Goal: Information Seeking & Learning: Check status

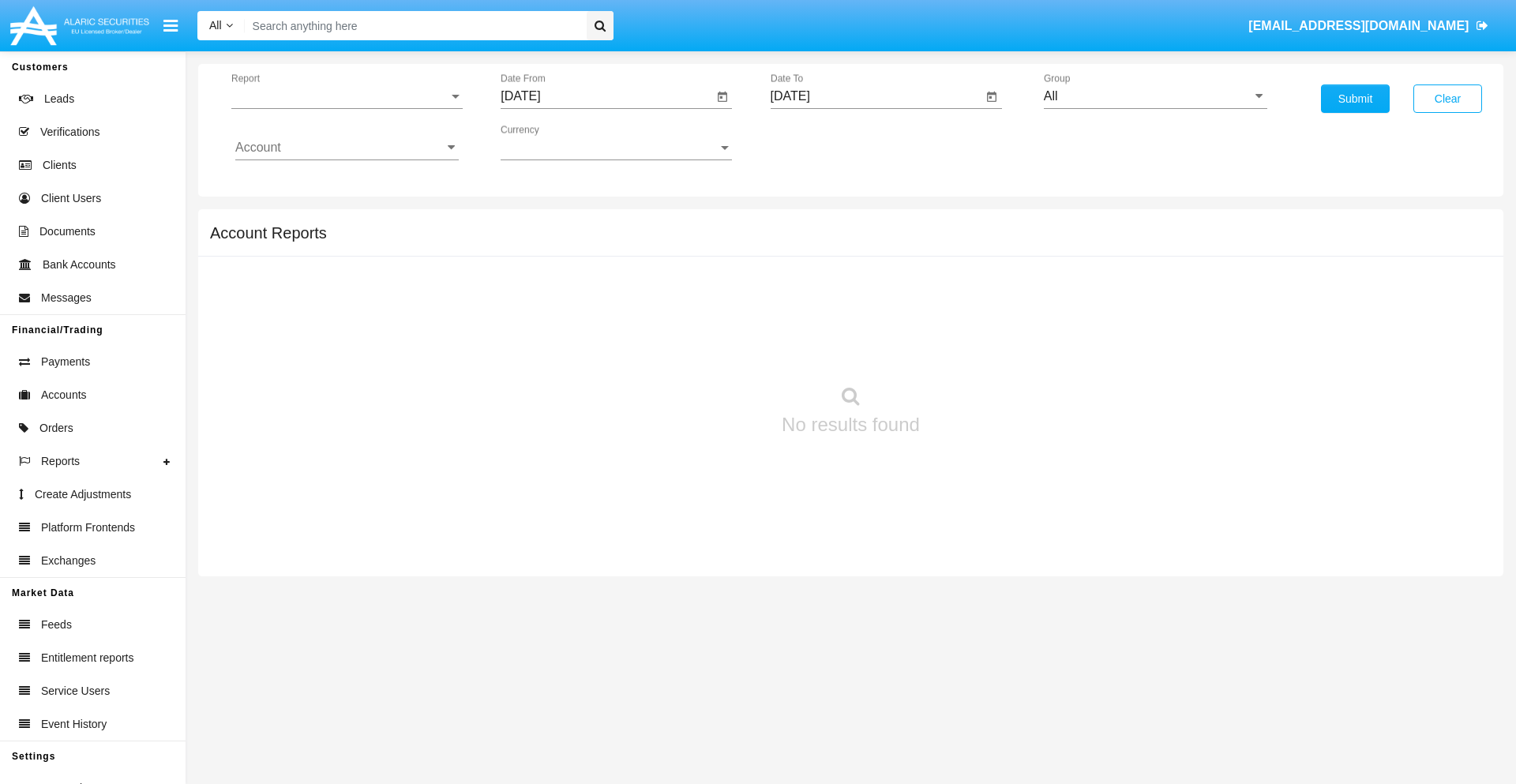
click at [347, 97] on span "Report" at bounding box center [339, 96] width 217 height 14
click at [340, 108] on span "Trades" at bounding box center [347, 108] width 224 height 38
click at [606, 97] on input "[DATE]" at bounding box center [606, 96] width 212 height 14
click at [552, 142] on span "SEP 2025" at bounding box center [538, 143] width 34 height 12
click at [705, 349] on div "2025" at bounding box center [705, 349] width 50 height 29
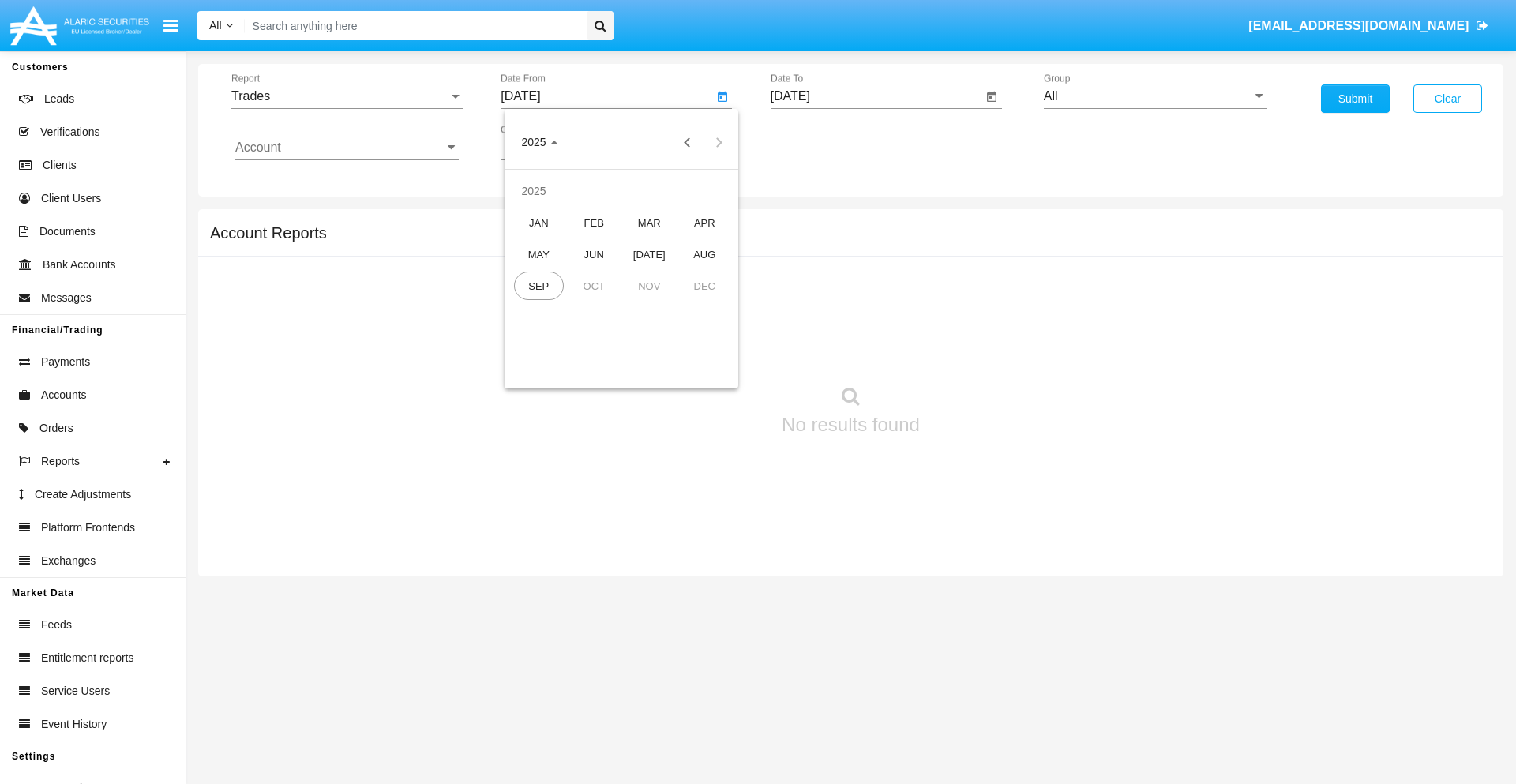
click at [594, 254] on div "JUN" at bounding box center [594, 254] width 50 height 29
click at [590, 337] on div "24" at bounding box center [590, 337] width 29 height 29
type input "06/24/25"
click at [876, 97] on input "[DATE]" at bounding box center [877, 96] width 212 height 14
click at [821, 142] on span "[DATE]" at bounding box center [809, 143] width 34 height 12
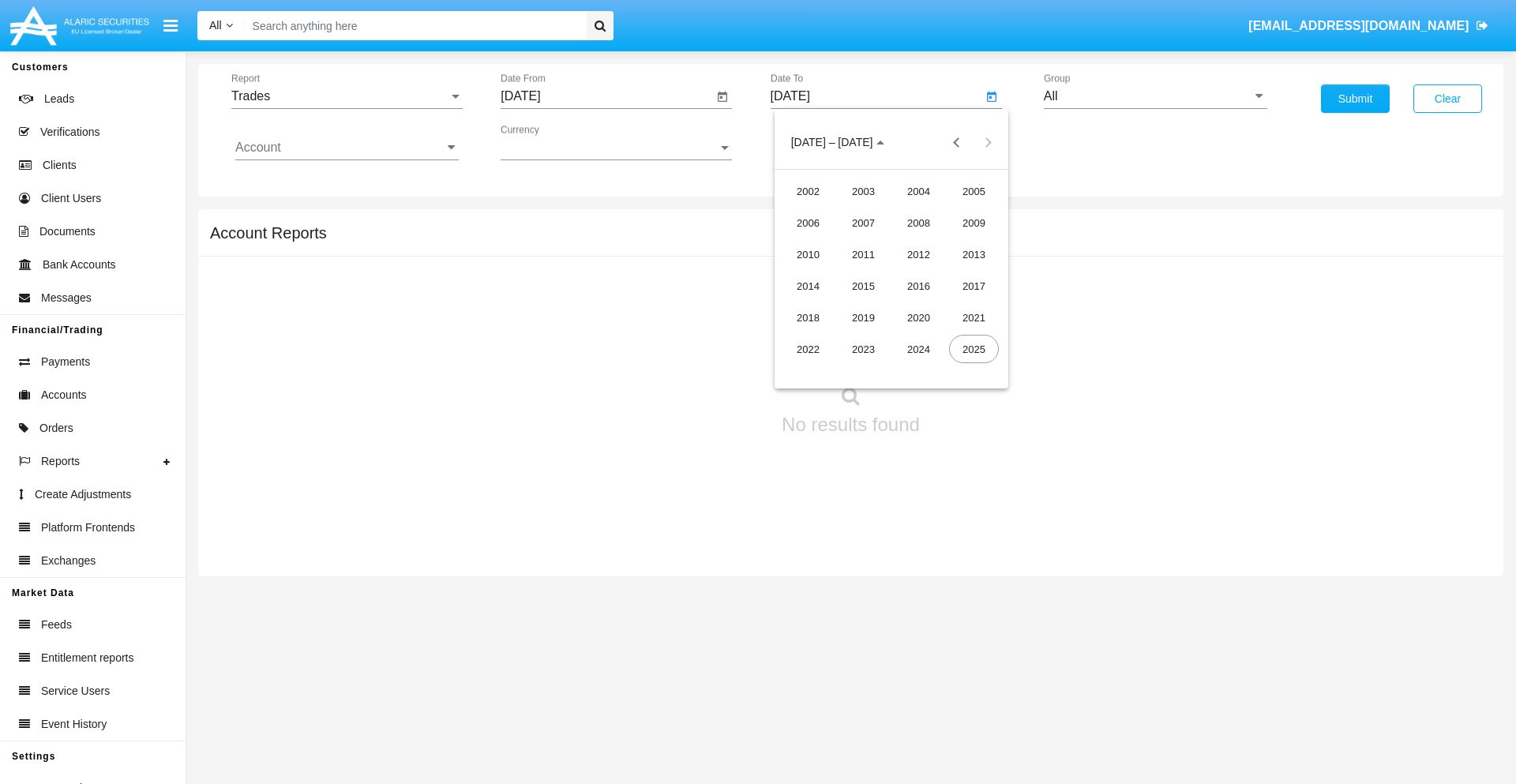
click at [974, 349] on div "2025" at bounding box center [974, 349] width 50 height 29
click at [808, 286] on div "SEP" at bounding box center [808, 286] width 50 height 29
click at [891, 337] on div "24" at bounding box center [892, 337] width 29 height 29
type input "[DATE]"
click at [1155, 97] on input "All" at bounding box center [1155, 96] width 224 height 14
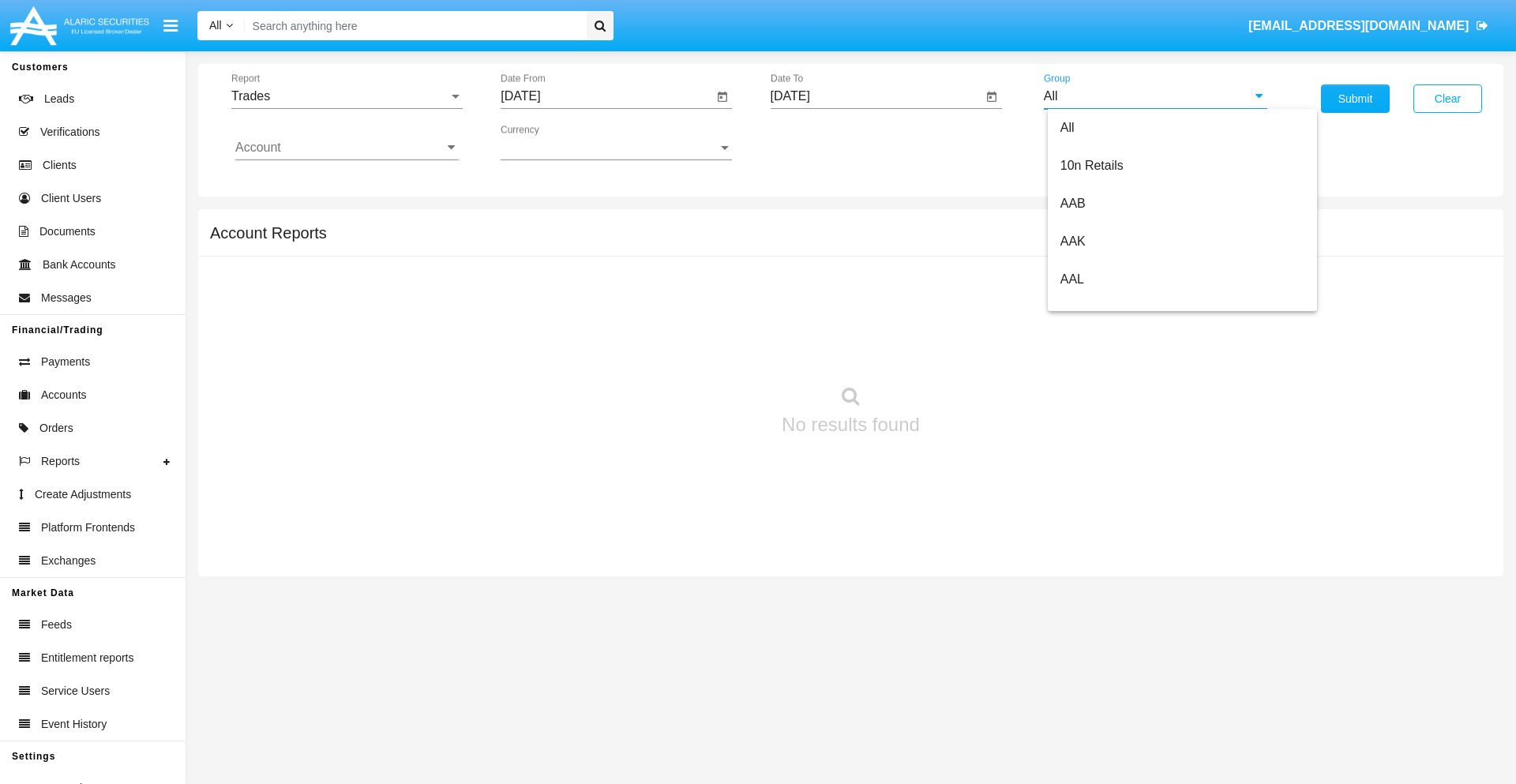
scroll to position [846, 0]
click at [1111, 304] on span "Hammer Web Lite" at bounding box center [1111, 304] width 102 height 13
type input "Hammer Web Lite"
click at [347, 147] on input "Account" at bounding box center [347, 147] width 224 height 14
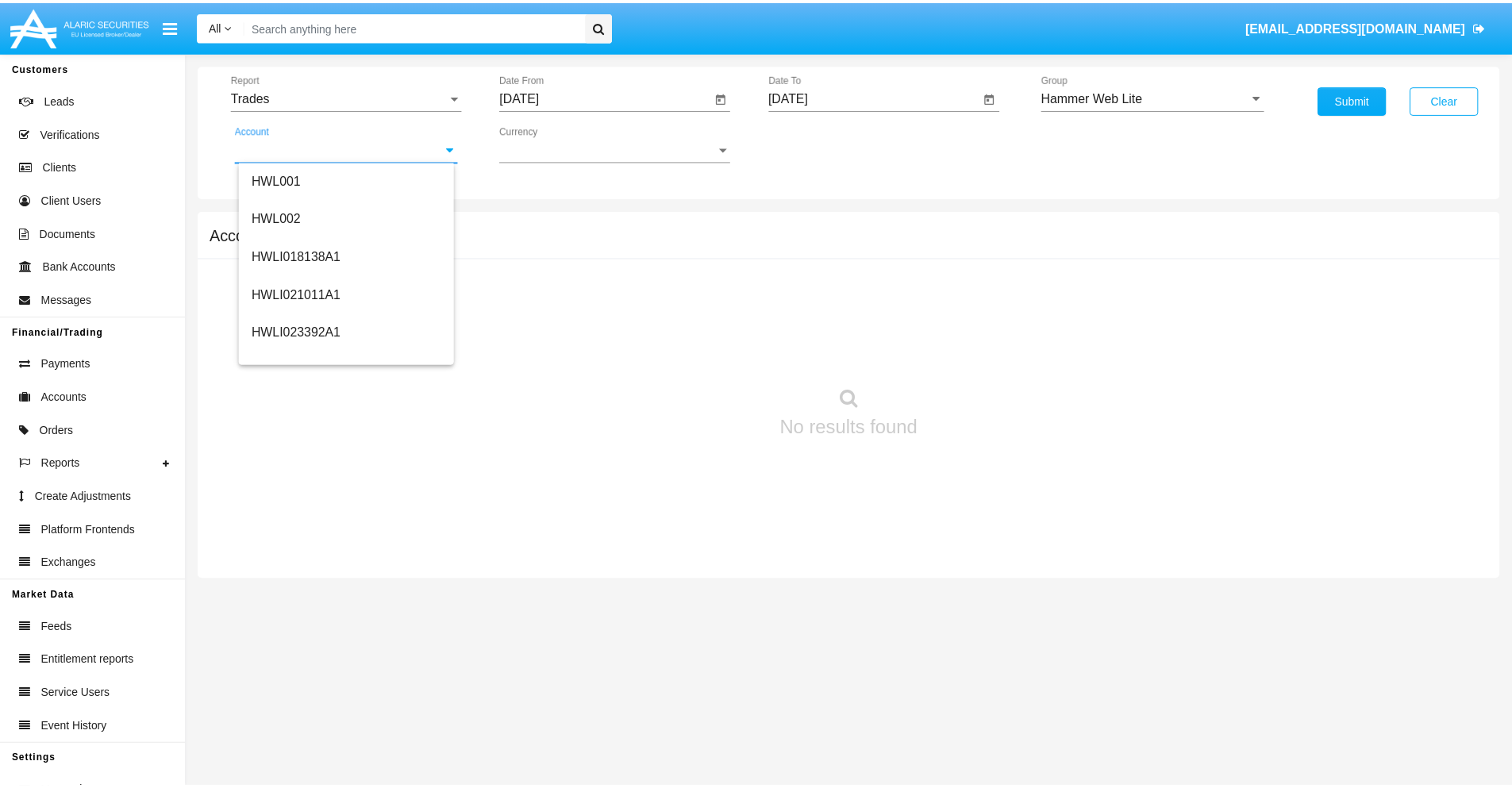
scroll to position [241, 0]
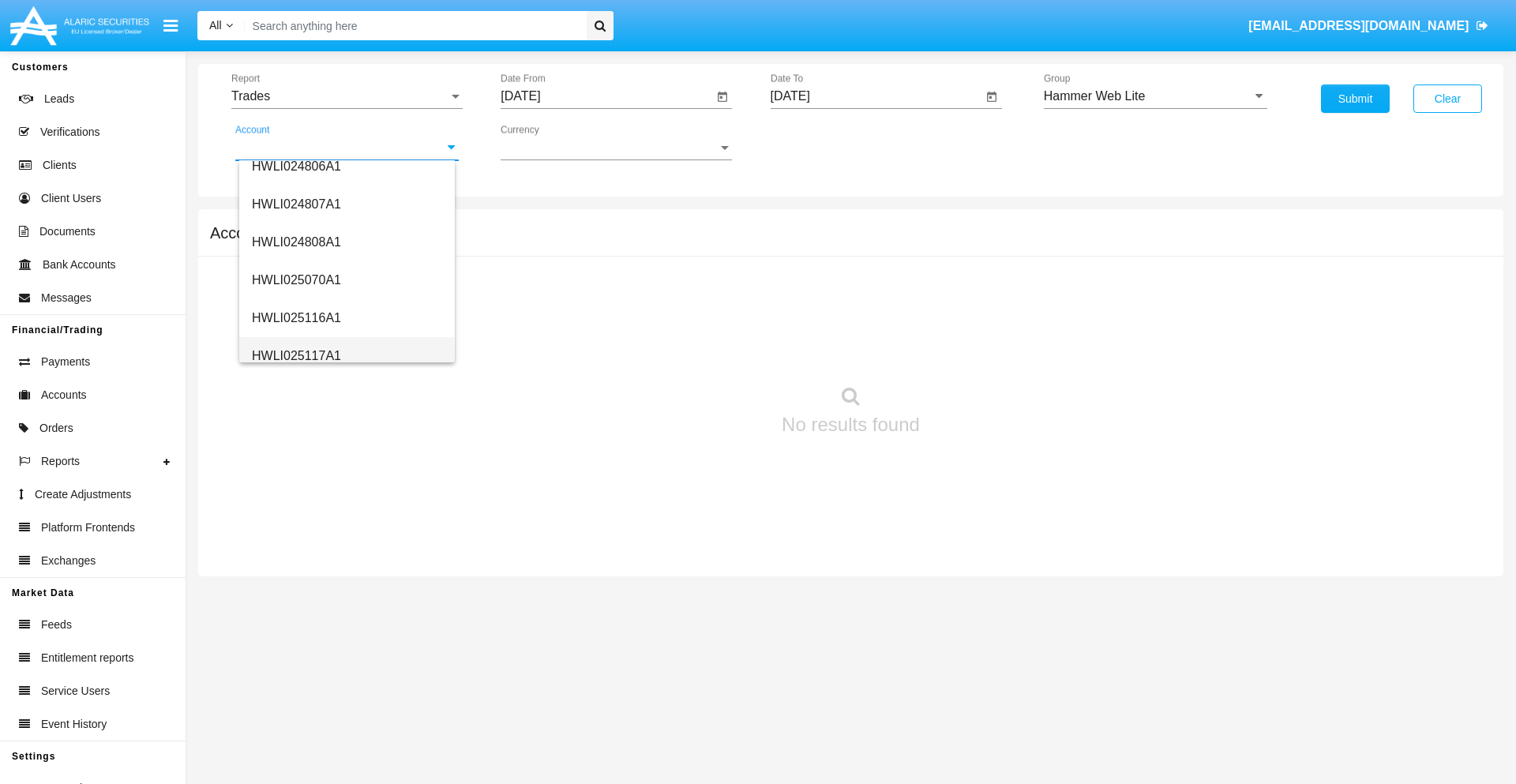
click at [295, 356] on span "HWLI025117A1" at bounding box center [296, 356] width 89 height 13
type input "HWLI025117A1"
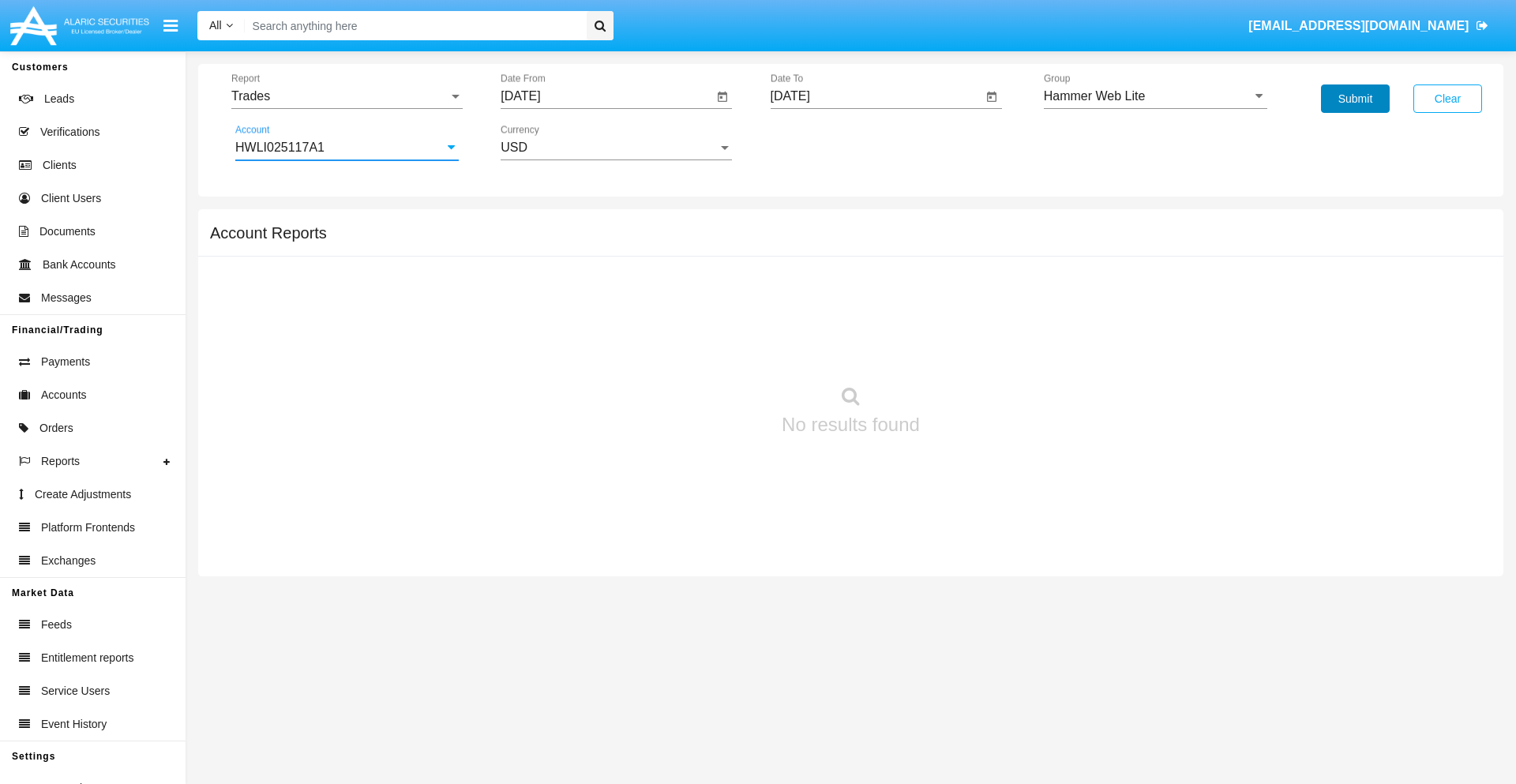
click at [1355, 98] on button "Submit" at bounding box center [1355, 98] width 69 height 29
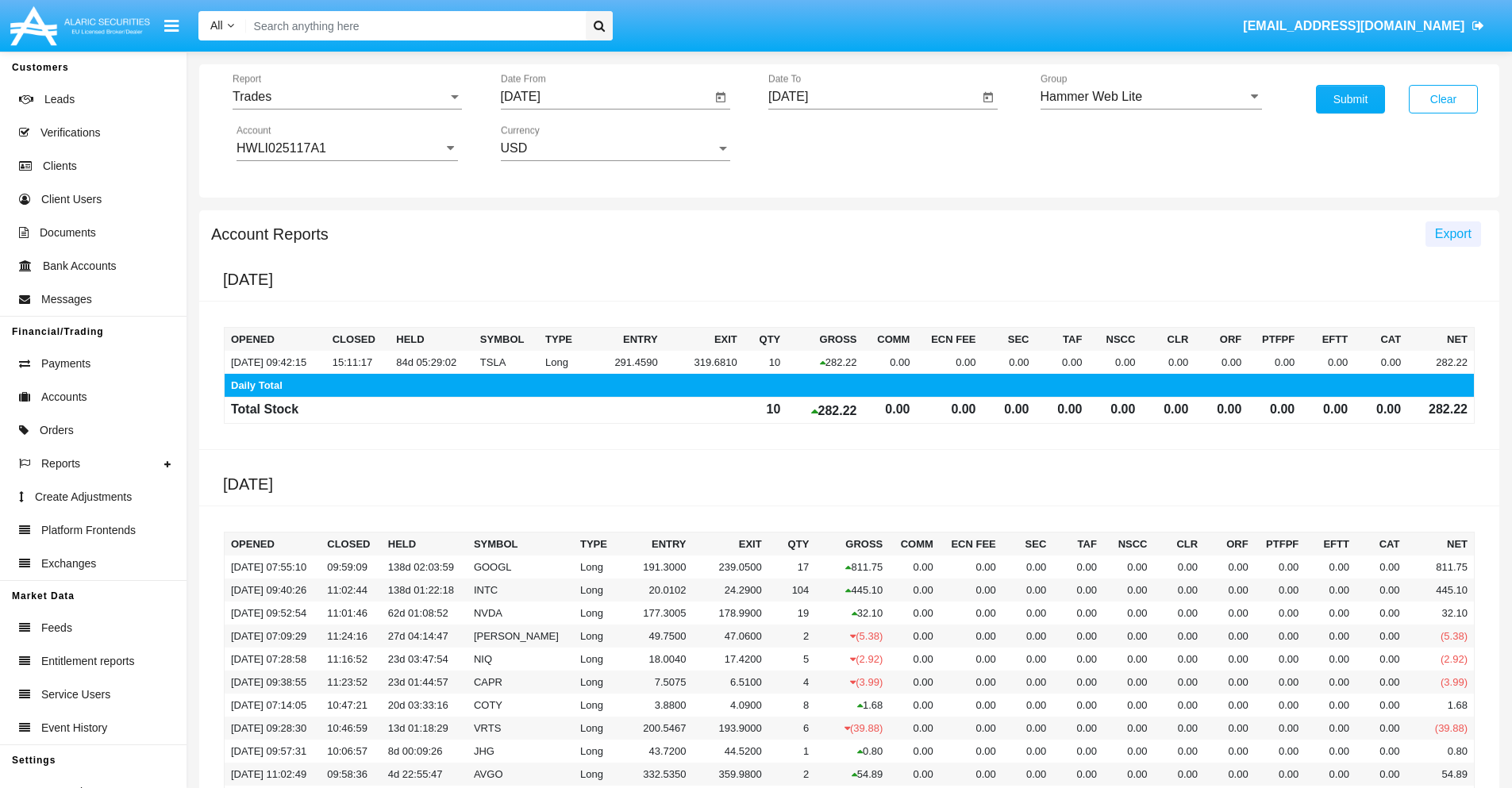
click at [1453, 233] on span "Export" at bounding box center [1454, 234] width 36 height 13
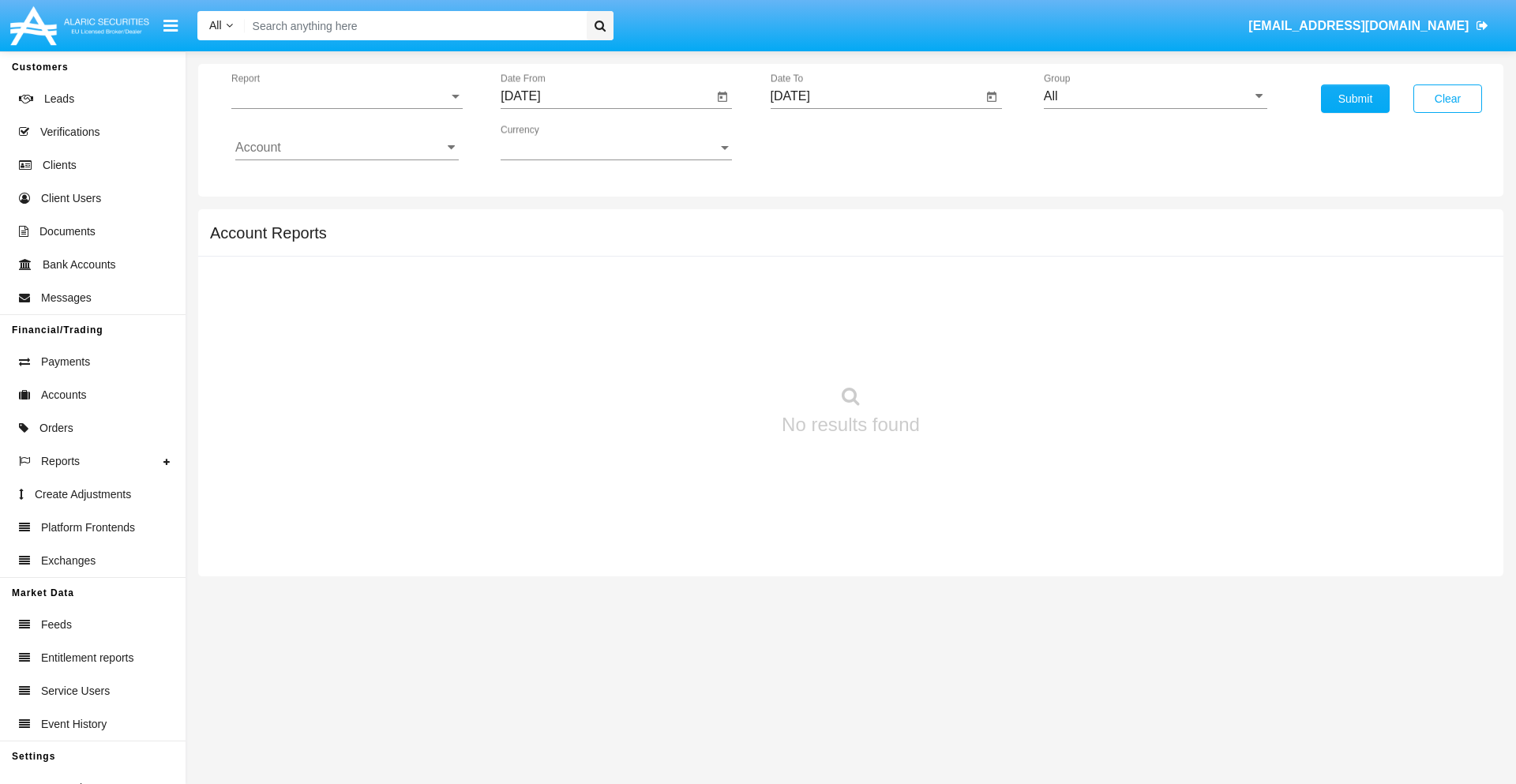
click at [347, 97] on span "Report" at bounding box center [339, 96] width 217 height 14
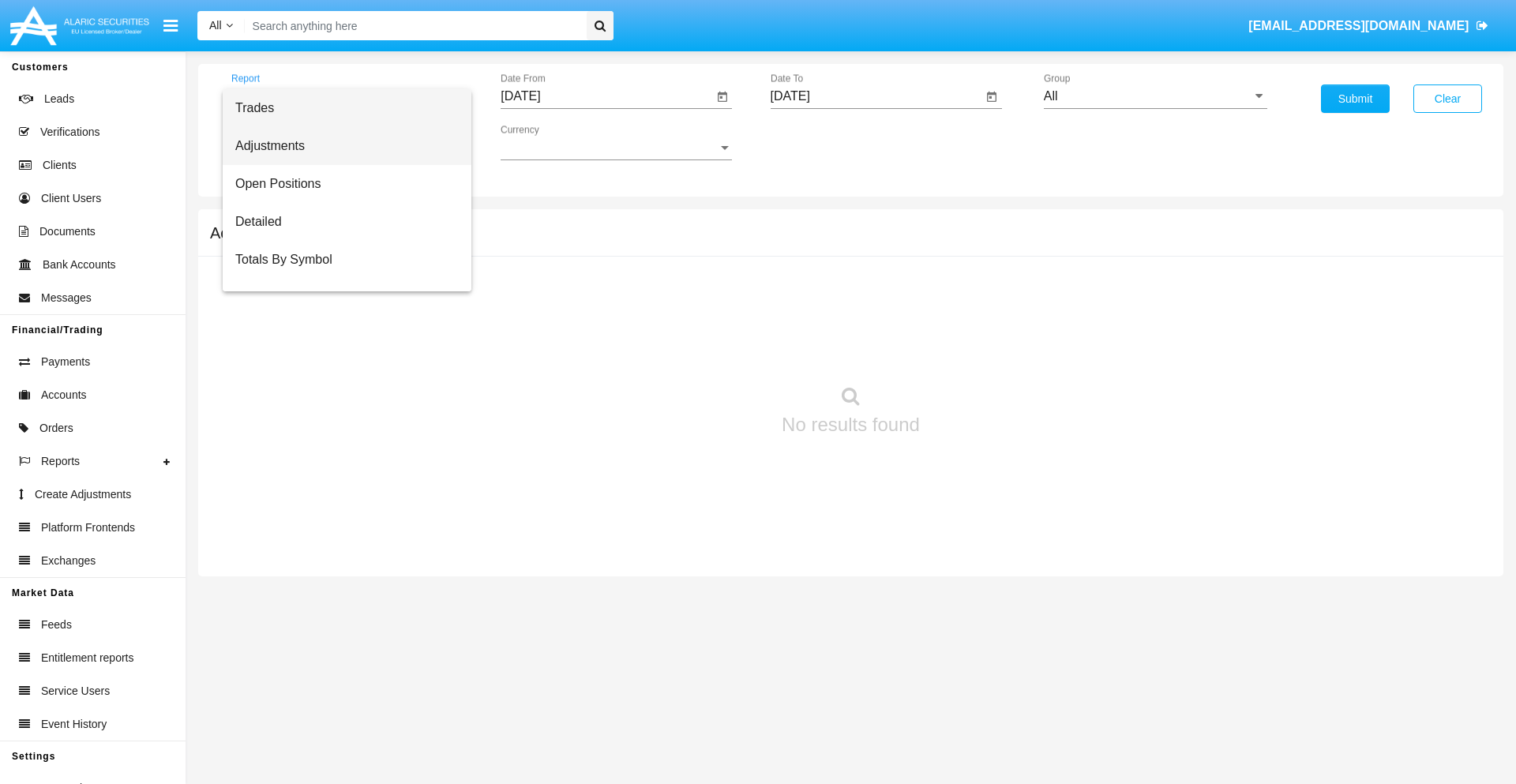
click at [340, 146] on span "Adjustments" at bounding box center [347, 146] width 224 height 38
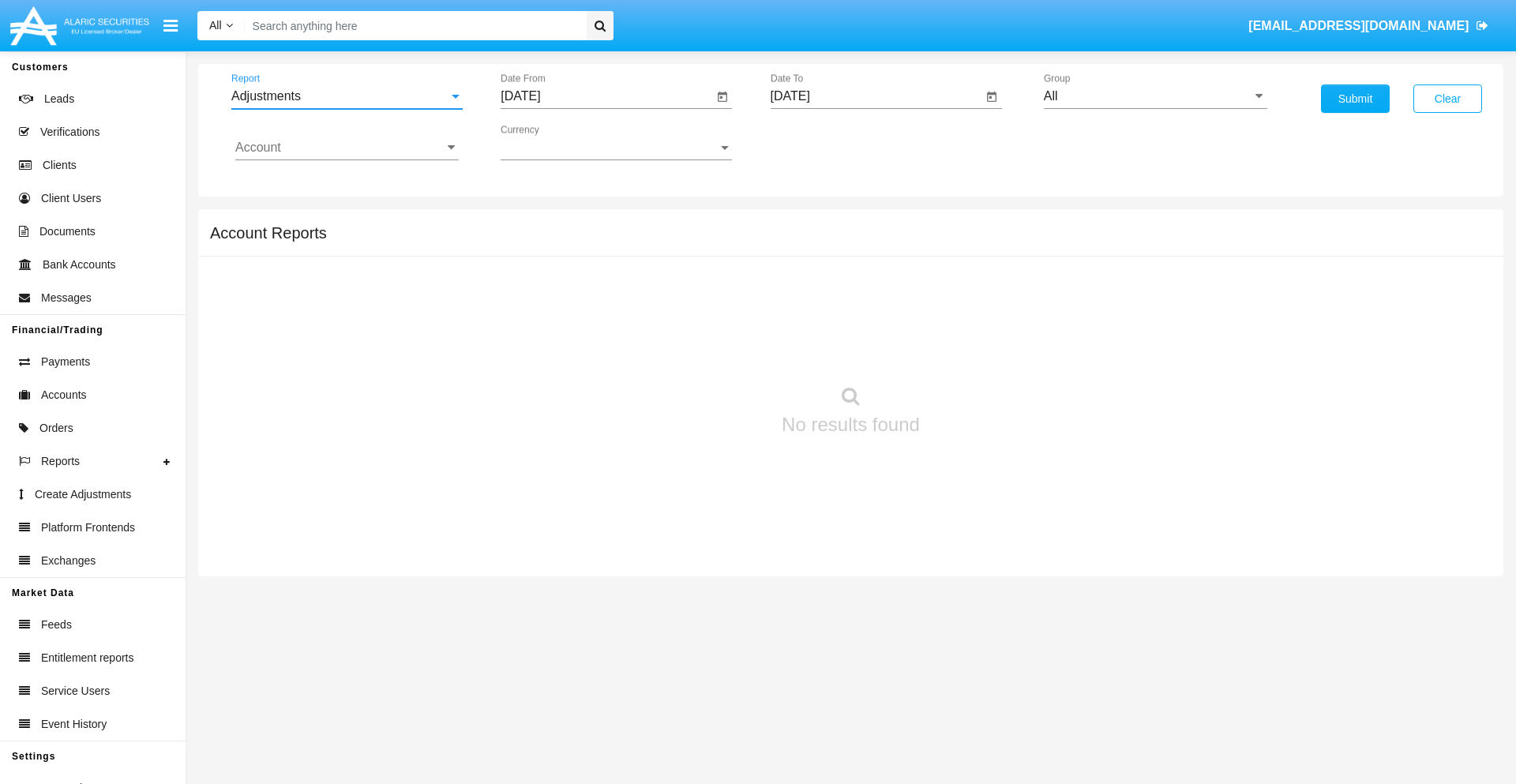
click at [606, 97] on input "[DATE]" at bounding box center [606, 96] width 212 height 14
click at [552, 142] on span "[DATE]" at bounding box center [538, 143] width 34 height 12
click at [705, 349] on div "2025" at bounding box center [705, 349] width 50 height 29
click at [705, 254] on div "AUG" at bounding box center [705, 254] width 50 height 29
click at [527, 337] on div "24" at bounding box center [526, 337] width 29 height 29
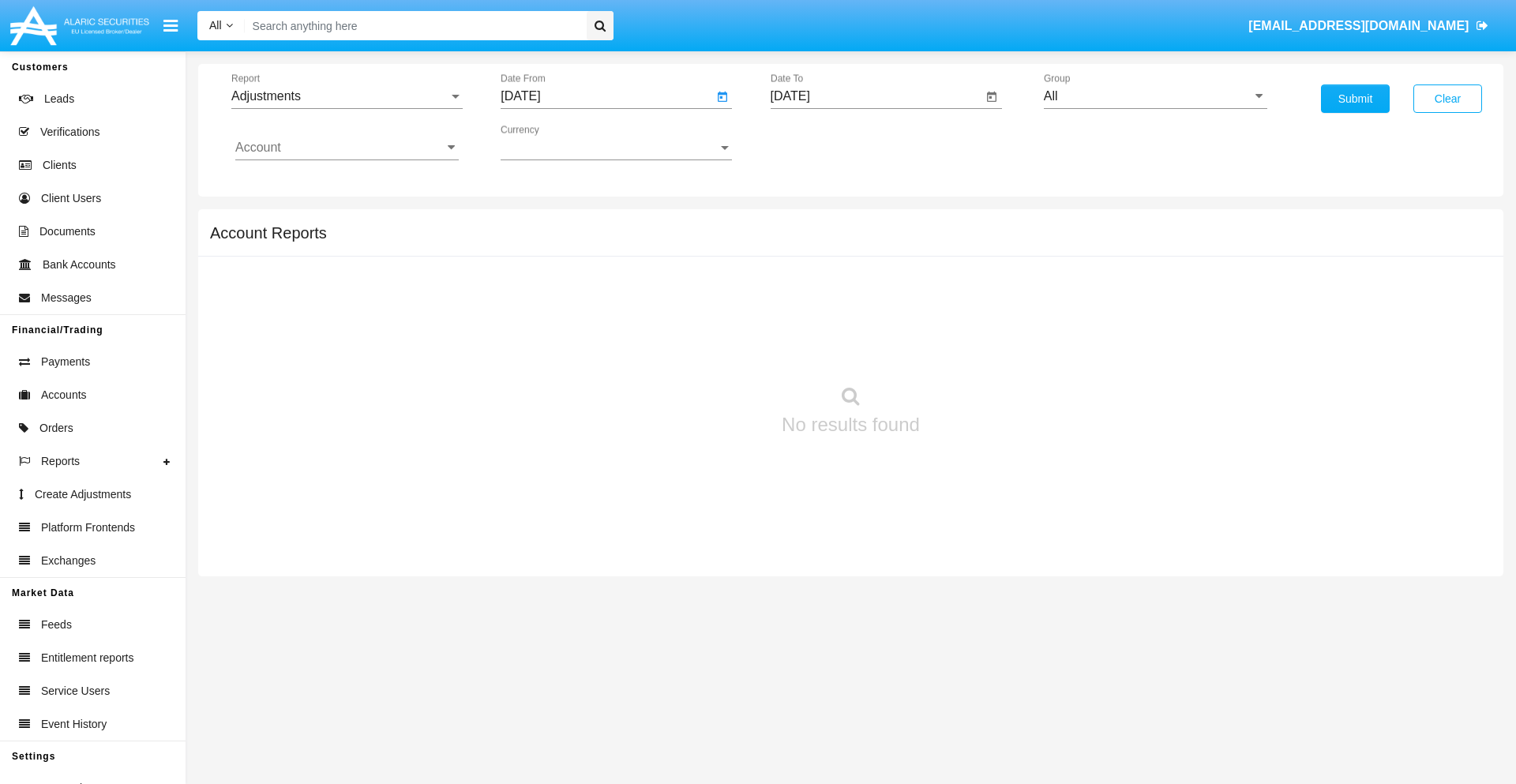
type input "08/24/25"
click at [876, 97] on input "[DATE]" at bounding box center [877, 96] width 212 height 14
click at [821, 142] on span "[DATE]" at bounding box center [809, 143] width 34 height 12
click at [974, 349] on div "2025" at bounding box center [974, 349] width 50 height 29
click at [808, 286] on div "SEP" at bounding box center [808, 286] width 50 height 29
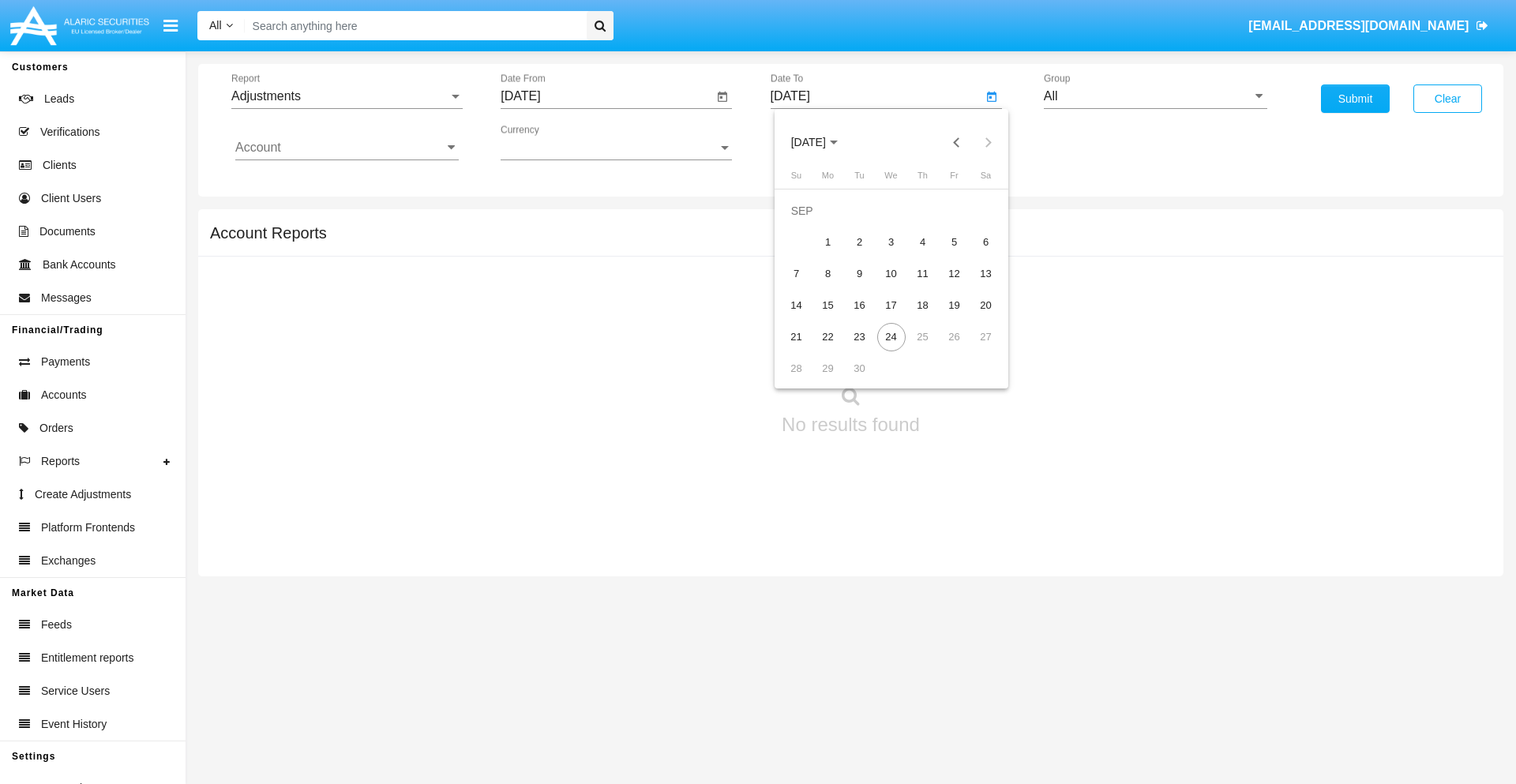
click at [891, 337] on div "24" at bounding box center [892, 337] width 29 height 29
type input "09/24/25"
click at [1155, 97] on input "All" at bounding box center [1155, 96] width 224 height 14
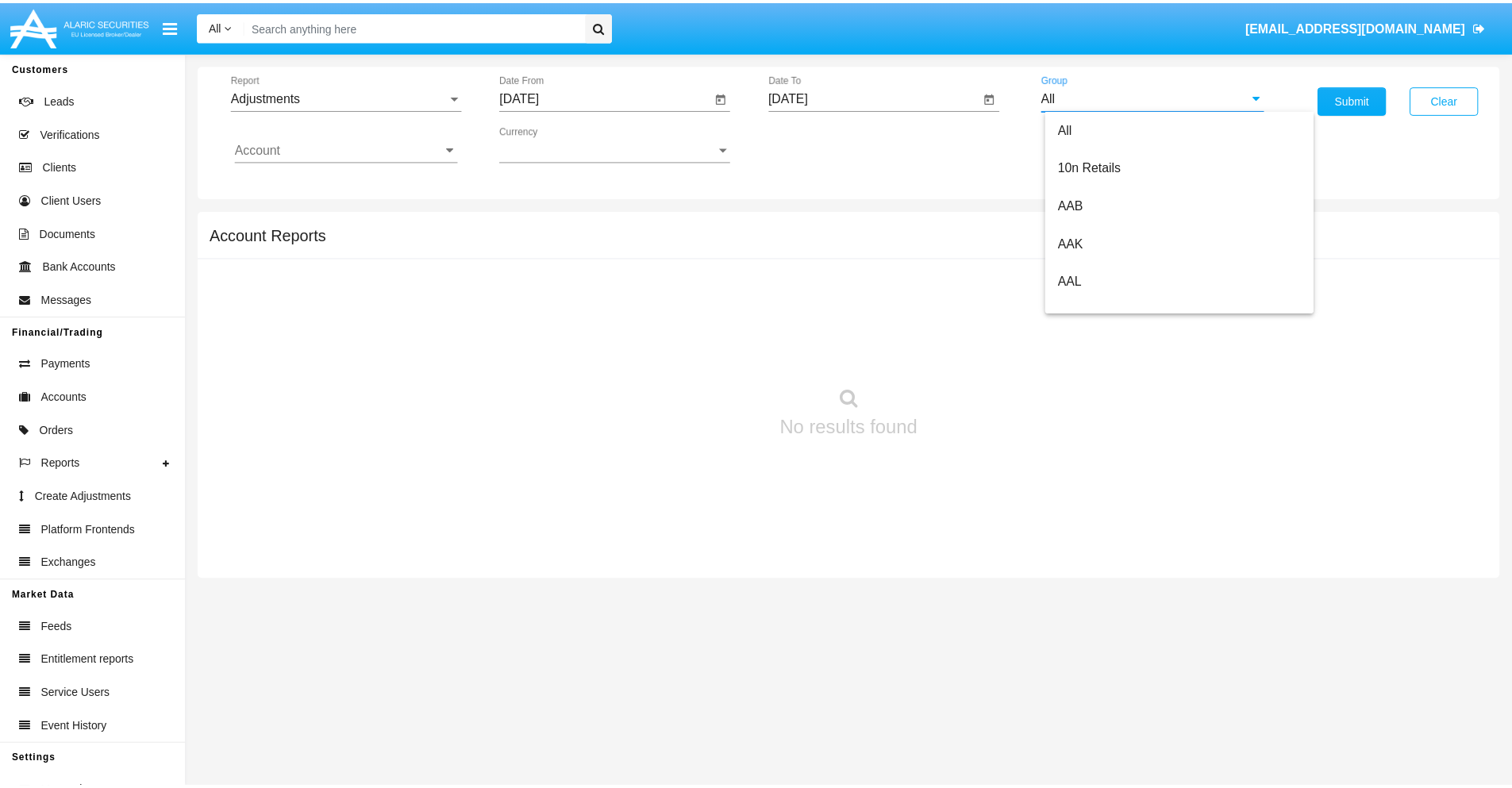
scroll to position [356, 0]
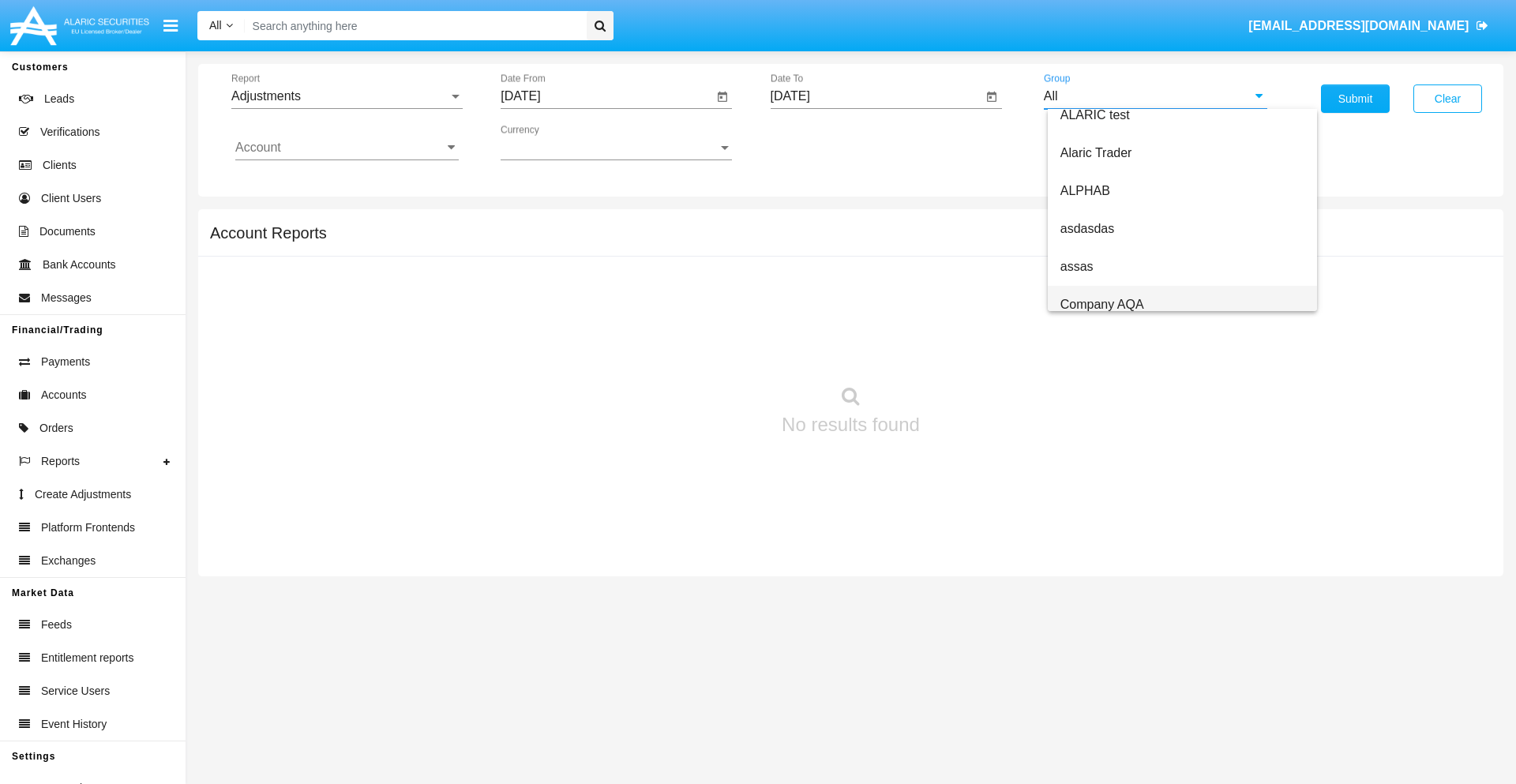
click at [1101, 304] on span "Company AQA" at bounding box center [1102, 304] width 84 height 13
type input "Company AQA"
click at [347, 147] on input "Account" at bounding box center [347, 147] width 224 height 14
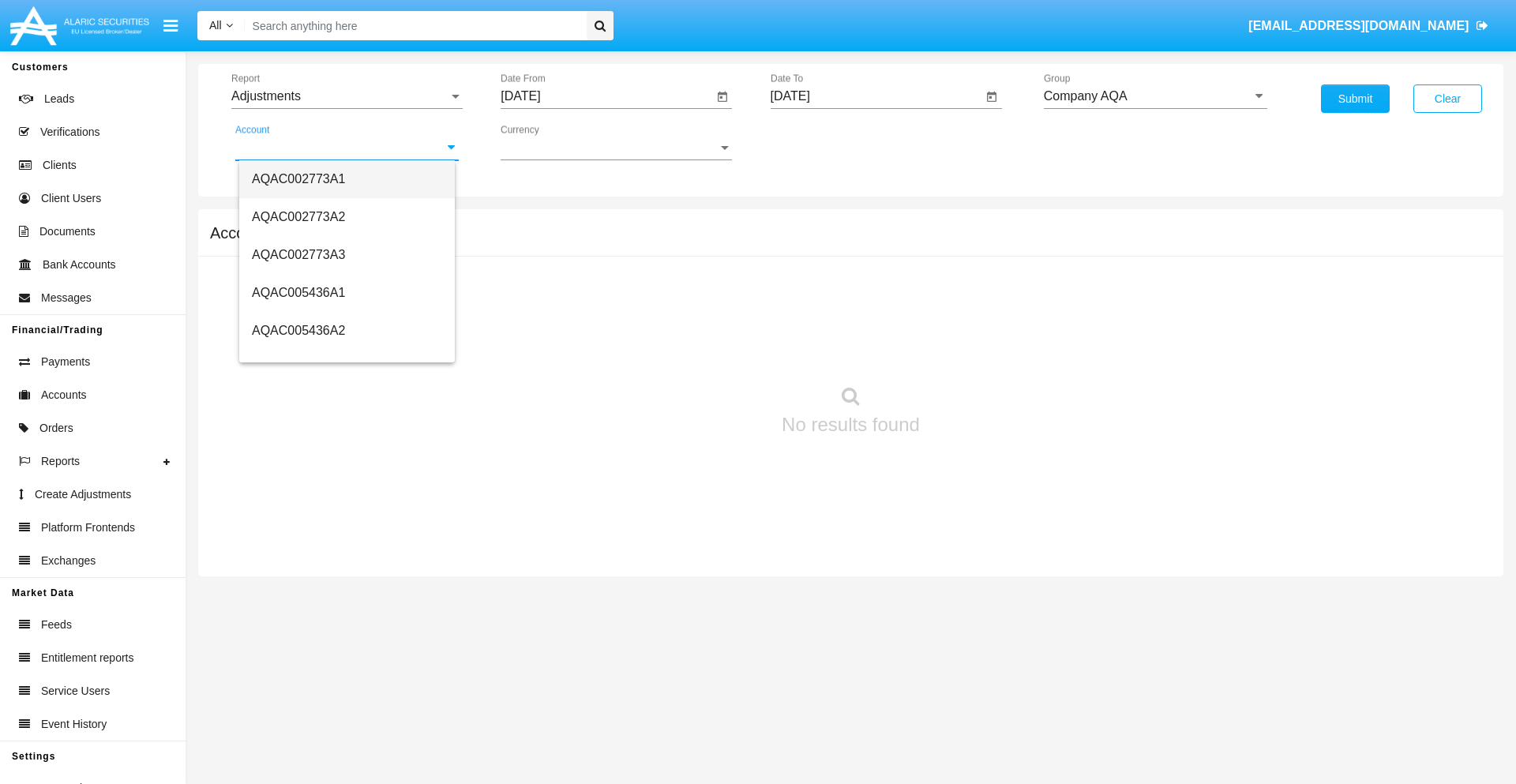
click at [298, 179] on span "AQAC002773A1" at bounding box center [298, 179] width 93 height 13
type input "AQAC002773A1"
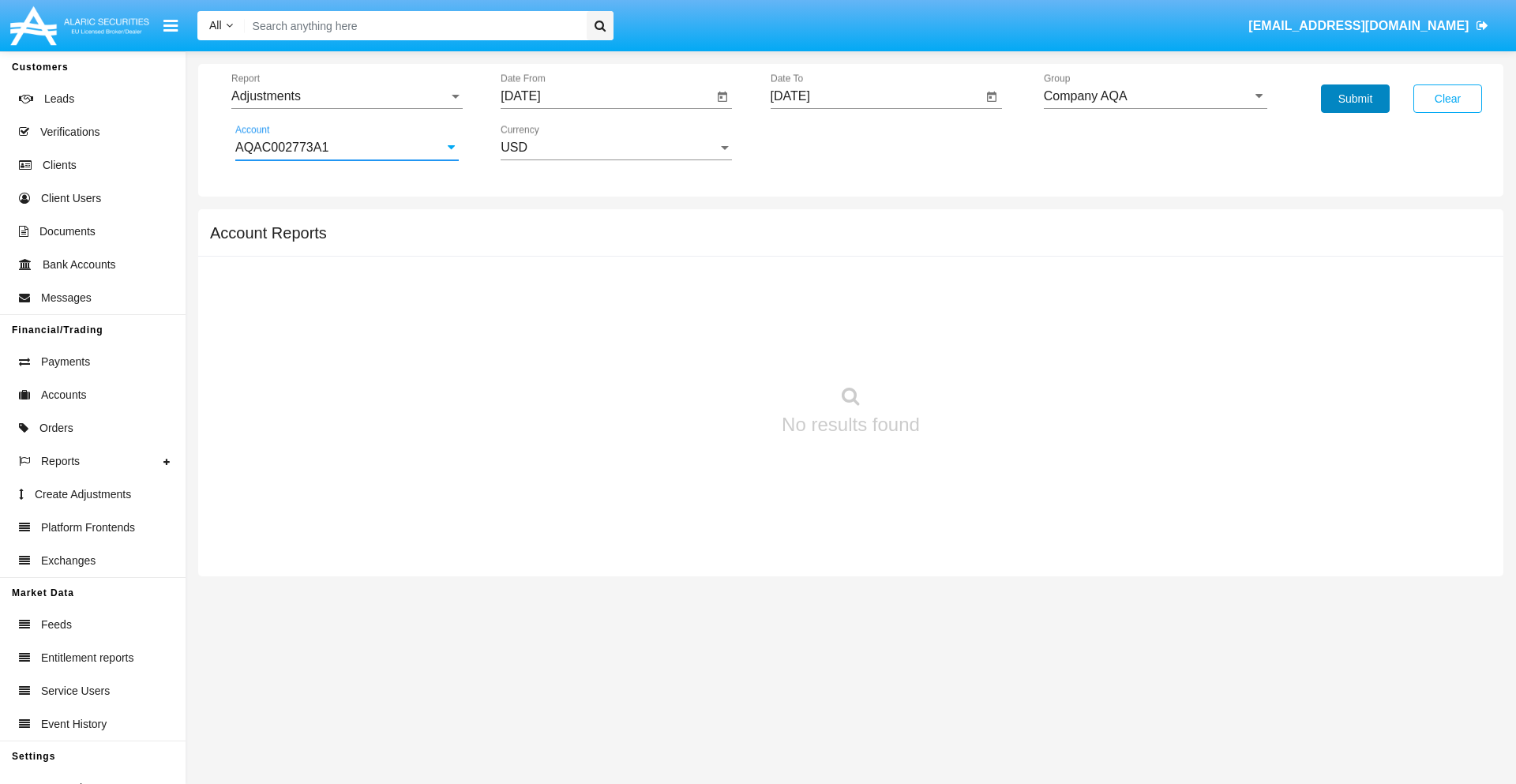
click at [1355, 98] on button "Submit" at bounding box center [1355, 98] width 69 height 29
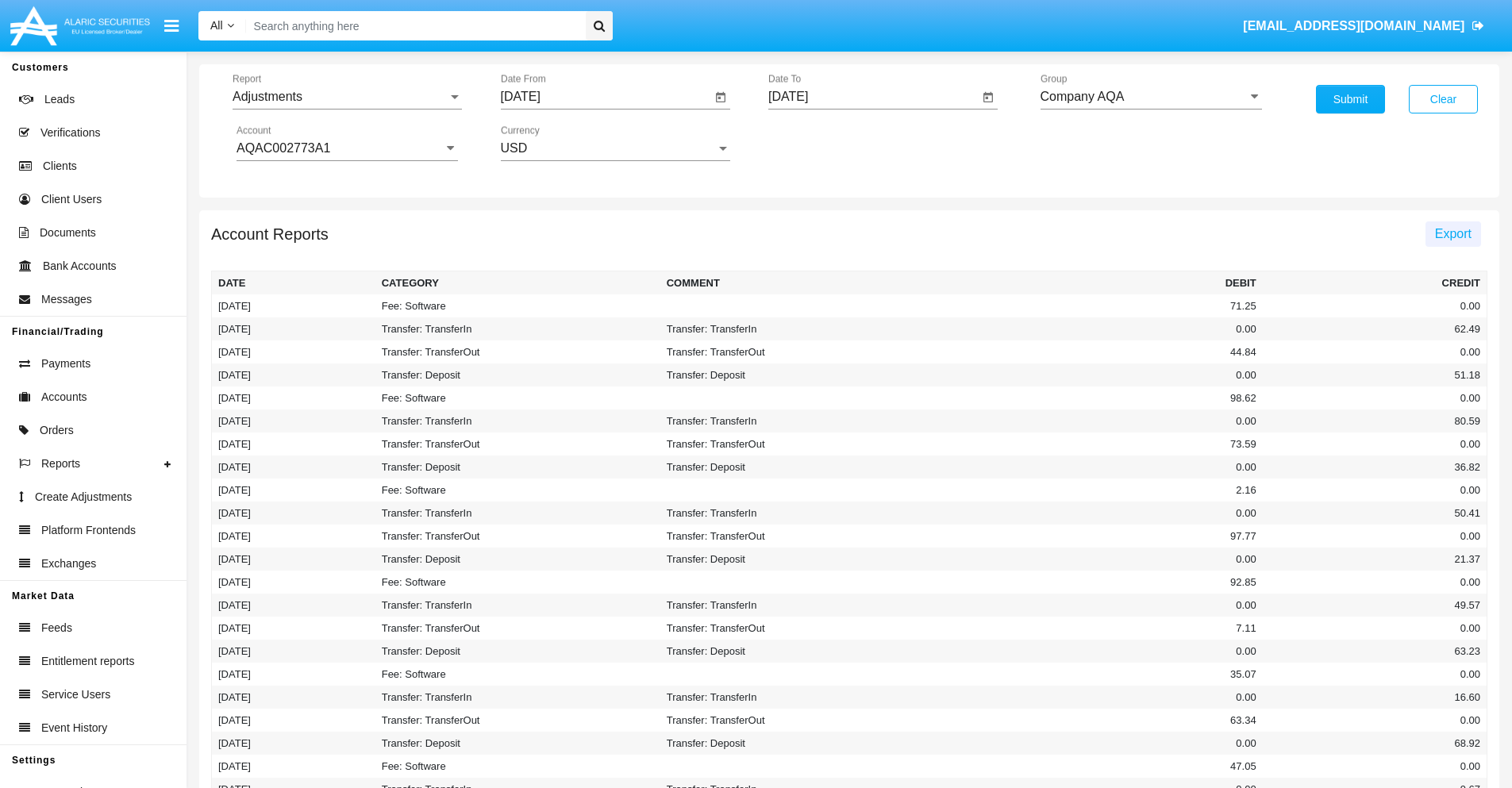
click at [1453, 233] on span "Export" at bounding box center [1454, 234] width 36 height 13
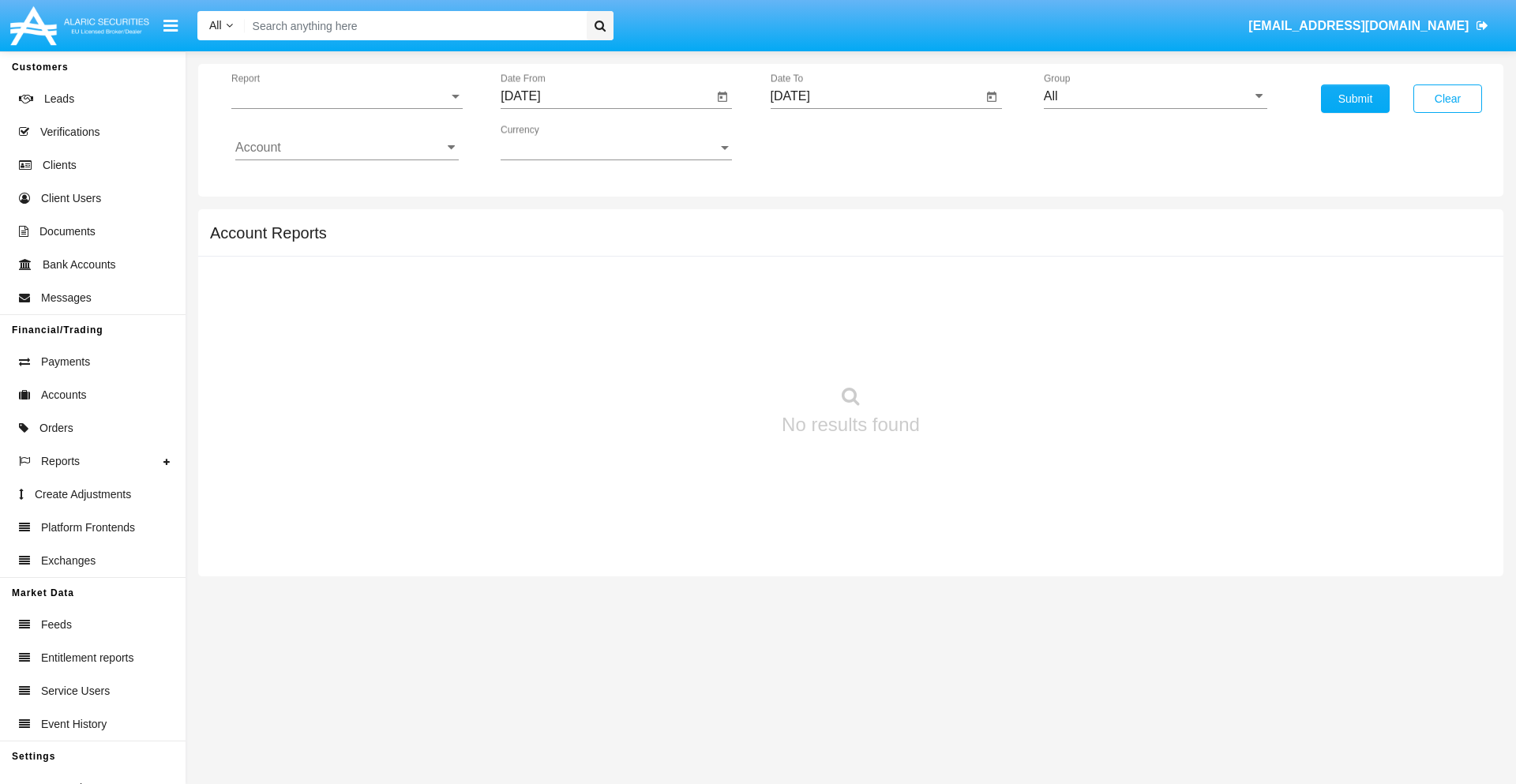
click at [347, 97] on span "Report" at bounding box center [339, 96] width 217 height 14
click at [340, 184] on span "Open Positions" at bounding box center [347, 184] width 224 height 38
click at [606, 97] on input "[DATE]" at bounding box center [606, 96] width 212 height 14
click at [552, 142] on span "SEP 2025" at bounding box center [538, 143] width 34 height 12
click at [705, 349] on div "2025" at bounding box center [705, 349] width 50 height 29
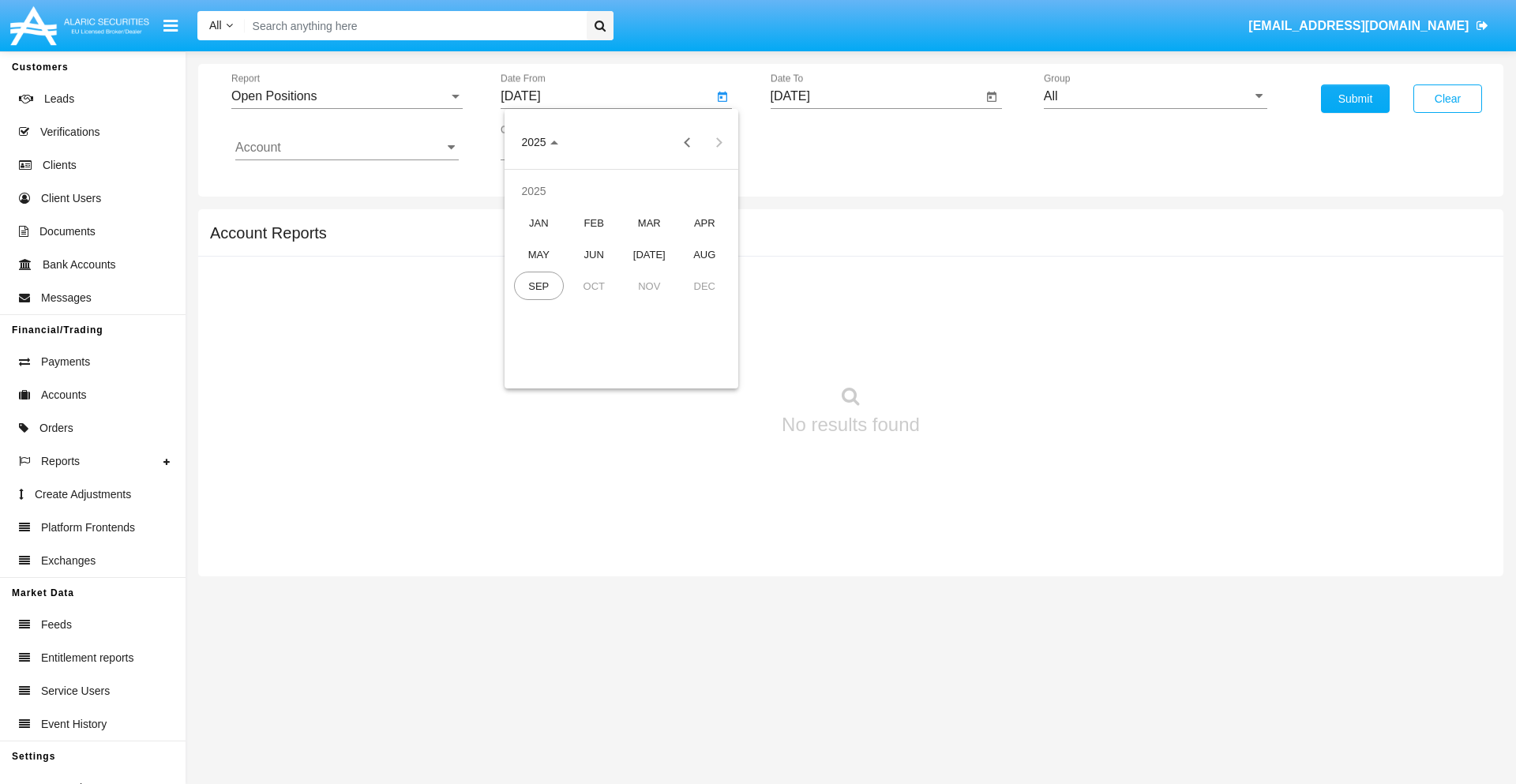
click at [705, 254] on div "AUG" at bounding box center [705, 254] width 50 height 29
click at [527, 337] on div "24" at bounding box center [526, 337] width 29 height 29
type input "08/24/25"
click at [876, 97] on input "[DATE]" at bounding box center [877, 96] width 212 height 14
click at [821, 142] on span "[DATE]" at bounding box center [809, 143] width 34 height 12
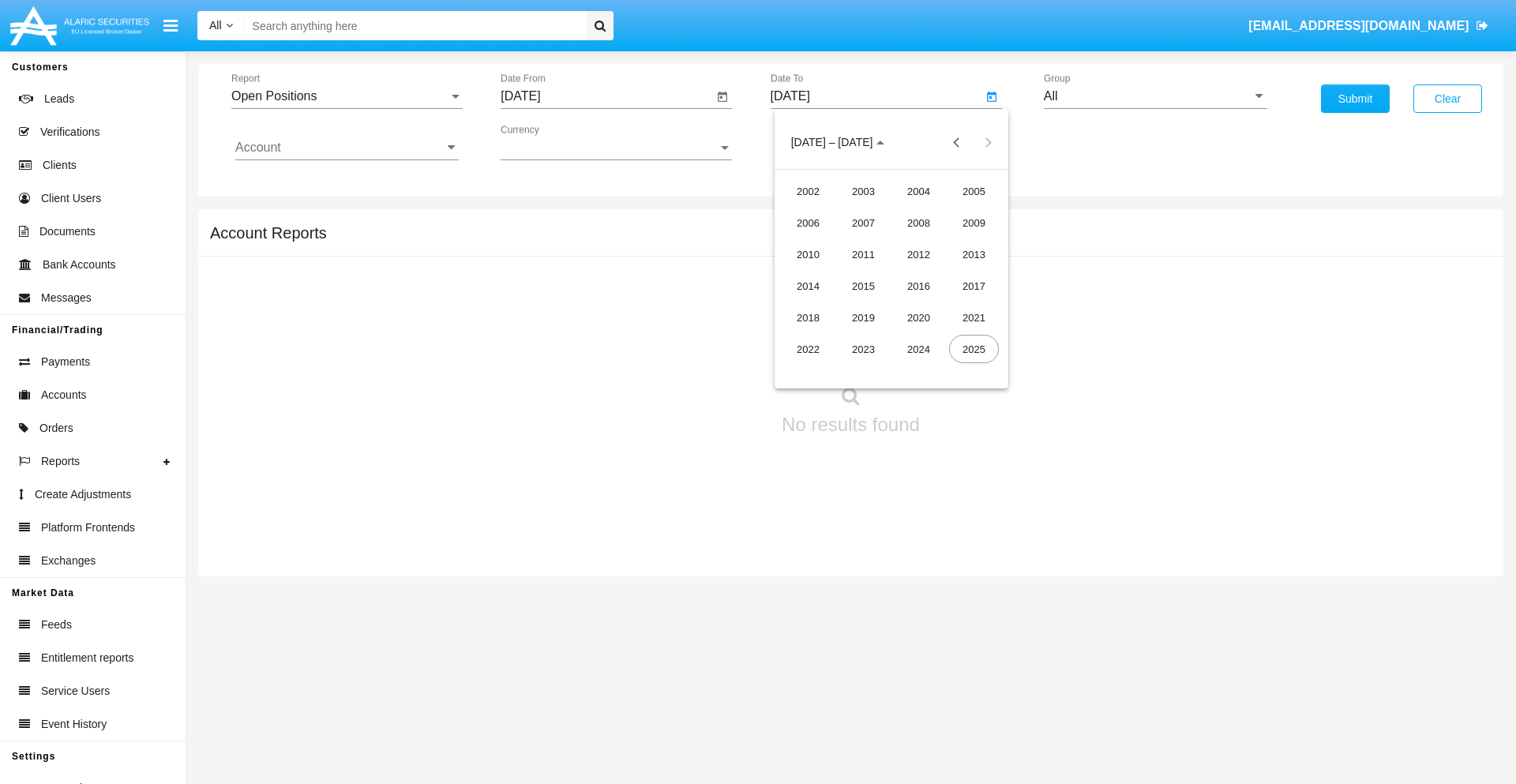
click at [974, 349] on div "2025" at bounding box center [974, 349] width 50 height 29
click at [808, 286] on div "SEP" at bounding box center [808, 286] width 50 height 29
click at [891, 337] on div "24" at bounding box center [892, 337] width 29 height 29
type input "[DATE]"
click at [1155, 97] on input "All" at bounding box center [1155, 96] width 224 height 14
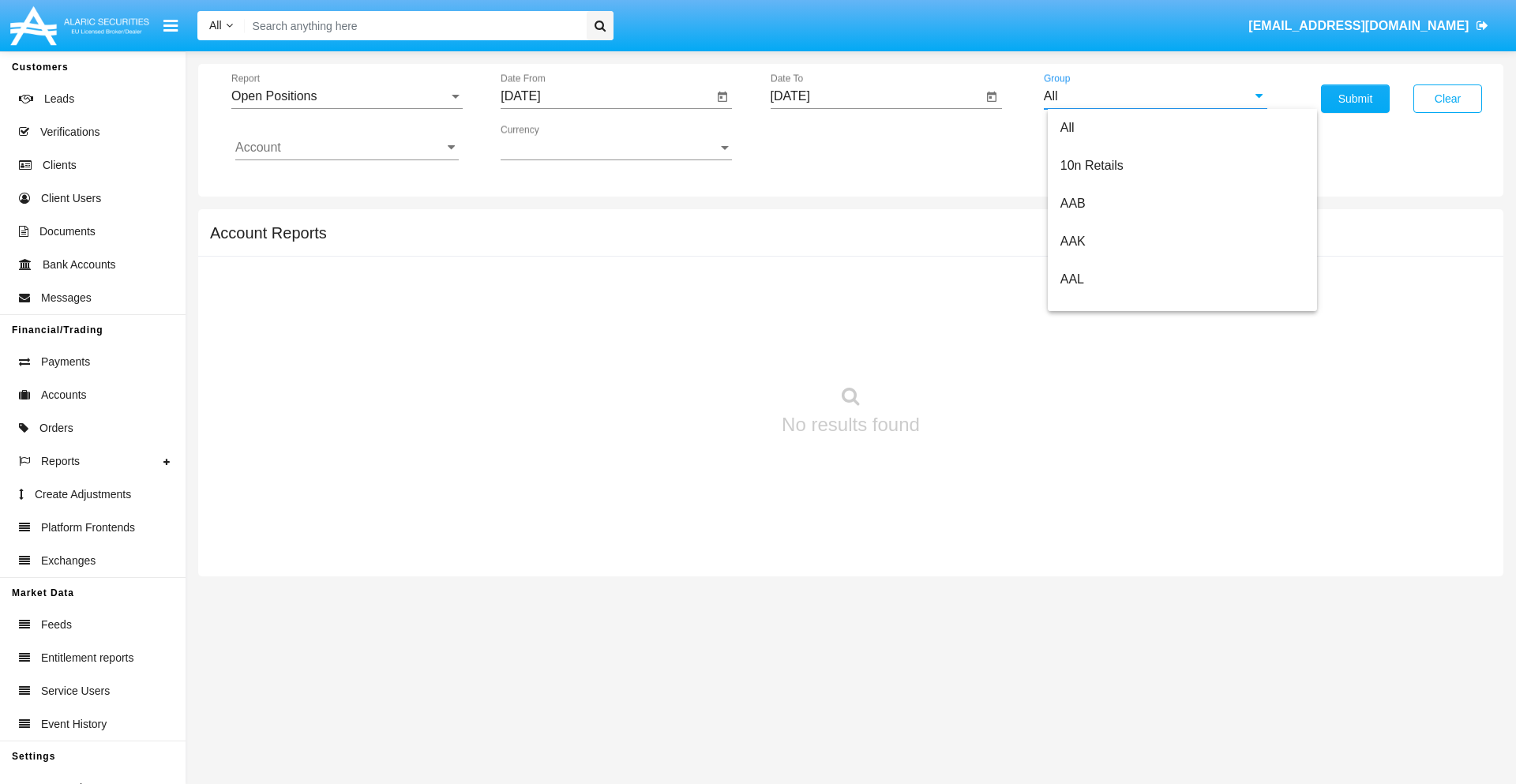
scroll to position [846, 0]
click at [1111, 304] on span "Hammer Web Lite" at bounding box center [1111, 304] width 102 height 13
type input "Hammer Web Lite"
click at [347, 147] on input "Account" at bounding box center [347, 147] width 224 height 14
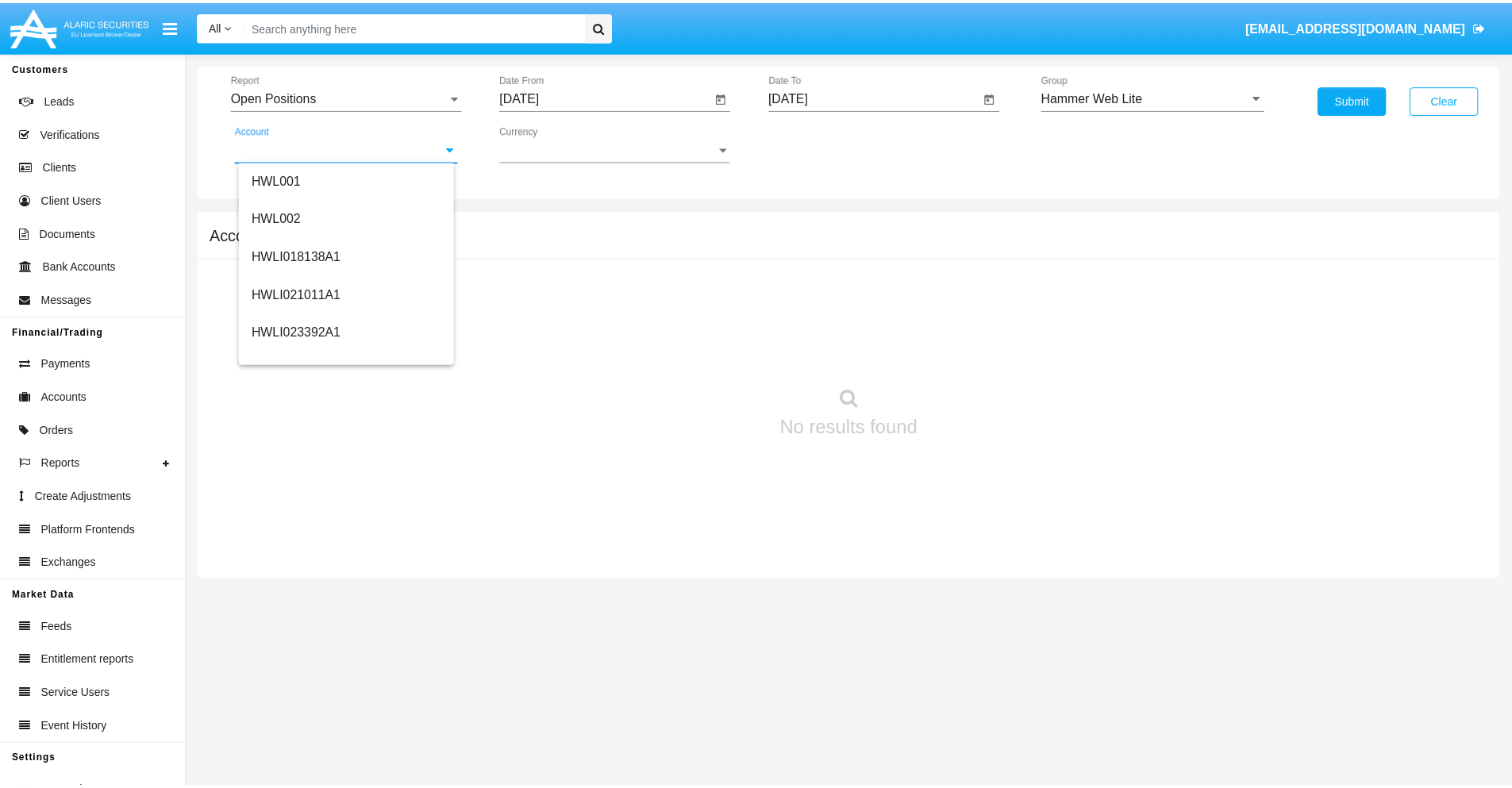
scroll to position [241, 0]
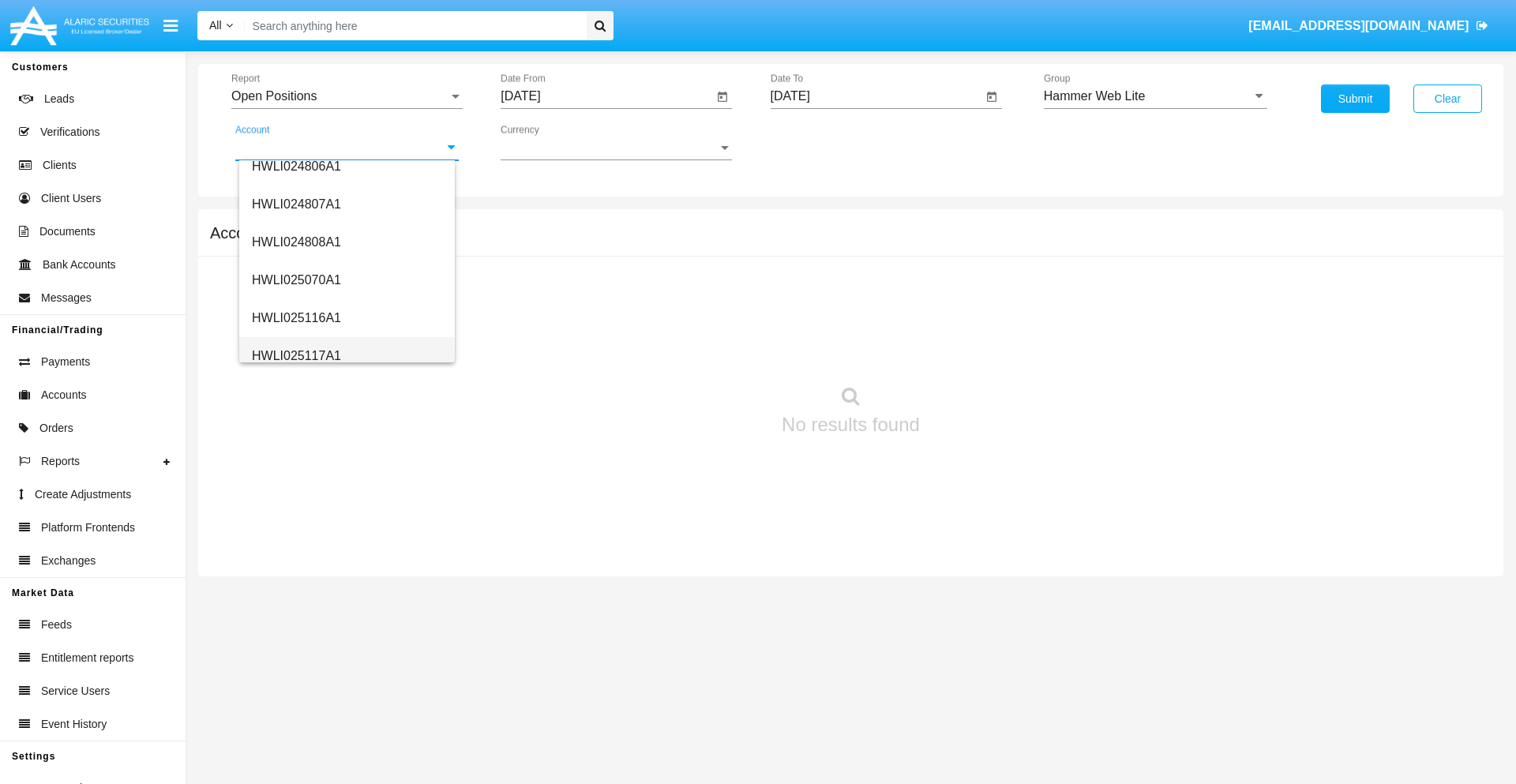
click at [295, 356] on span "HWLI025117A1" at bounding box center [296, 356] width 89 height 13
type input "HWLI025117A1"
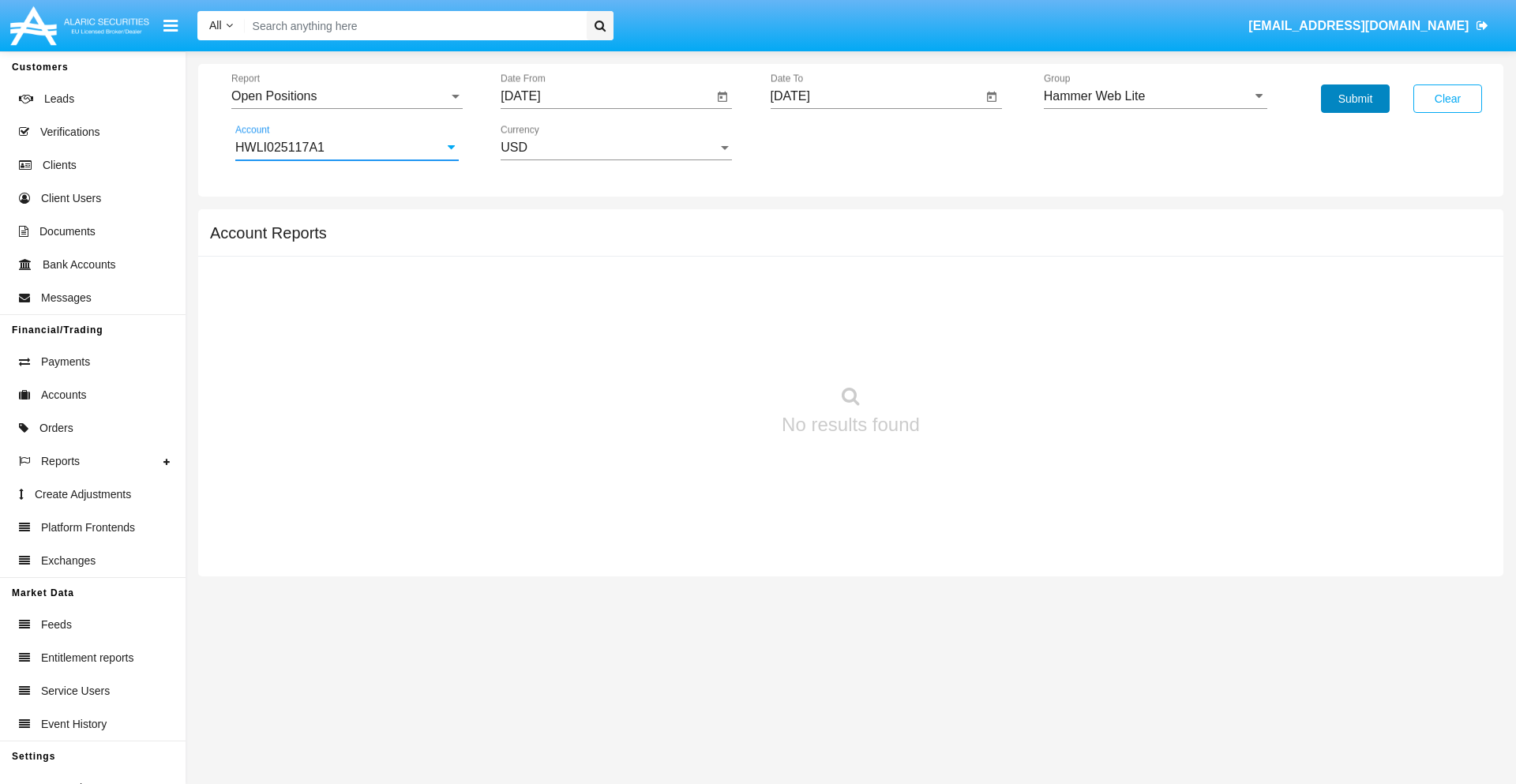
click at [1355, 98] on button "Submit" at bounding box center [1355, 98] width 69 height 29
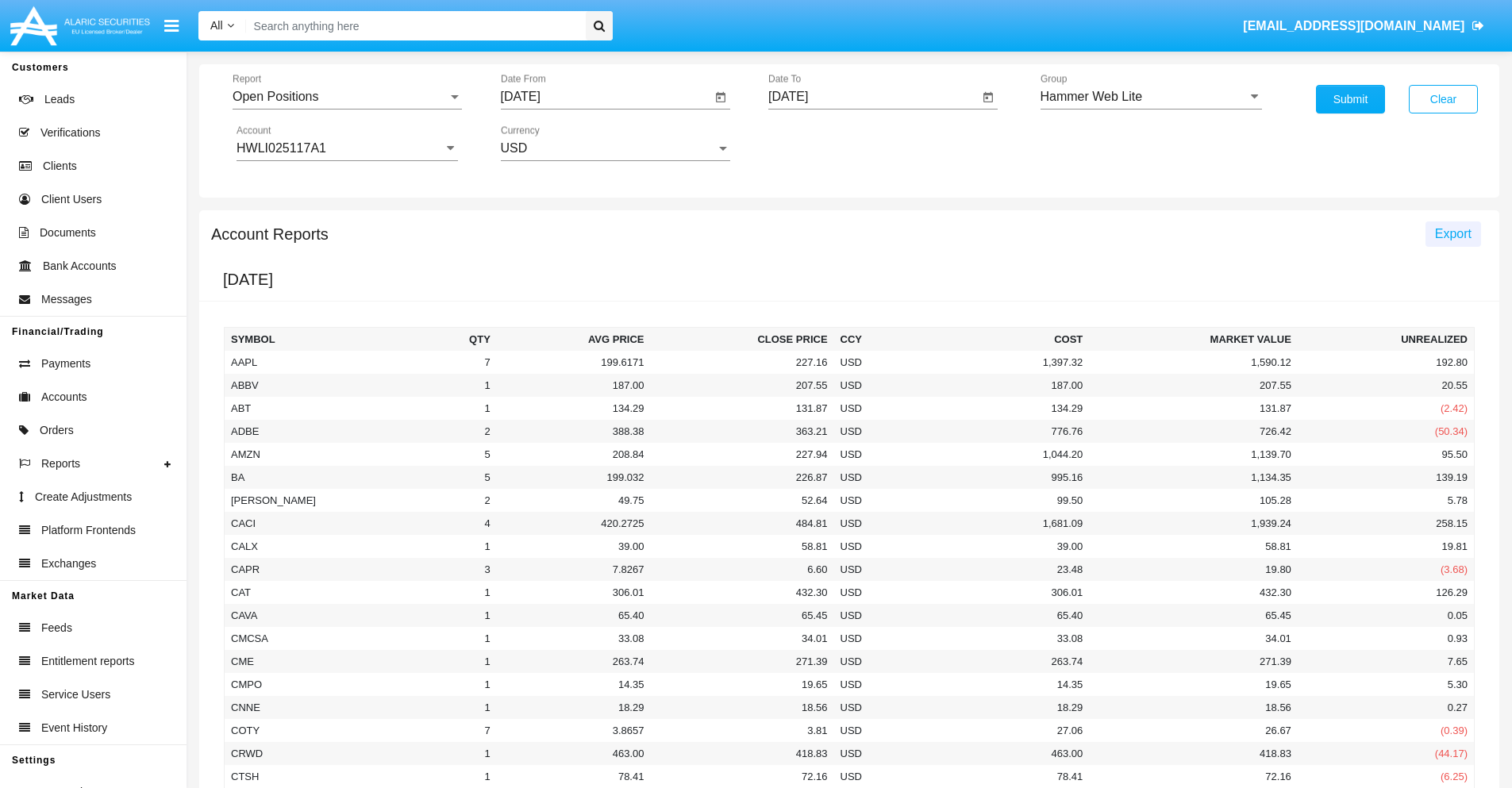
click at [1453, 233] on span "Export" at bounding box center [1454, 234] width 36 height 13
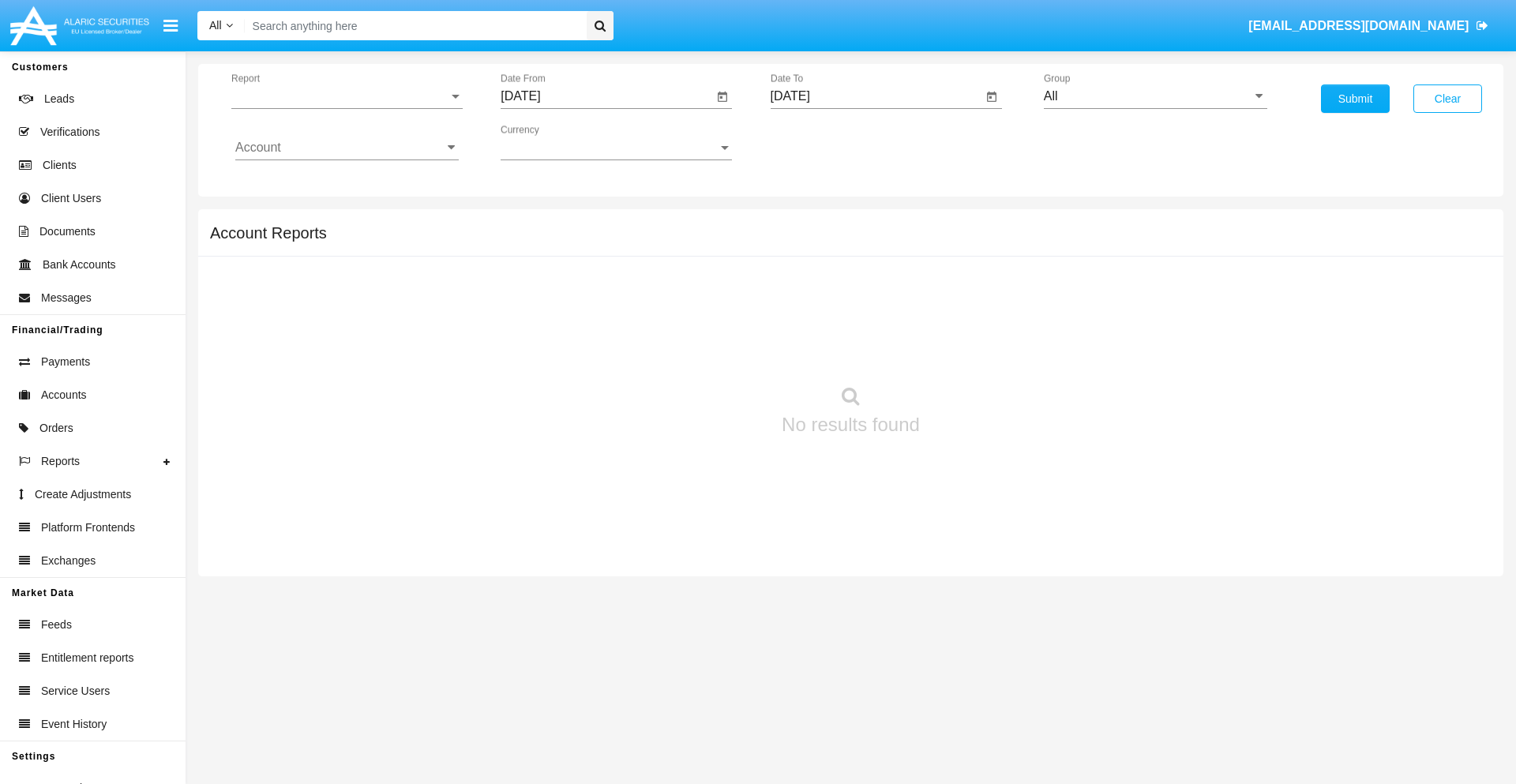
click at [347, 97] on span "Report" at bounding box center [339, 96] width 217 height 14
click at [340, 222] on span "Detailed" at bounding box center [347, 222] width 224 height 38
click at [606, 97] on input "[DATE]" at bounding box center [606, 96] width 212 height 14
click at [552, 142] on span "[DATE]" at bounding box center [538, 143] width 34 height 12
click at [705, 349] on div "2025" at bounding box center [705, 349] width 50 height 29
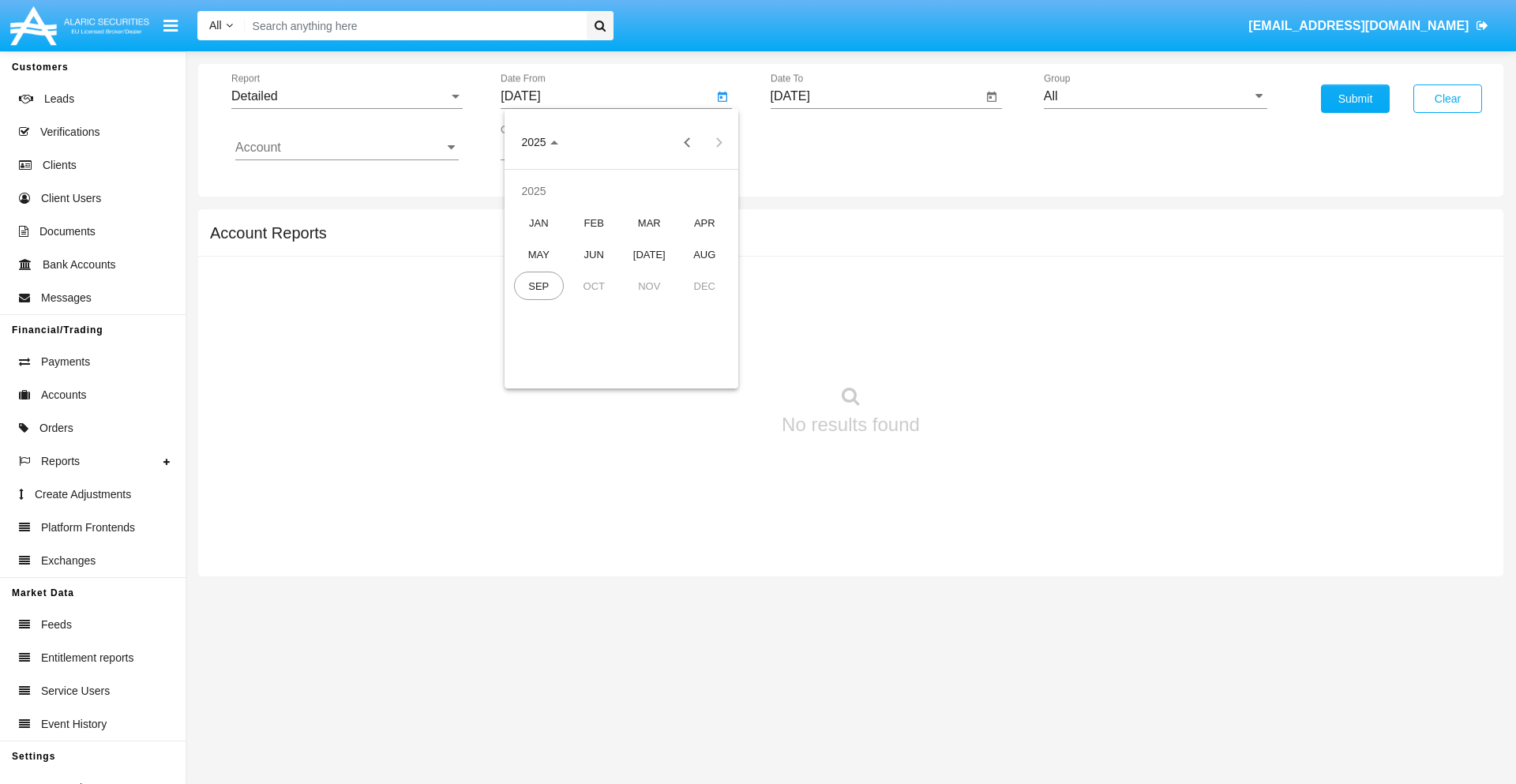
click at [538, 286] on div "SEP" at bounding box center [538, 286] width 50 height 29
click at [527, 305] on div "14" at bounding box center [526, 306] width 29 height 29
type input "09/14/25"
click at [876, 97] on input "[DATE]" at bounding box center [877, 96] width 212 height 14
click at [821, 142] on span "[DATE]" at bounding box center [809, 143] width 34 height 12
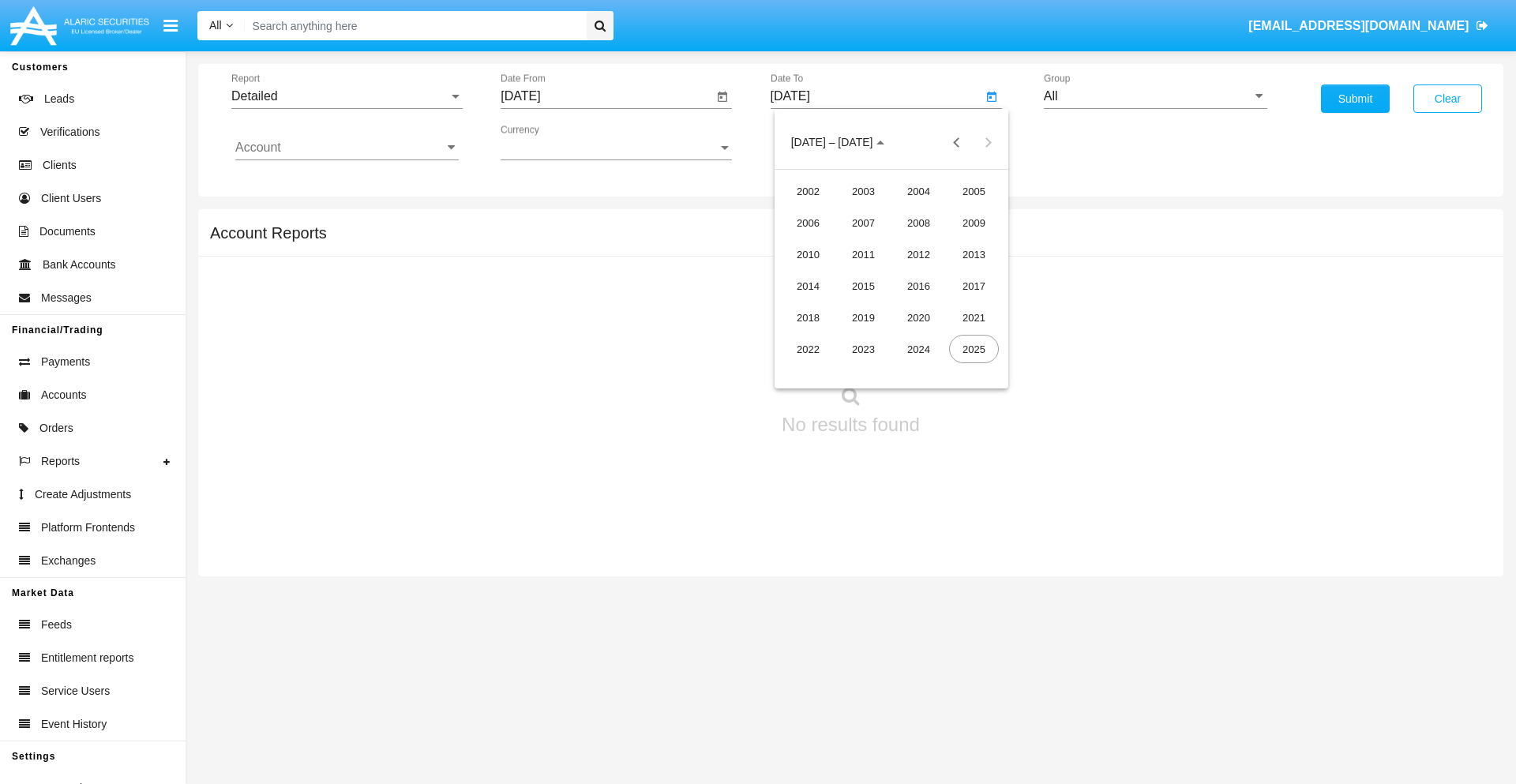
click at [974, 349] on div "2025" at bounding box center [974, 349] width 50 height 29
click at [808, 286] on div "SEP" at bounding box center [808, 286] width 50 height 29
click at [891, 337] on div "24" at bounding box center [892, 337] width 29 height 29
type input "[DATE]"
click at [1155, 97] on input "All" at bounding box center [1155, 96] width 224 height 14
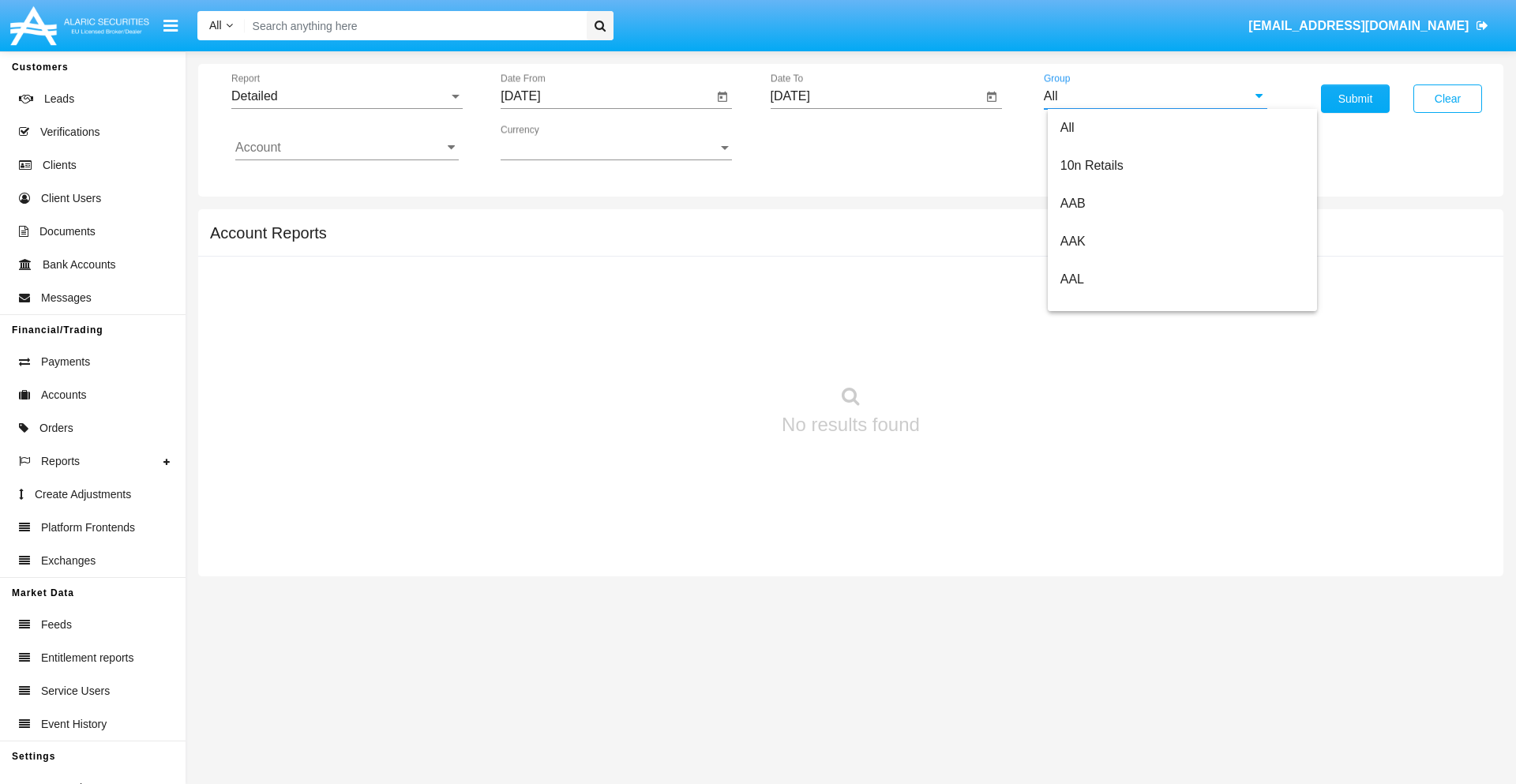
scroll to position [846, 0]
click at [1111, 304] on span "Hammer Web Lite" at bounding box center [1111, 304] width 102 height 13
type input "Hammer Web Lite"
click at [347, 147] on input "Account" at bounding box center [347, 147] width 224 height 14
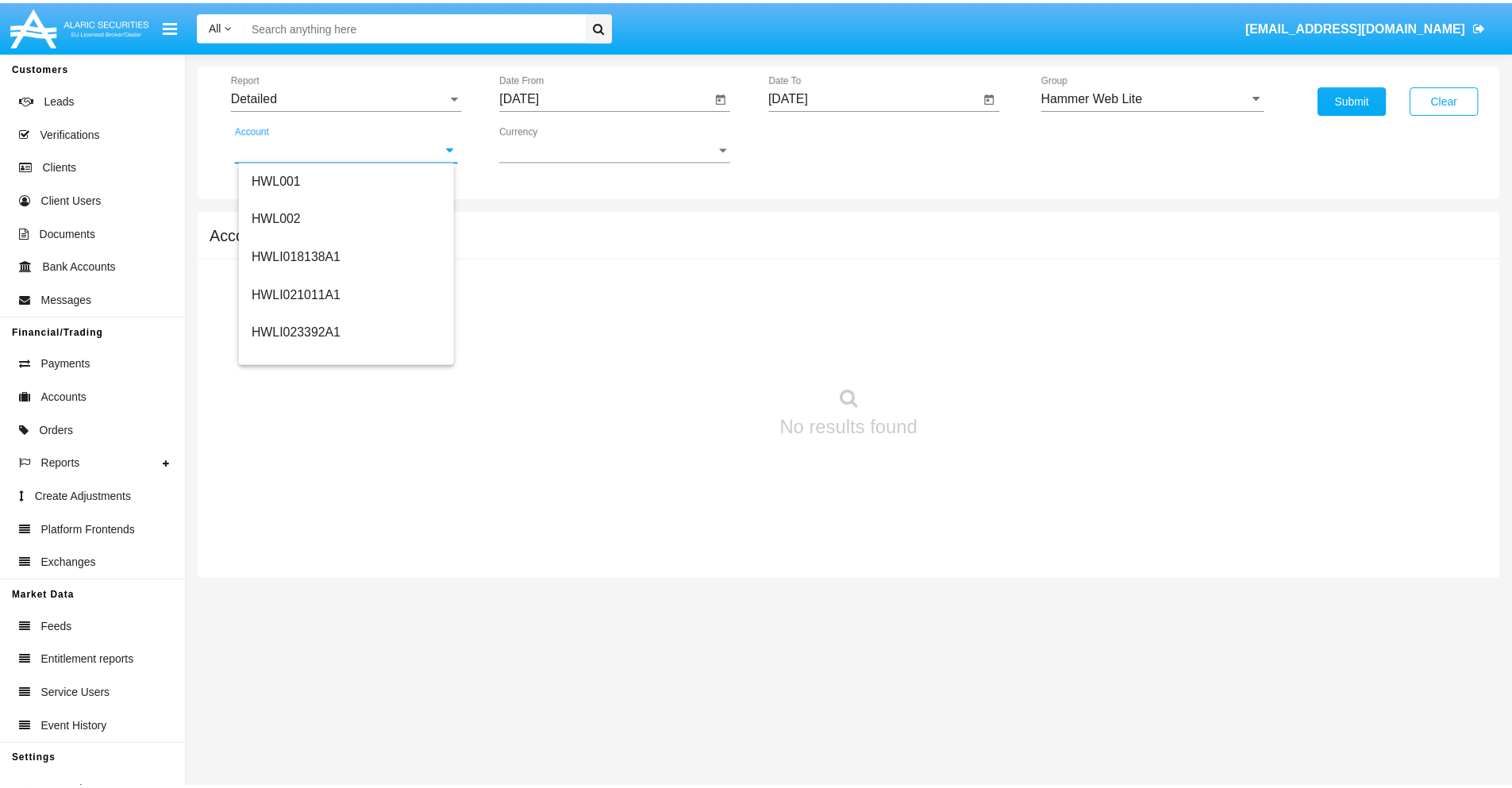
scroll to position [241, 0]
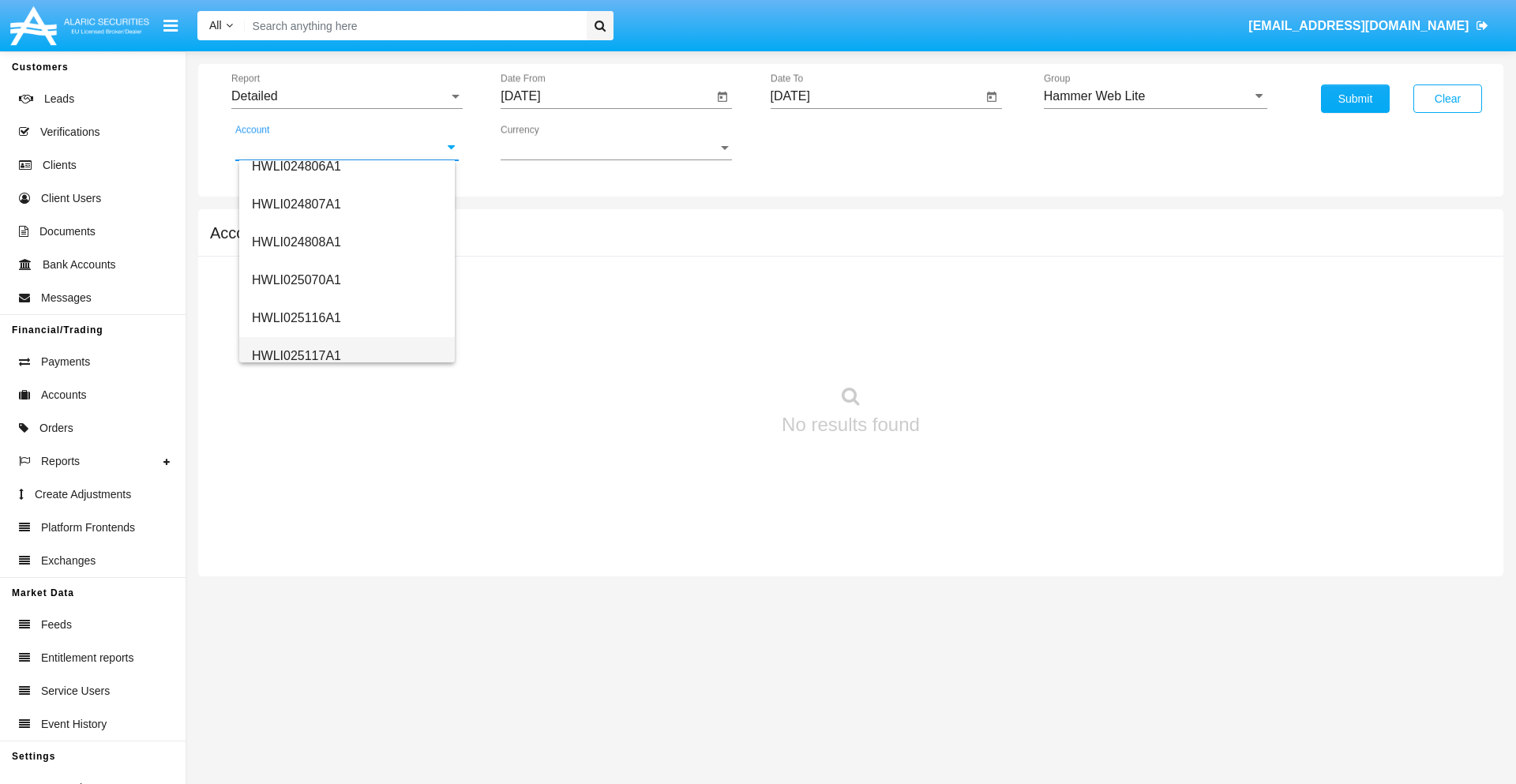
click at [295, 356] on span "HWLI025117A1" at bounding box center [296, 356] width 89 height 13
type input "HWLI025117A1"
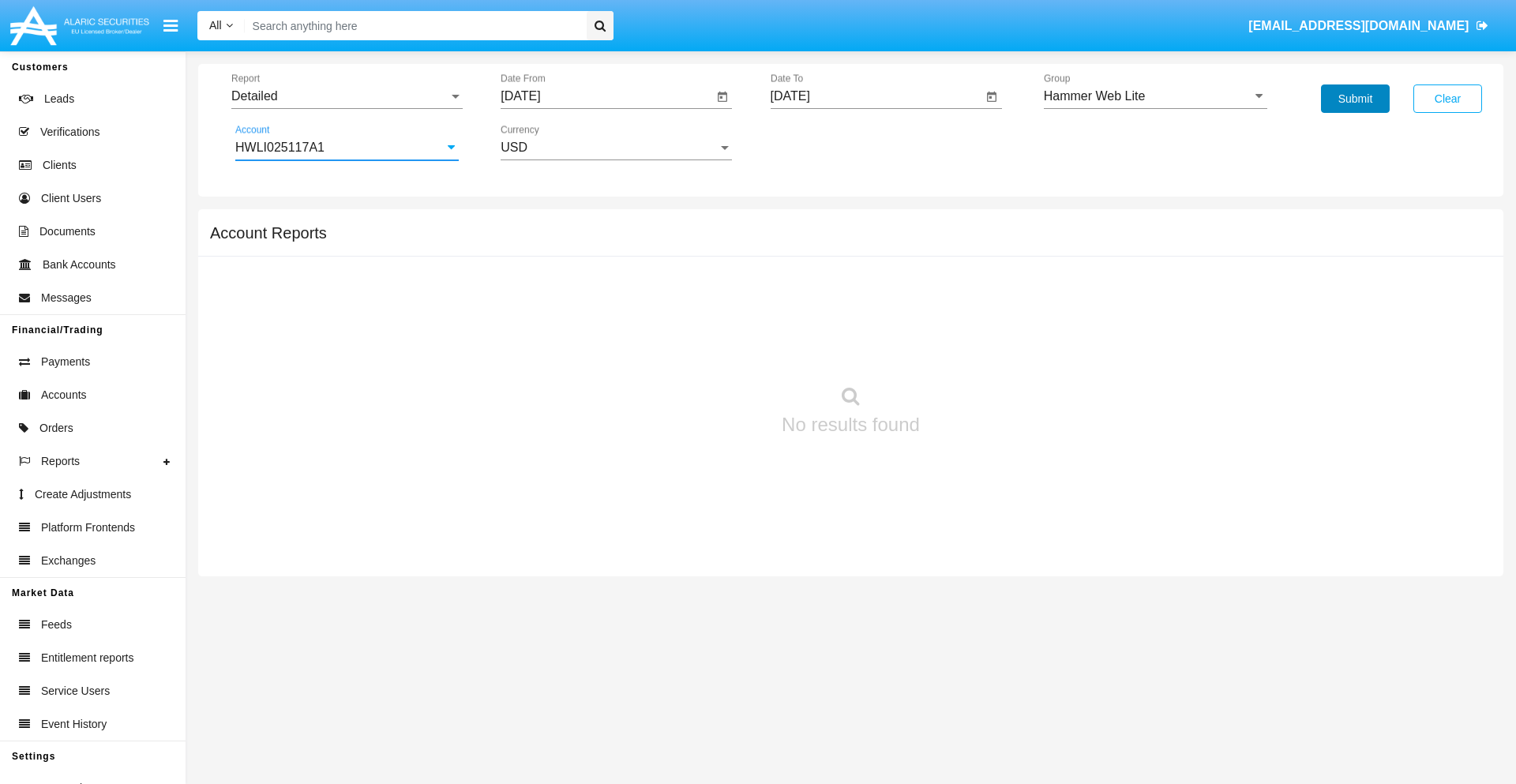
click at [1355, 98] on button "Submit" at bounding box center [1355, 98] width 69 height 29
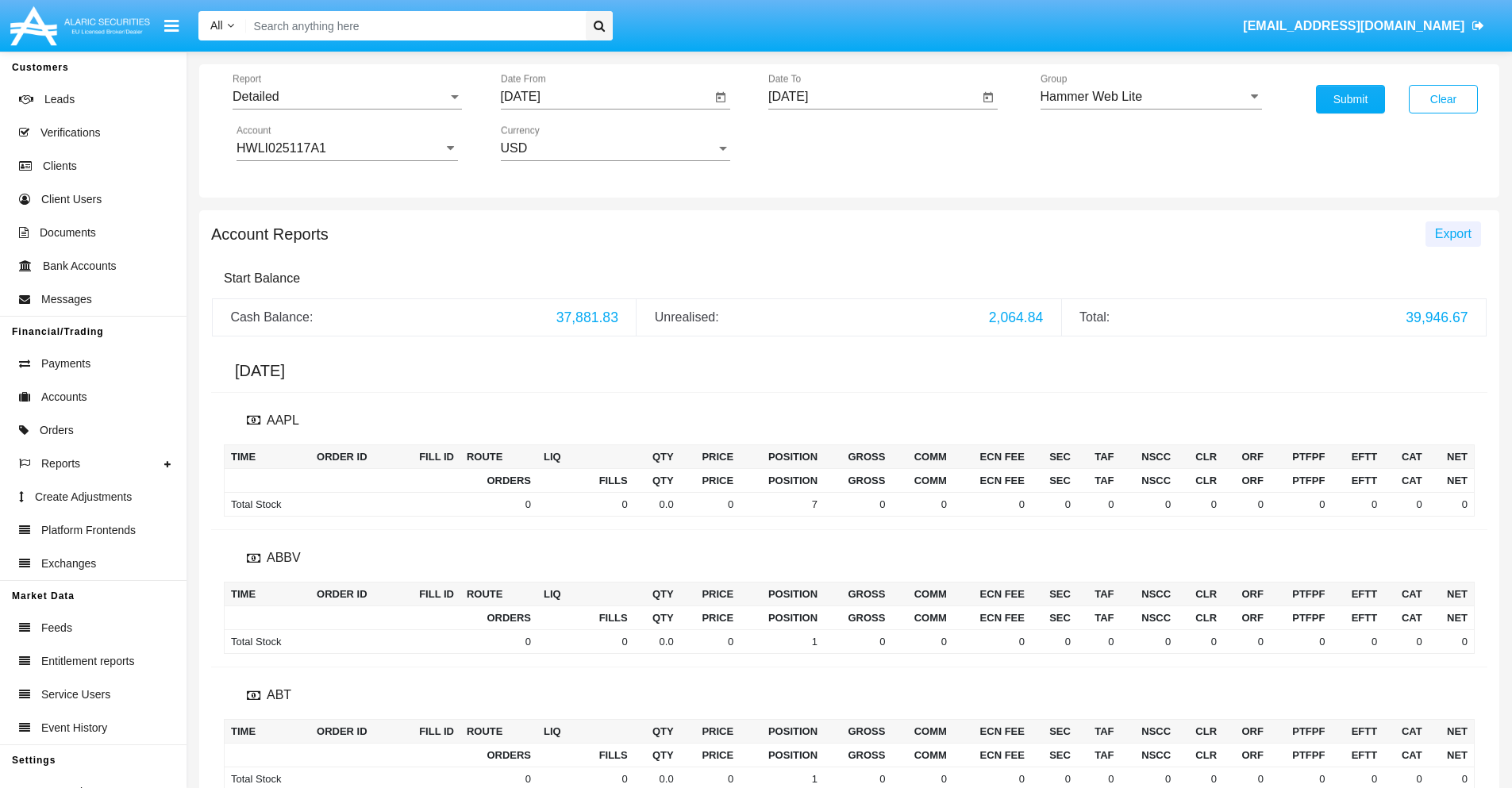
click at [1453, 233] on span "Export" at bounding box center [1454, 234] width 36 height 13
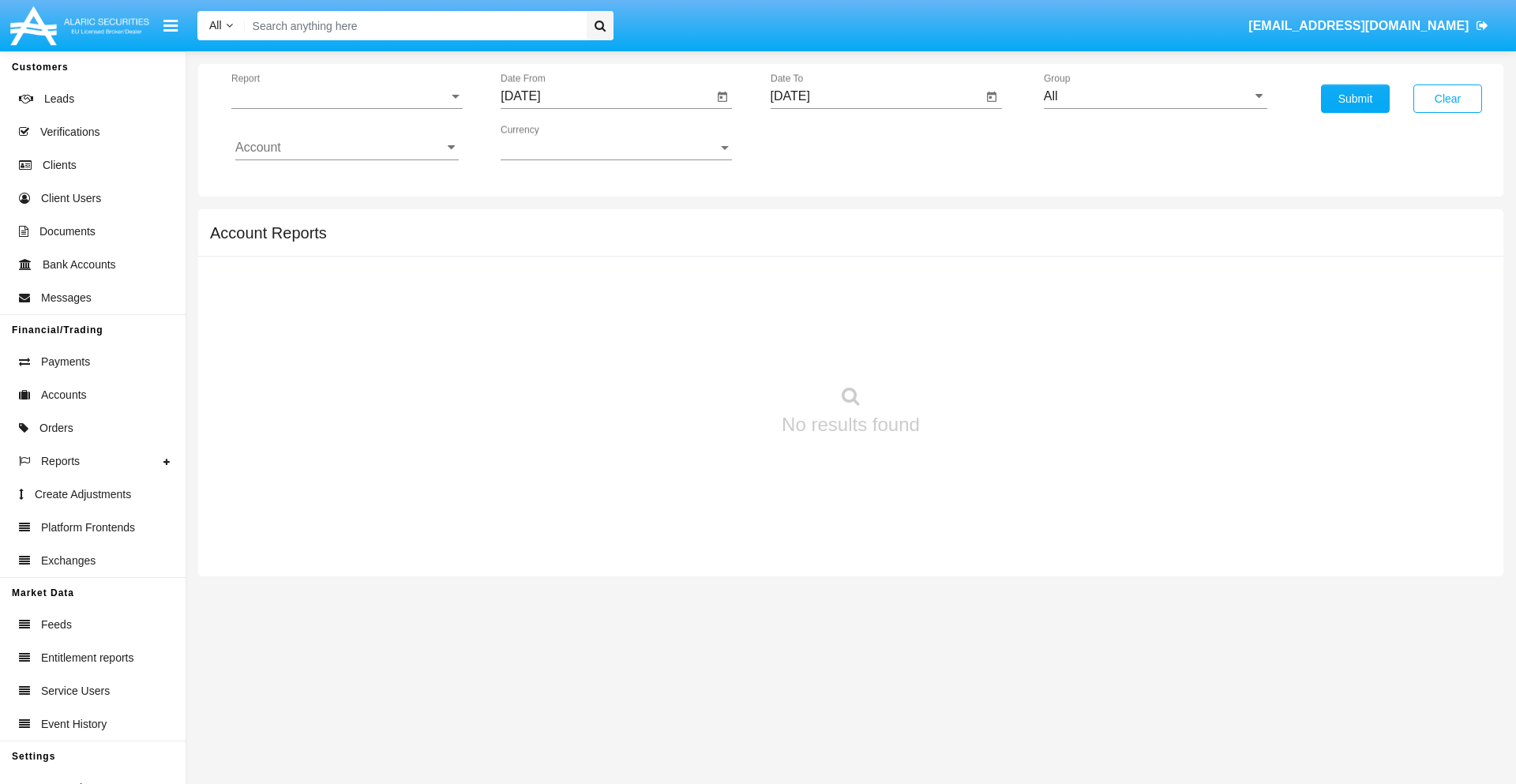
click at [347, 97] on span "Report" at bounding box center [339, 96] width 217 height 14
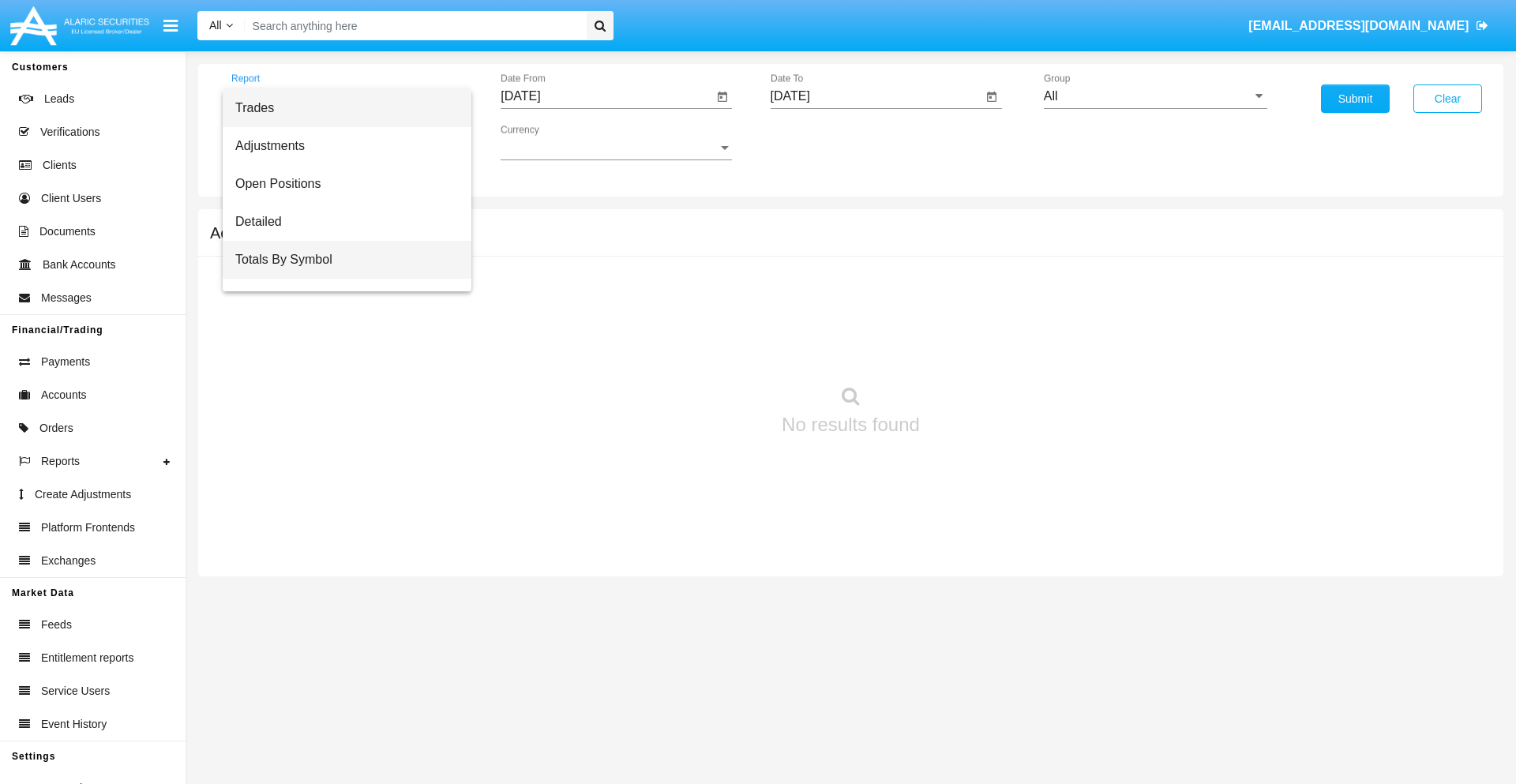
click at [340, 260] on span "Totals By Symbol" at bounding box center [347, 260] width 224 height 38
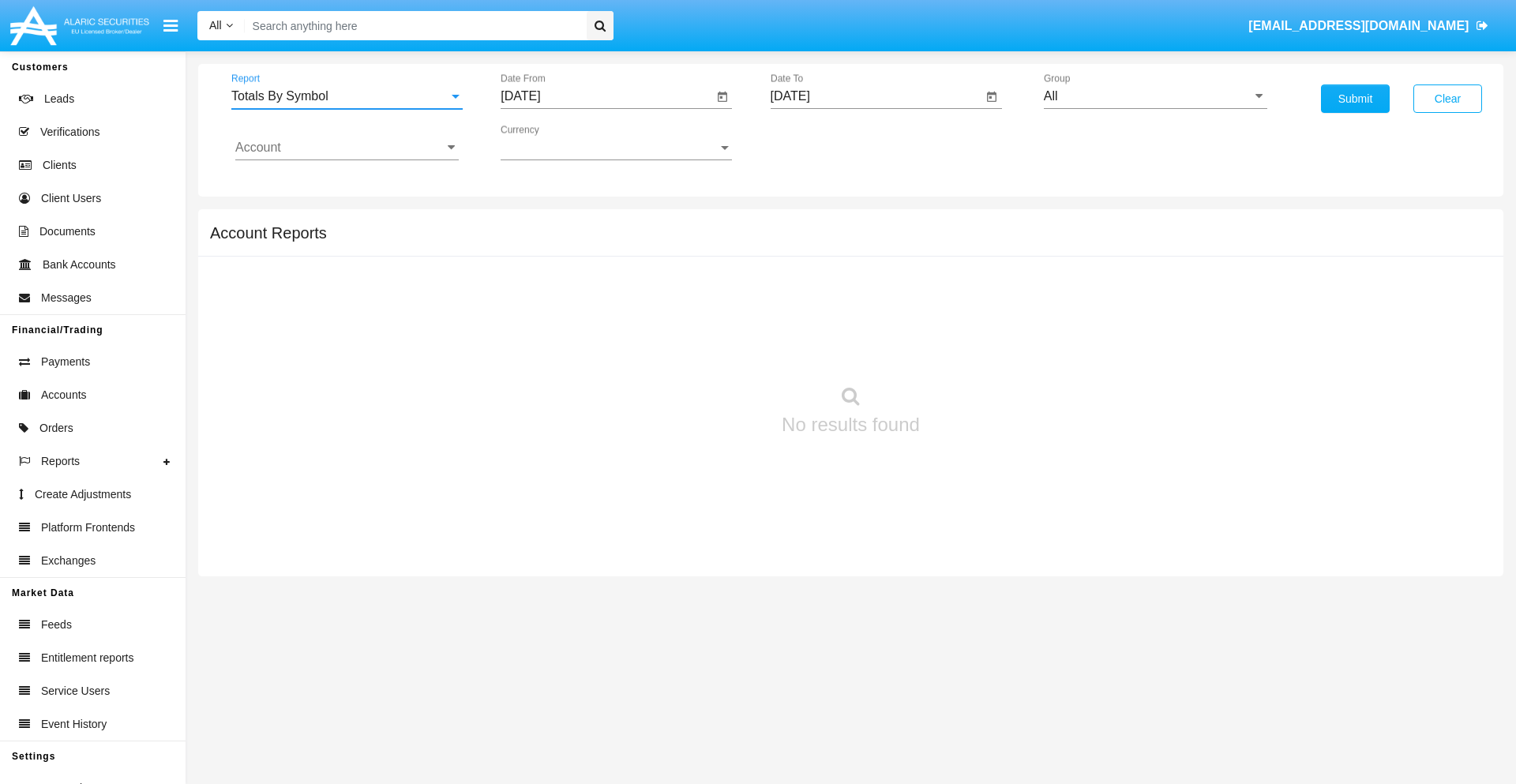
click at [606, 97] on input "[DATE]" at bounding box center [606, 96] width 212 height 14
click at [552, 142] on span "[DATE]" at bounding box center [538, 143] width 34 height 12
click at [705, 349] on div "2025" at bounding box center [705, 349] width 50 height 29
click at [705, 254] on div "AUG" at bounding box center [705, 254] width 50 height 29
click at [558, 337] on div "25" at bounding box center [558, 337] width 29 height 29
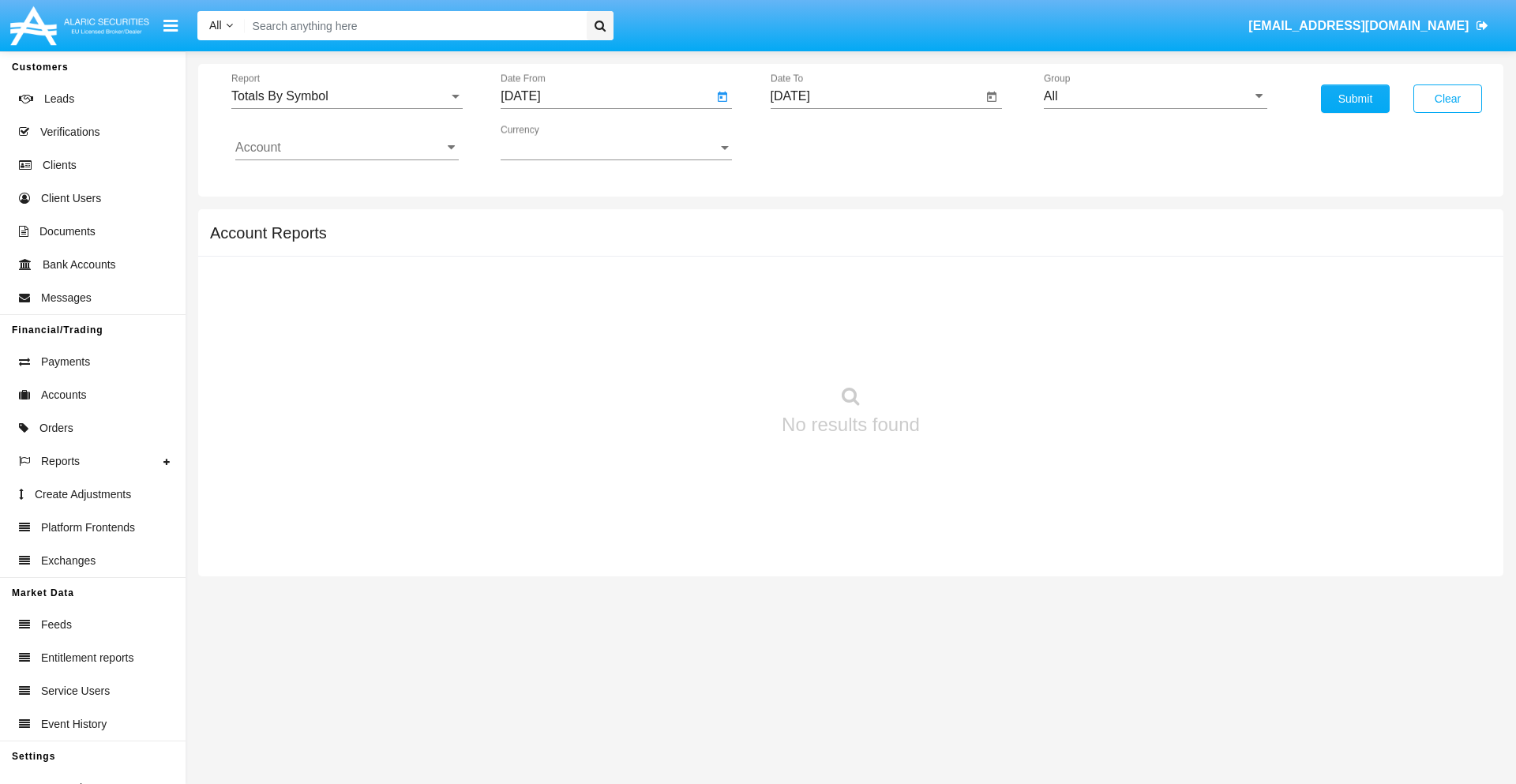
type input "08/25/25"
click at [876, 97] on input "[DATE]" at bounding box center [877, 96] width 212 height 14
click at [821, 142] on span "[DATE]" at bounding box center [809, 143] width 34 height 12
click at [974, 349] on div "2025" at bounding box center [974, 349] width 50 height 29
click at [808, 286] on div "SEP" at bounding box center [808, 286] width 50 height 29
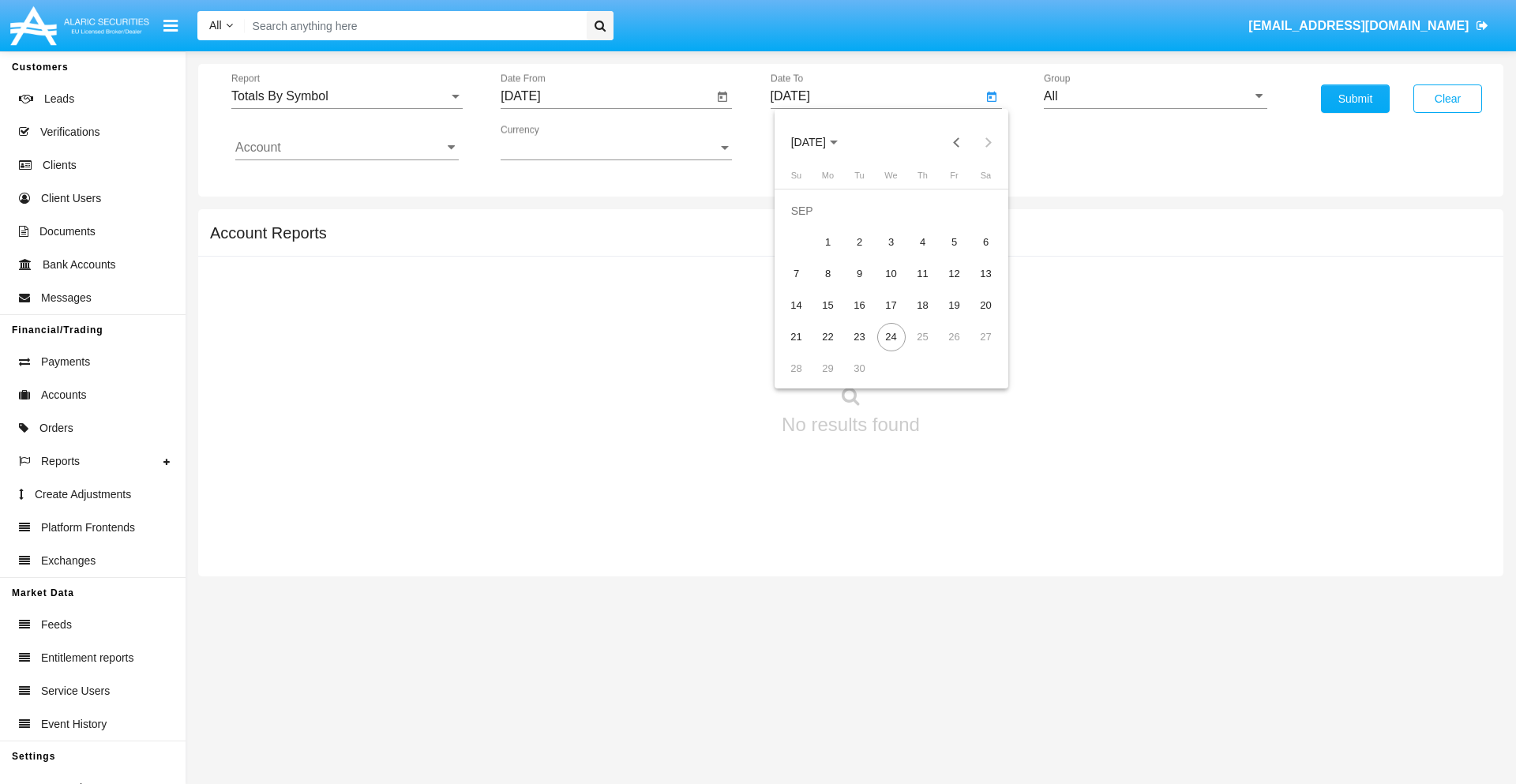
click at [891, 337] on div "24" at bounding box center [892, 337] width 29 height 29
type input "[DATE]"
click at [1155, 97] on input "All" at bounding box center [1155, 96] width 224 height 14
type input "Hammer Web Lite"
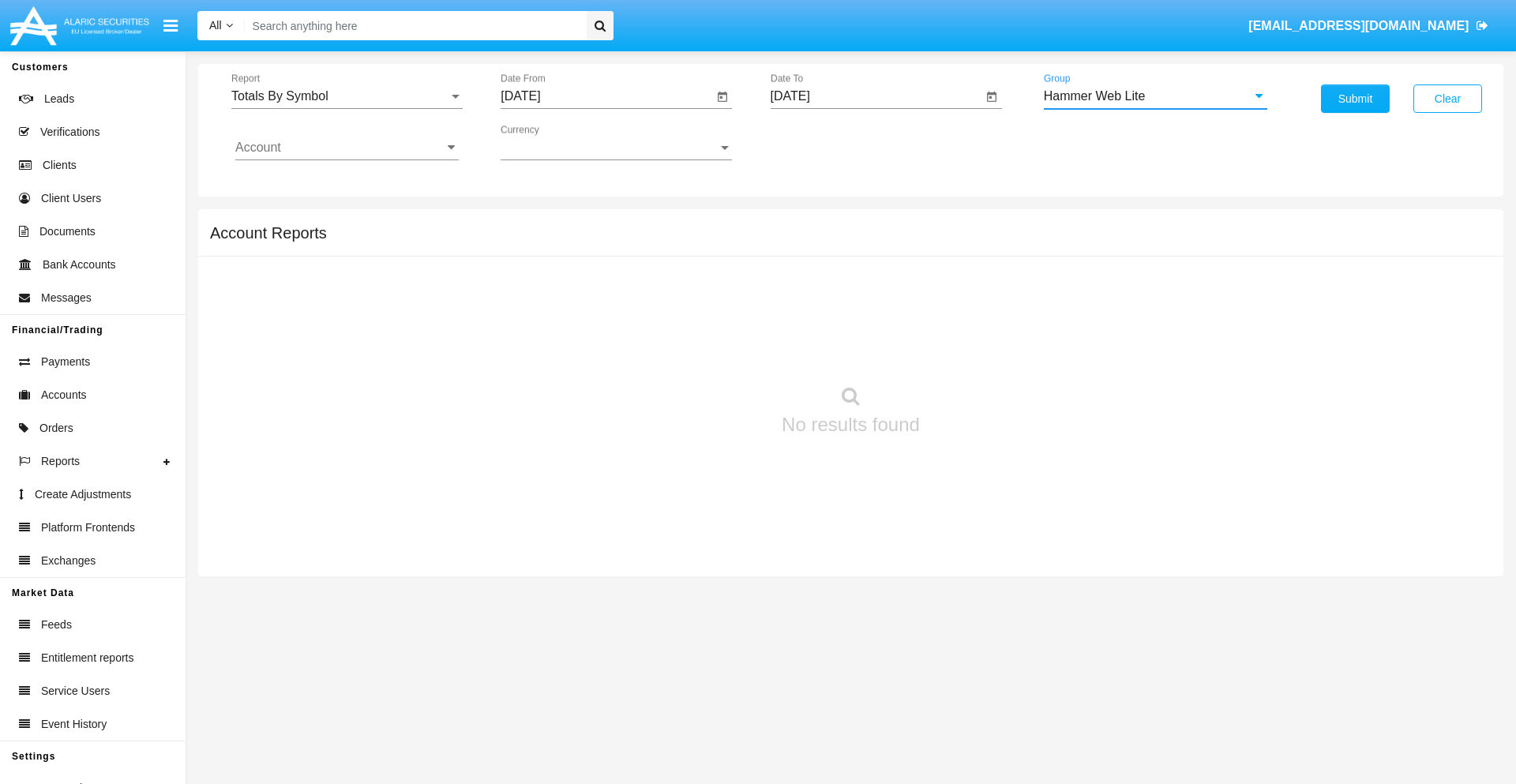
click at [347, 147] on input "Account" at bounding box center [347, 147] width 224 height 14
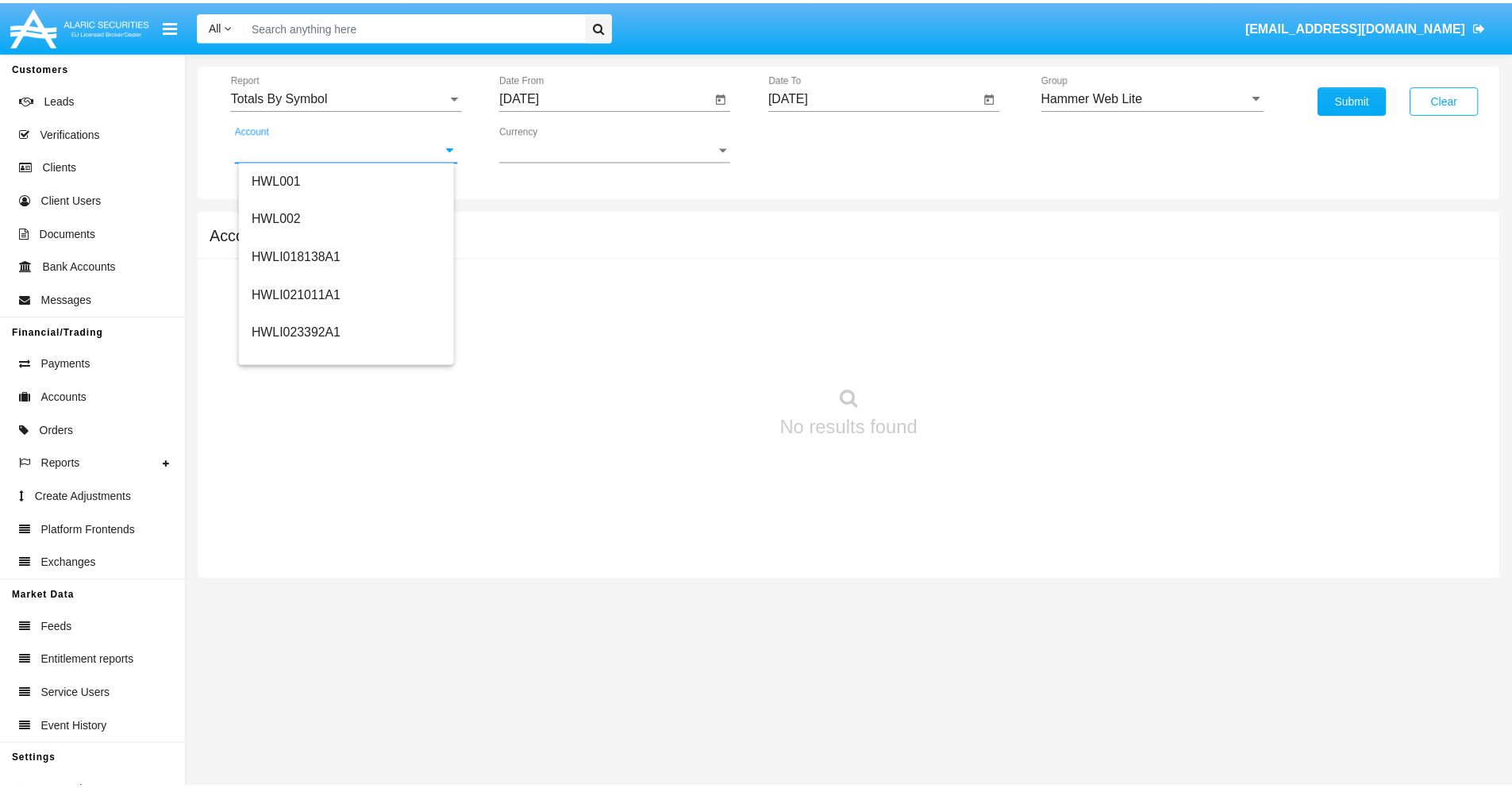
scroll to position [241, 0]
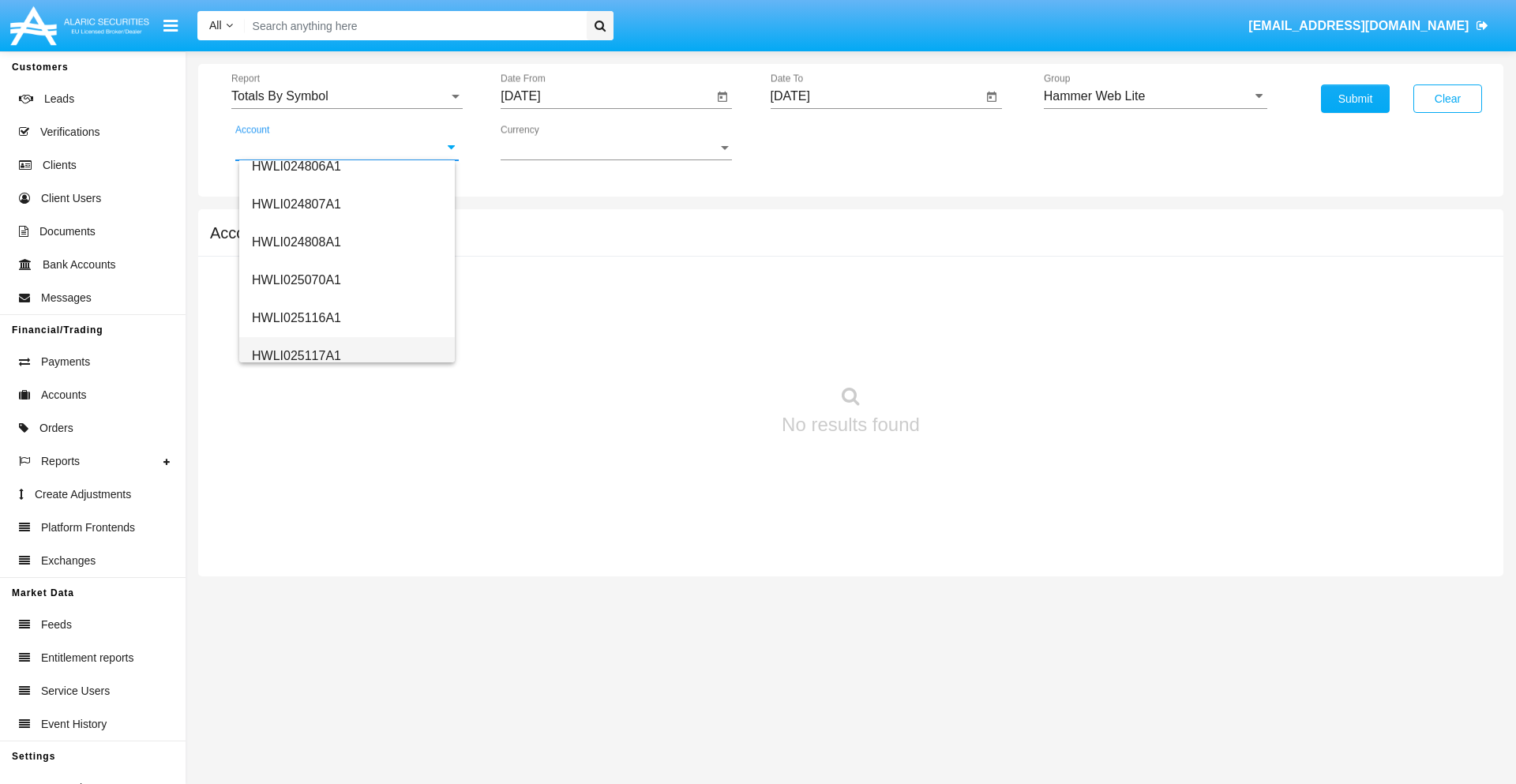
click at [295, 356] on span "HWLI025117A1" at bounding box center [296, 356] width 89 height 13
type input "HWLI025117A1"
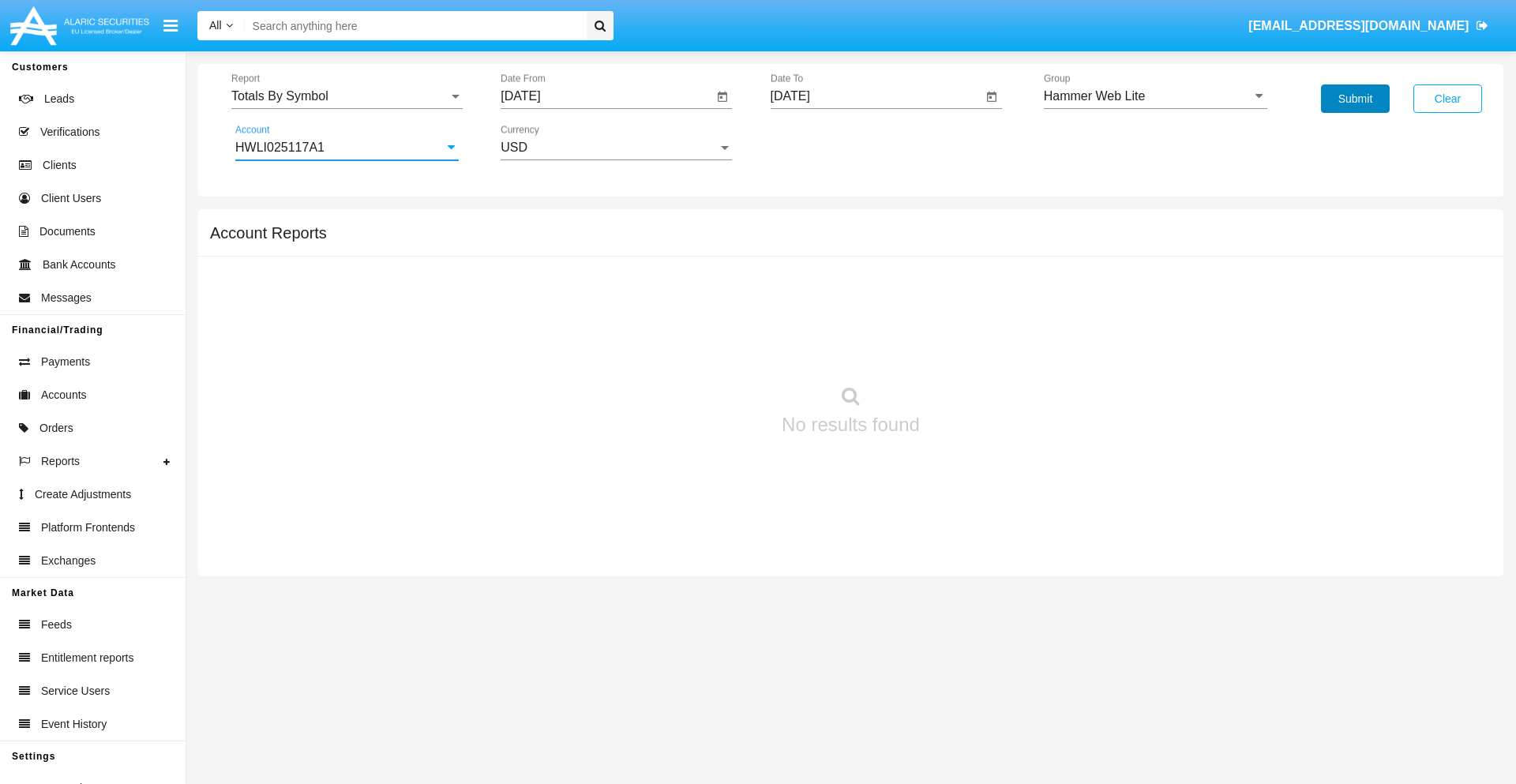
click at [1355, 98] on button "Submit" at bounding box center [1355, 98] width 69 height 29
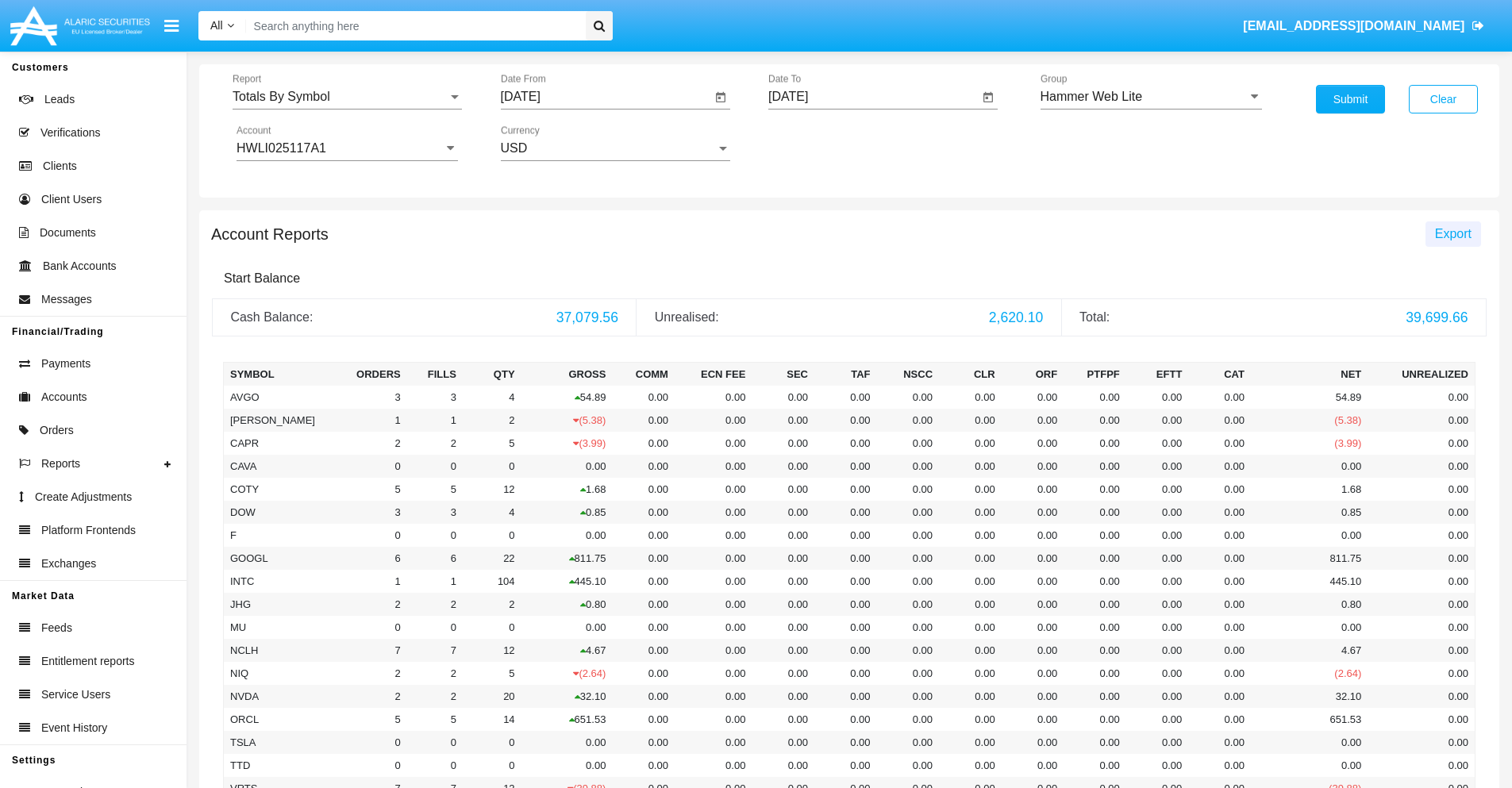
click at [1453, 233] on span "Export" at bounding box center [1454, 234] width 36 height 13
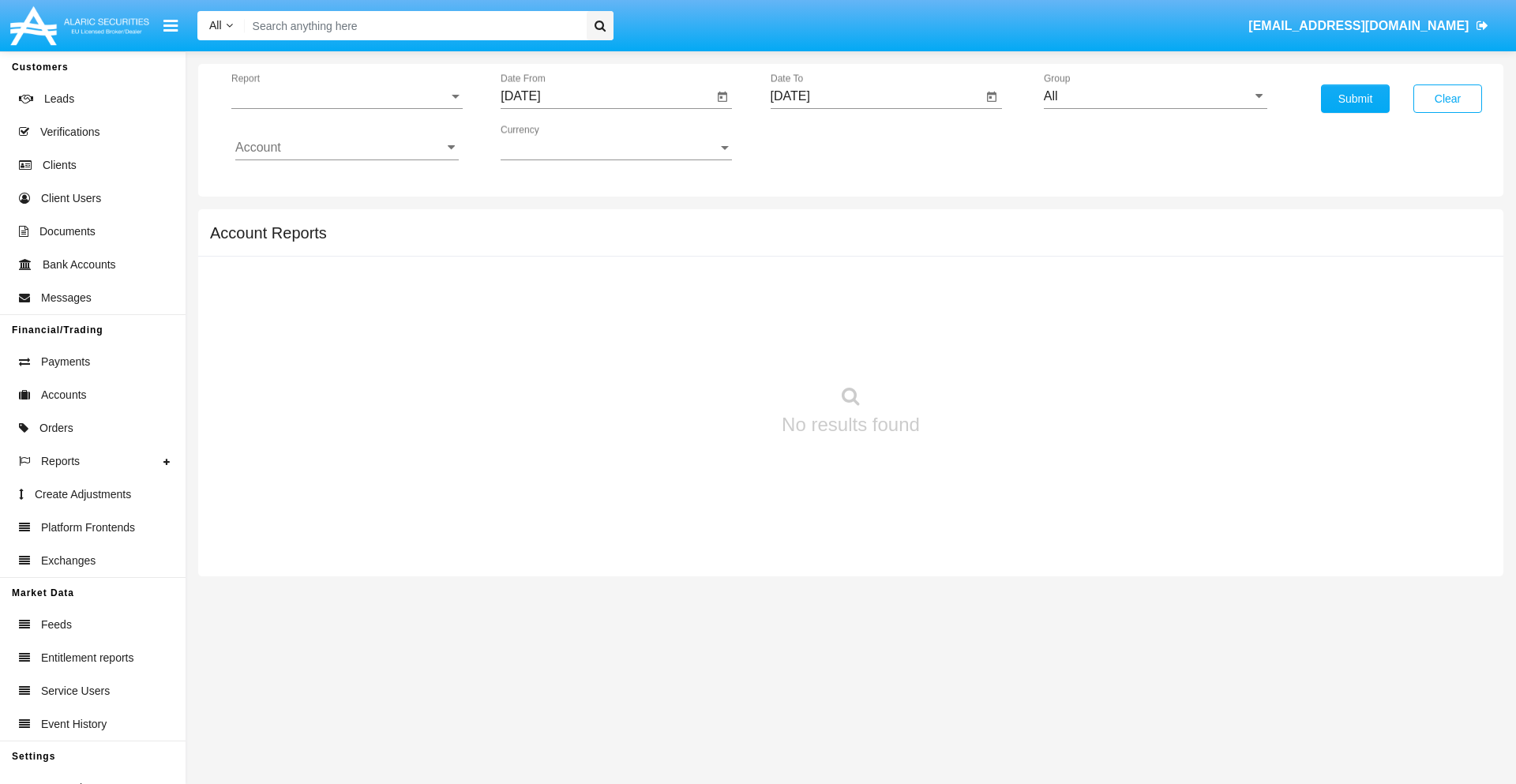
click at [347, 97] on span "Report" at bounding box center [339, 96] width 217 height 14
click at [340, 273] on span "Totals By Date" at bounding box center [347, 272] width 224 height 38
click at [606, 97] on input "[DATE]" at bounding box center [606, 96] width 212 height 14
click at [552, 142] on span "[DATE]" at bounding box center [538, 143] width 34 height 12
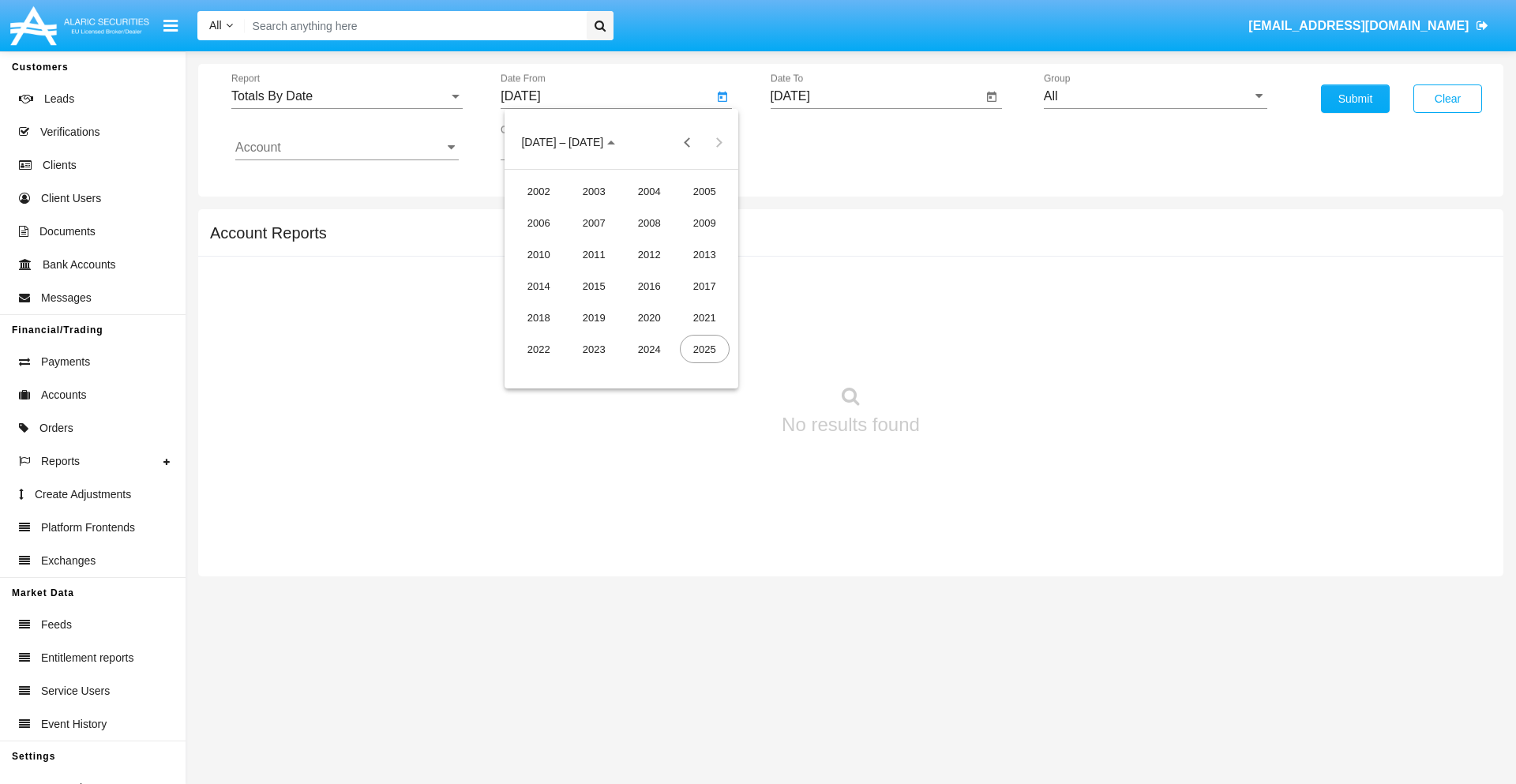
click at [705, 349] on div "2025" at bounding box center [705, 349] width 50 height 29
click at [538, 286] on div "SEP" at bounding box center [538, 286] width 50 height 29
click at [590, 273] on div "9" at bounding box center [590, 274] width 29 height 29
type input "[DATE]"
click at [876, 97] on input "[DATE]" at bounding box center [877, 96] width 212 height 14
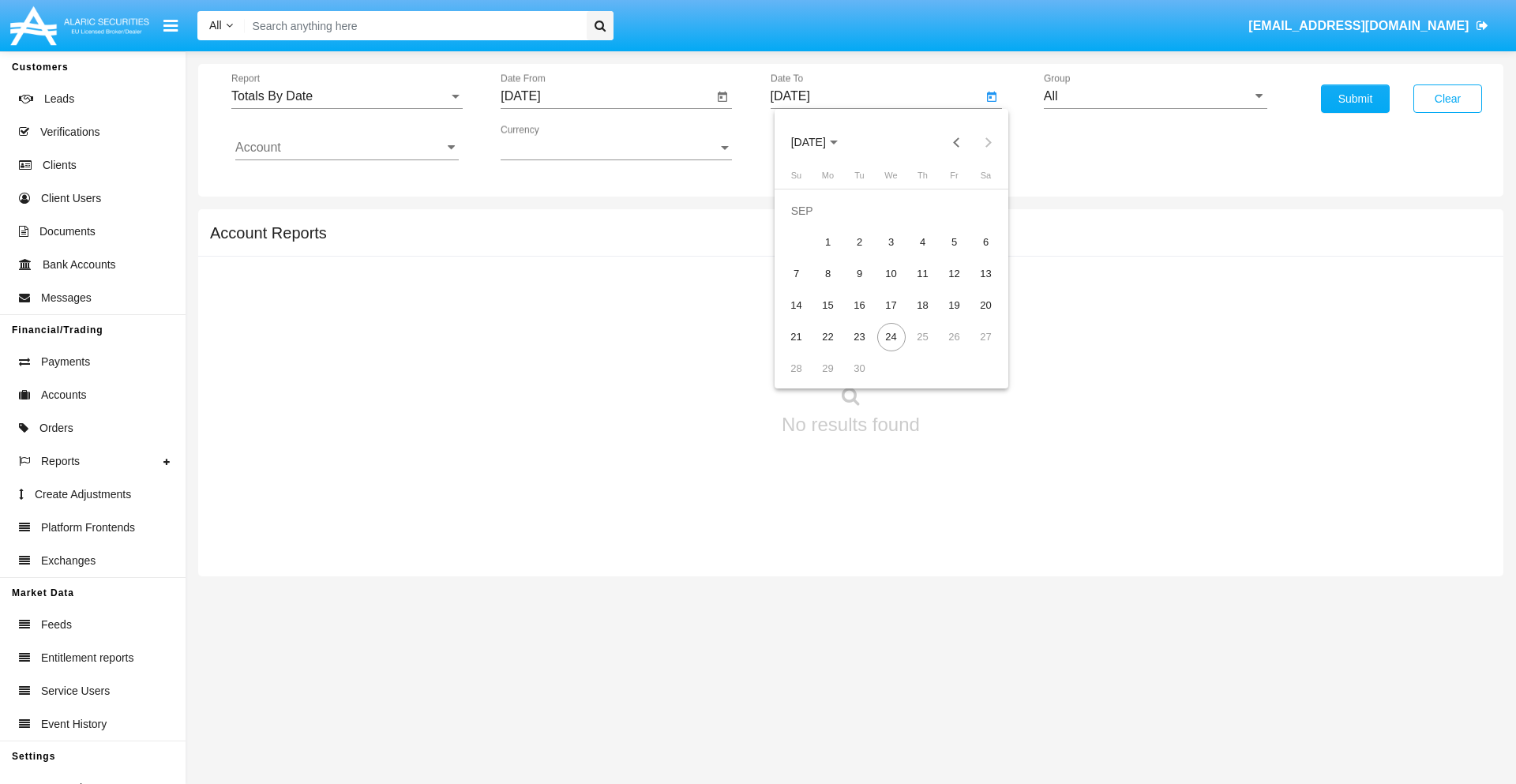
click at [821, 142] on span "[DATE]" at bounding box center [809, 143] width 34 height 12
click at [974, 349] on div "2025" at bounding box center [974, 349] width 50 height 29
click at [808, 286] on div "SEP" at bounding box center [808, 286] width 50 height 29
click at [891, 337] on div "24" at bounding box center [892, 337] width 29 height 29
type input "[DATE]"
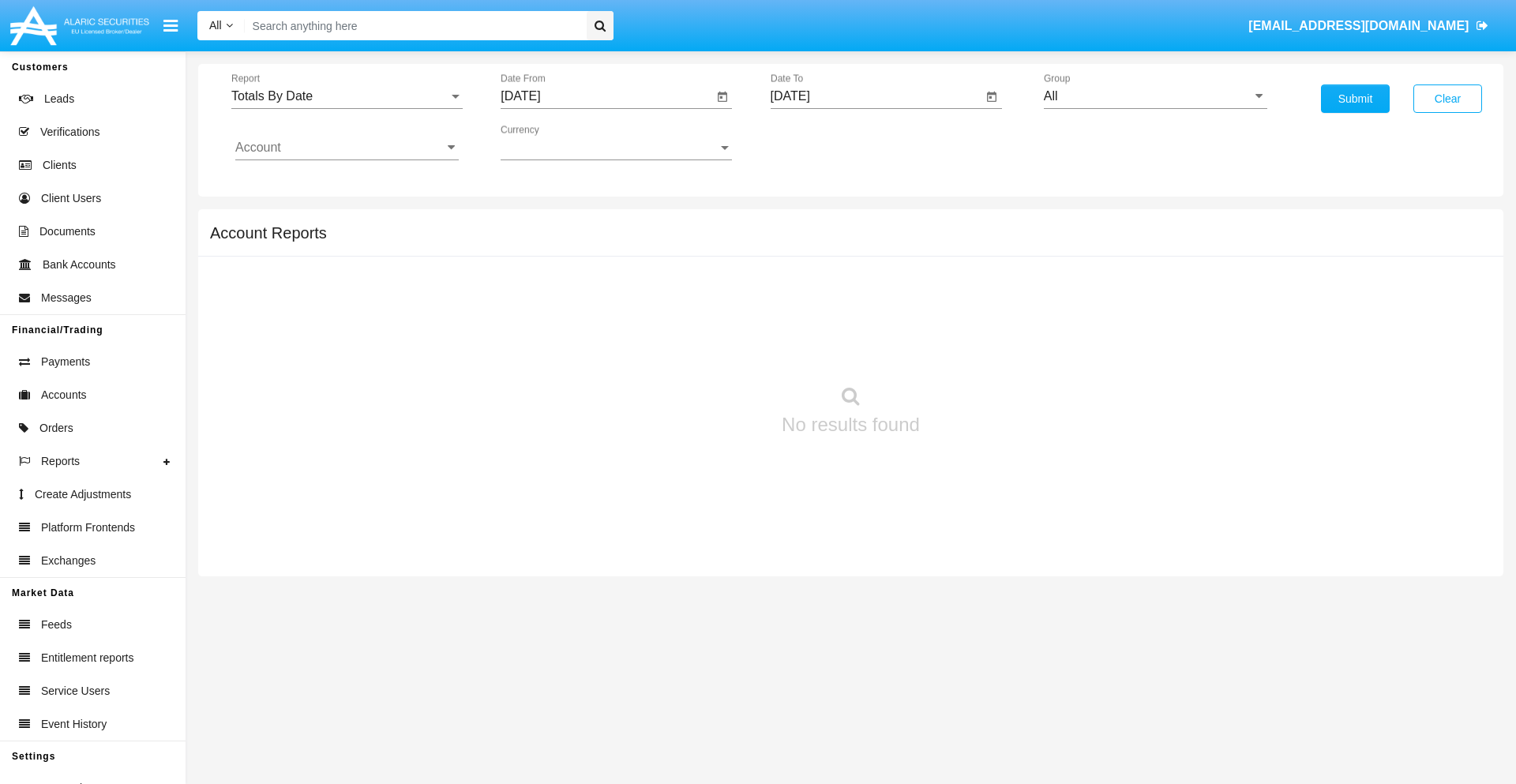
click at [1155, 97] on input "All" at bounding box center [1155, 96] width 224 height 14
click at [1111, 304] on span "Hammer Web Lite" at bounding box center [1111, 304] width 102 height 13
type input "Hammer Web Lite"
click at [347, 147] on input "Account" at bounding box center [347, 147] width 224 height 14
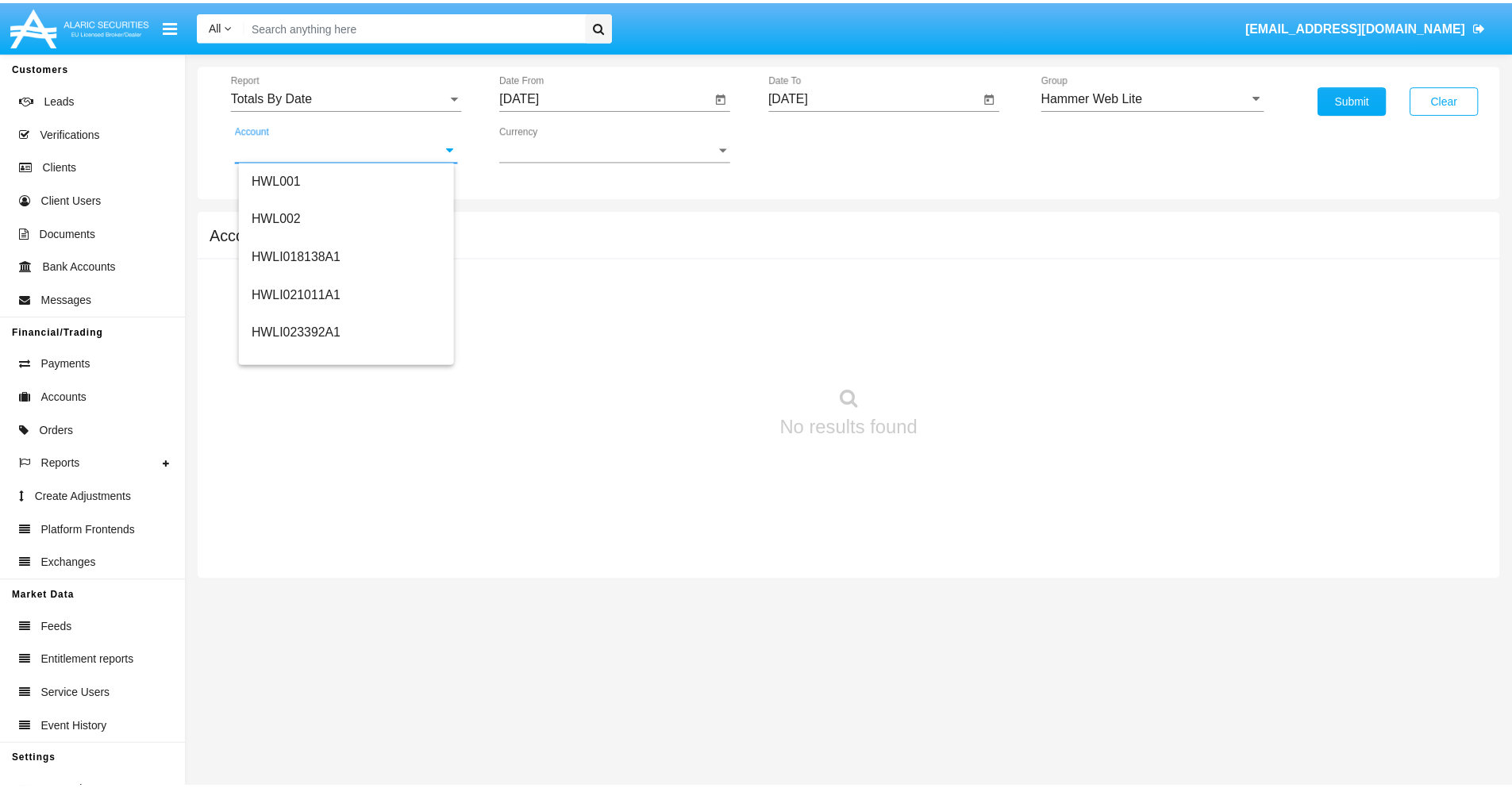
scroll to position [241, 0]
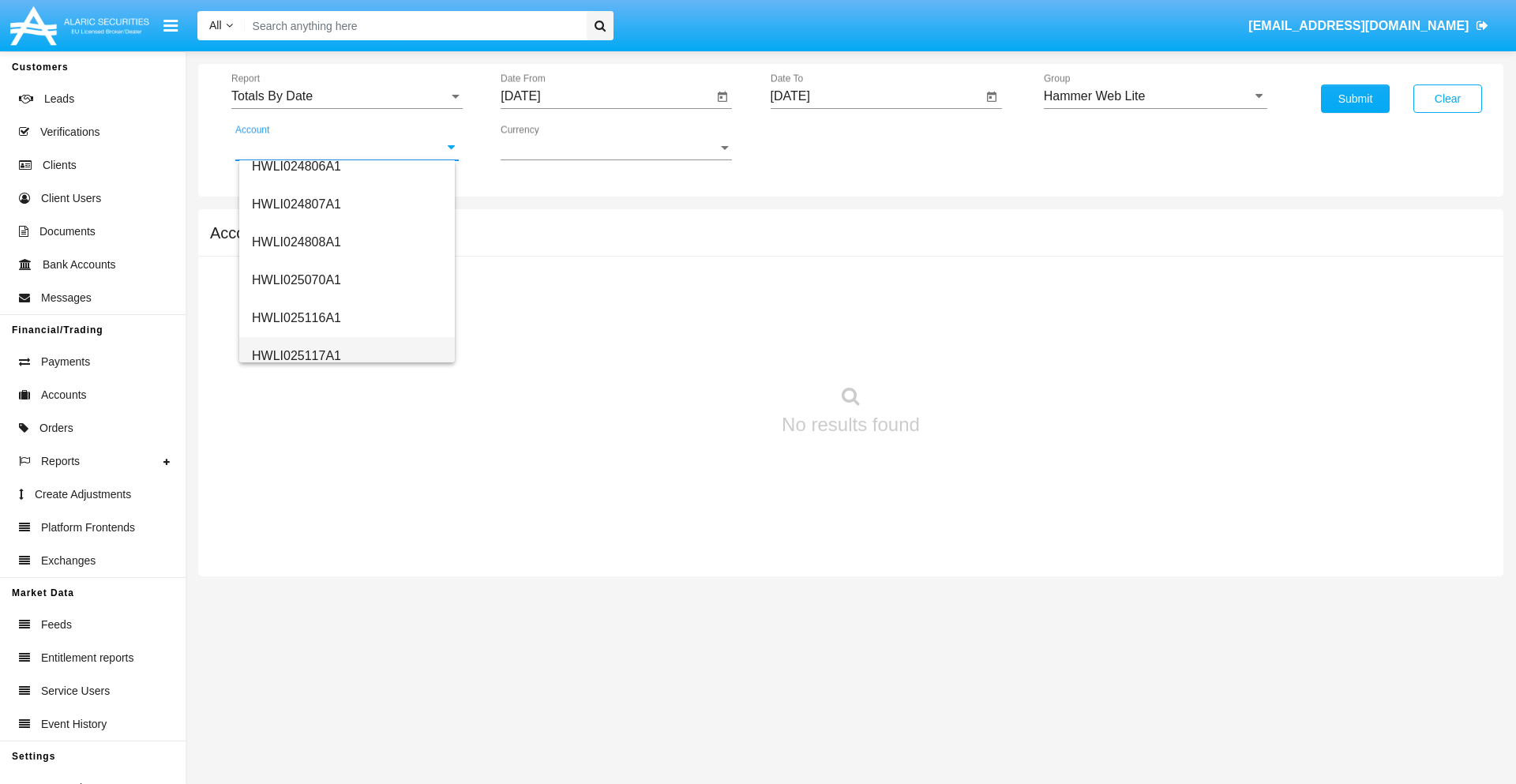
click at [295, 356] on span "HWLI025117A1" at bounding box center [296, 356] width 89 height 13
type input "HWLI025117A1"
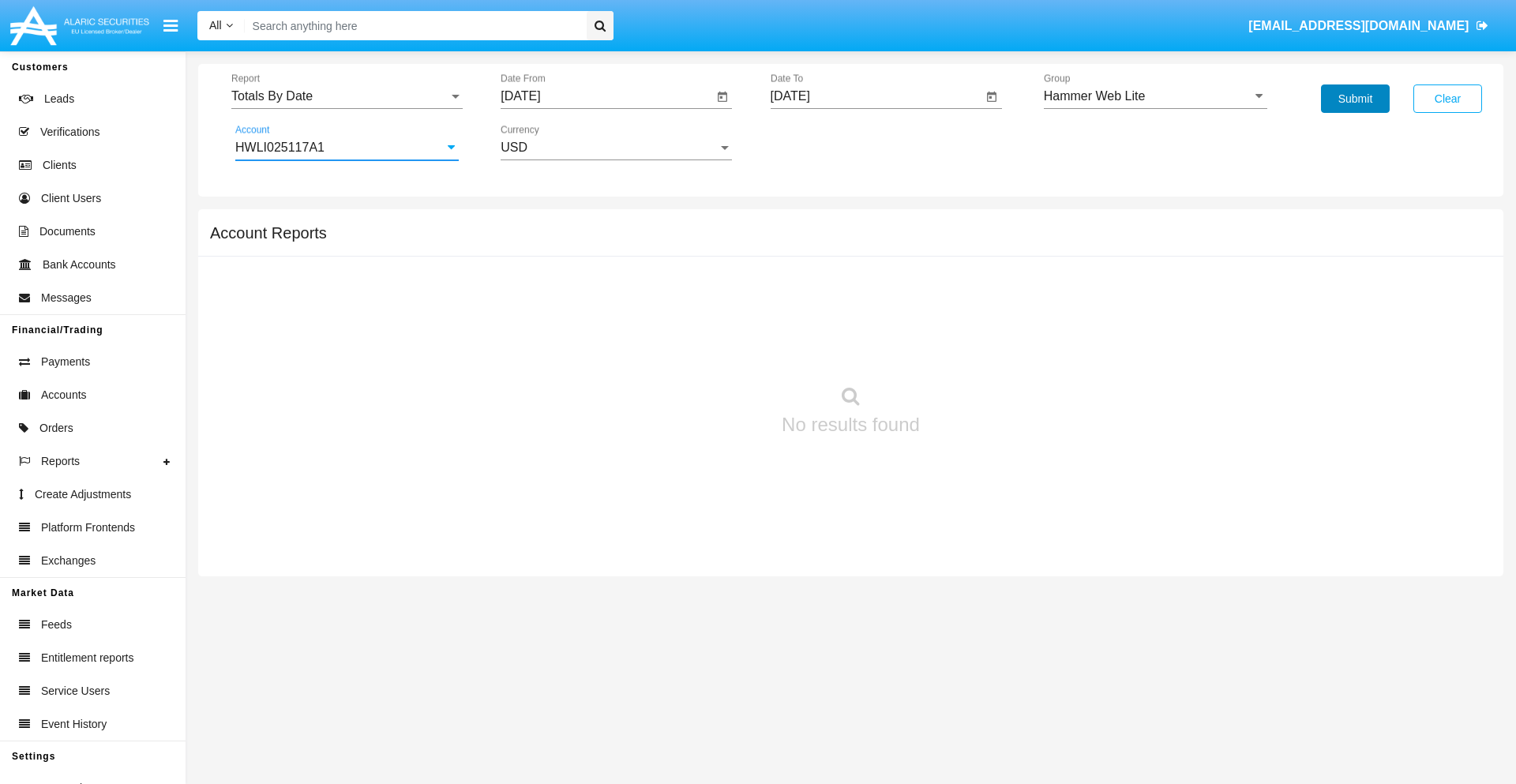
click at [1355, 98] on button "Submit" at bounding box center [1355, 98] width 69 height 29
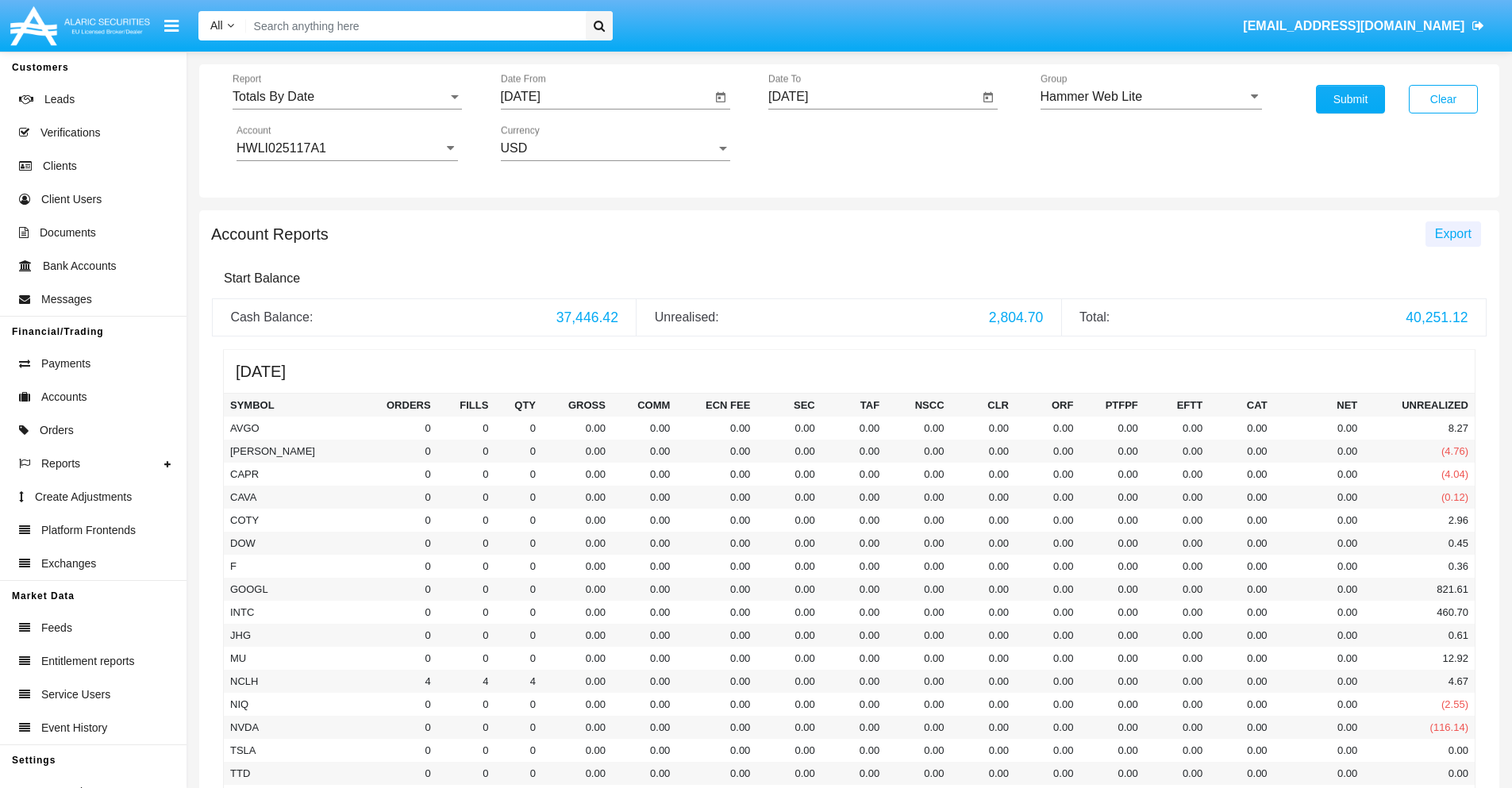
click at [1453, 233] on span "Export" at bounding box center [1454, 234] width 36 height 13
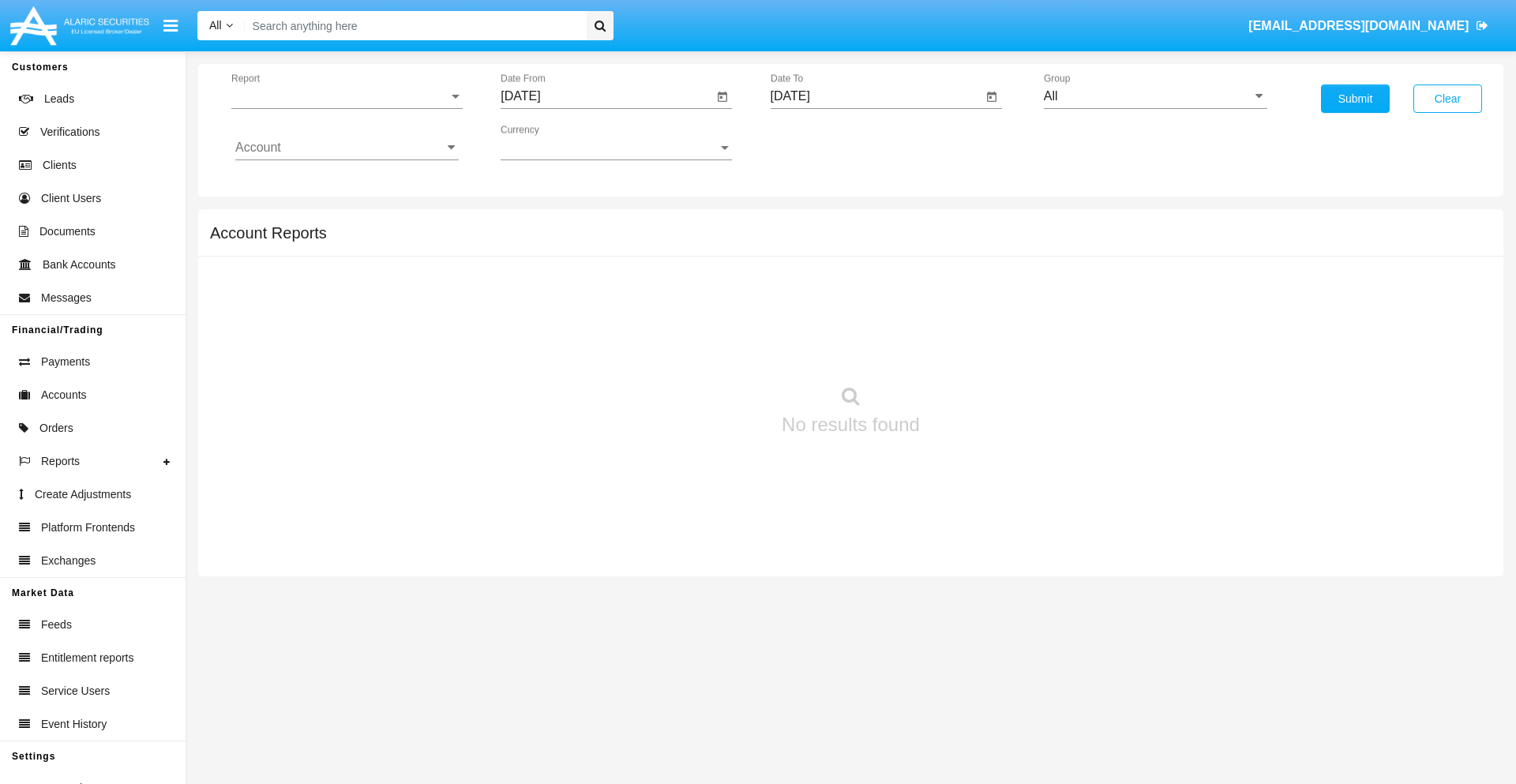
click at [347, 97] on span "Report" at bounding box center [339, 96] width 217 height 14
click at [340, 273] on span "Summary By Date" at bounding box center [347, 272] width 224 height 38
click at [606, 97] on input "[DATE]" at bounding box center [606, 96] width 212 height 14
click at [552, 142] on span "[DATE]" at bounding box center [538, 143] width 34 height 12
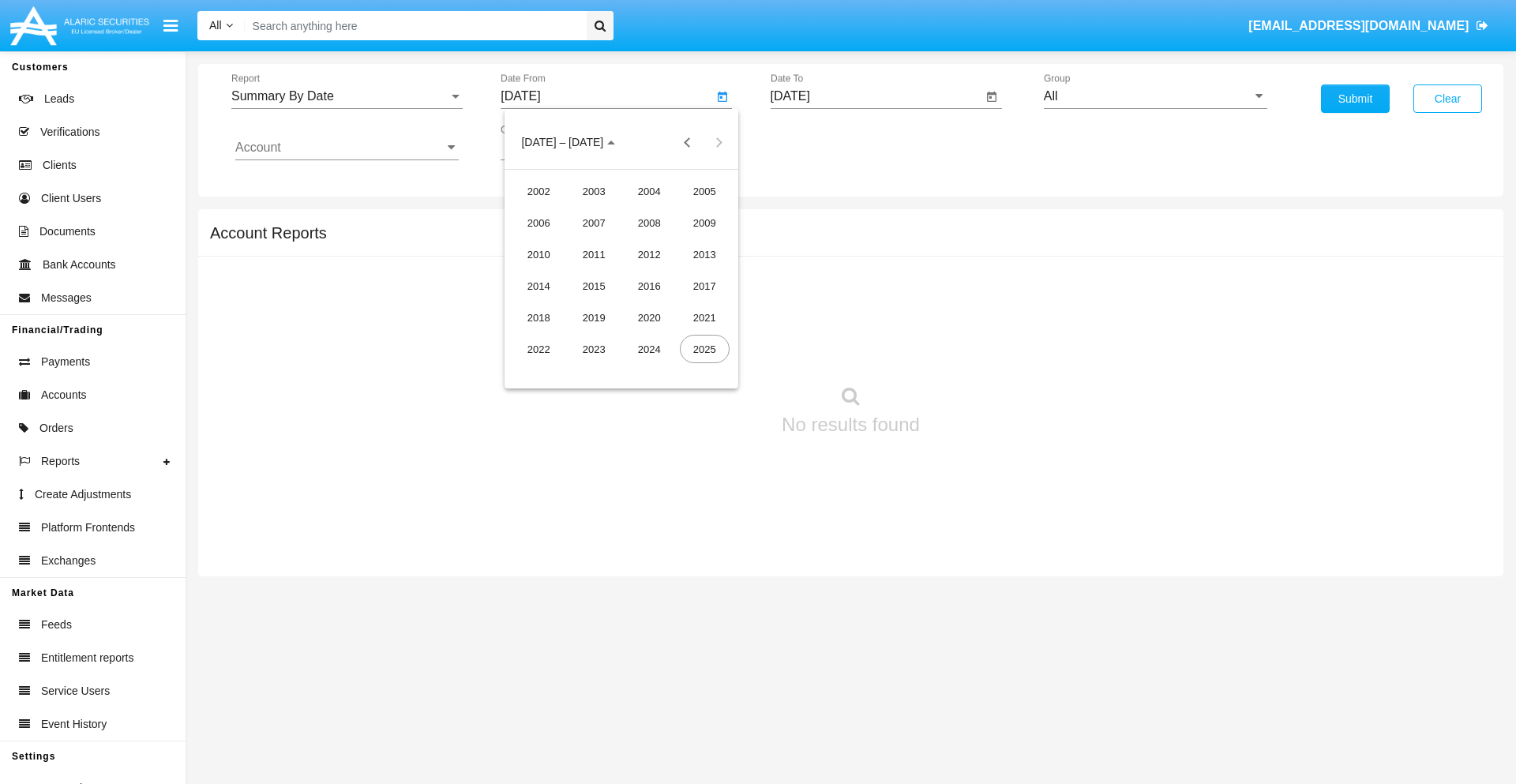
click at [705, 349] on div "2025" at bounding box center [705, 349] width 50 height 29
click at [538, 286] on div "SEP" at bounding box center [538, 286] width 50 height 29
click at [590, 273] on div "9" at bounding box center [590, 274] width 29 height 29
type input "09/09/25"
click at [876, 97] on input "[DATE]" at bounding box center [877, 96] width 212 height 14
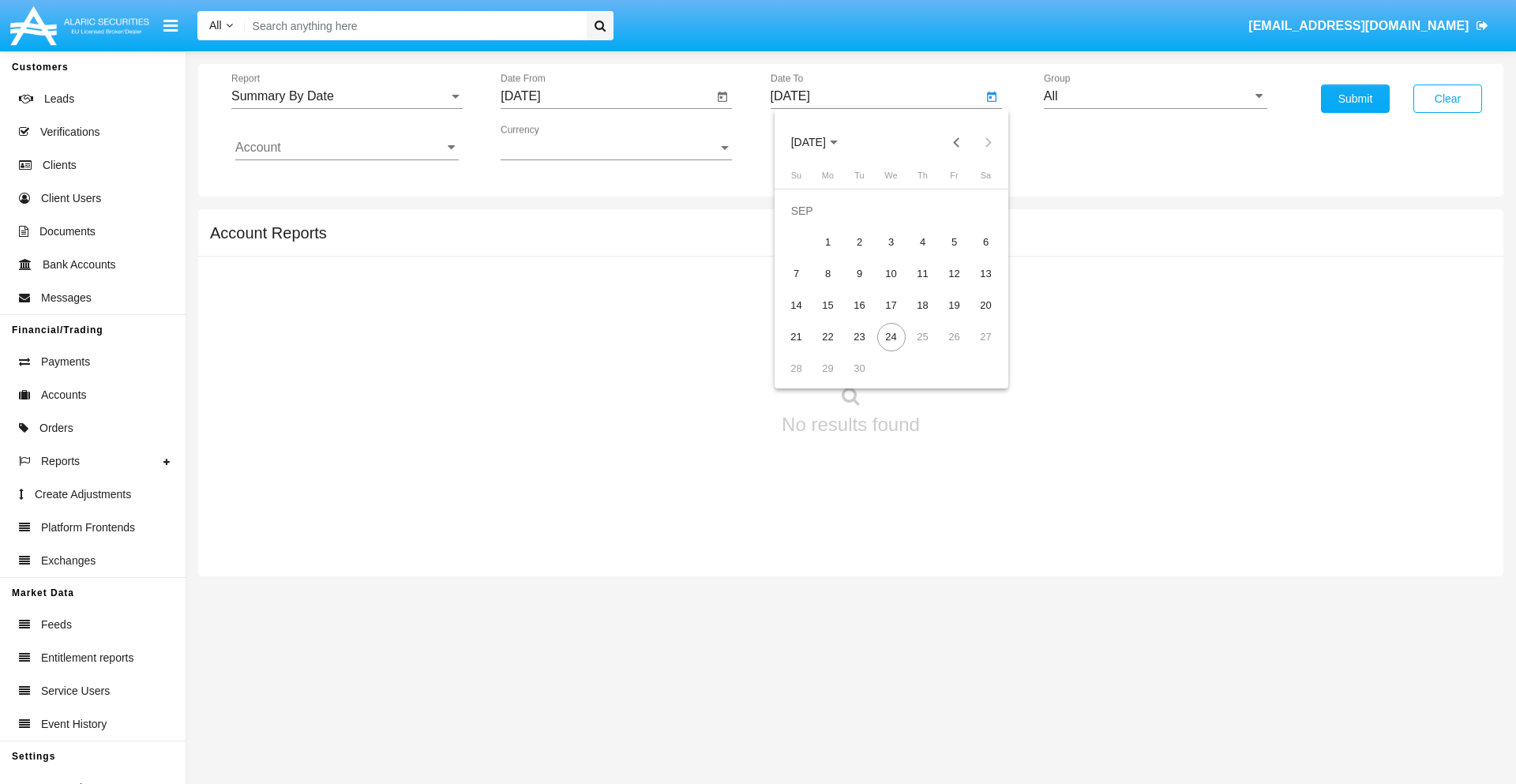
click at [821, 142] on span "[DATE]" at bounding box center [809, 143] width 34 height 12
click at [974, 349] on div "2025" at bounding box center [974, 349] width 50 height 29
click at [808, 286] on div "SEP" at bounding box center [808, 286] width 50 height 29
click at [891, 337] on div "24" at bounding box center [892, 337] width 29 height 29
type input "09/24/25"
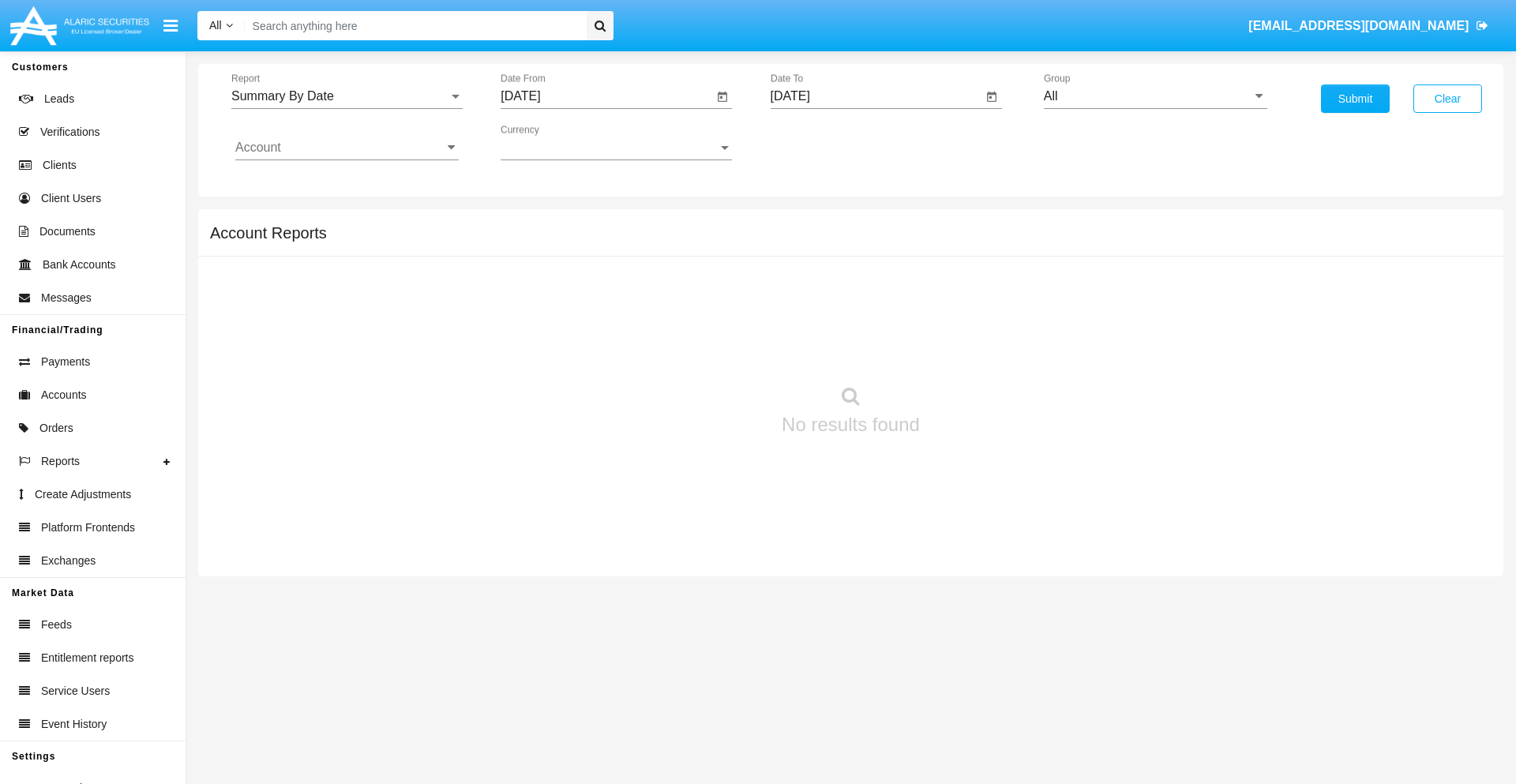
click at [1155, 97] on input "All" at bounding box center [1155, 96] width 224 height 14
type input "Hammer Web Lite"
click at [347, 147] on input "Account" at bounding box center [347, 147] width 224 height 14
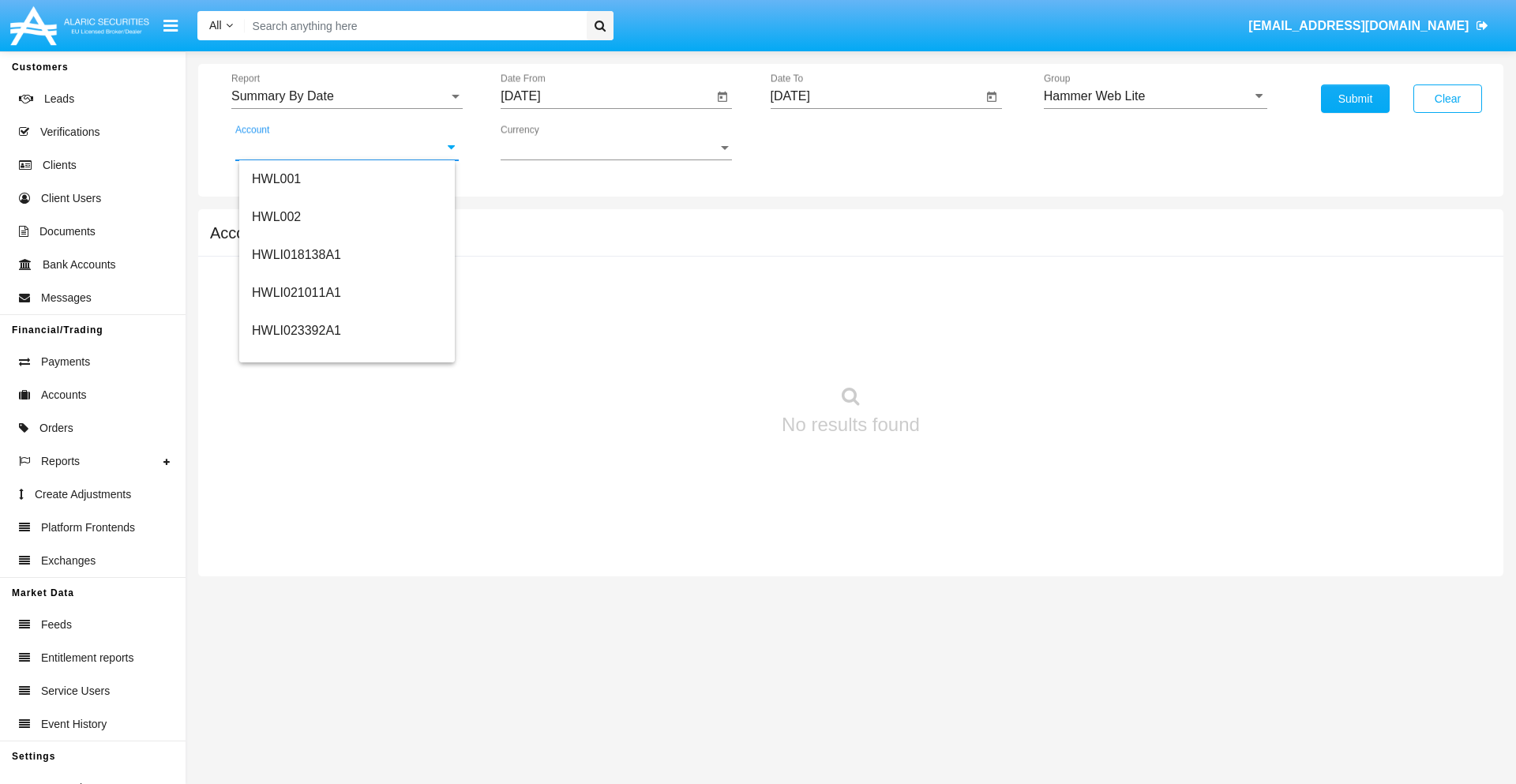
scroll to position [240, 0]
click at [295, 356] on span "HWLI025117A1" at bounding box center [296, 356] width 89 height 13
type input "HWLI025117A1"
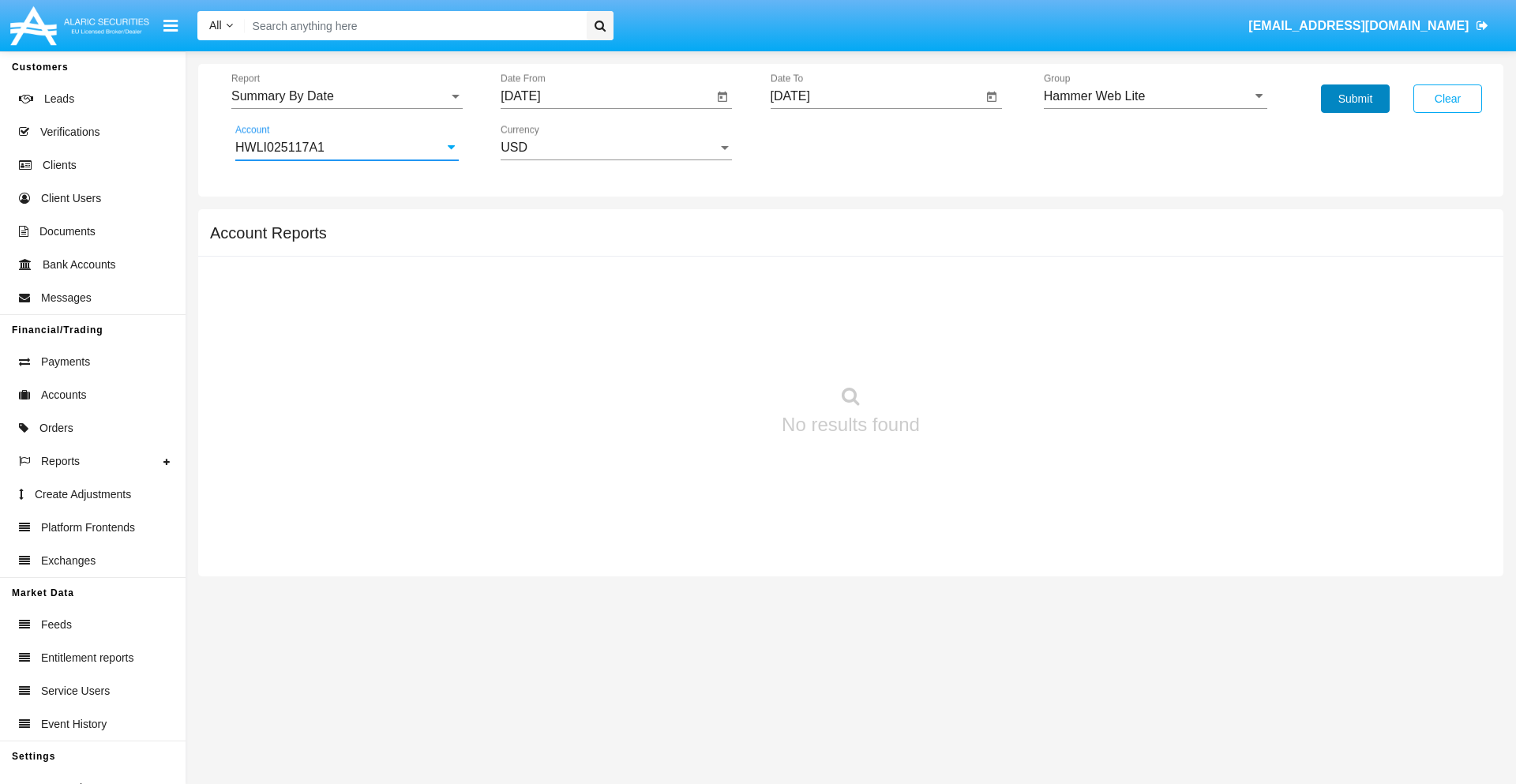
click at [1355, 98] on button "Submit" at bounding box center [1355, 98] width 69 height 29
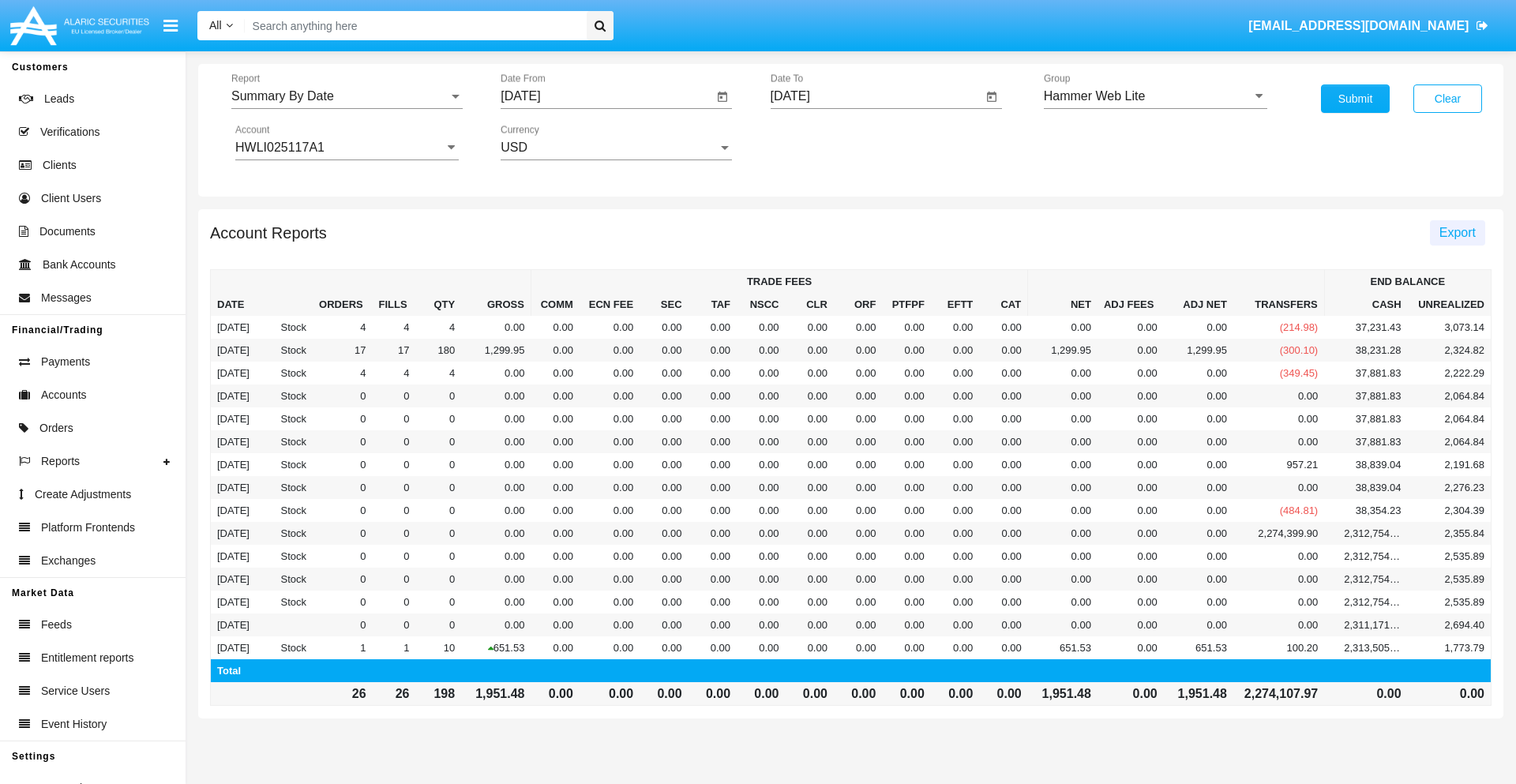
click at [1457, 232] on span "Export" at bounding box center [1458, 233] width 36 height 13
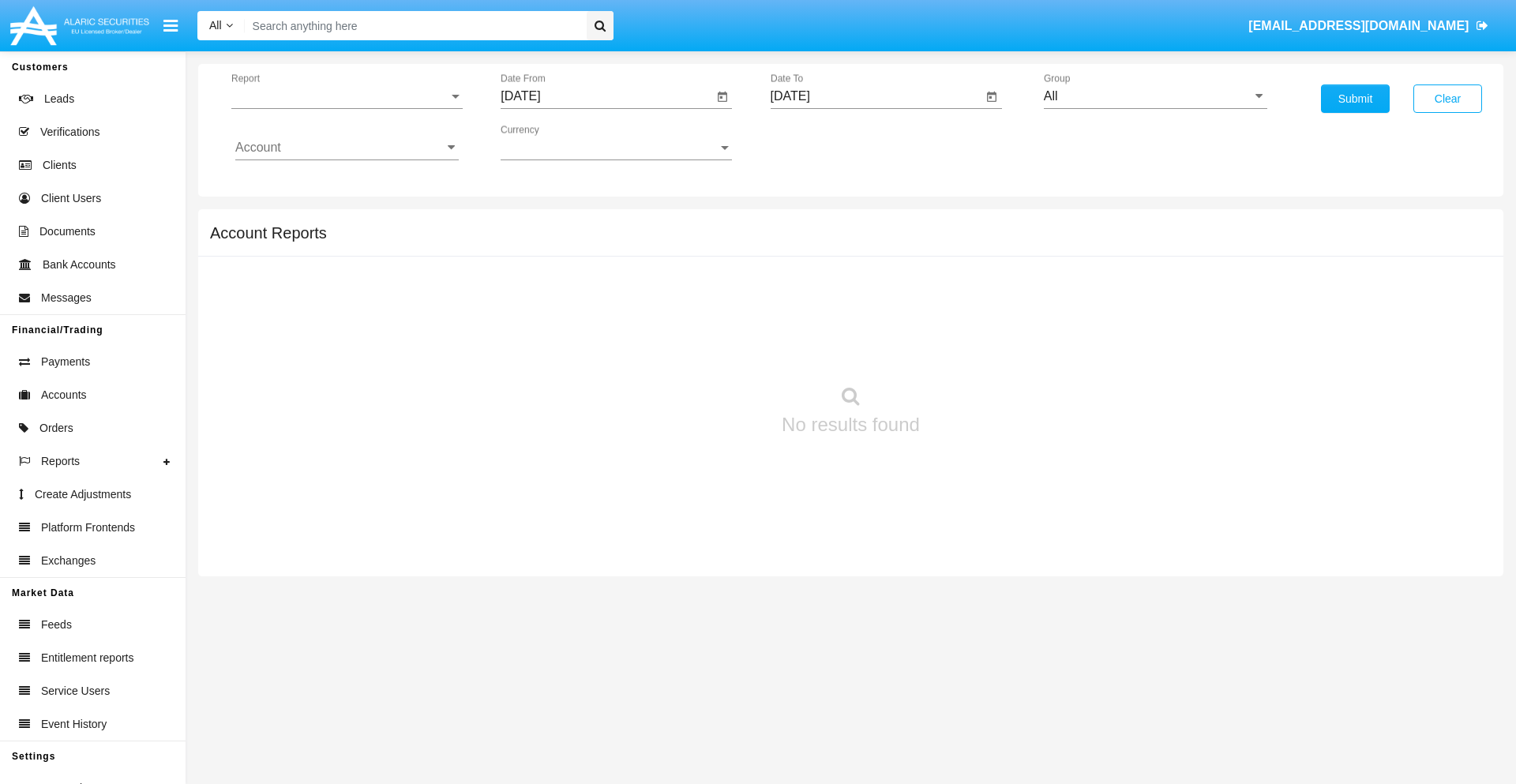
click at [347, 97] on span "Report" at bounding box center [339, 96] width 217 height 14
click at [340, 355] on span "Fees By Destination" at bounding box center [347, 374] width 224 height 38
click at [606, 97] on input "[DATE]" at bounding box center [606, 96] width 212 height 14
click at [552, 142] on span "[DATE]" at bounding box center [538, 143] width 34 height 12
click at [705, 349] on div "2025" at bounding box center [705, 349] width 50 height 29
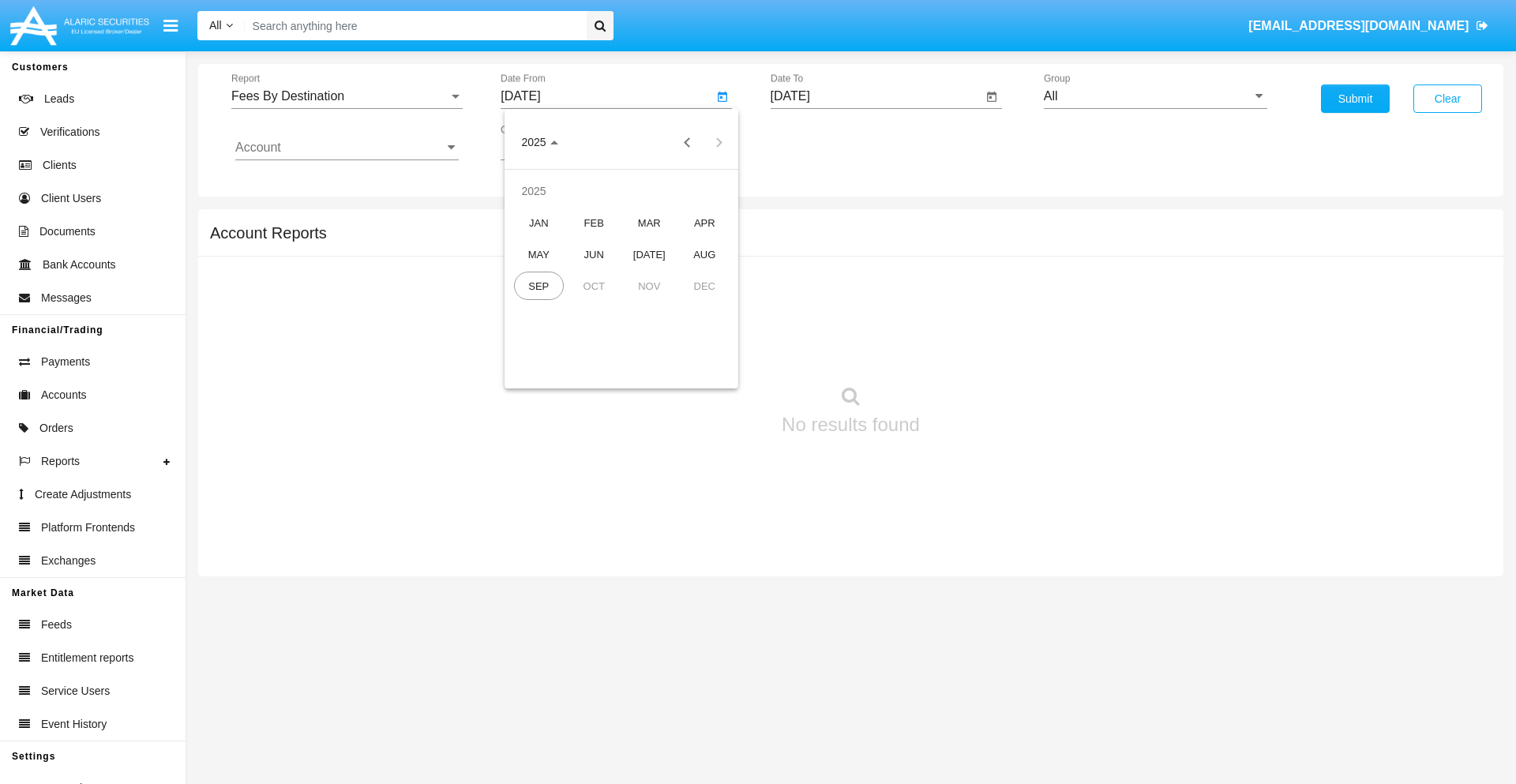
click at [594, 254] on div "JUN" at bounding box center [594, 254] width 50 height 29
click at [590, 337] on div "24" at bounding box center [590, 337] width 29 height 29
type input "06/24/25"
click at [876, 97] on input "[DATE]" at bounding box center [877, 96] width 212 height 14
click at [821, 142] on span "[DATE]" at bounding box center [809, 143] width 34 height 12
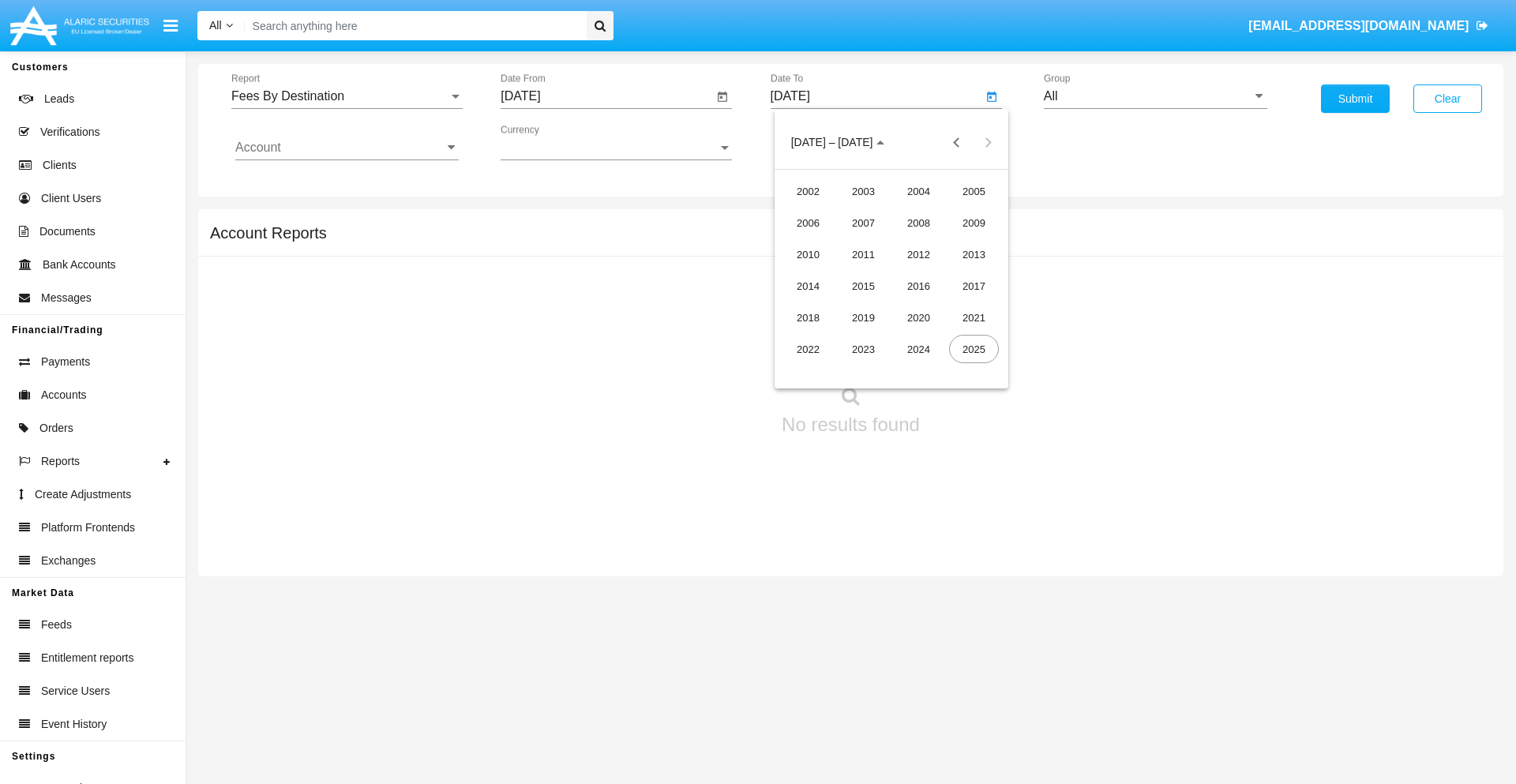
click at [974, 349] on div "2025" at bounding box center [974, 349] width 50 height 29
click at [808, 286] on div "SEP" at bounding box center [808, 286] width 50 height 29
click at [891, 337] on div "24" at bounding box center [892, 337] width 29 height 29
type input "09/24/25"
click at [1155, 97] on input "All" at bounding box center [1155, 96] width 224 height 14
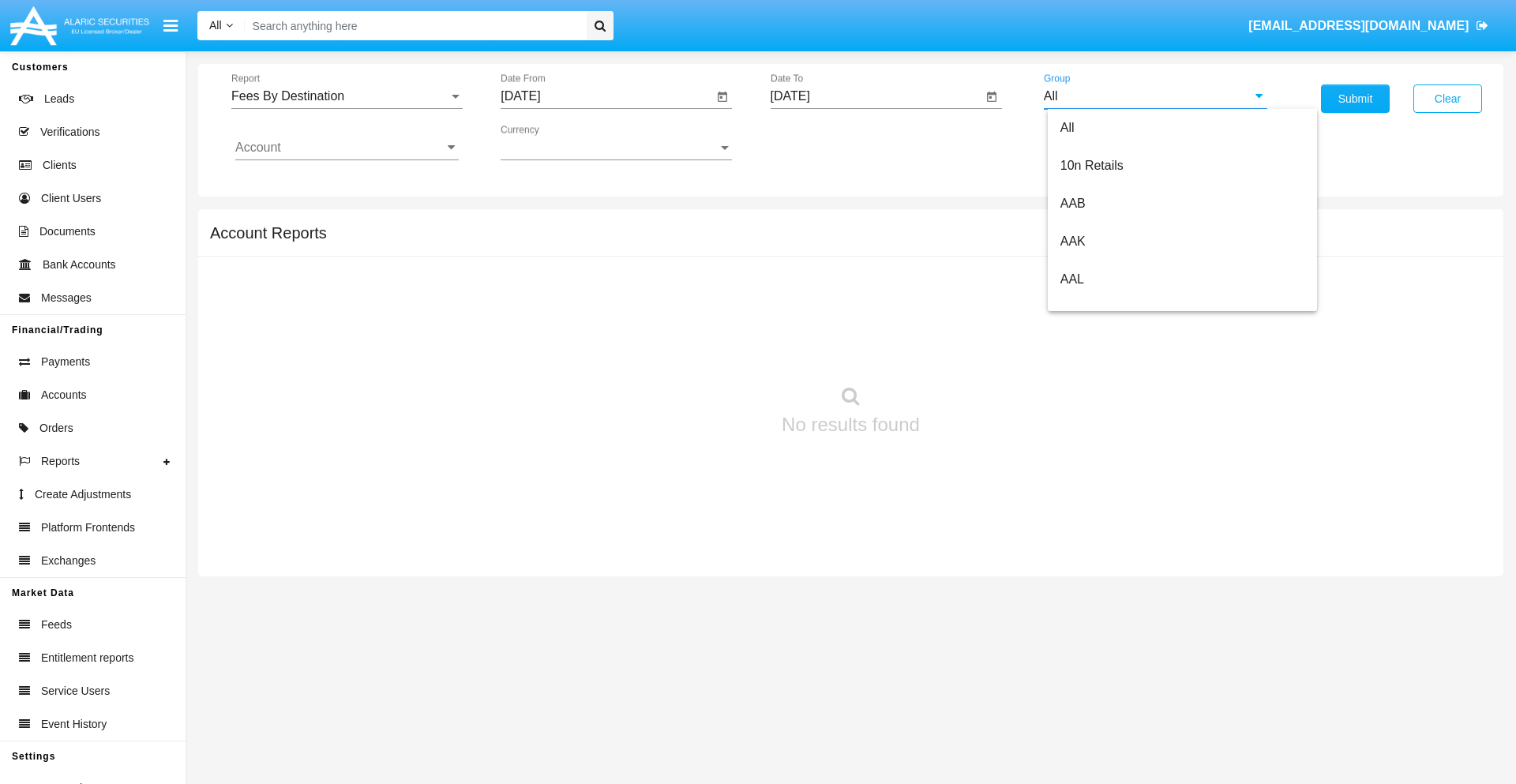
scroll to position [846, 0]
click at [1111, 304] on span "Hammer Web Lite" at bounding box center [1111, 304] width 102 height 13
type input "Hammer Web Lite"
click at [347, 147] on input "Account" at bounding box center [347, 147] width 224 height 14
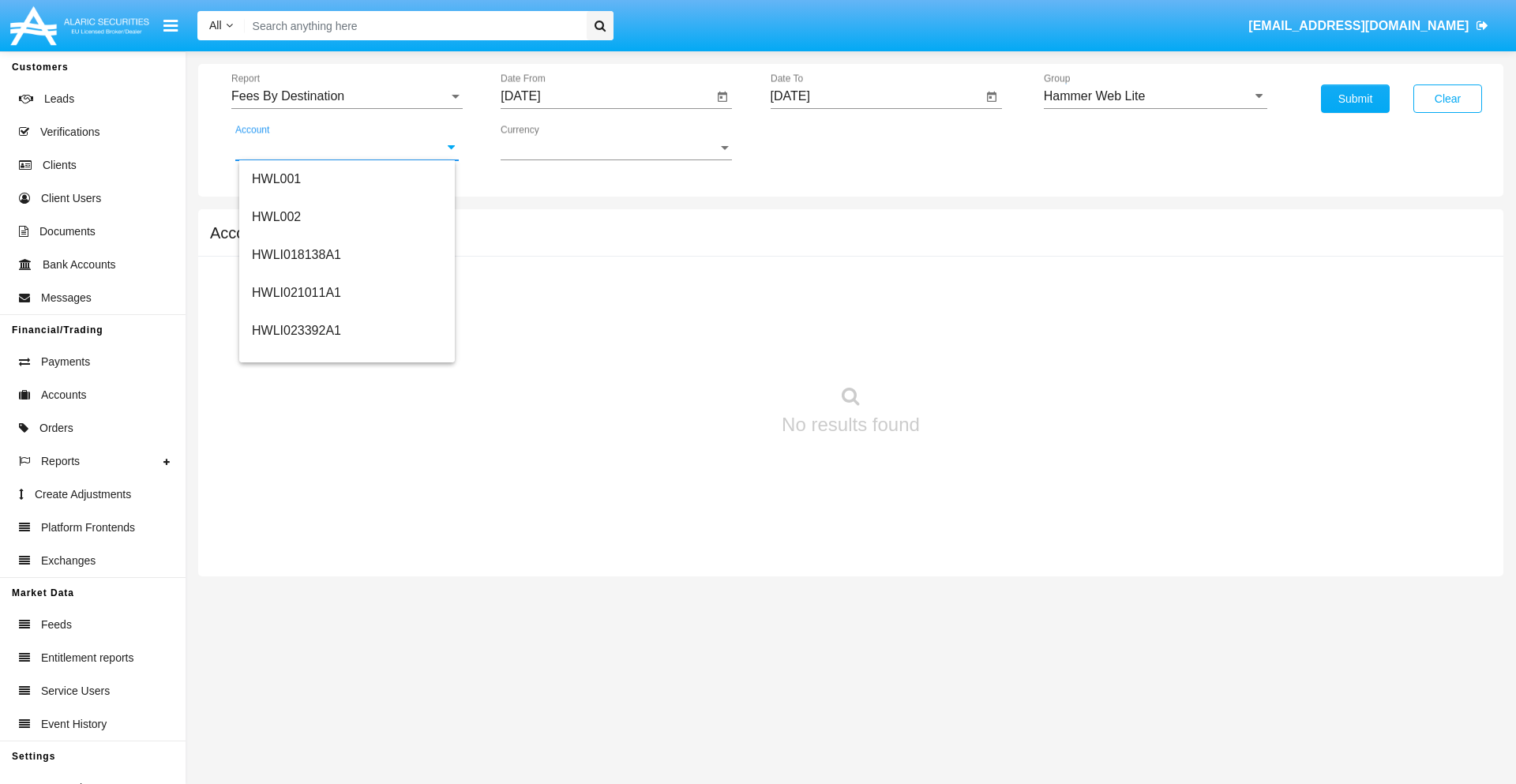
scroll to position [240, 0]
click at [295, 356] on span "HWLI025117A1" at bounding box center [296, 356] width 89 height 13
type input "HWLI025117A1"
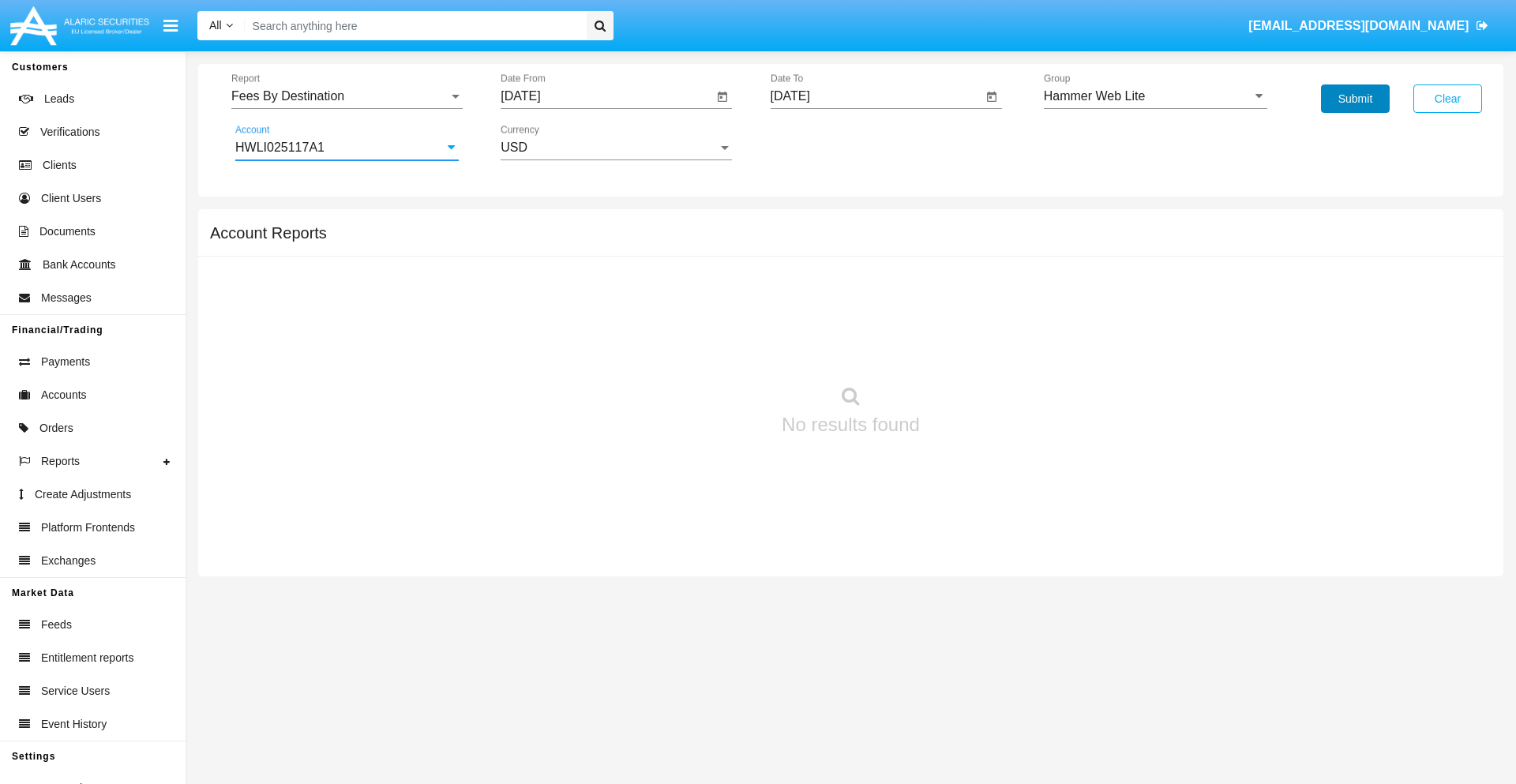
click at [1355, 98] on button "Submit" at bounding box center [1355, 98] width 69 height 29
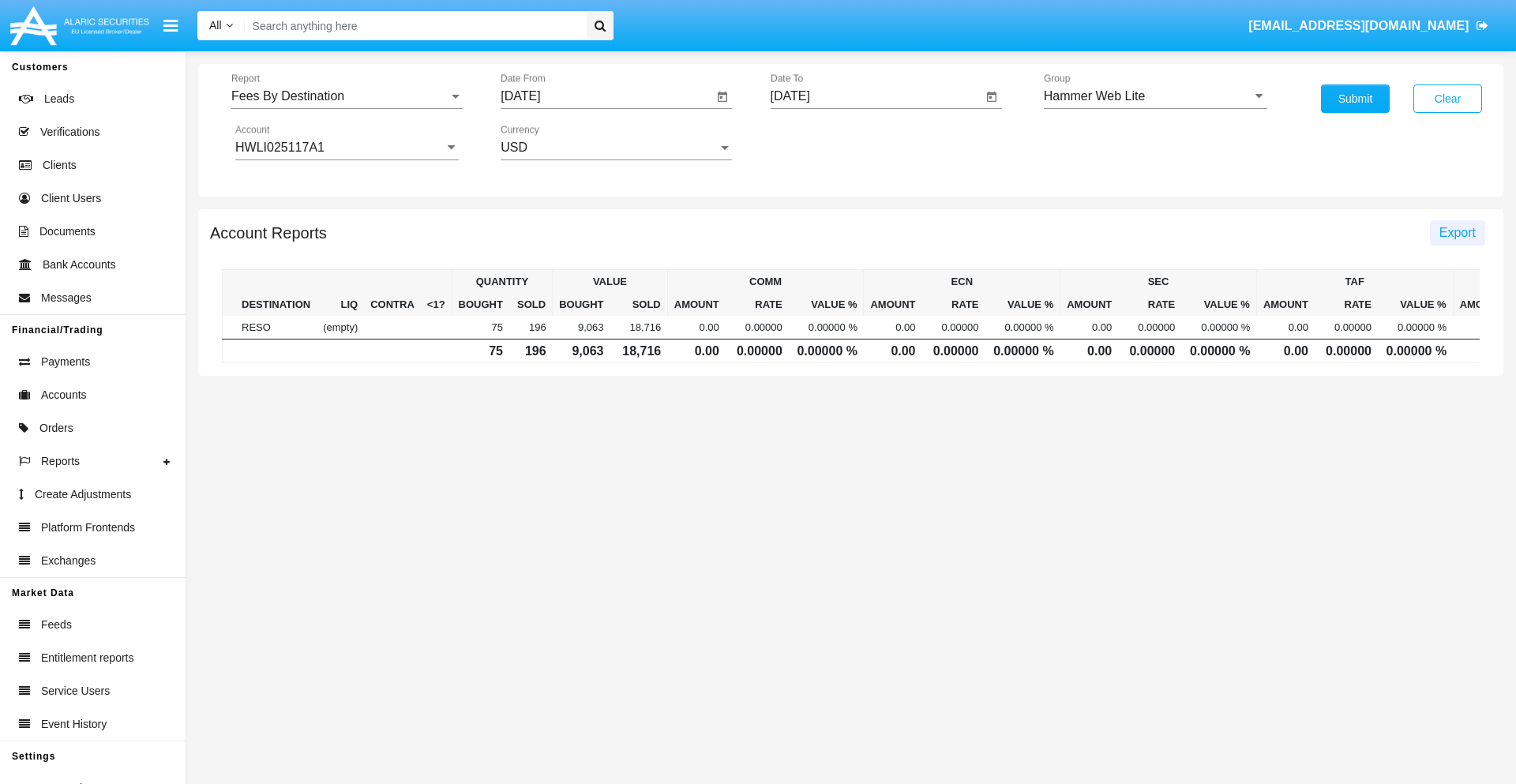
click at [1457, 232] on span "Export" at bounding box center [1458, 233] width 36 height 13
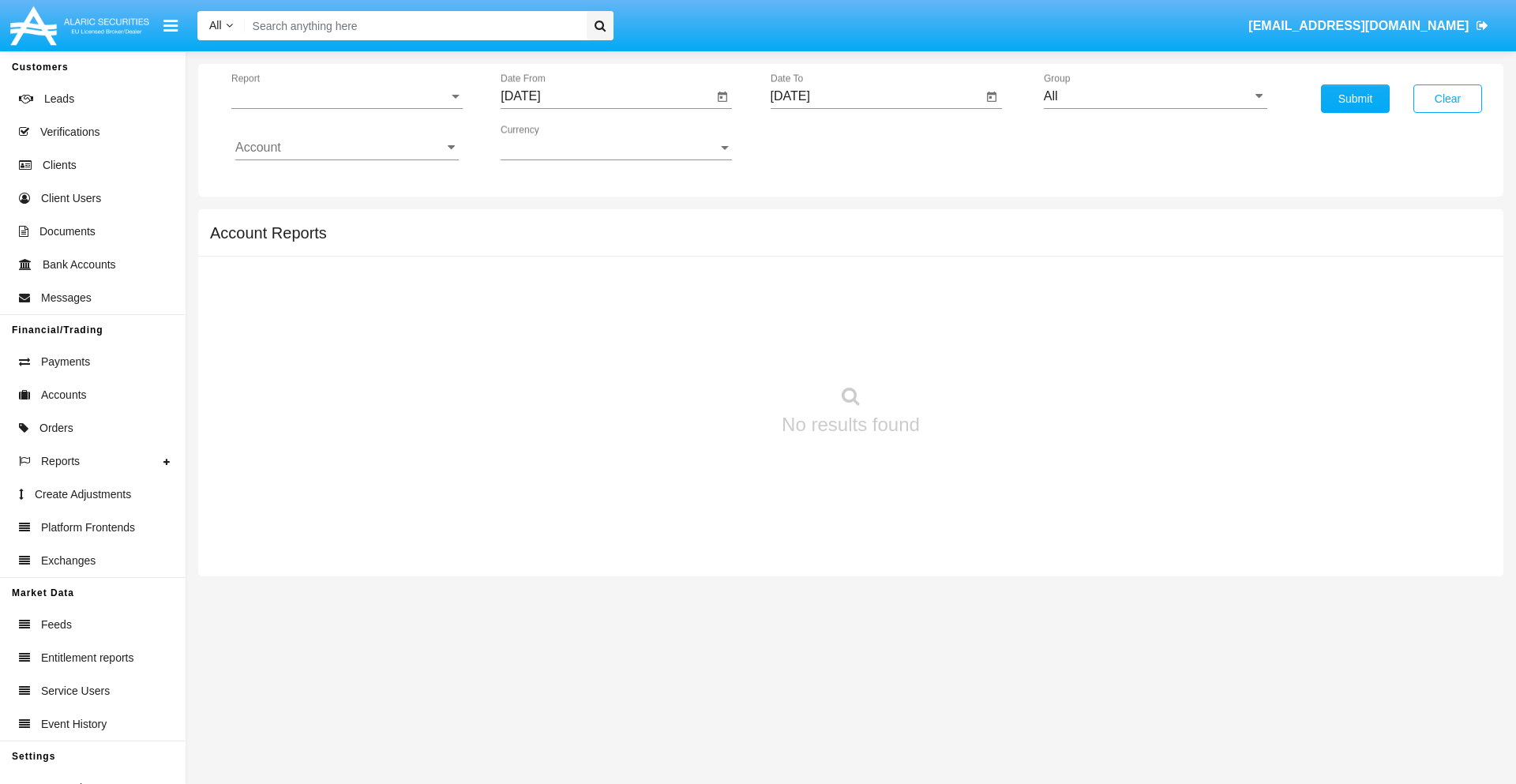
click at [347, 97] on span "Report" at bounding box center [339, 96] width 217 height 14
click at [340, 108] on span "Trades" at bounding box center [347, 108] width 224 height 38
click at [606, 97] on input "[DATE]" at bounding box center [606, 96] width 212 height 14
click at [552, 142] on span "[DATE]" at bounding box center [538, 143] width 34 height 12
click at [594, 317] on div "2019" at bounding box center [594, 317] width 50 height 29
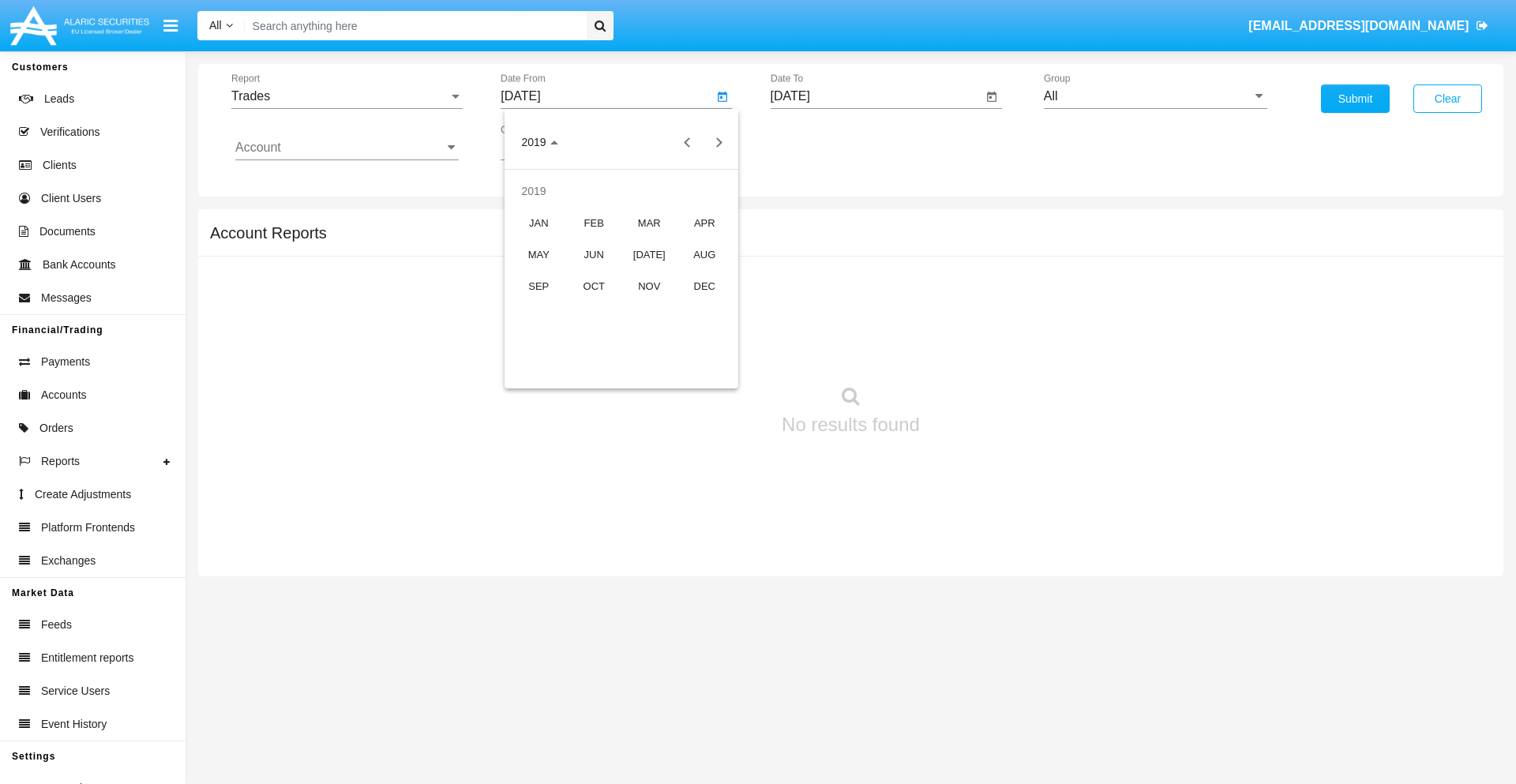
click at [538, 223] on div "JAN" at bounding box center [538, 222] width 50 height 29
click at [590, 242] on div "1" at bounding box center [590, 242] width 29 height 29
type input "[DATE]"
click at [876, 97] on input "[DATE]" at bounding box center [877, 96] width 212 height 14
click at [821, 142] on span "[DATE]" at bounding box center [809, 143] width 34 height 12
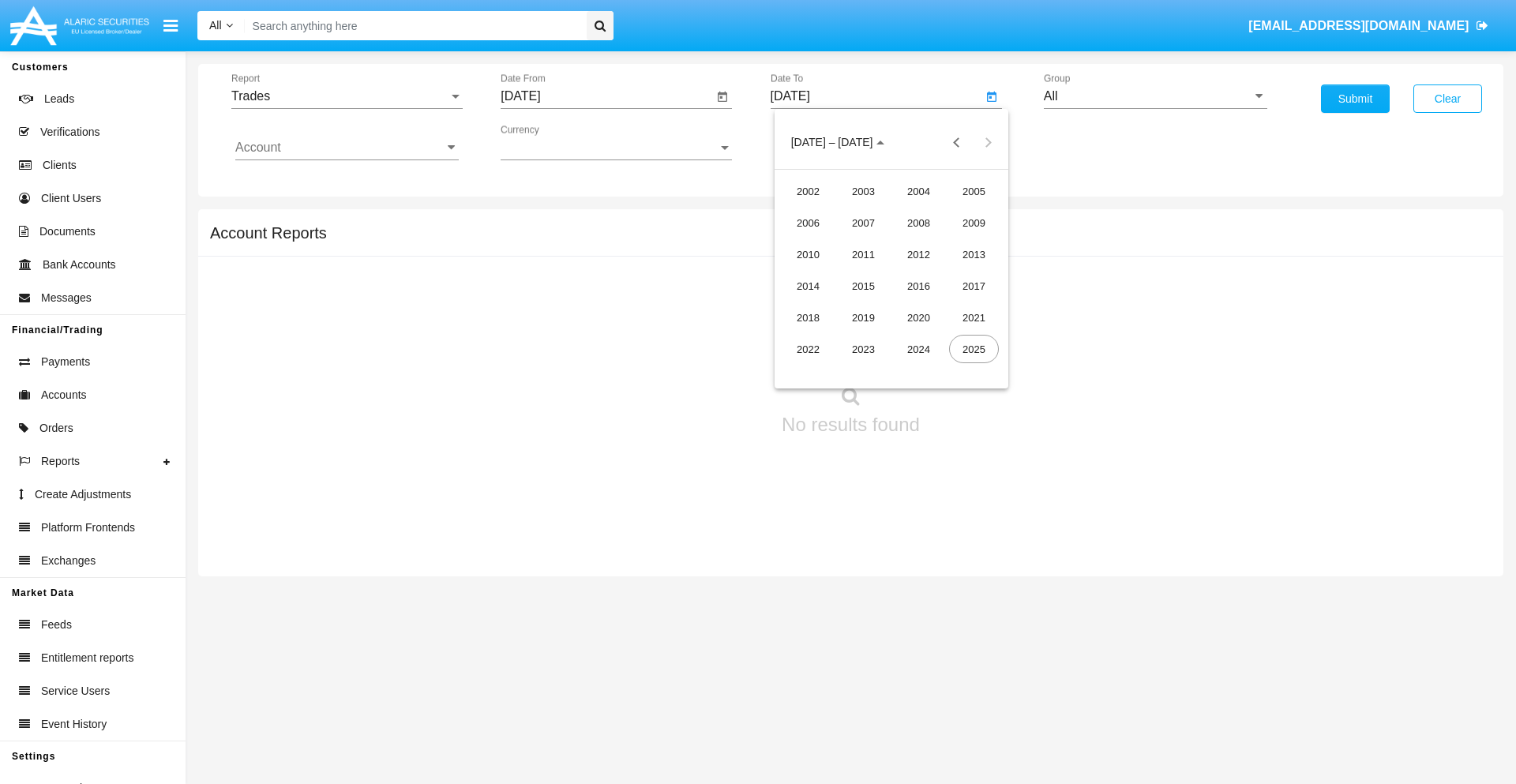
click at [863, 317] on div "2019" at bounding box center [864, 317] width 50 height 29
click at [808, 223] on div "JAN" at bounding box center [808, 222] width 50 height 29
click at [860, 242] on div "1" at bounding box center [860, 242] width 29 height 29
type input "[DATE]"
click at [347, 147] on input "Account" at bounding box center [347, 147] width 224 height 14
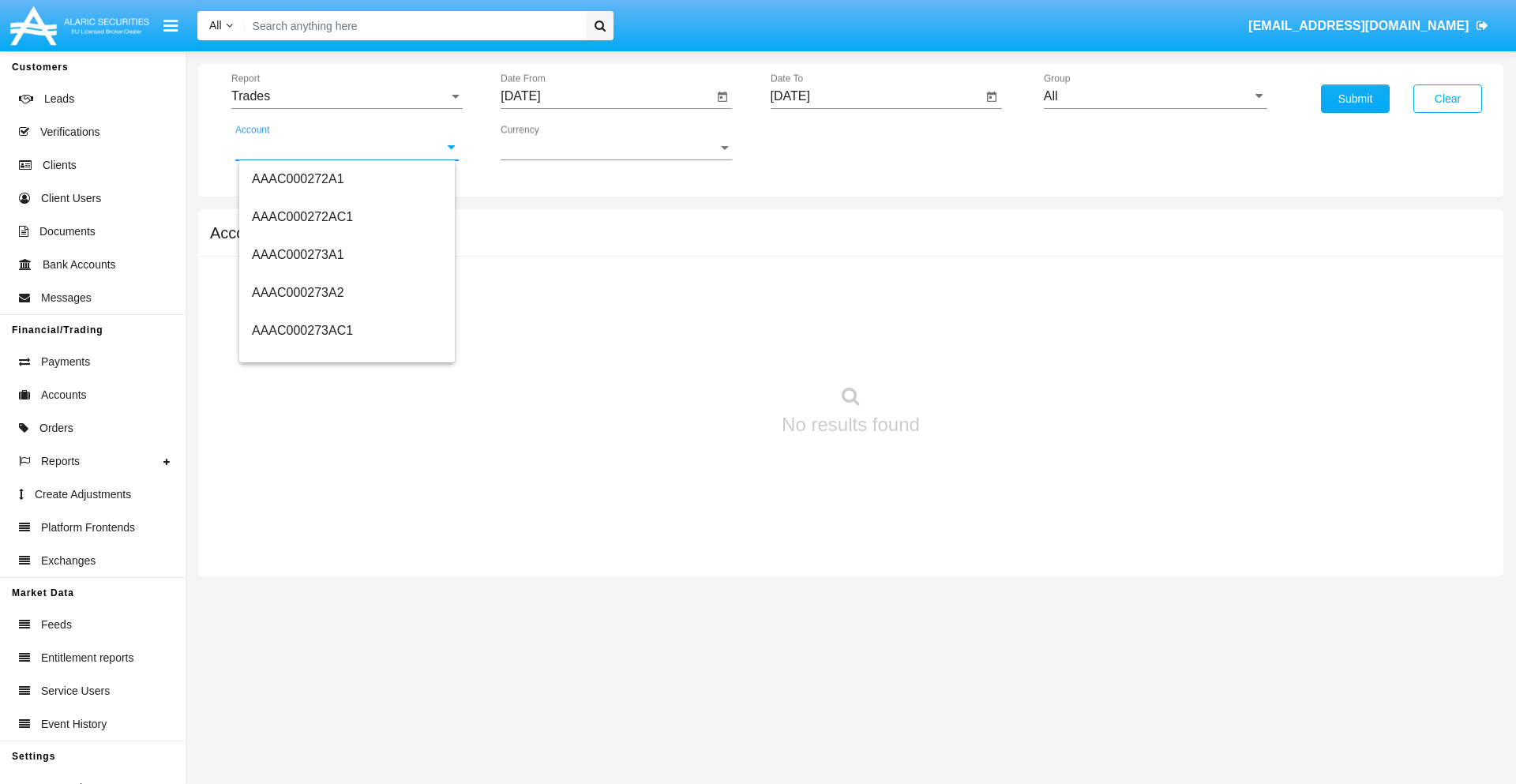
scroll to position [186854, 0]
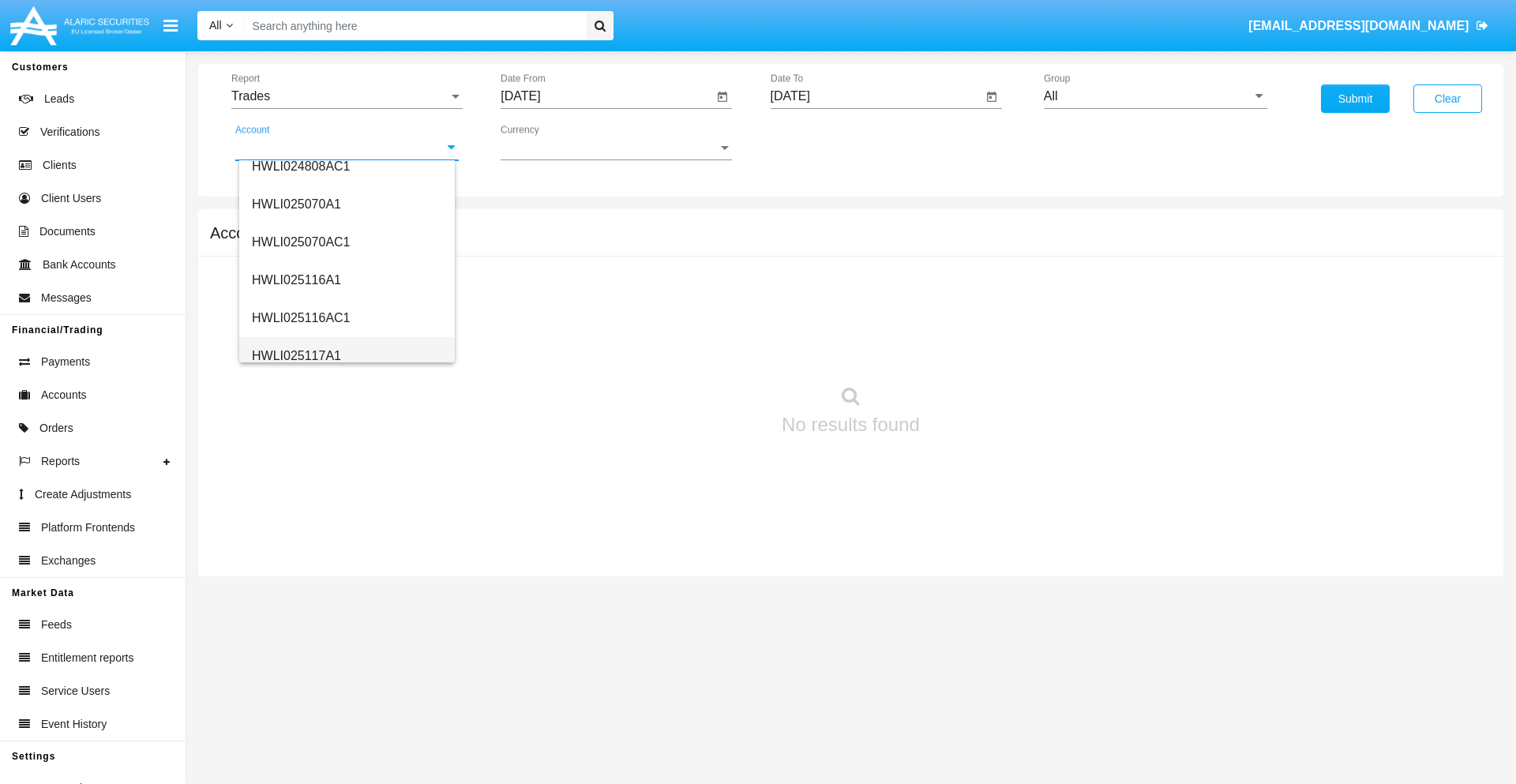
click at [295, 356] on span "HWLI025117A1" at bounding box center [296, 356] width 89 height 13
type input "HWLI025117A1"
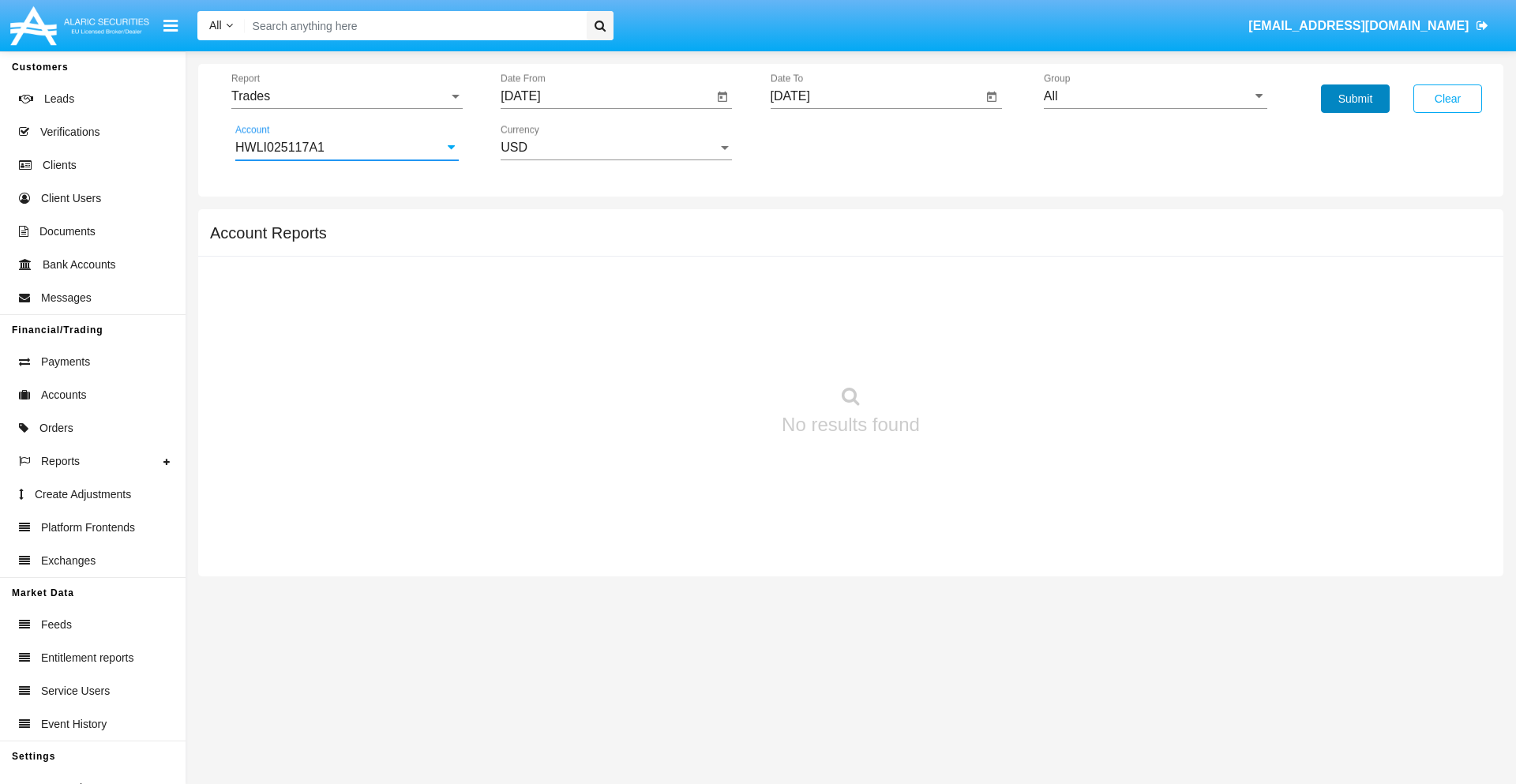
click at [1355, 98] on button "Submit" at bounding box center [1355, 98] width 69 height 29
click at [347, 97] on span "Report" at bounding box center [339, 96] width 217 height 14
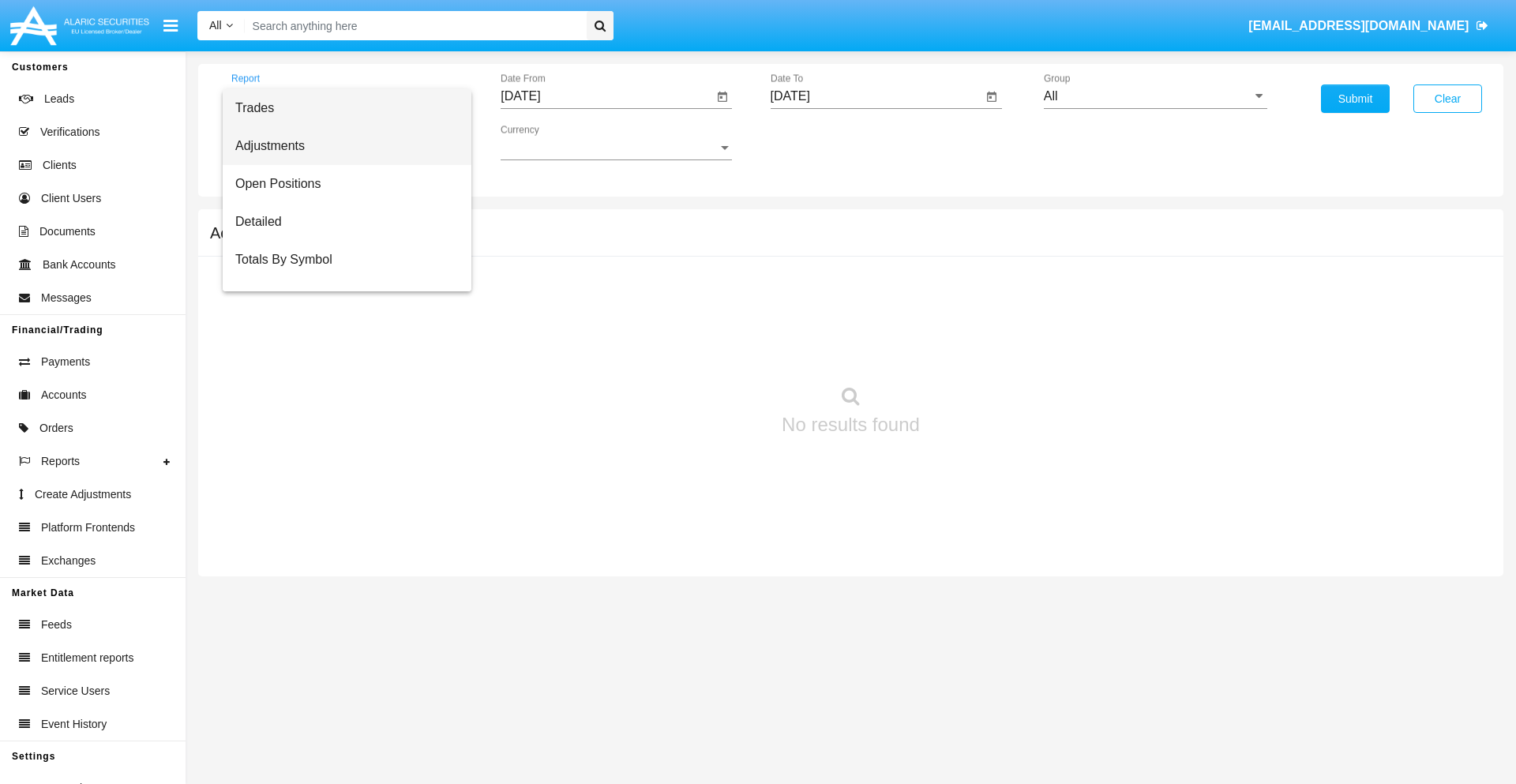
click at [340, 146] on span "Adjustments" at bounding box center [347, 146] width 224 height 38
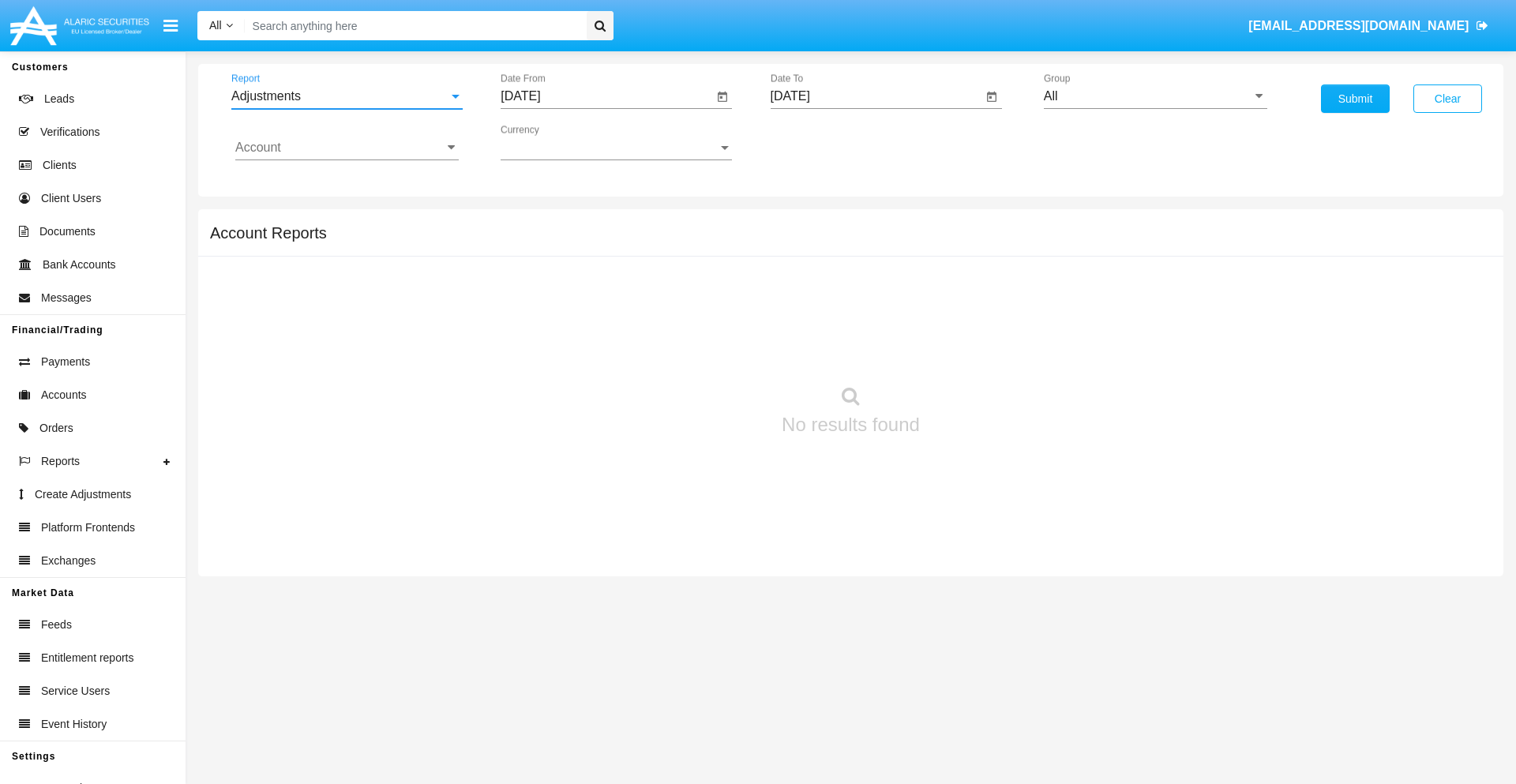
click at [606, 97] on input "[DATE]" at bounding box center [606, 96] width 212 height 14
click at [552, 142] on span "[DATE]" at bounding box center [538, 143] width 34 height 12
click at [594, 317] on div "2019" at bounding box center [594, 317] width 50 height 29
click at [538, 223] on div "JAN" at bounding box center [538, 222] width 50 height 29
click at [590, 242] on div "1" at bounding box center [590, 242] width 29 height 29
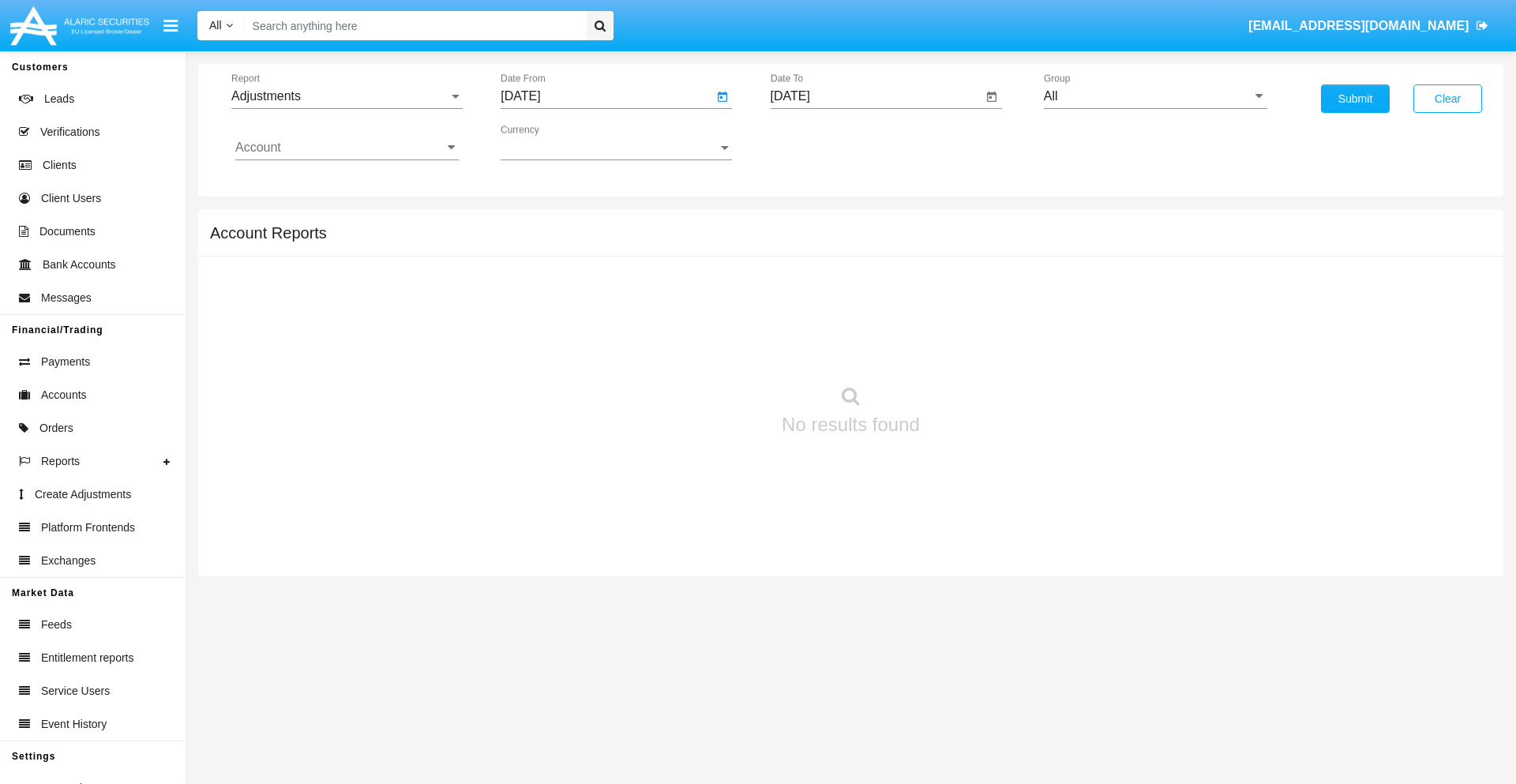
type input "[DATE]"
click at [876, 97] on input "[DATE]" at bounding box center [877, 96] width 212 height 14
click at [821, 142] on span "[DATE]" at bounding box center [809, 143] width 34 height 12
click at [863, 317] on div "2019" at bounding box center [864, 317] width 50 height 29
click at [808, 223] on div "JAN" at bounding box center [808, 222] width 50 height 29
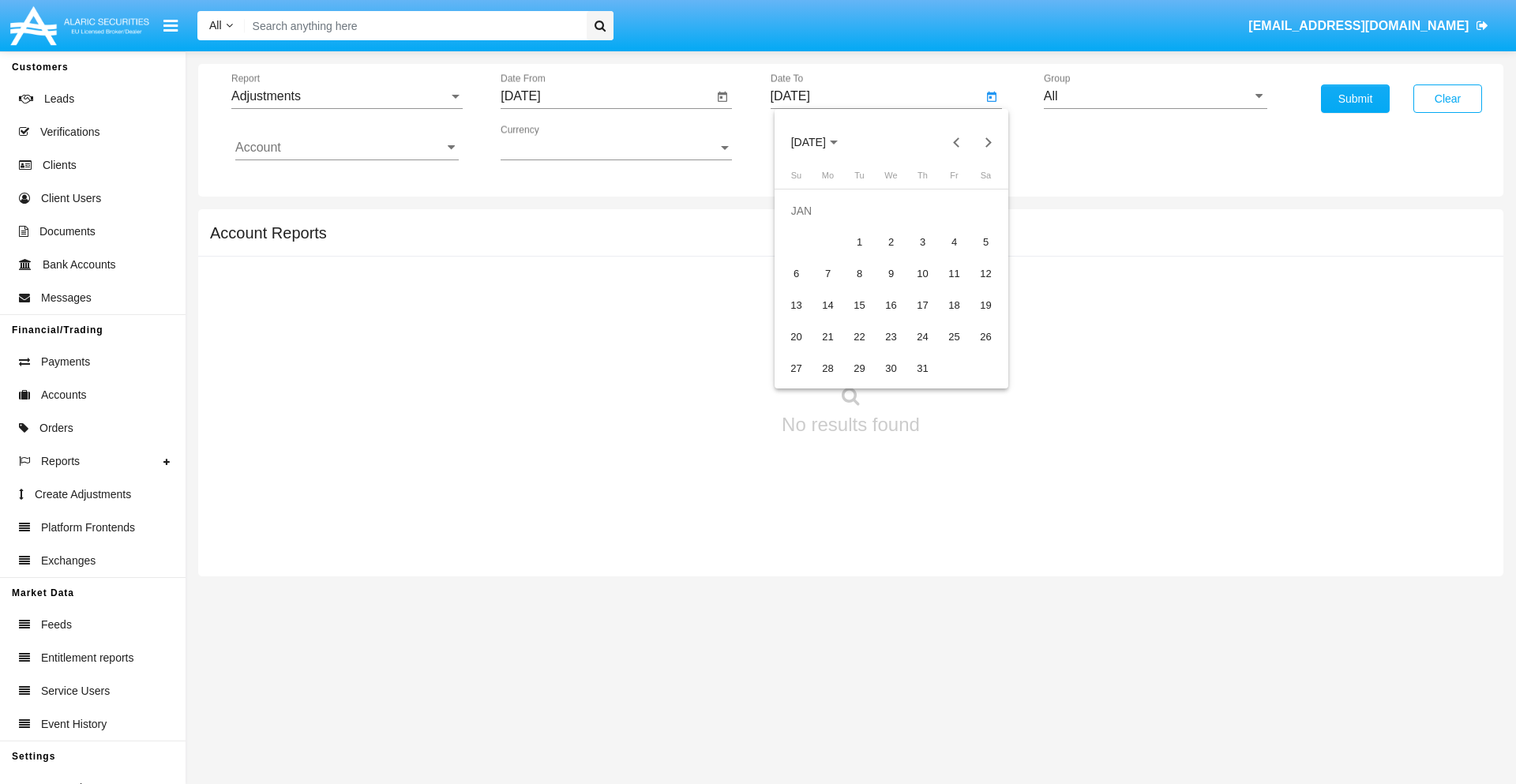
click at [860, 242] on div "1" at bounding box center [860, 242] width 29 height 29
type input "[DATE]"
click at [347, 147] on input "Account" at bounding box center [347, 147] width 224 height 14
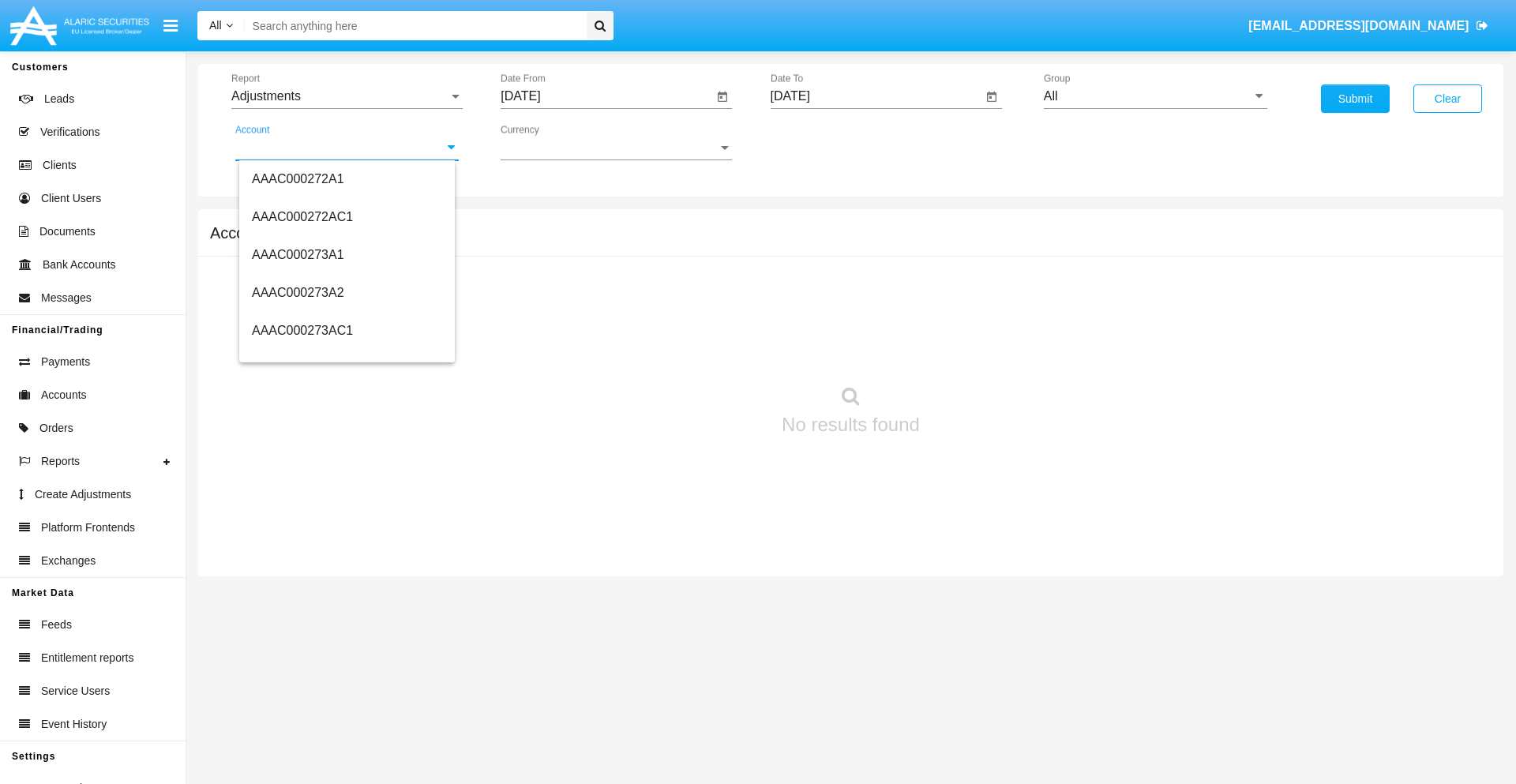
scroll to position [186854, 0]
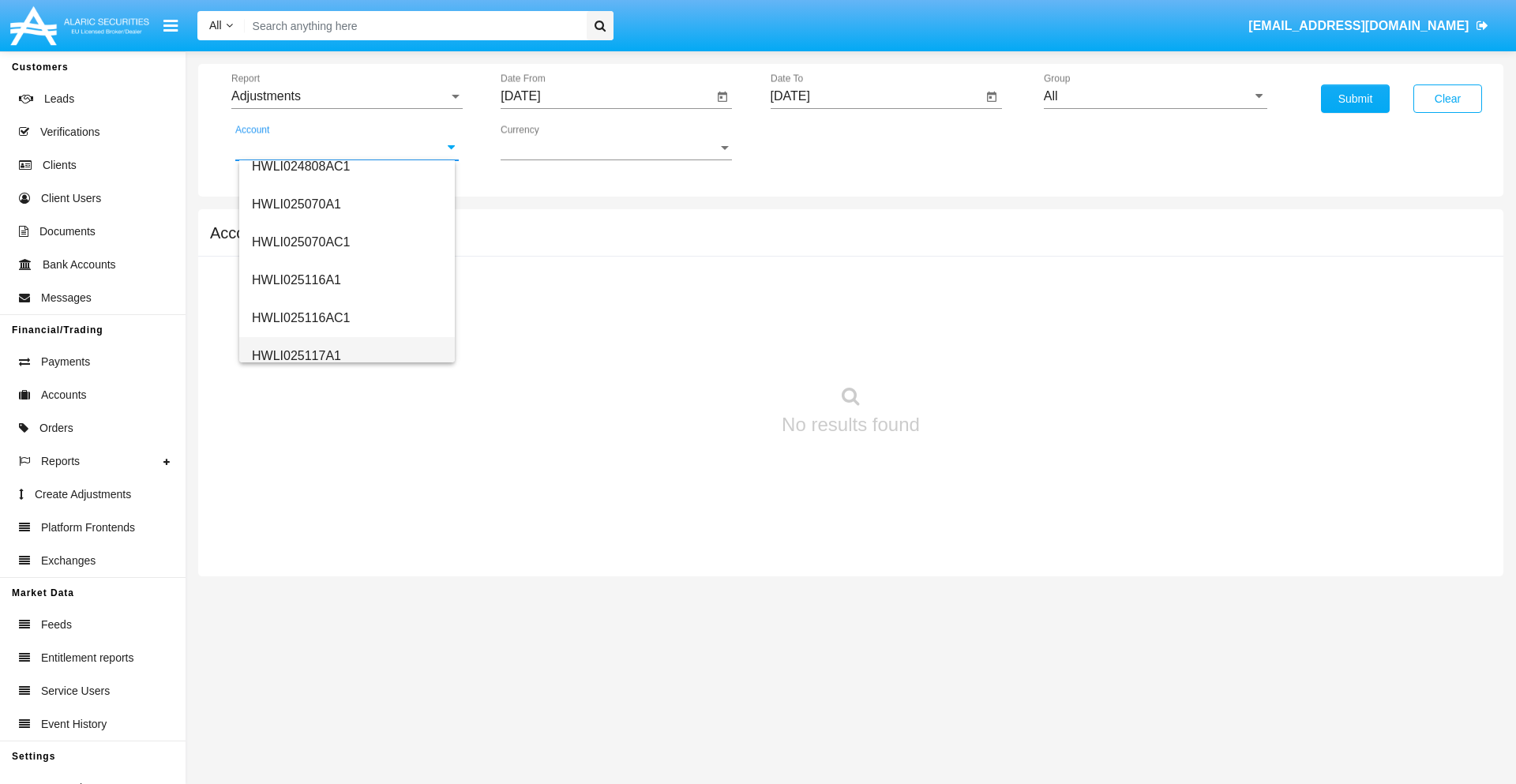
click at [295, 356] on span "HWLI025117A1" at bounding box center [296, 356] width 89 height 13
type input "HWLI025117A1"
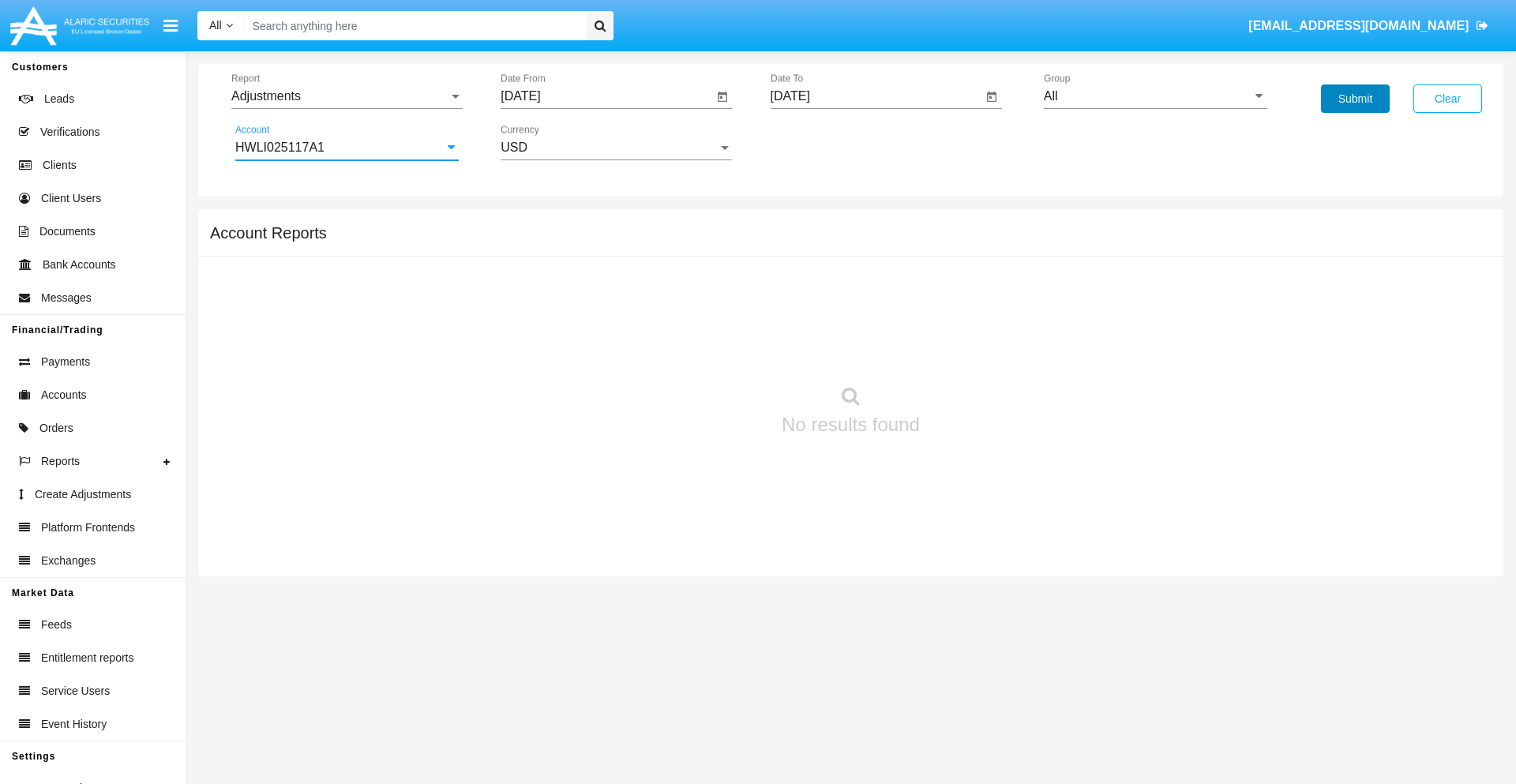
click at [1355, 98] on button "Submit" at bounding box center [1355, 98] width 69 height 29
click at [347, 97] on span "Report" at bounding box center [339, 96] width 217 height 14
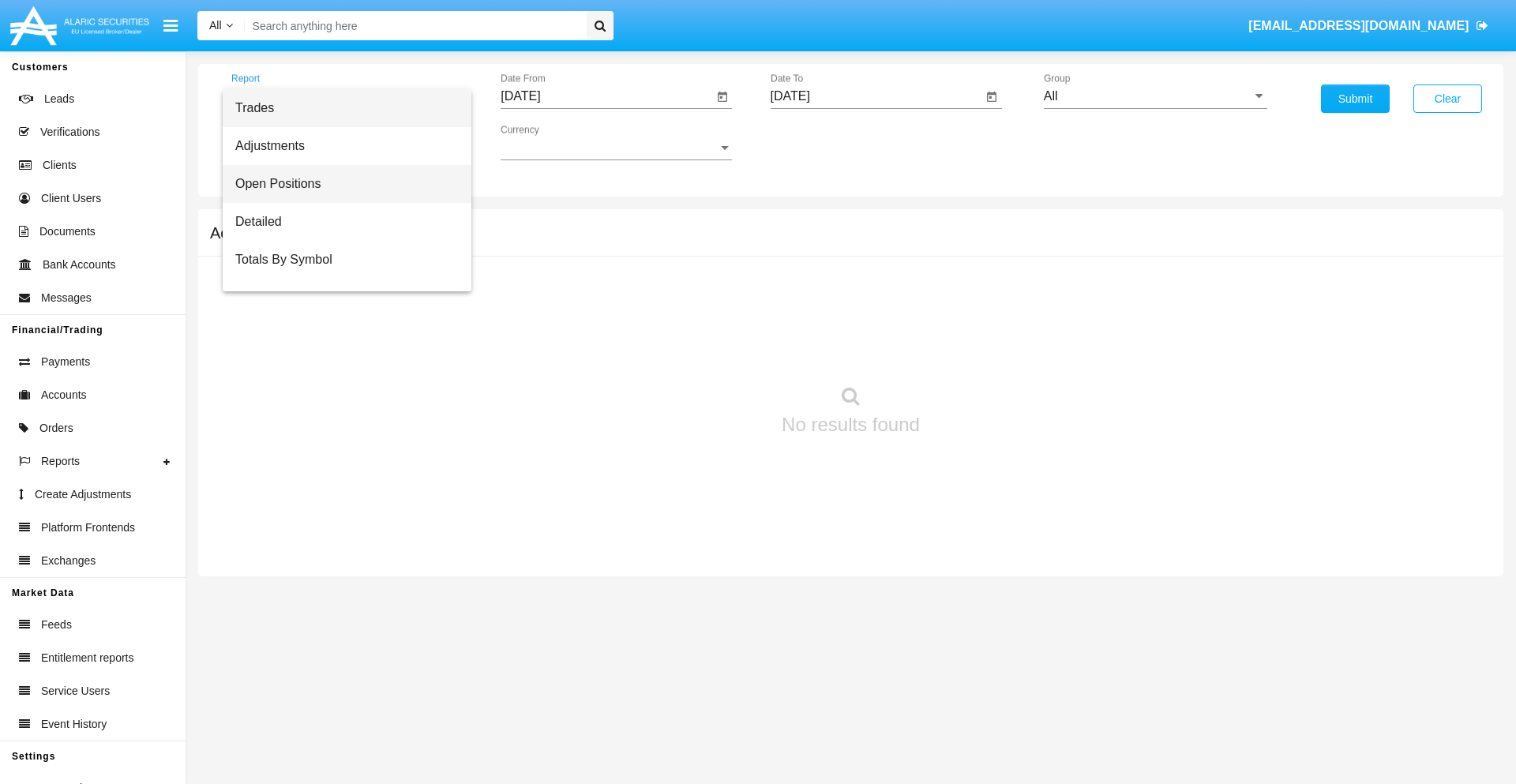
click at [340, 184] on span "Open Positions" at bounding box center [347, 184] width 224 height 38
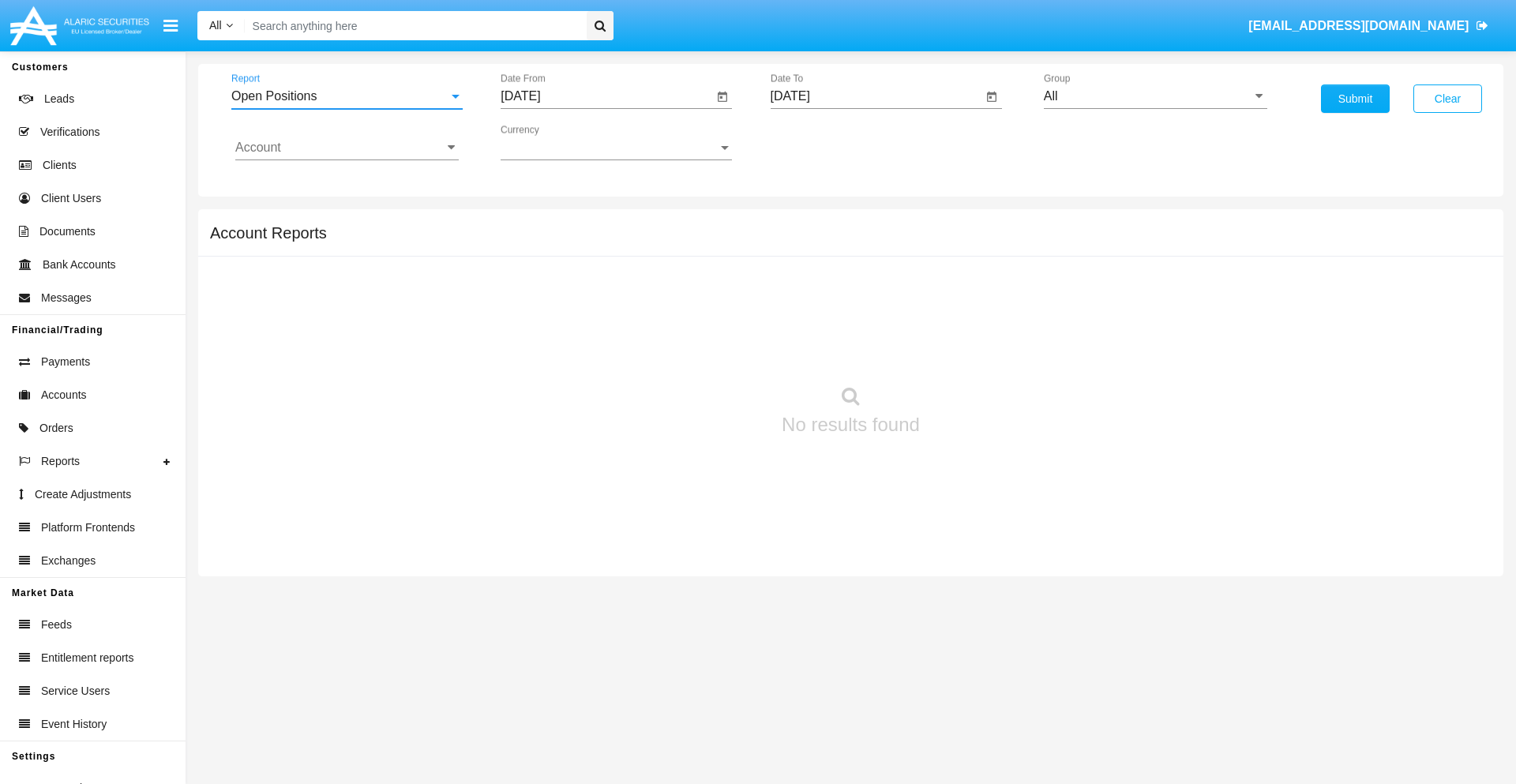
click at [606, 97] on input "[DATE]" at bounding box center [606, 96] width 212 height 14
click at [552, 142] on span "[DATE]" at bounding box center [538, 143] width 34 height 12
click at [594, 317] on div "2019" at bounding box center [594, 317] width 50 height 29
click at [538, 223] on div "JAN" at bounding box center [538, 222] width 50 height 29
click at [590, 242] on div "1" at bounding box center [590, 242] width 29 height 29
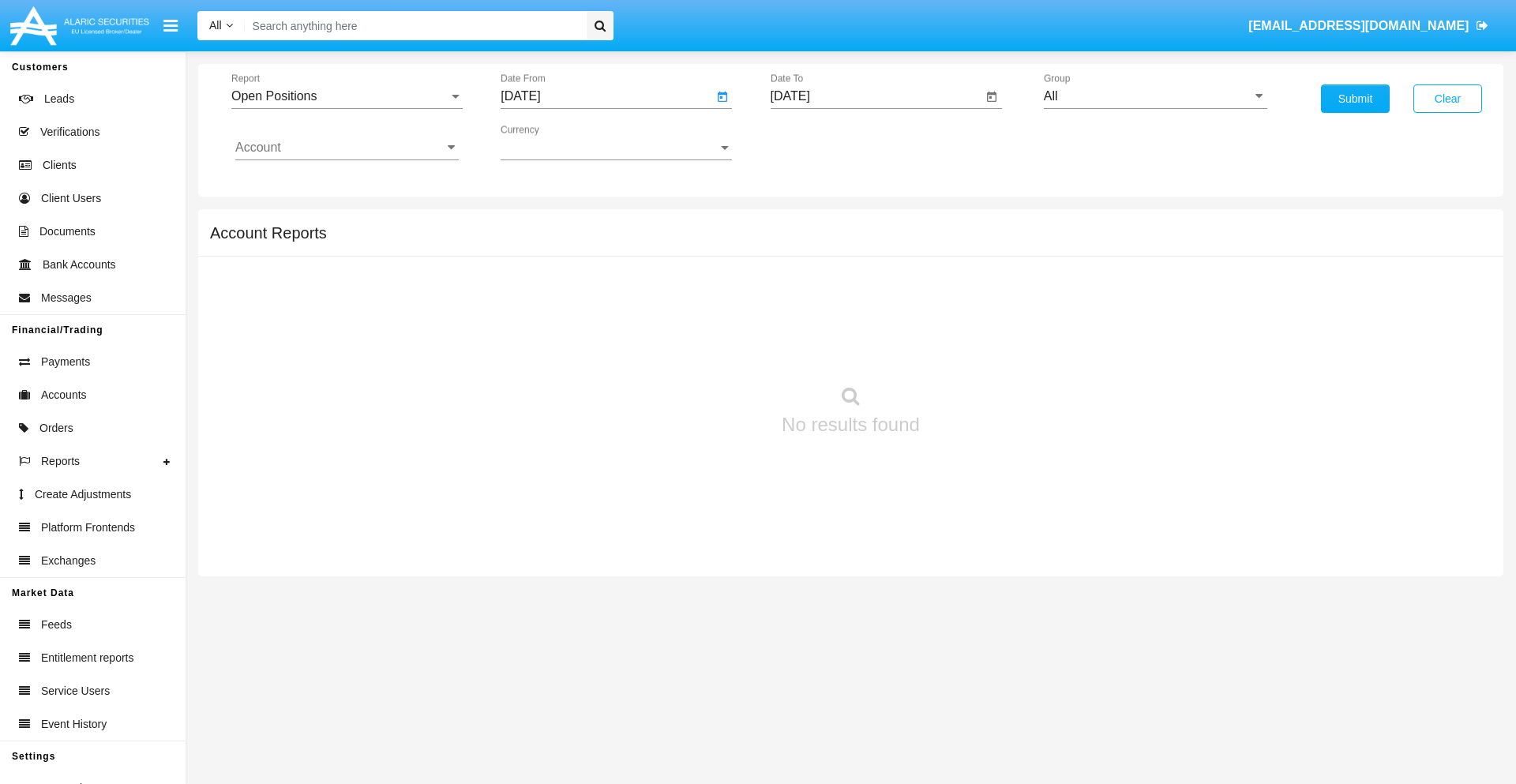
type input "[DATE]"
click at [876, 97] on input "[DATE]" at bounding box center [877, 96] width 212 height 14
click at [821, 142] on span "[DATE]" at bounding box center [809, 143] width 34 height 12
click at [863, 317] on div "2019" at bounding box center [864, 317] width 50 height 29
click at [808, 223] on div "JAN" at bounding box center [808, 222] width 50 height 29
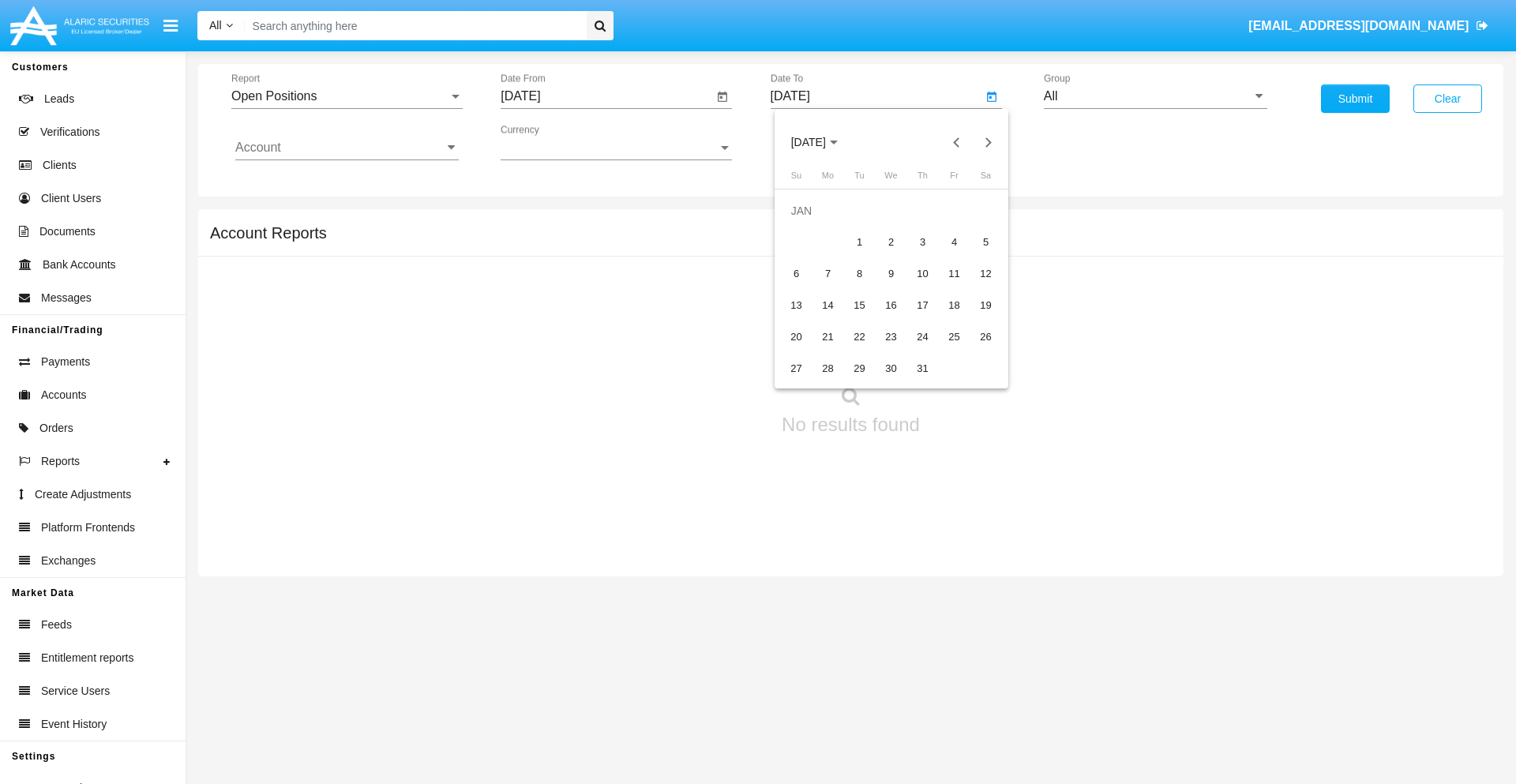
click at [860, 242] on div "1" at bounding box center [860, 242] width 29 height 29
type input "[DATE]"
click at [347, 147] on input "Account" at bounding box center [347, 147] width 224 height 14
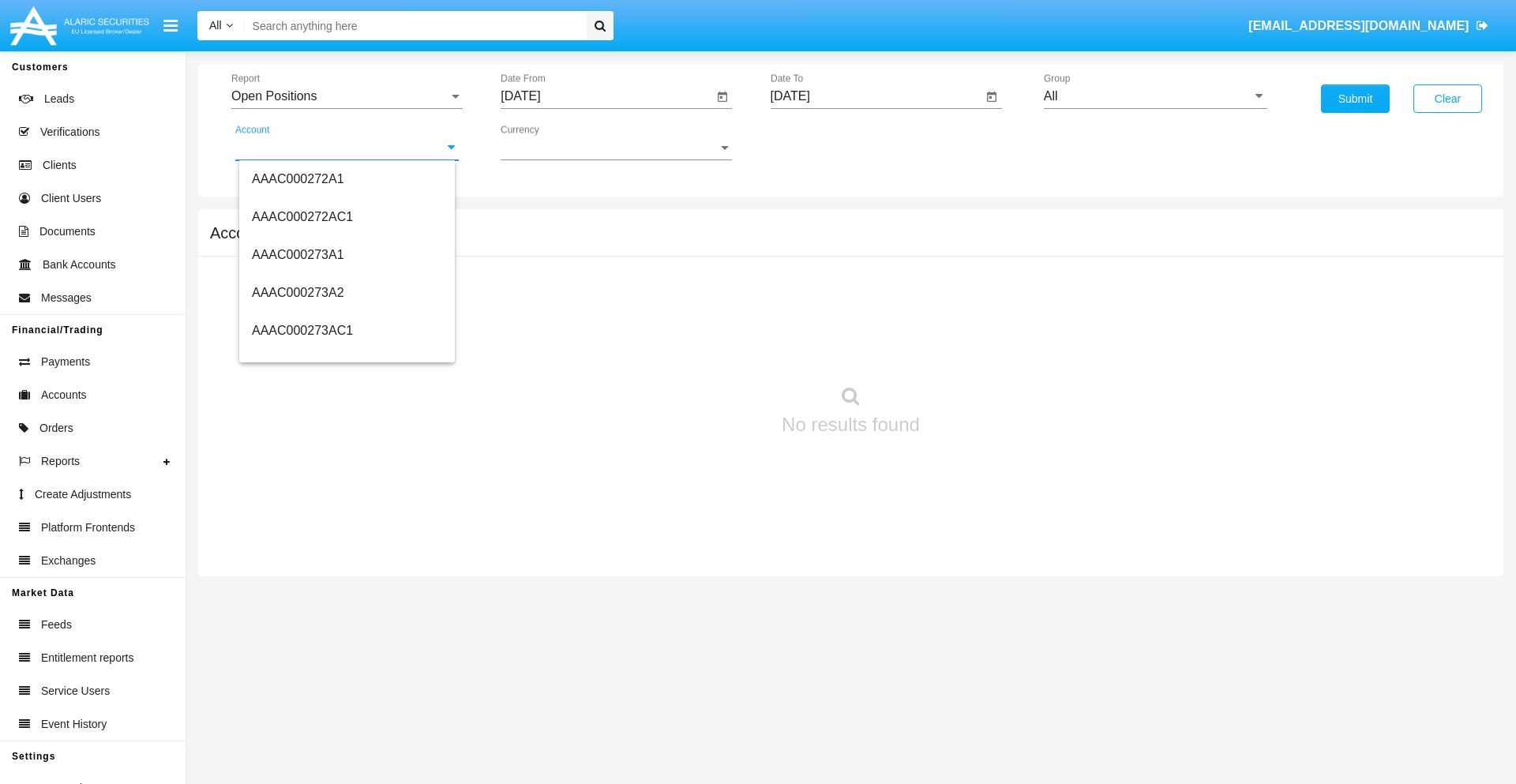
scroll to position [186854, 0]
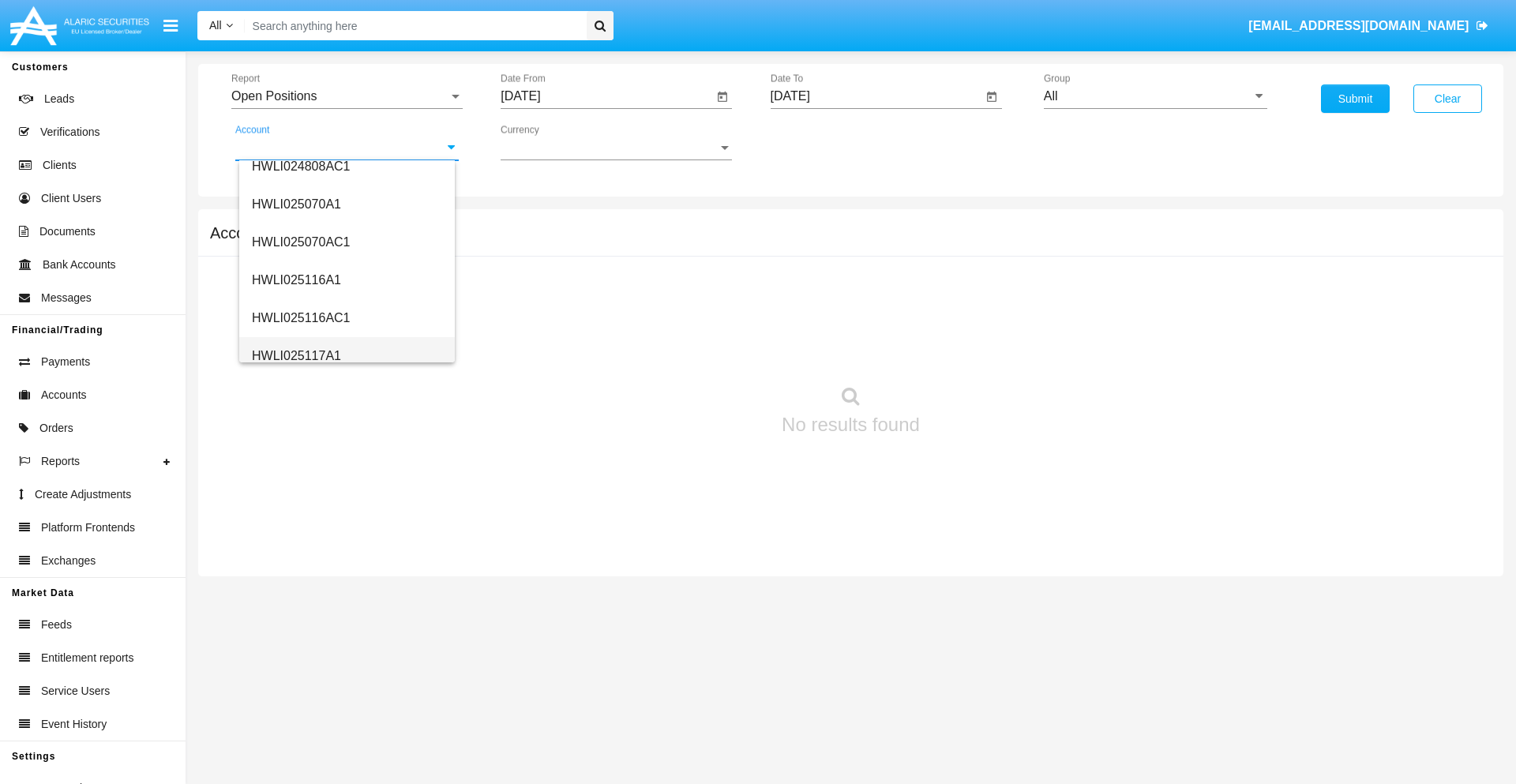
click at [295, 356] on span "HWLI025117A1" at bounding box center [296, 356] width 89 height 13
type input "HWLI025117A1"
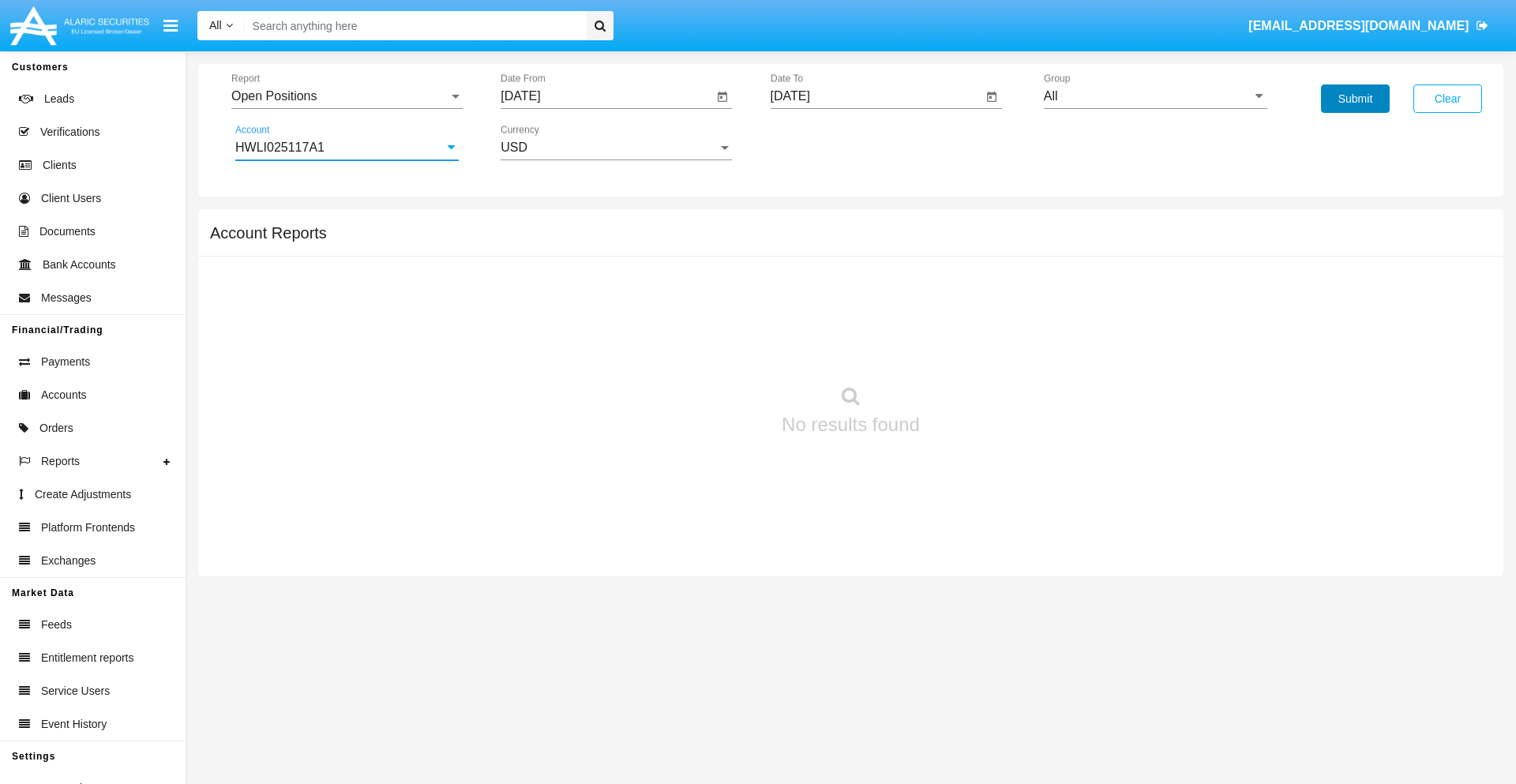
click at [1355, 98] on button "Submit" at bounding box center [1355, 98] width 69 height 29
click at [347, 97] on span "Report" at bounding box center [339, 96] width 217 height 14
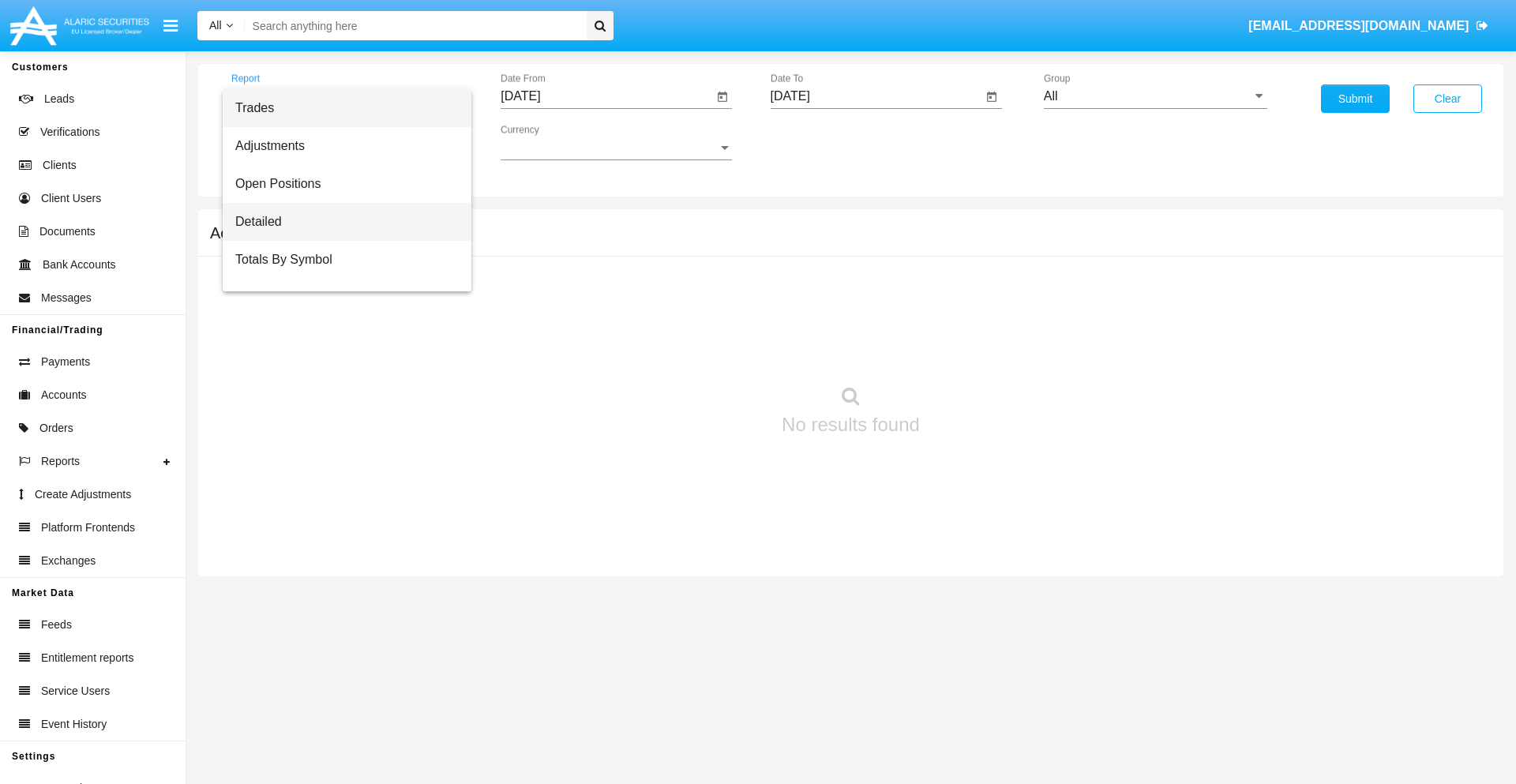
click at [340, 222] on span "Detailed" at bounding box center [347, 222] width 224 height 38
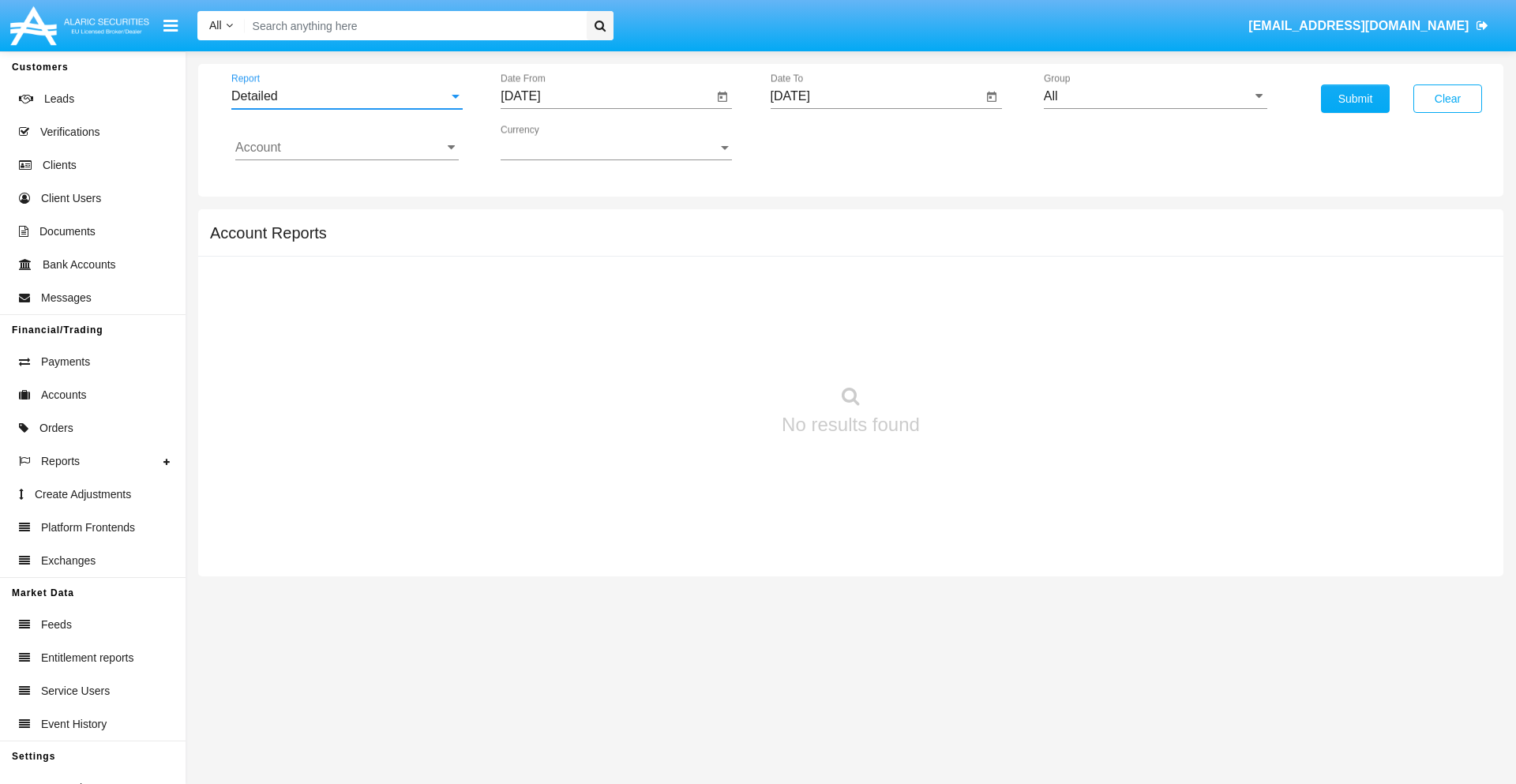
click at [606, 97] on input "[DATE]" at bounding box center [606, 96] width 212 height 14
click at [552, 142] on span "[DATE]" at bounding box center [538, 143] width 34 height 12
click at [594, 317] on div "2019" at bounding box center [594, 317] width 50 height 29
click at [538, 223] on div "JAN" at bounding box center [538, 222] width 50 height 29
click at [590, 242] on div "1" at bounding box center [590, 242] width 29 height 29
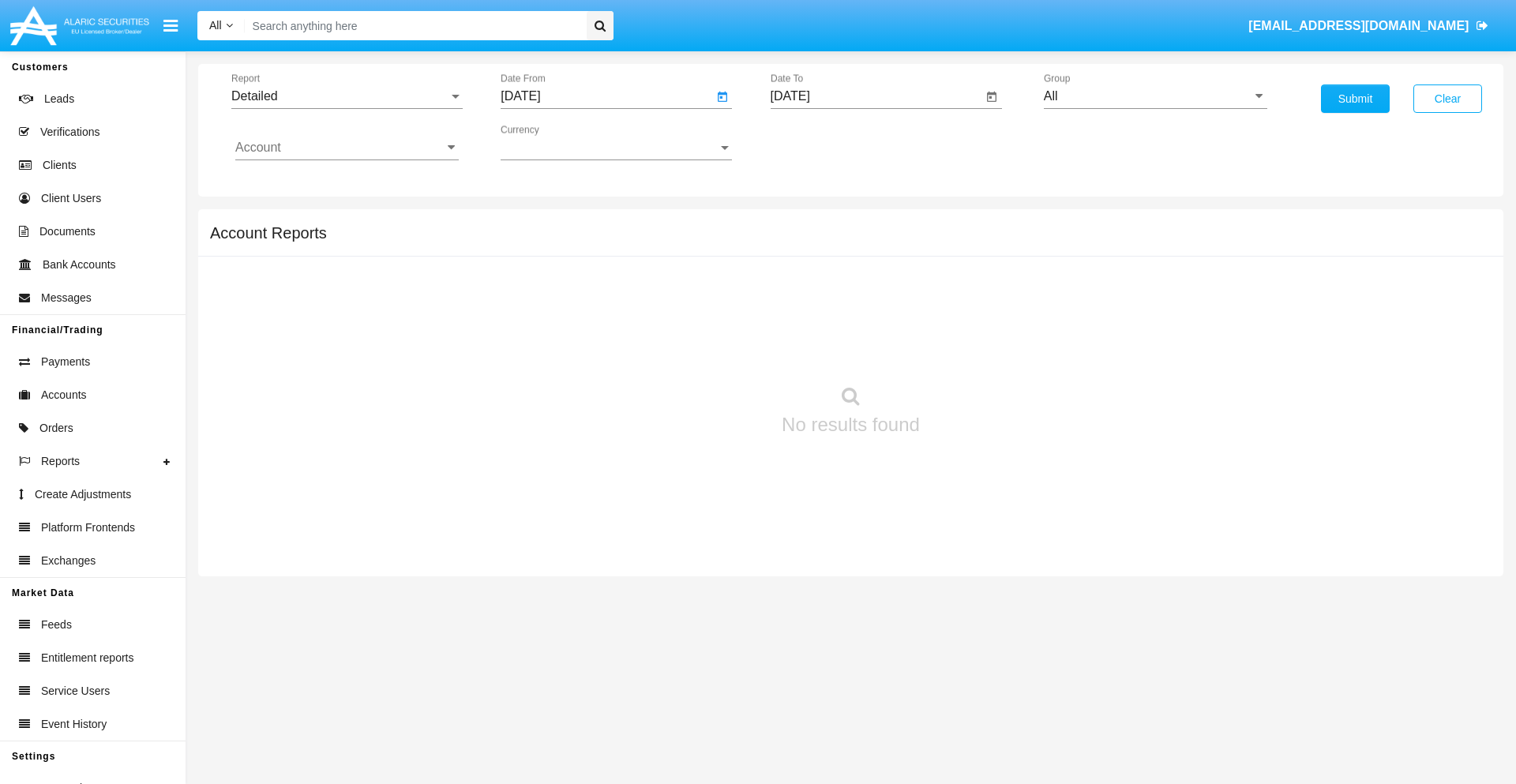
type input "[DATE]"
click at [876, 97] on input "[DATE]" at bounding box center [877, 96] width 212 height 14
click at [821, 142] on span "[DATE]" at bounding box center [809, 143] width 34 height 12
click at [863, 317] on div "2019" at bounding box center [864, 317] width 50 height 29
click at [808, 223] on div "JAN" at bounding box center [808, 222] width 50 height 29
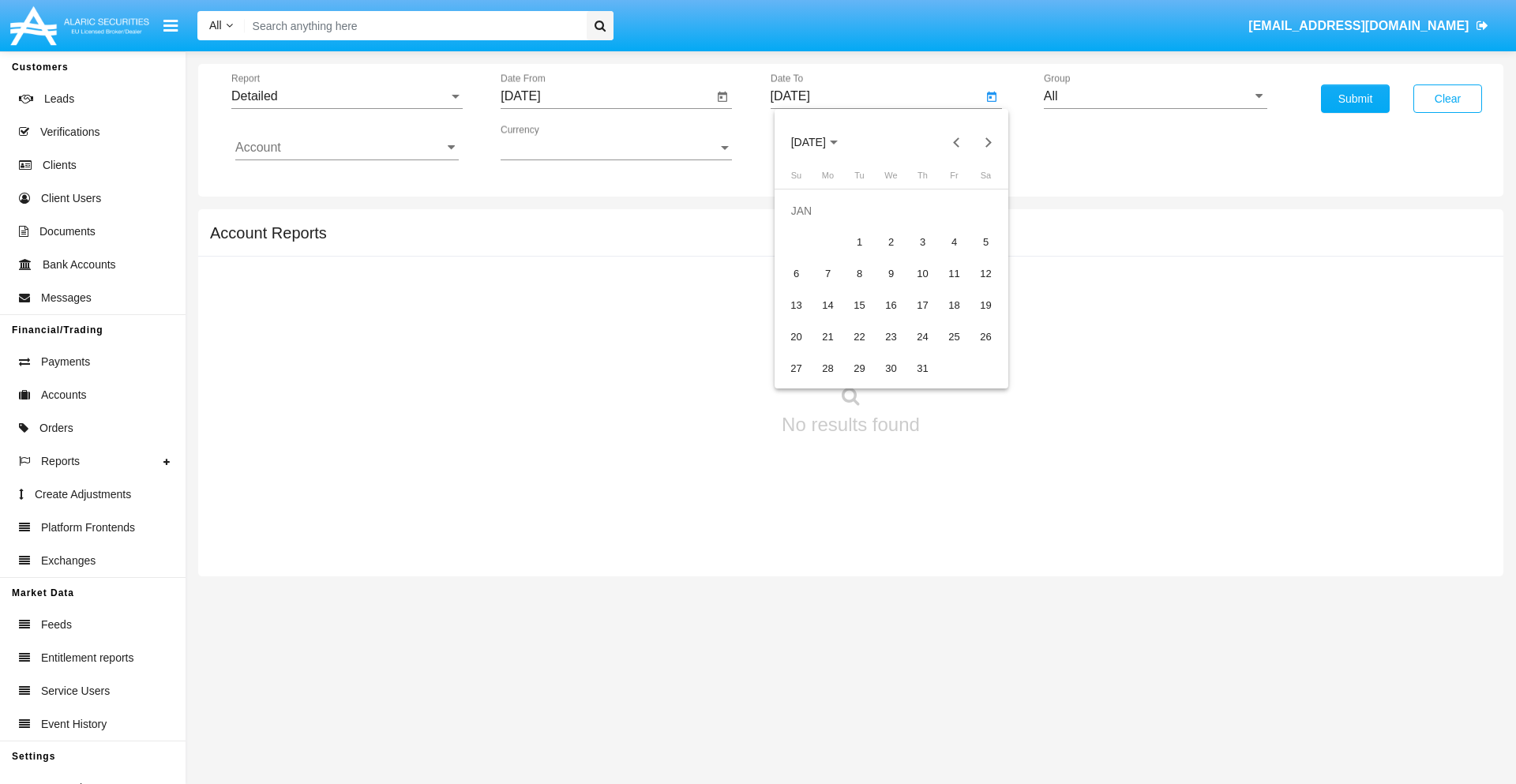
click at [860, 242] on div "1" at bounding box center [860, 242] width 29 height 29
type input "[DATE]"
click at [347, 147] on input "Account" at bounding box center [347, 147] width 224 height 14
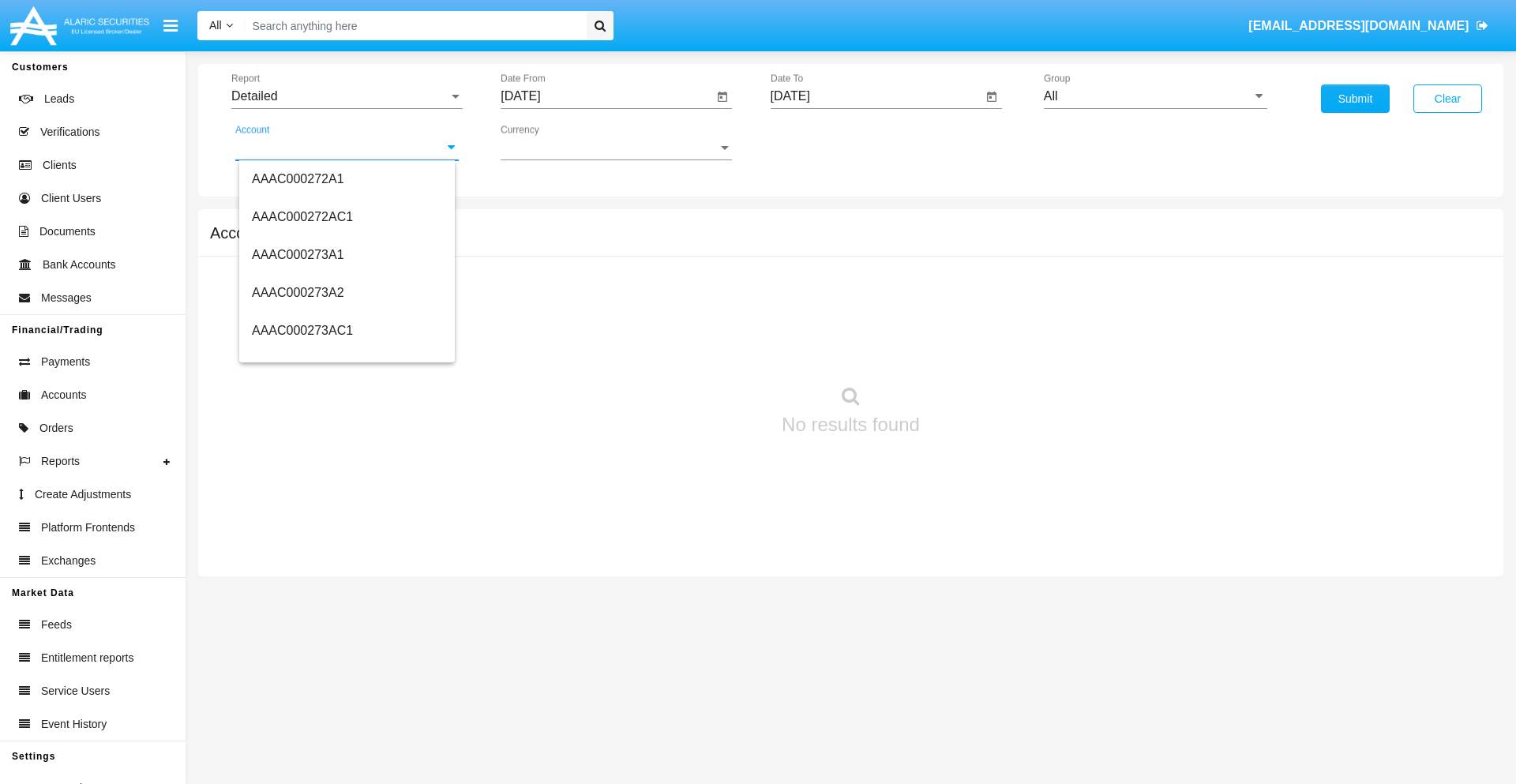
scroll to position [186854, 0]
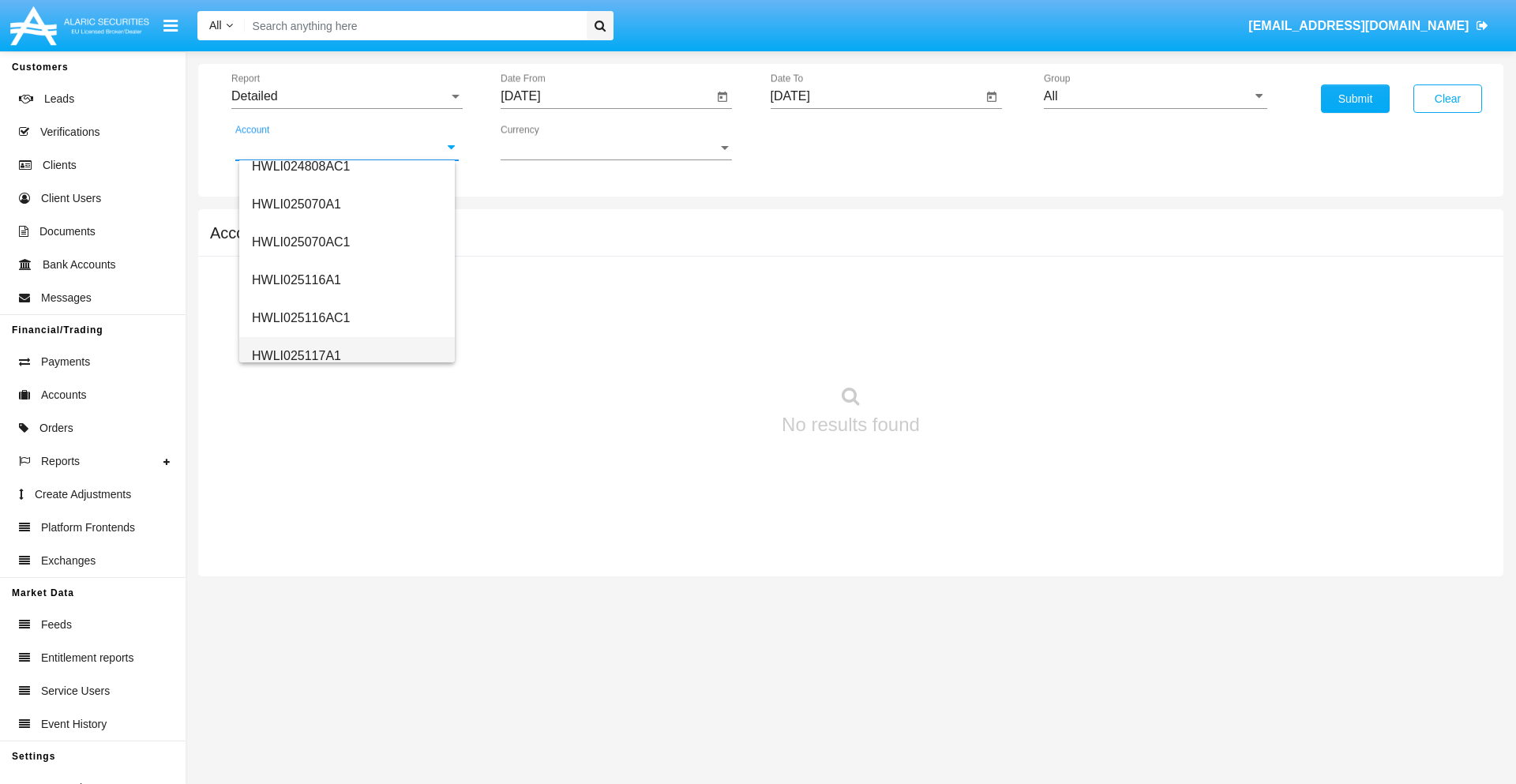
click at [295, 356] on span "HWLI025117A1" at bounding box center [296, 356] width 89 height 13
type input "HWLI025117A1"
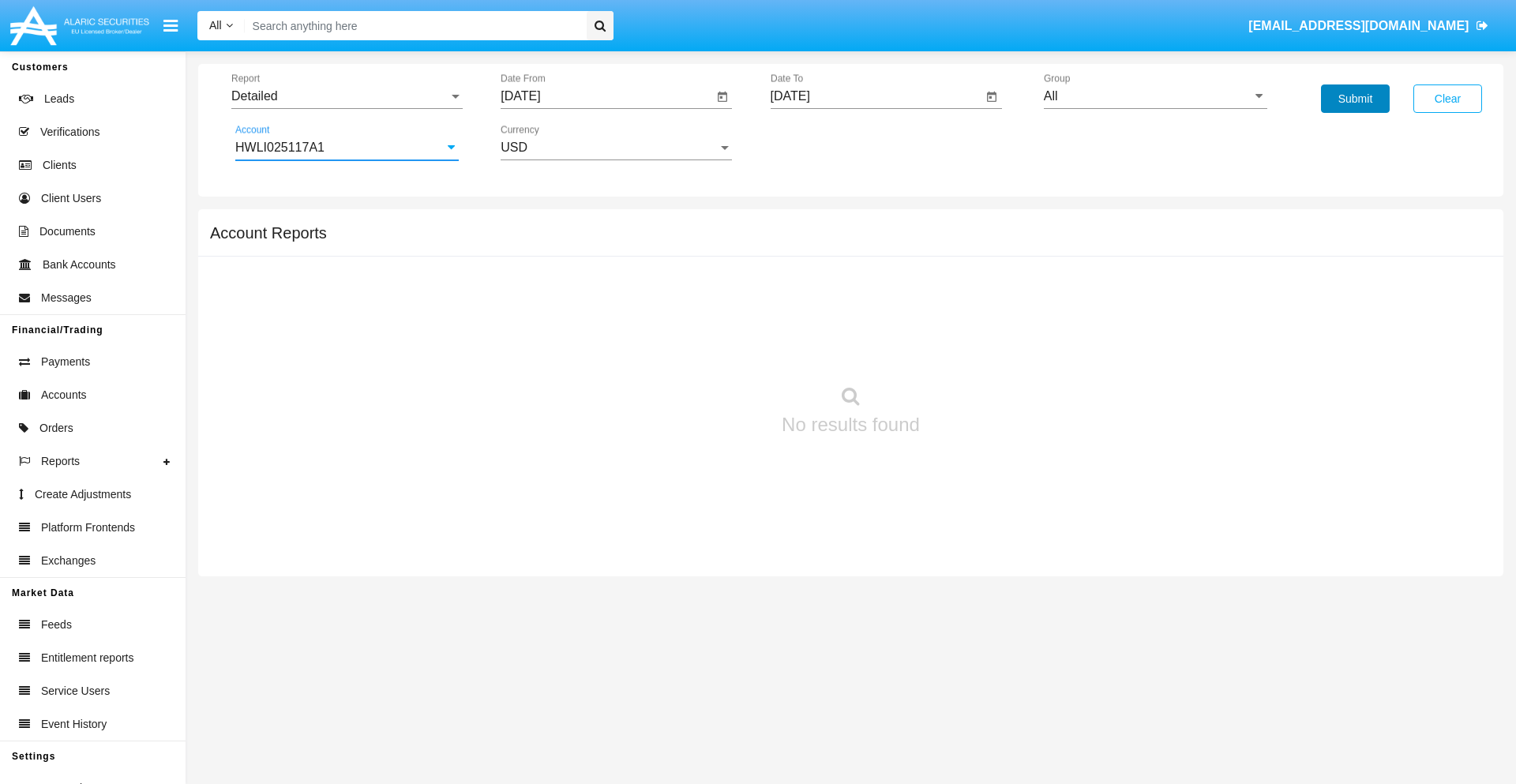
click at [1355, 98] on button "Submit" at bounding box center [1355, 98] width 69 height 29
click at [347, 97] on span "Report" at bounding box center [339, 96] width 217 height 14
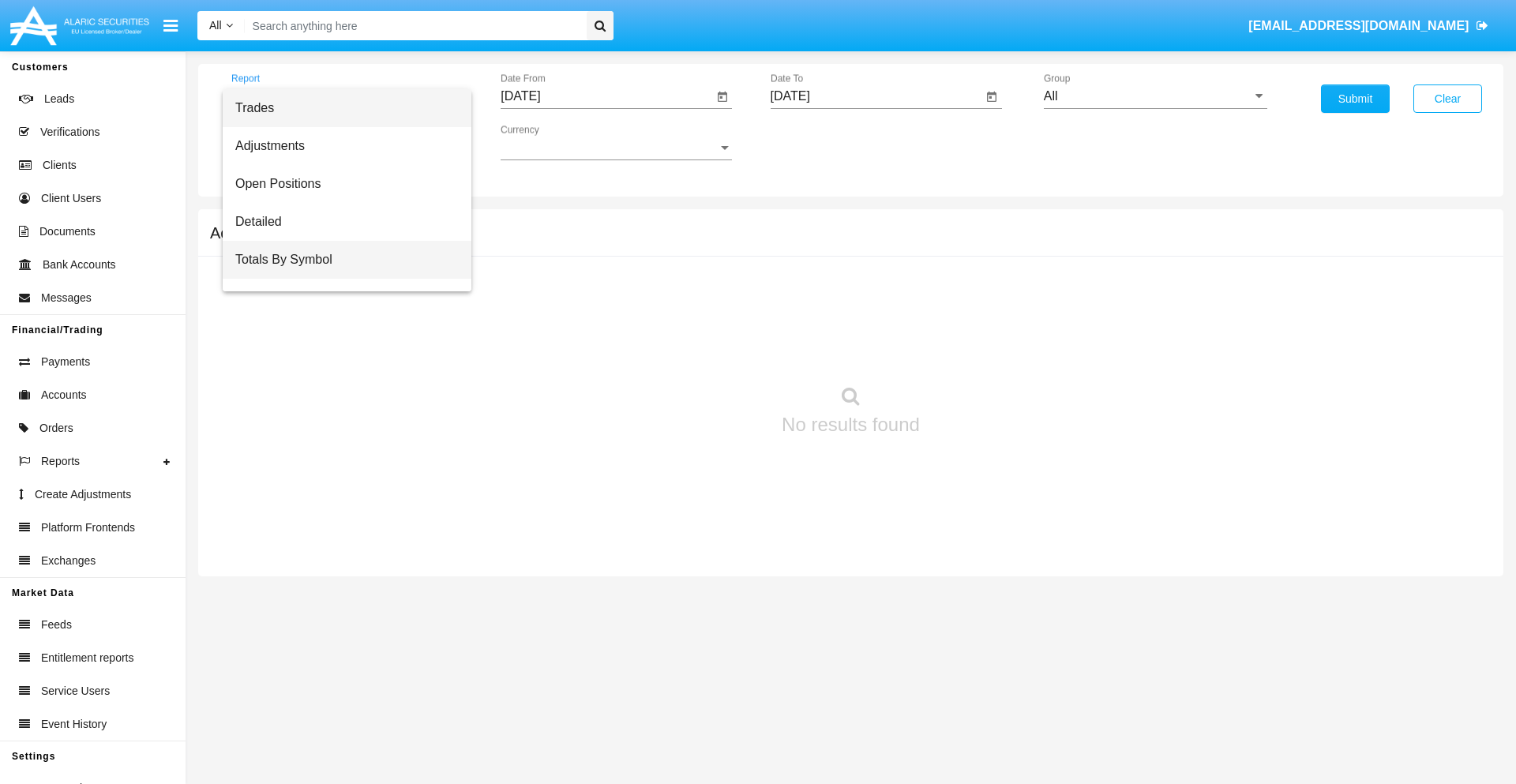
click at [340, 260] on span "Totals By Symbol" at bounding box center [347, 260] width 224 height 38
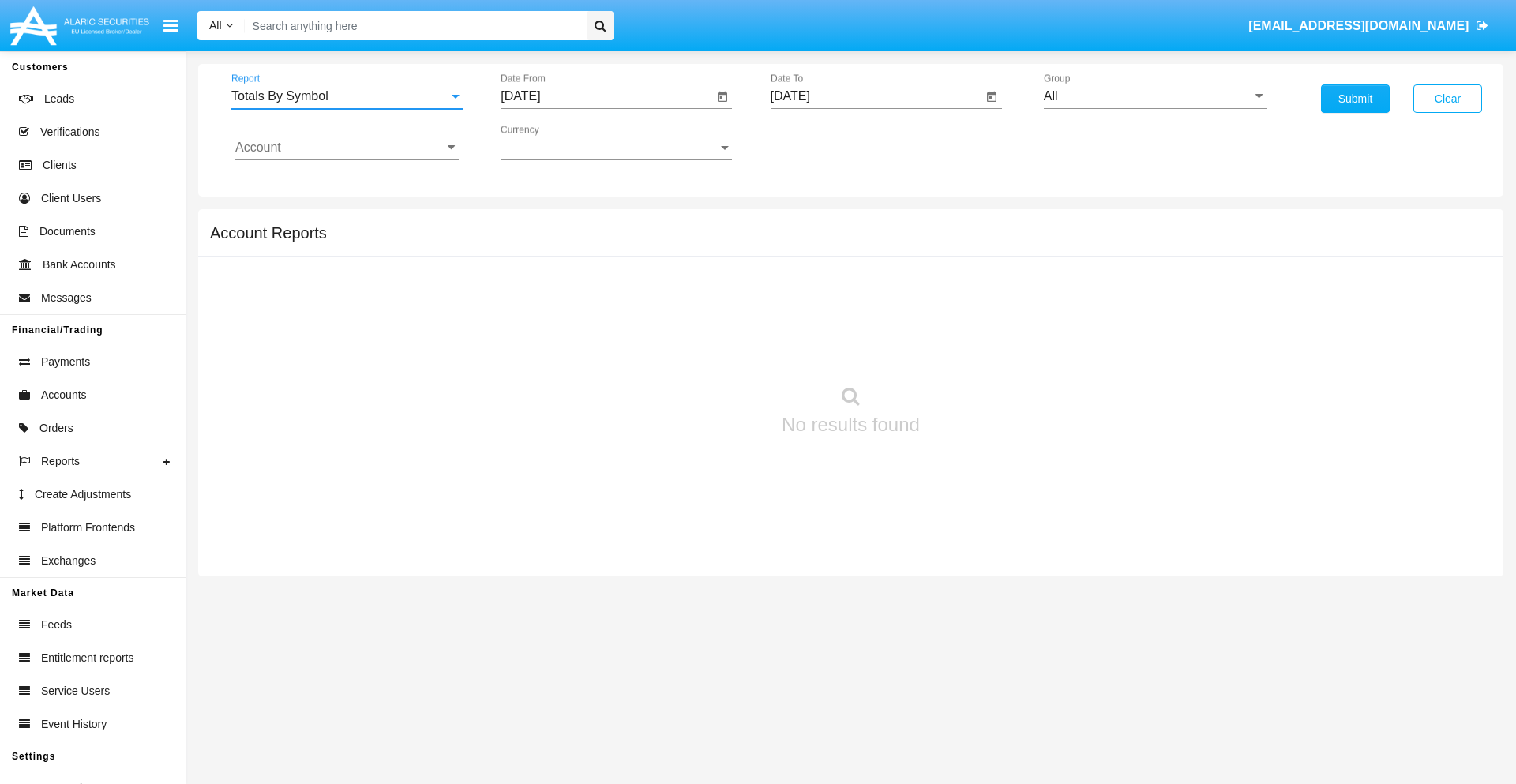
click at [606, 97] on input "[DATE]" at bounding box center [606, 96] width 212 height 14
click at [552, 142] on span "[DATE]" at bounding box center [538, 143] width 34 height 12
click at [594, 317] on div "2019" at bounding box center [594, 317] width 50 height 29
click at [538, 223] on div "JAN" at bounding box center [538, 222] width 50 height 29
click at [590, 242] on div "1" at bounding box center [590, 242] width 29 height 29
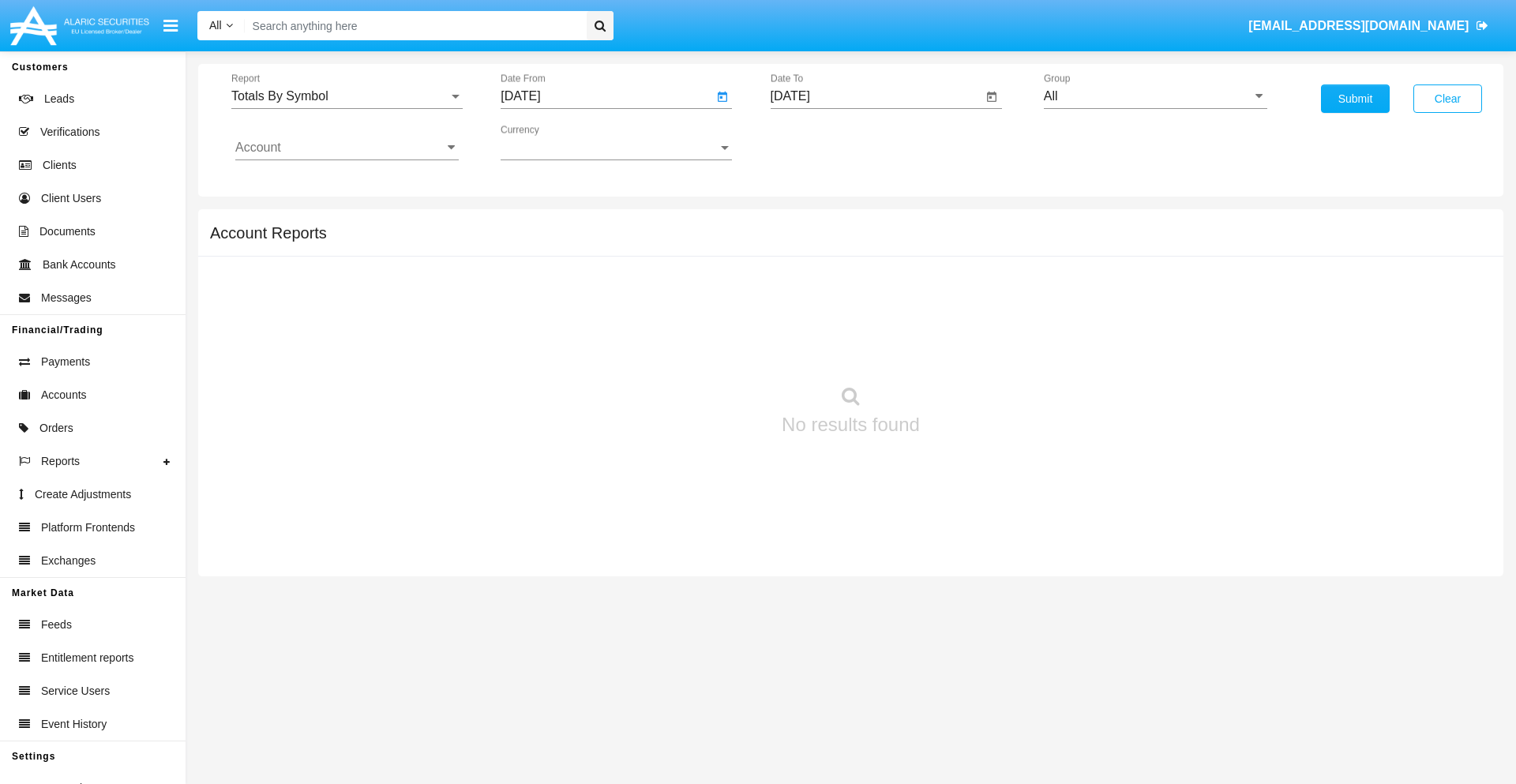
type input "[DATE]"
click at [876, 97] on input "[DATE]" at bounding box center [877, 96] width 212 height 14
click at [821, 142] on span "[DATE]" at bounding box center [809, 143] width 34 height 12
click at [863, 317] on div "2019" at bounding box center [864, 317] width 50 height 29
click at [808, 223] on div "JAN" at bounding box center [808, 222] width 50 height 29
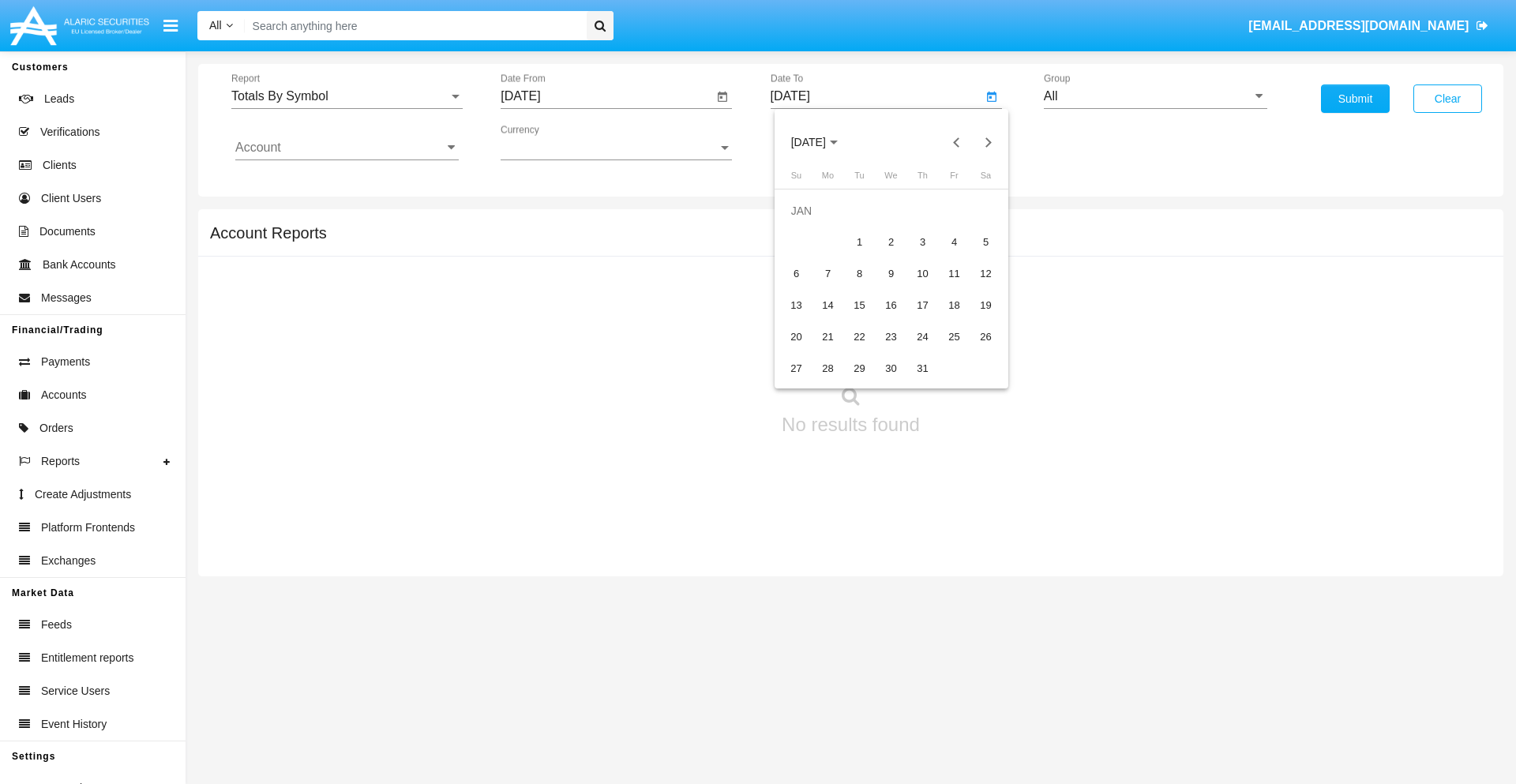
click at [860, 242] on div "1" at bounding box center [860, 242] width 29 height 29
type input "[DATE]"
click at [347, 147] on input "Account" at bounding box center [347, 147] width 224 height 14
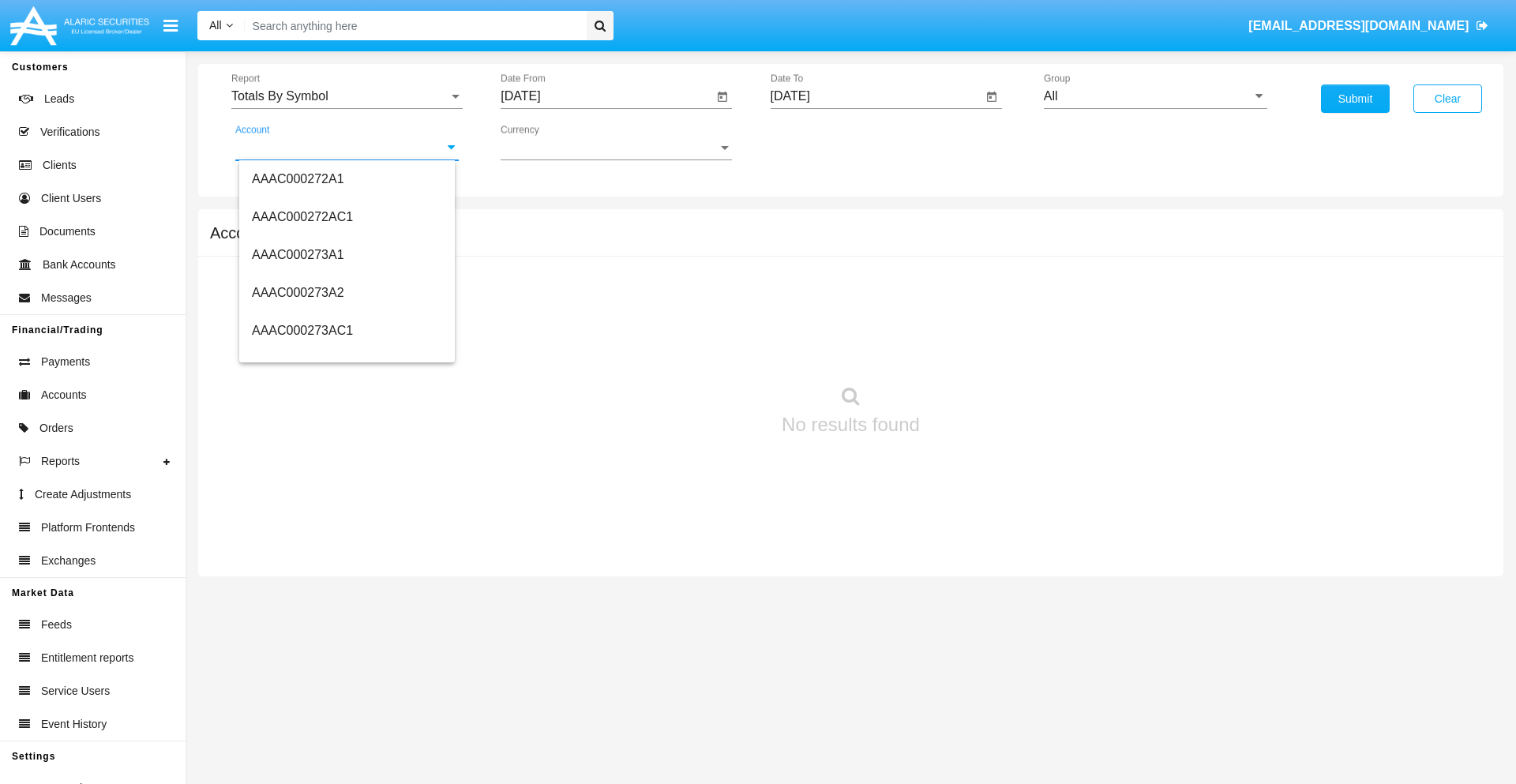
scroll to position [186854, 0]
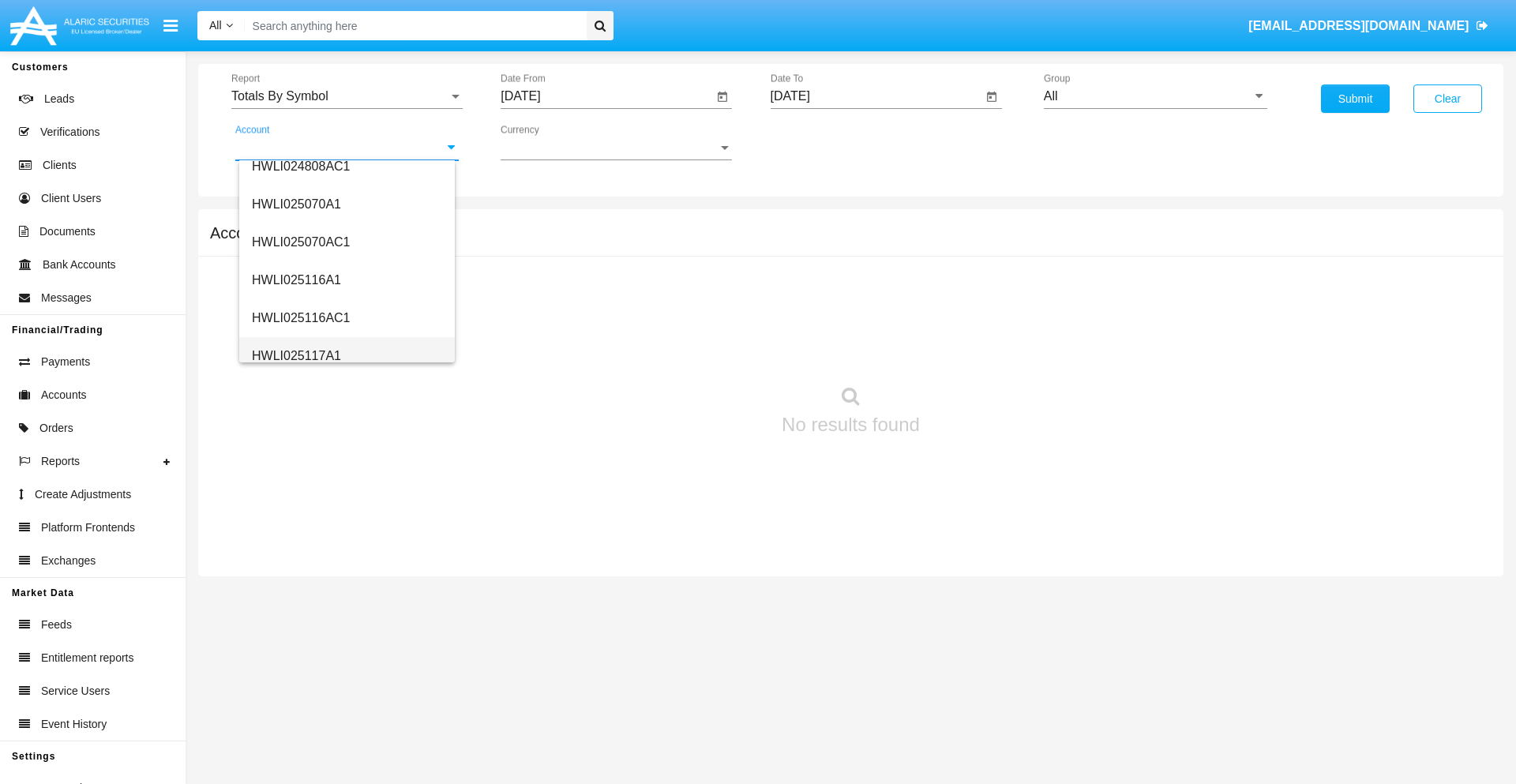
click at [295, 356] on span "HWLI025117A1" at bounding box center [296, 356] width 89 height 13
type input "HWLI025117A1"
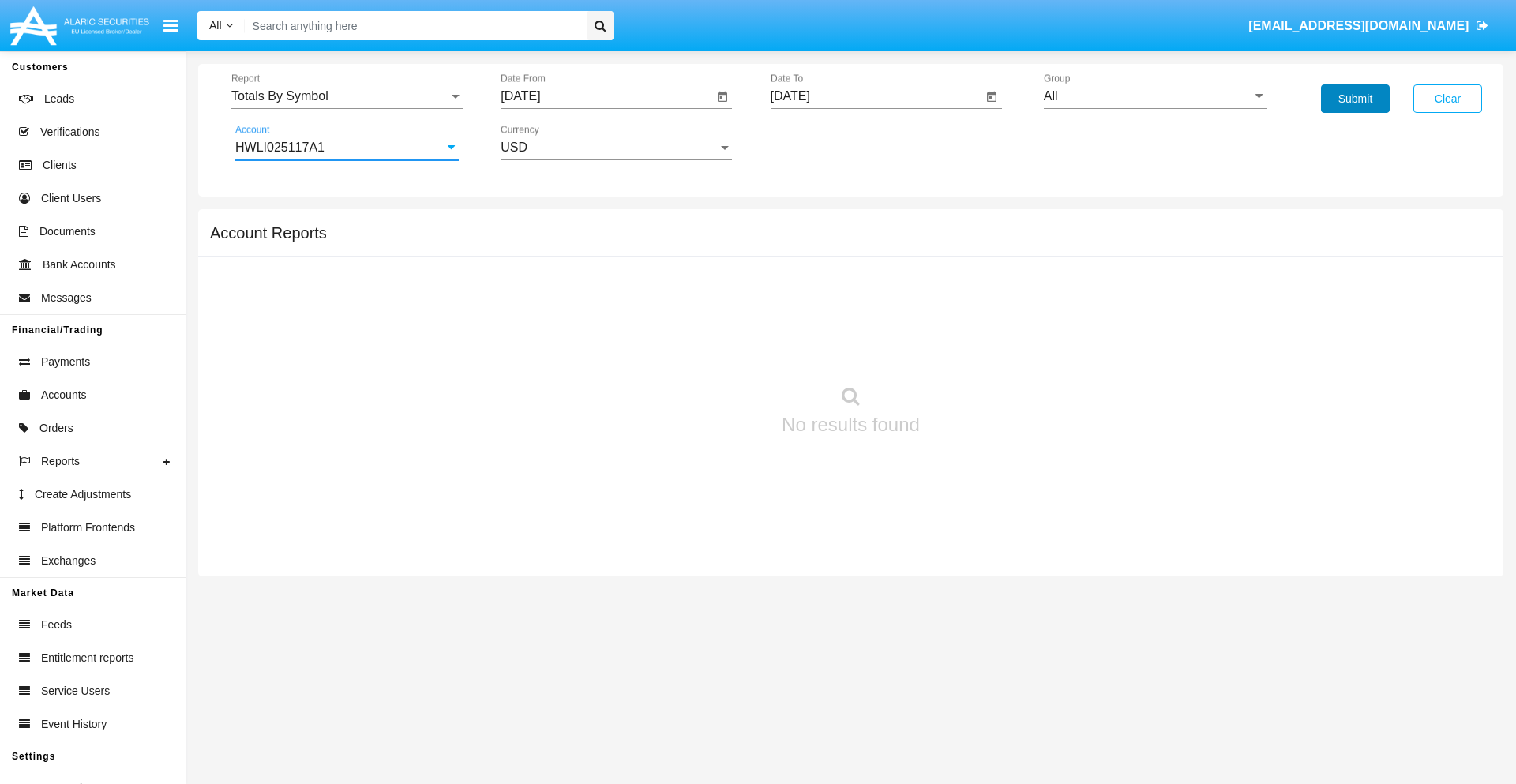
click at [1355, 98] on button "Submit" at bounding box center [1355, 98] width 69 height 29
click at [347, 97] on span "Report" at bounding box center [339, 96] width 217 height 14
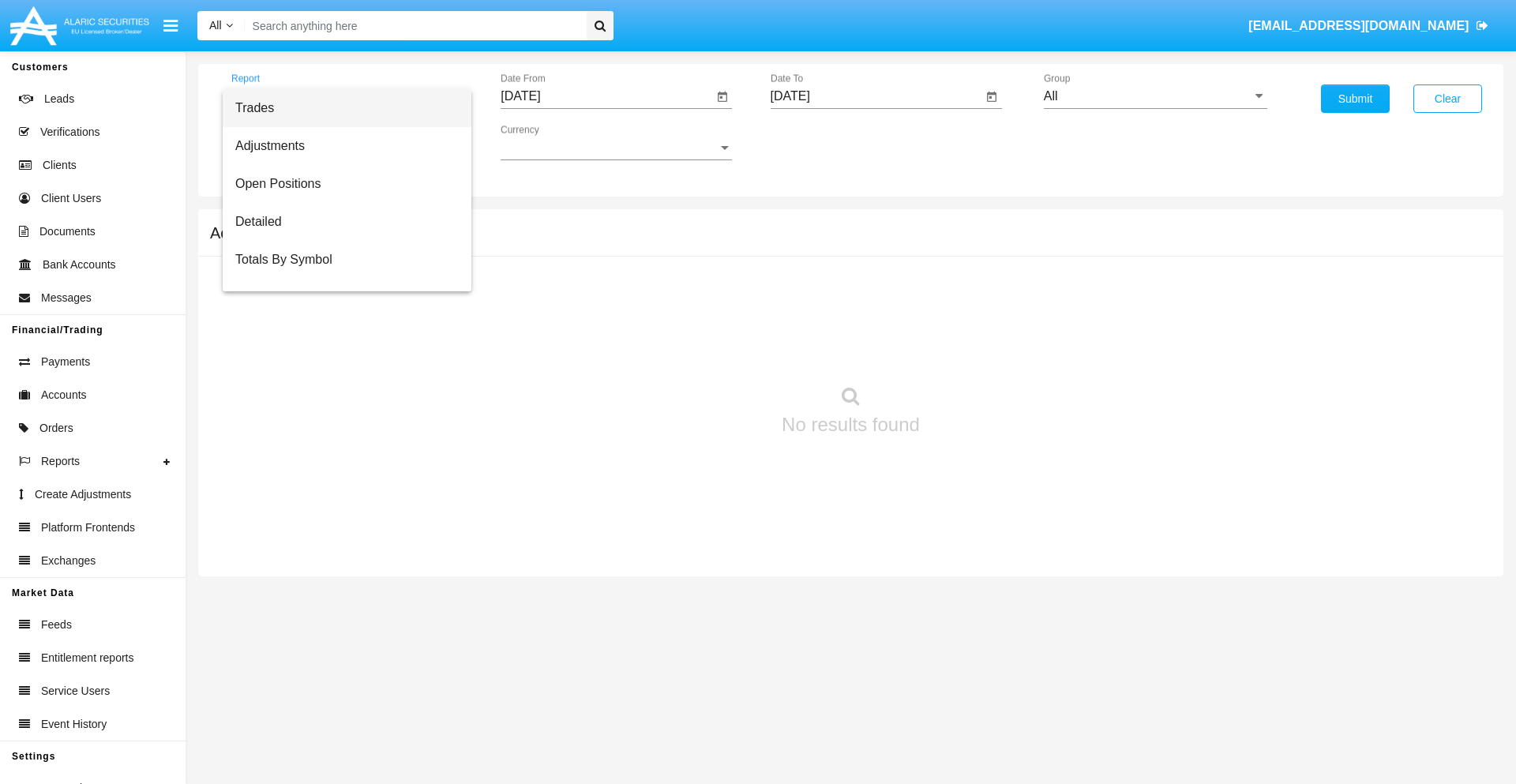
scroll to position [25, 0]
click at [340, 273] on span "Totals By Date" at bounding box center [347, 272] width 224 height 38
click at [606, 97] on input "[DATE]" at bounding box center [606, 96] width 212 height 14
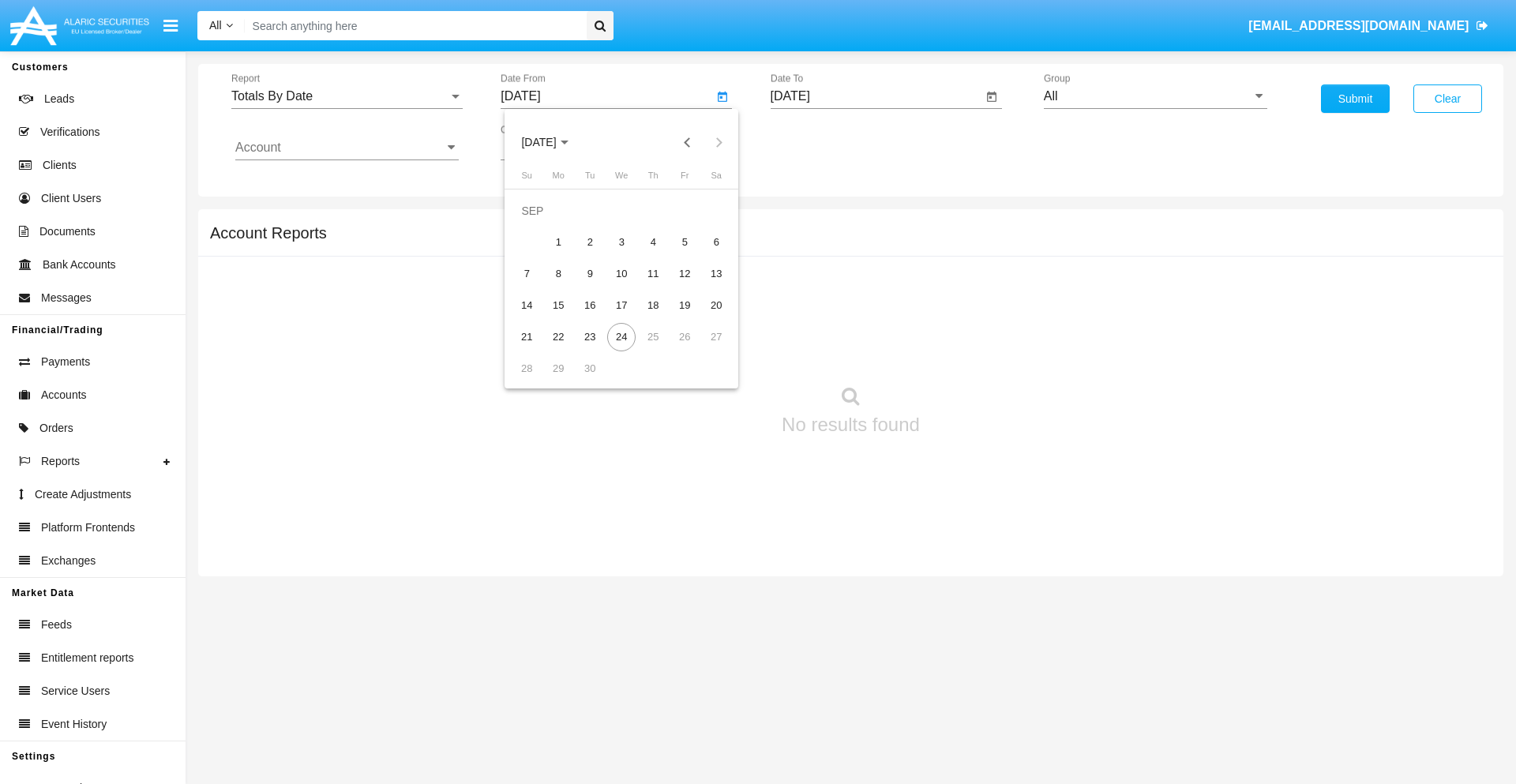
click at [552, 142] on span "[DATE]" at bounding box center [538, 143] width 34 height 12
click at [594, 317] on div "2019" at bounding box center [594, 317] width 50 height 29
click at [538, 223] on div "JAN" at bounding box center [538, 222] width 50 height 29
click at [590, 242] on div "1" at bounding box center [590, 242] width 29 height 29
type input "[DATE]"
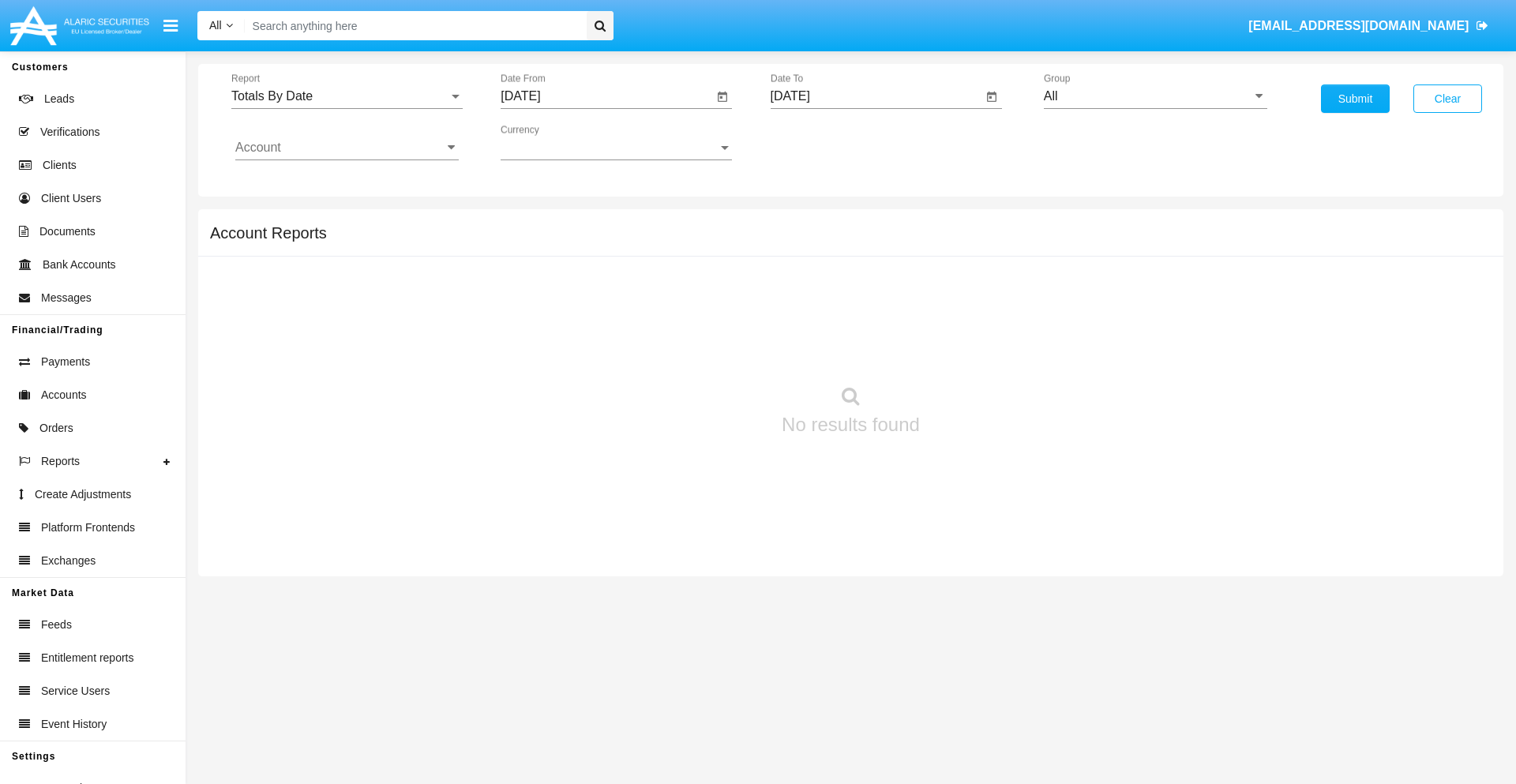
click at [876, 97] on input "[DATE]" at bounding box center [877, 96] width 212 height 14
click at [821, 142] on span "[DATE]" at bounding box center [809, 143] width 34 height 12
click at [863, 317] on div "2019" at bounding box center [864, 317] width 50 height 29
click at [808, 223] on div "JAN" at bounding box center [808, 222] width 50 height 29
click at [860, 242] on div "1" at bounding box center [860, 242] width 29 height 29
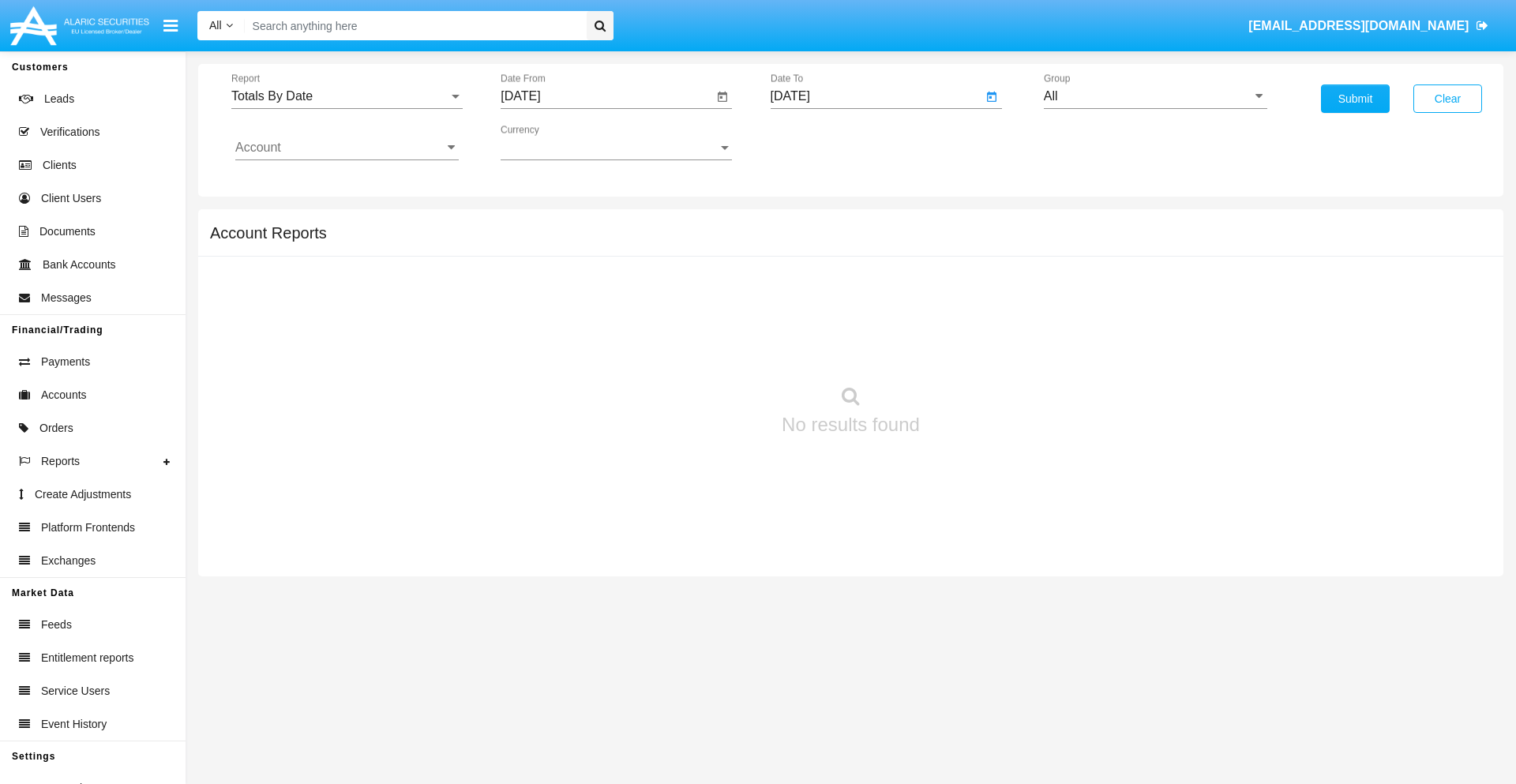
type input "01/01/19"
click at [347, 147] on input "Account" at bounding box center [347, 147] width 224 height 14
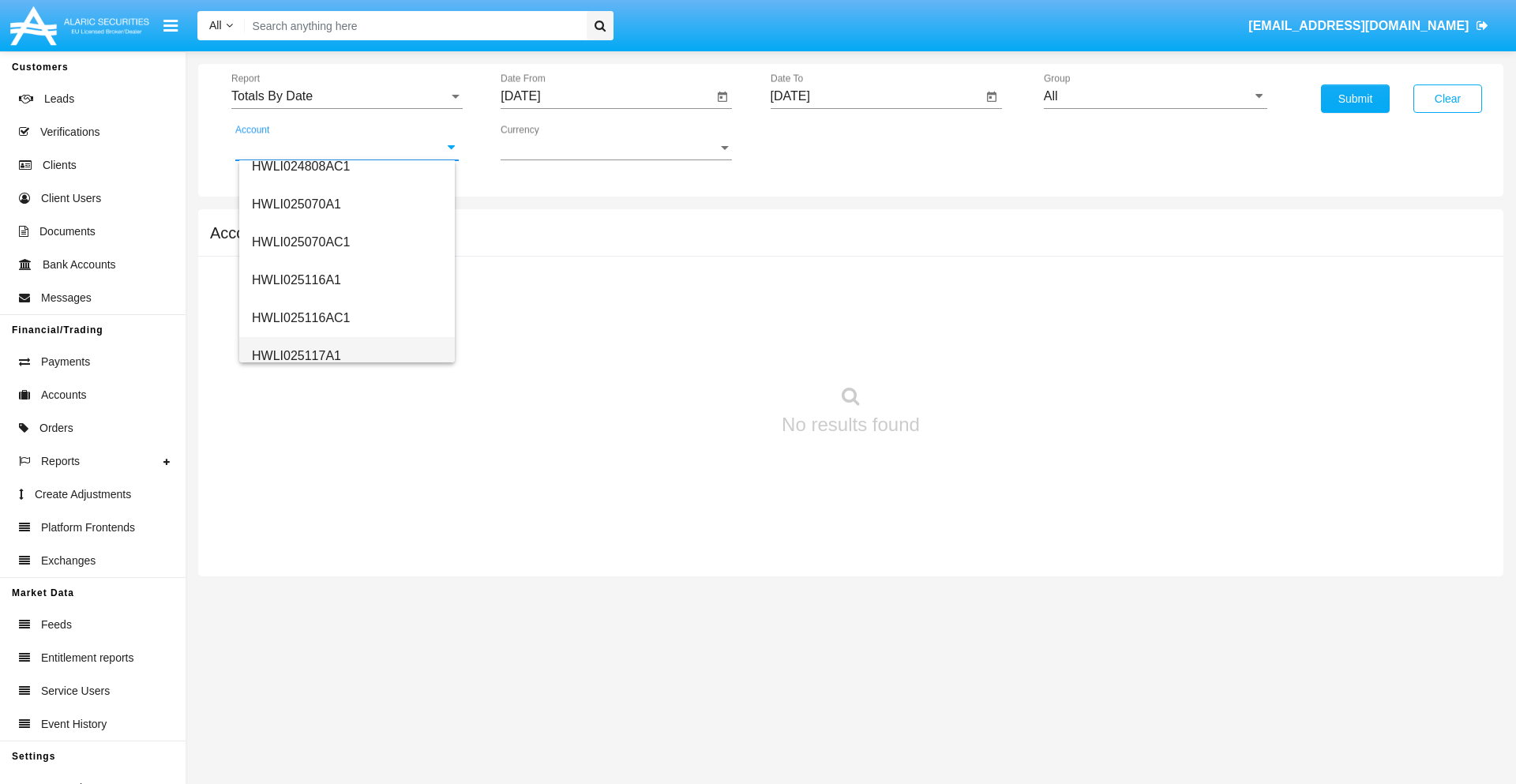
click at [295, 356] on span "HWLI025117A1" at bounding box center [296, 356] width 89 height 13
type input "HWLI025117A1"
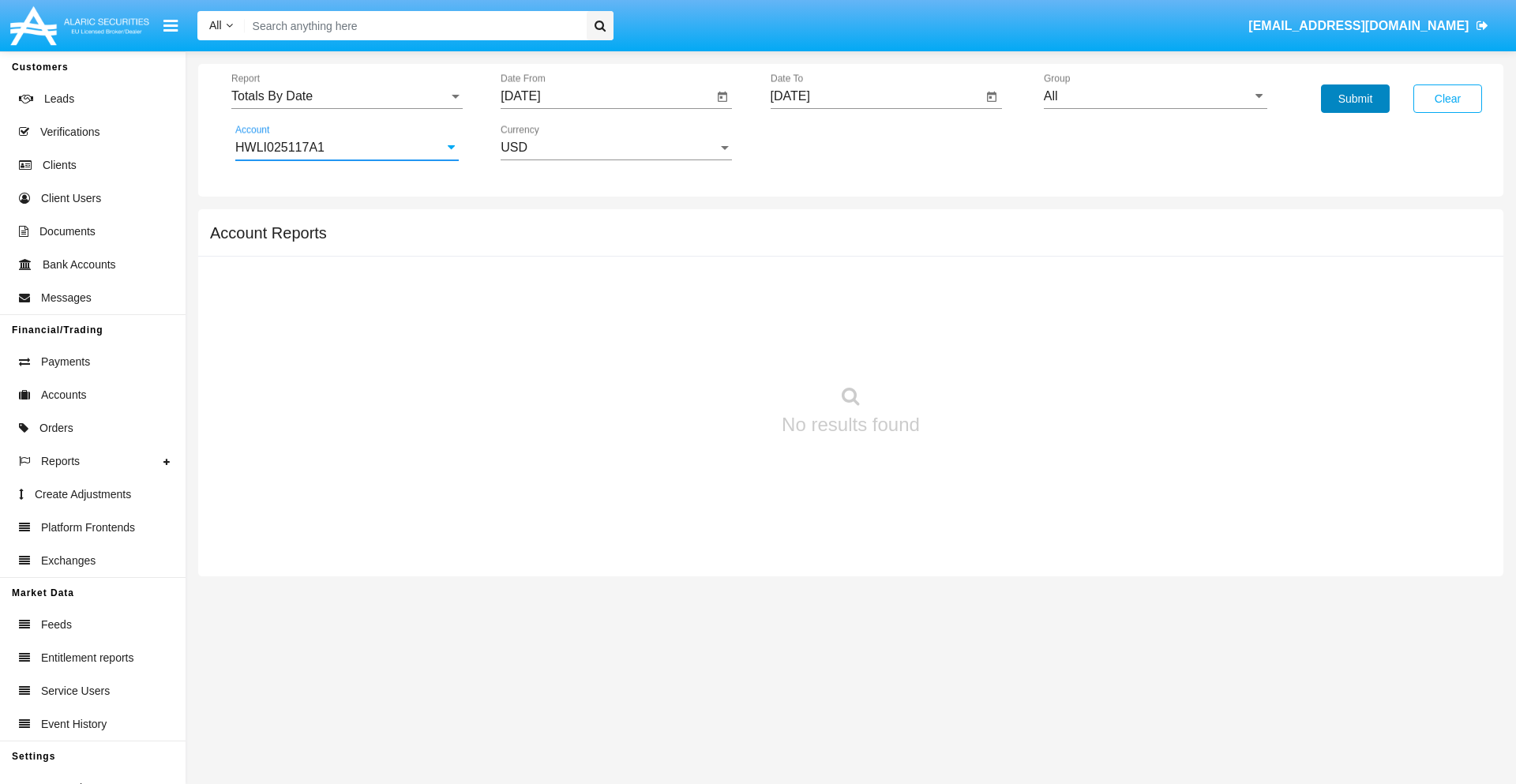
click at [1355, 98] on button "Submit" at bounding box center [1355, 98] width 69 height 29
click at [347, 97] on span "Report" at bounding box center [339, 96] width 217 height 14
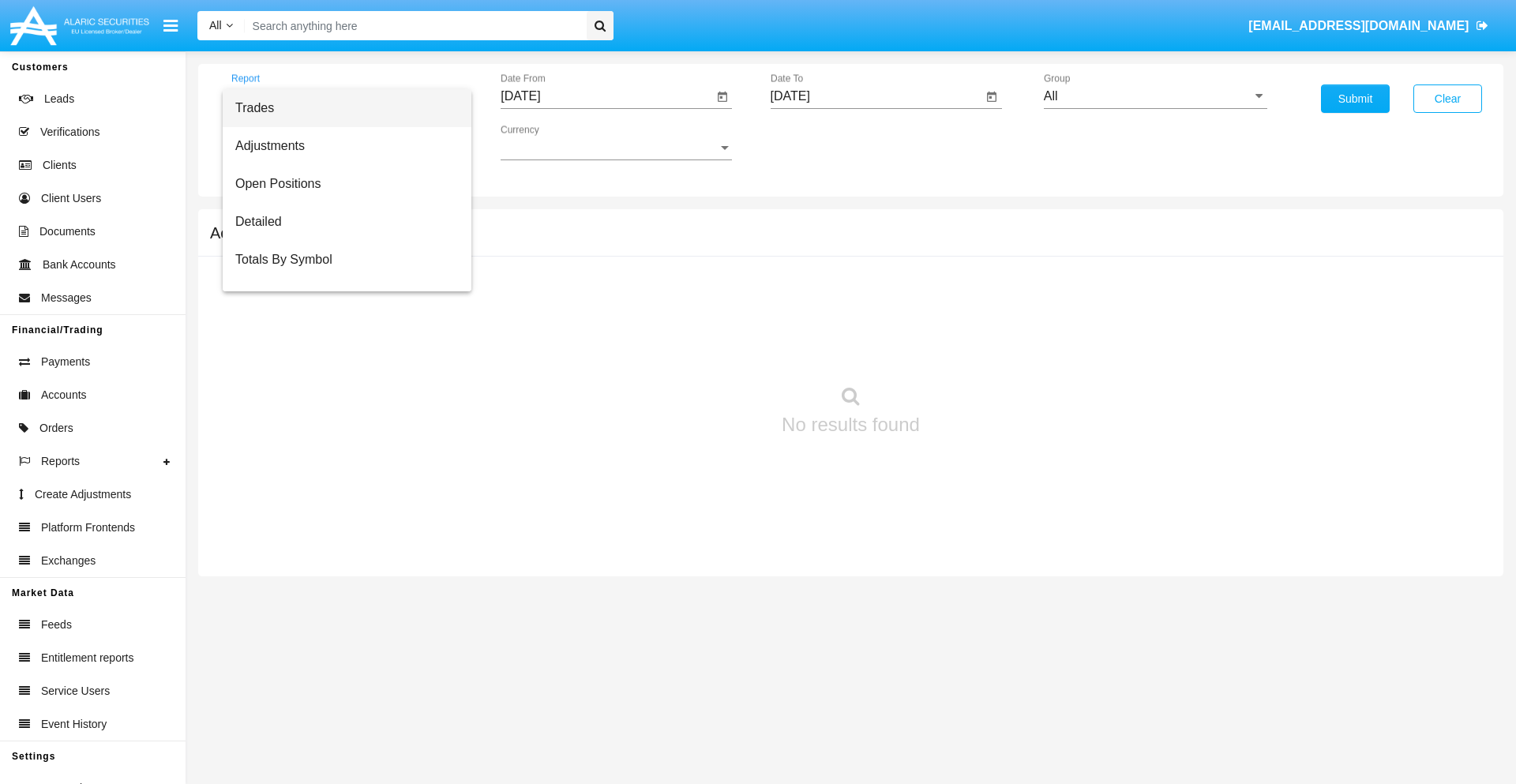
click at [340, 316] on span "Summary By Date" at bounding box center [347, 335] width 224 height 38
click at [606, 97] on input "[DATE]" at bounding box center [606, 96] width 212 height 14
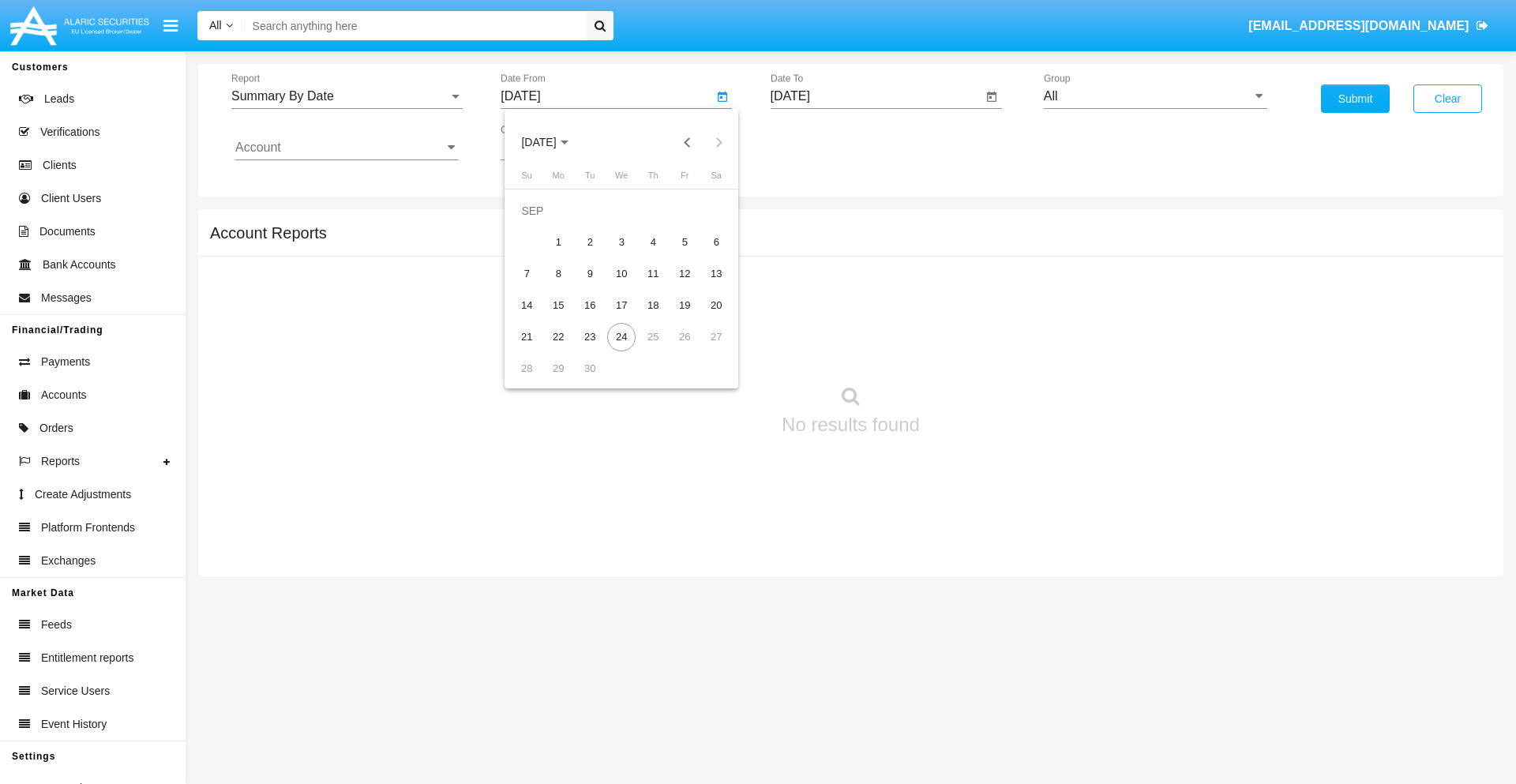
click at [552, 142] on span "[DATE]" at bounding box center [538, 143] width 34 height 12
click at [594, 317] on div "2019" at bounding box center [594, 317] width 50 height 29
click at [538, 223] on div "JAN" at bounding box center [538, 222] width 50 height 29
click at [590, 242] on div "1" at bounding box center [590, 242] width 29 height 29
type input "01/01/19"
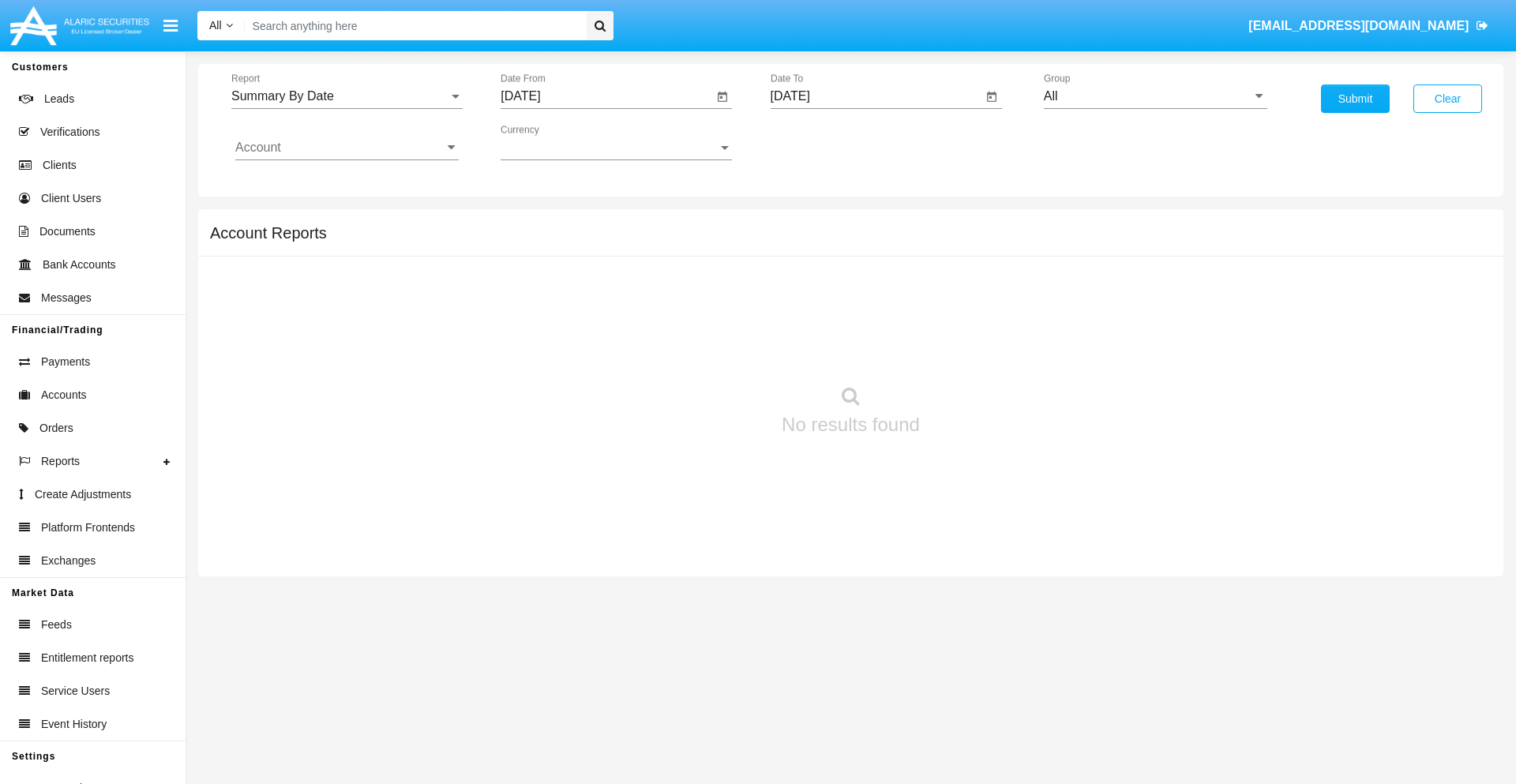
click at [876, 97] on input "[DATE]" at bounding box center [877, 96] width 212 height 14
click at [821, 142] on span "[DATE]" at bounding box center [809, 143] width 34 height 12
click at [863, 317] on div "2019" at bounding box center [864, 317] width 50 height 29
click at [808, 223] on div "JAN" at bounding box center [808, 222] width 50 height 29
click at [860, 242] on div "1" at bounding box center [860, 242] width 29 height 29
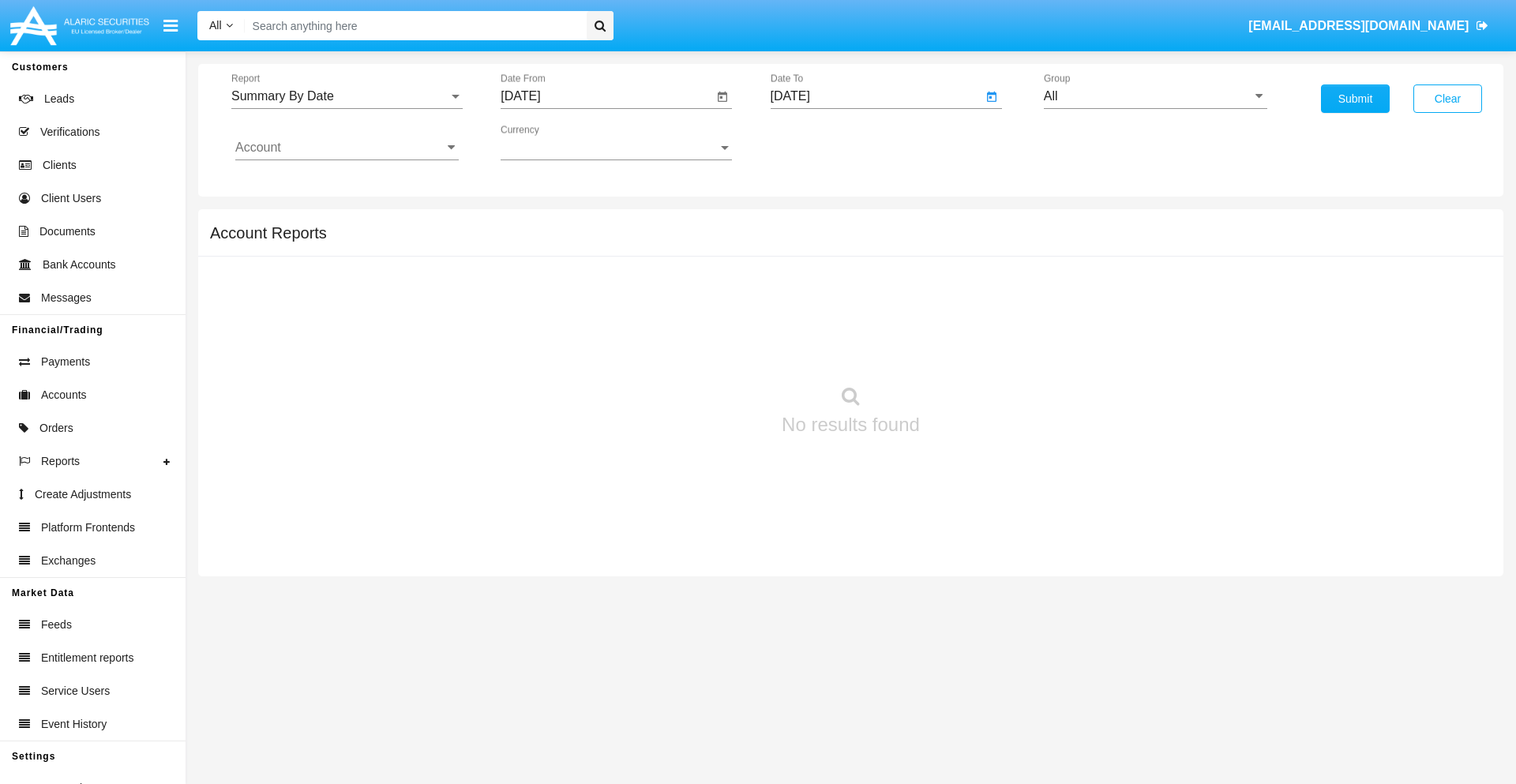
type input "01/01/19"
click at [347, 147] on input "Account" at bounding box center [347, 147] width 224 height 14
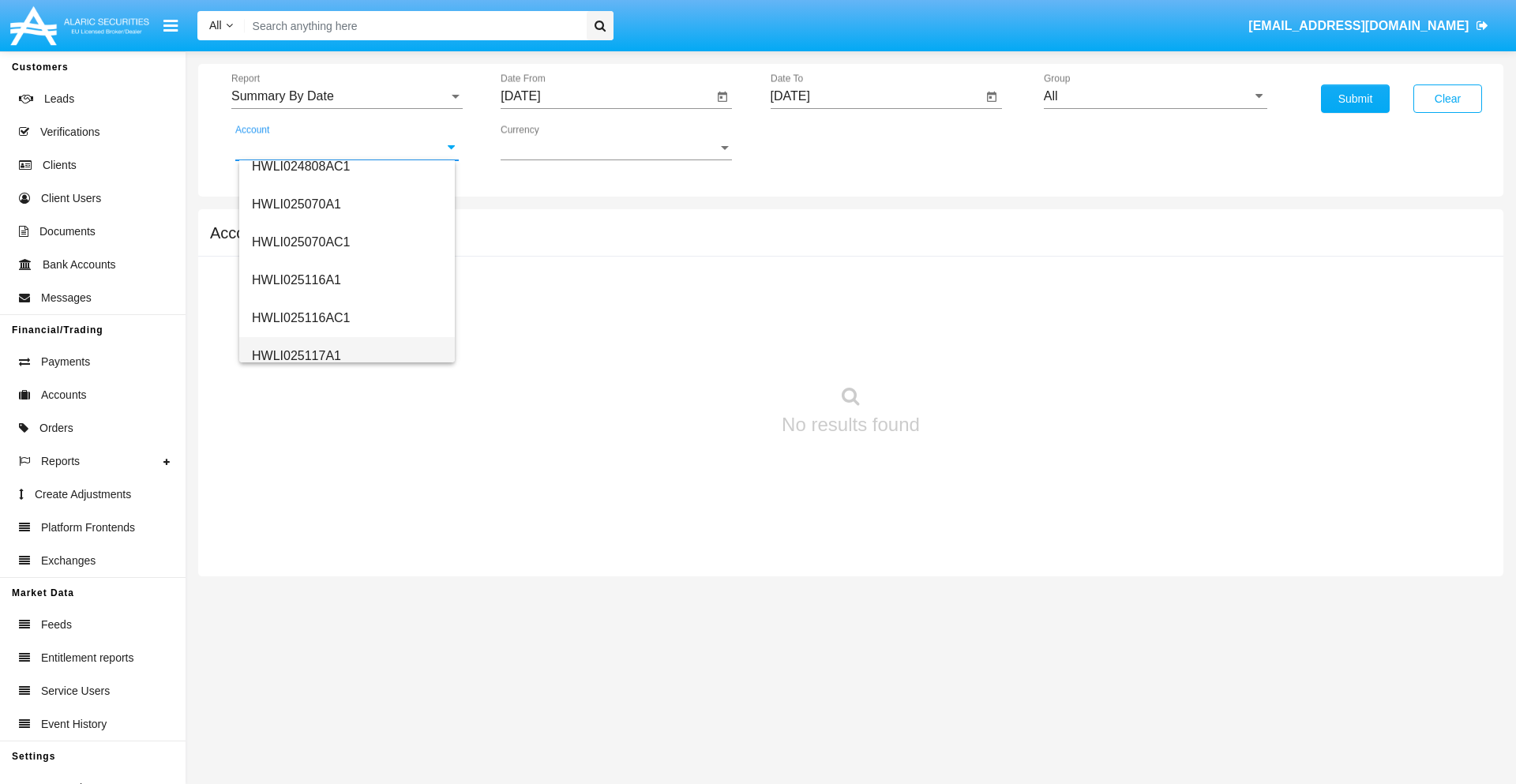
click at [295, 356] on span "HWLI025117A1" at bounding box center [296, 356] width 89 height 13
type input "HWLI025117A1"
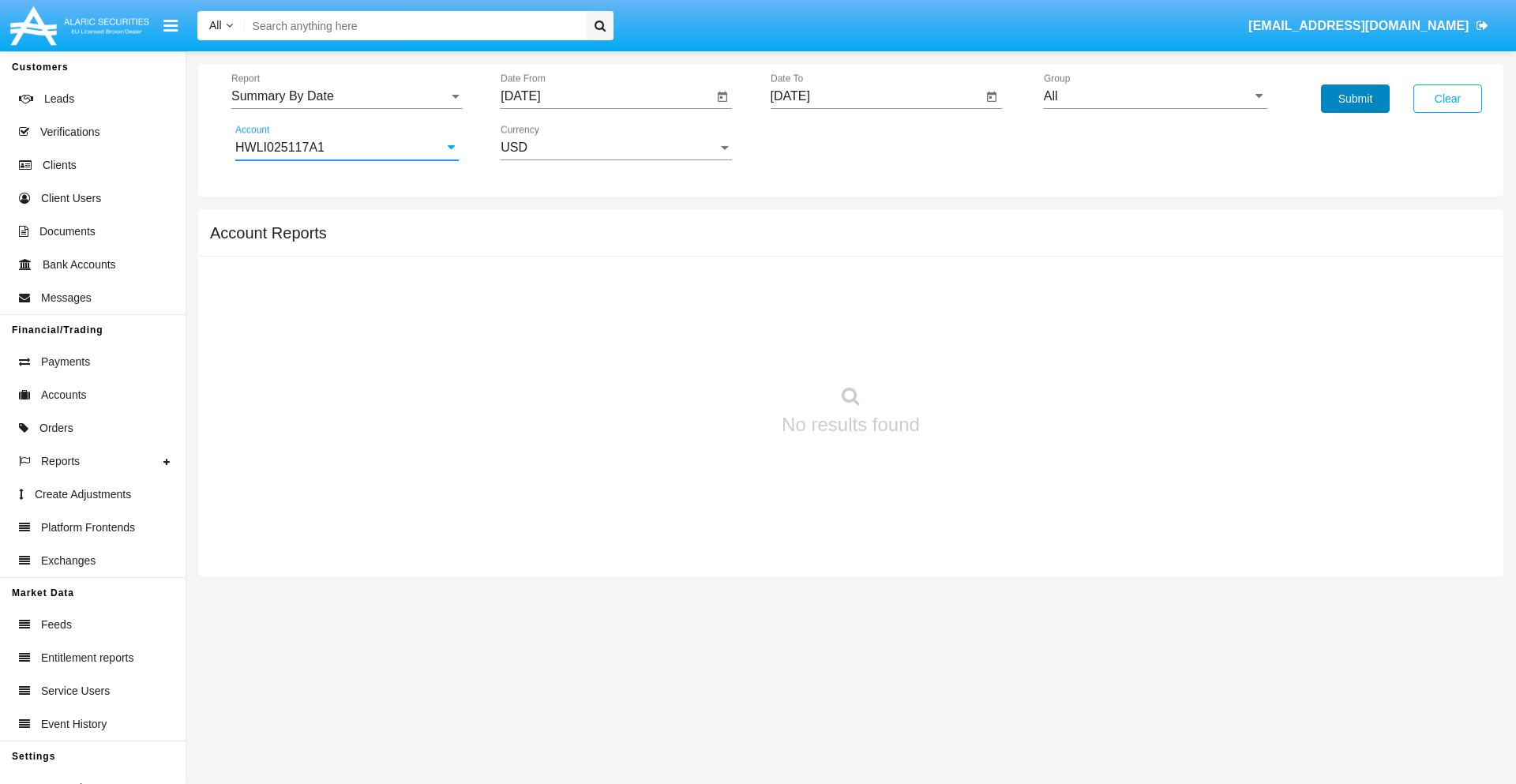
click at [1355, 98] on button "Submit" at bounding box center [1355, 98] width 69 height 29
click at [347, 97] on span "Report" at bounding box center [339, 96] width 217 height 14
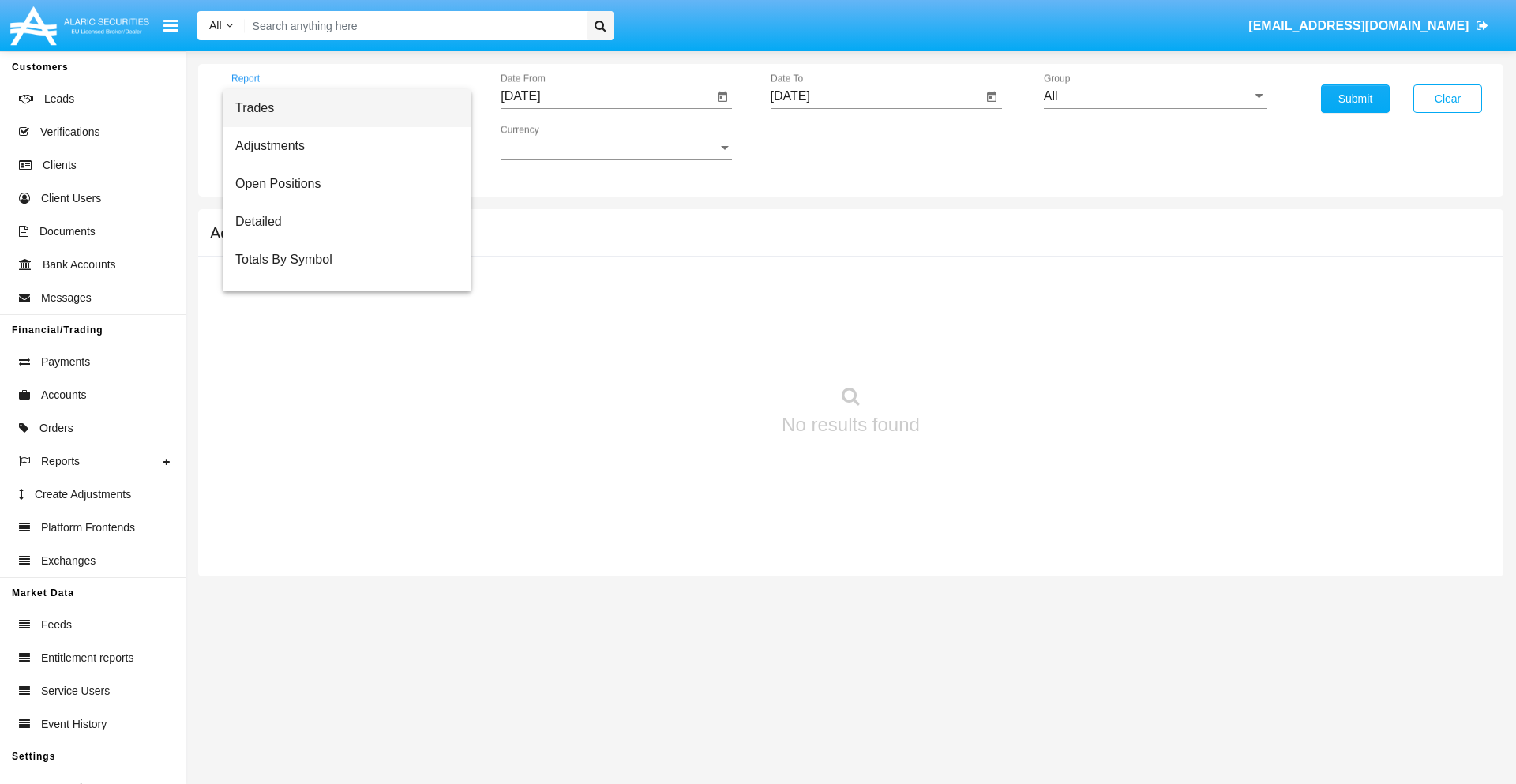
scroll to position [101, 0]
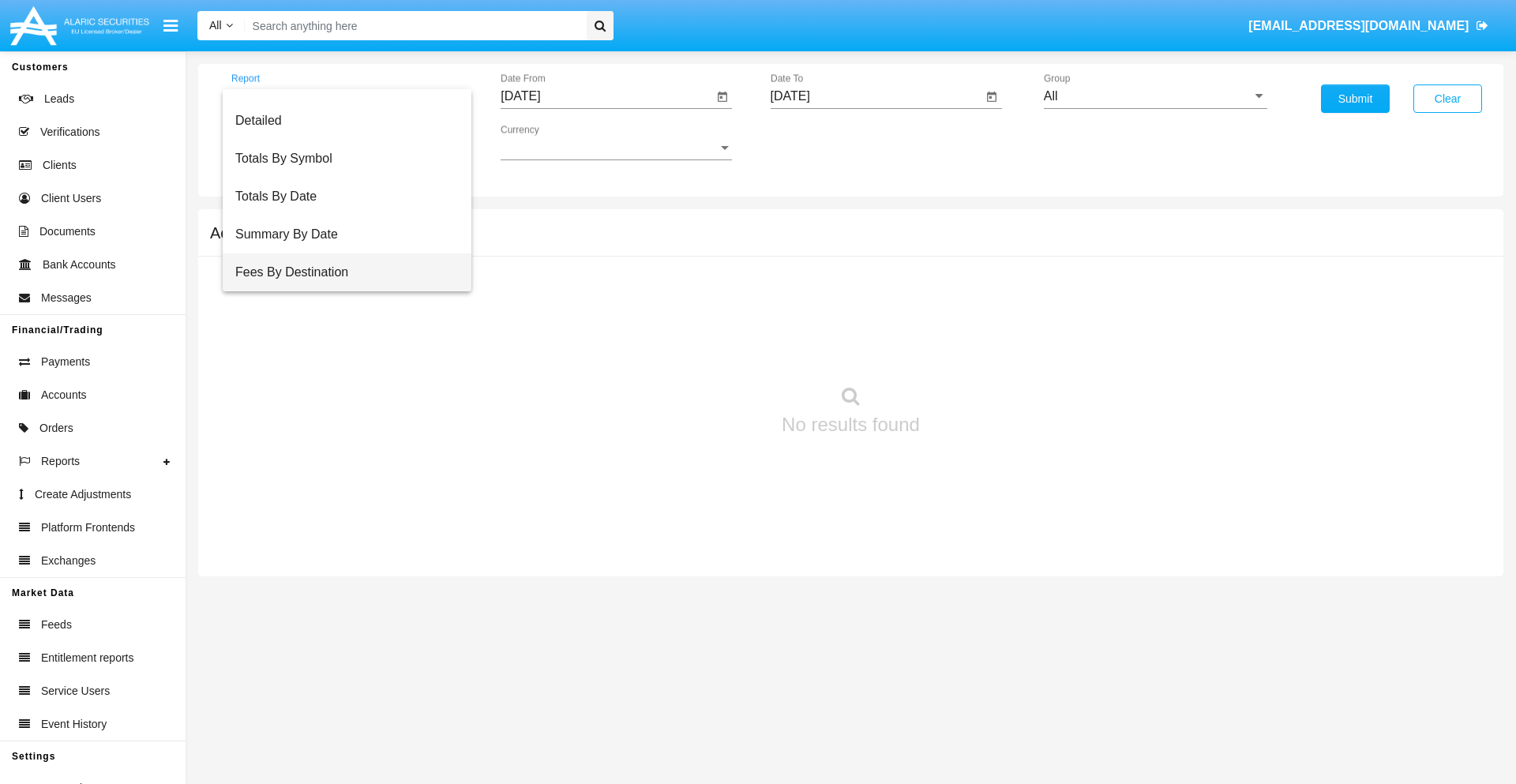
click at [340, 273] on span "Fees By Destination" at bounding box center [347, 272] width 224 height 38
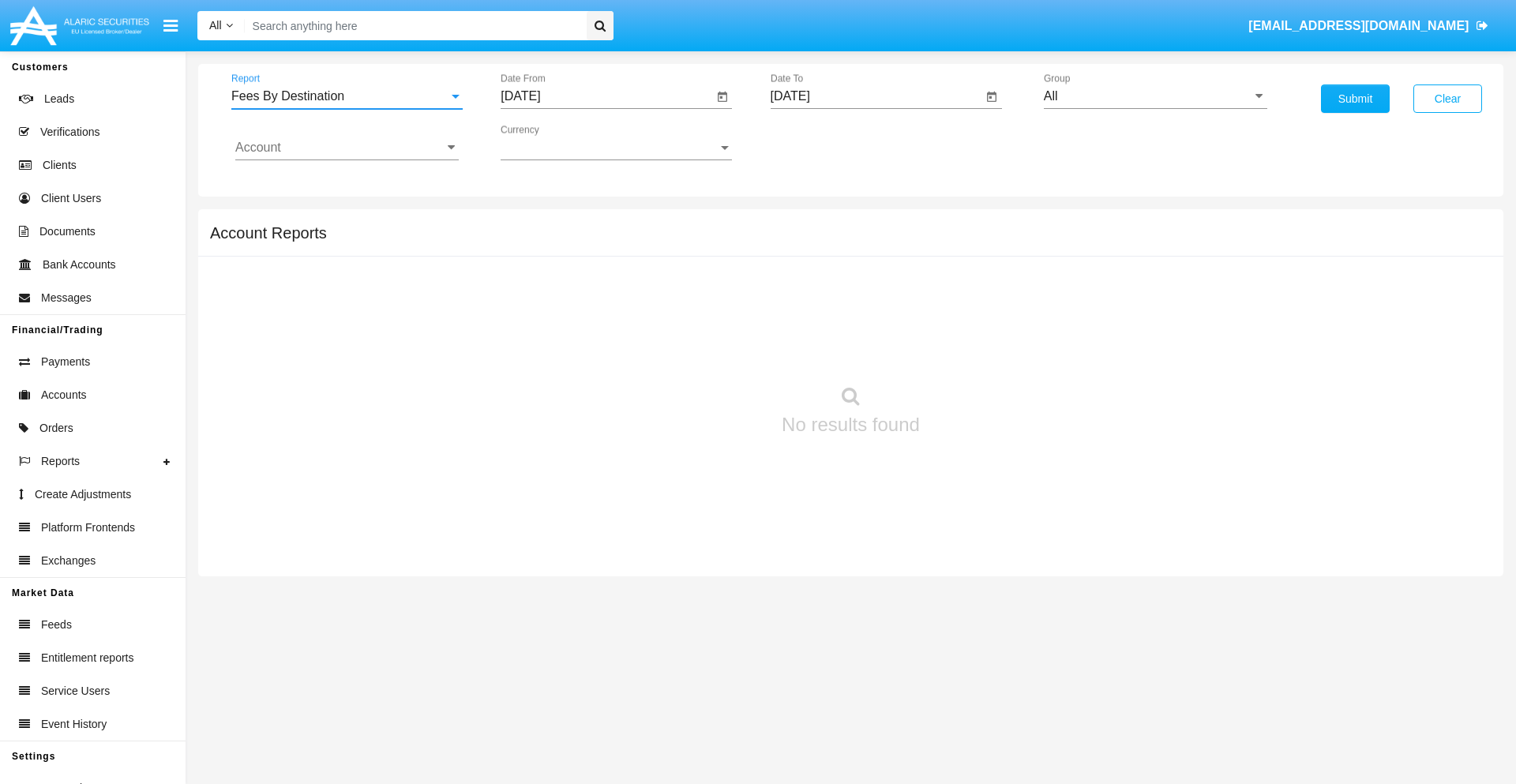
click at [606, 97] on input "[DATE]" at bounding box center [606, 96] width 212 height 14
click at [552, 142] on span "[DATE]" at bounding box center [538, 143] width 34 height 12
click at [594, 317] on div "2019" at bounding box center [594, 317] width 50 height 29
click at [538, 223] on div "JAN" at bounding box center [538, 222] width 50 height 29
click at [590, 242] on div "1" at bounding box center [590, 242] width 29 height 29
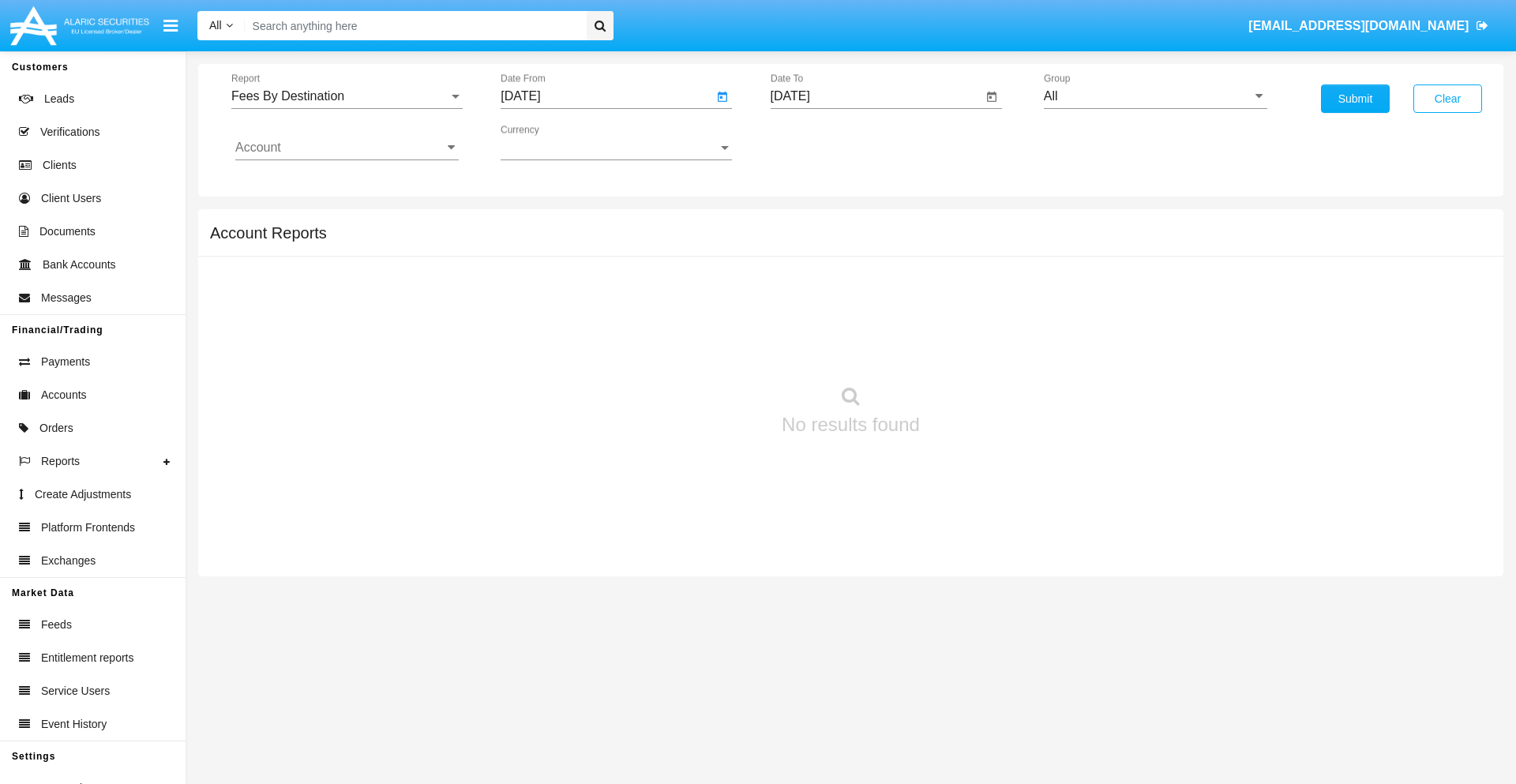
type input "[DATE]"
click at [876, 97] on input "[DATE]" at bounding box center [877, 96] width 212 height 14
click at [821, 142] on span "[DATE]" at bounding box center [809, 143] width 34 height 12
click at [863, 317] on div "2019" at bounding box center [864, 317] width 50 height 29
click at [808, 223] on div "JAN" at bounding box center [808, 222] width 50 height 29
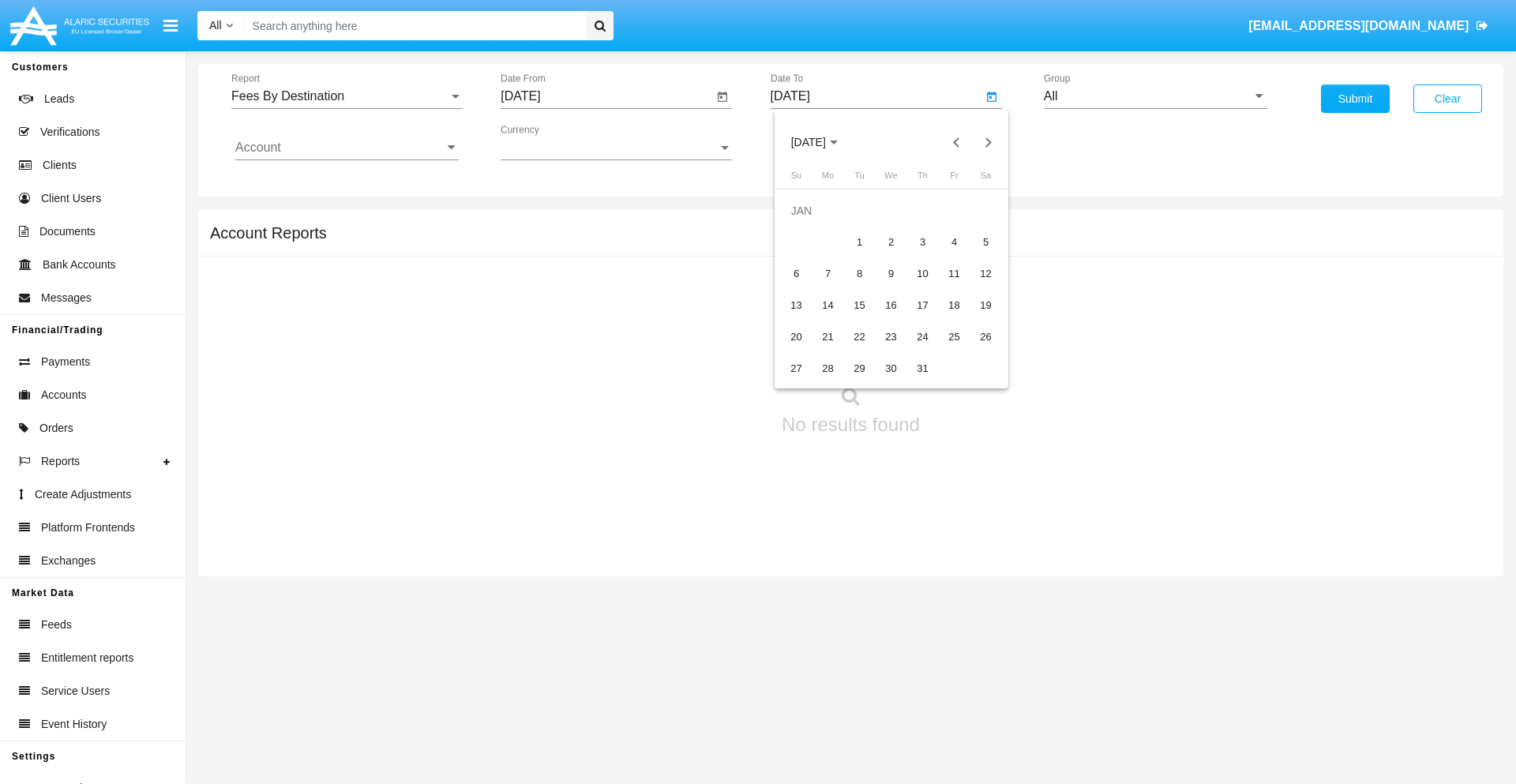
click at [860, 242] on div "1" at bounding box center [860, 242] width 29 height 29
type input "[DATE]"
click at [347, 147] on input "Account" at bounding box center [347, 147] width 224 height 14
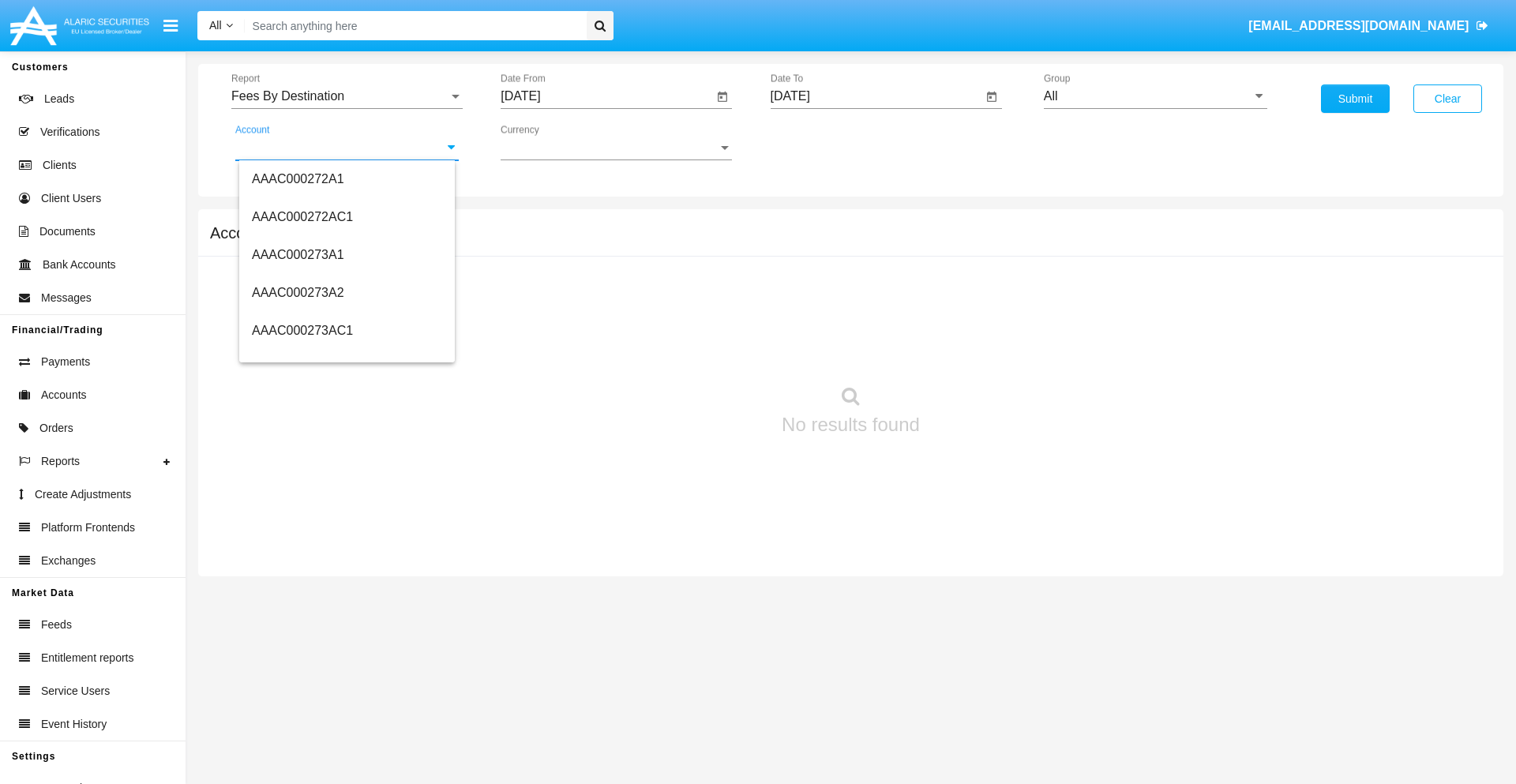
scroll to position [186854, 0]
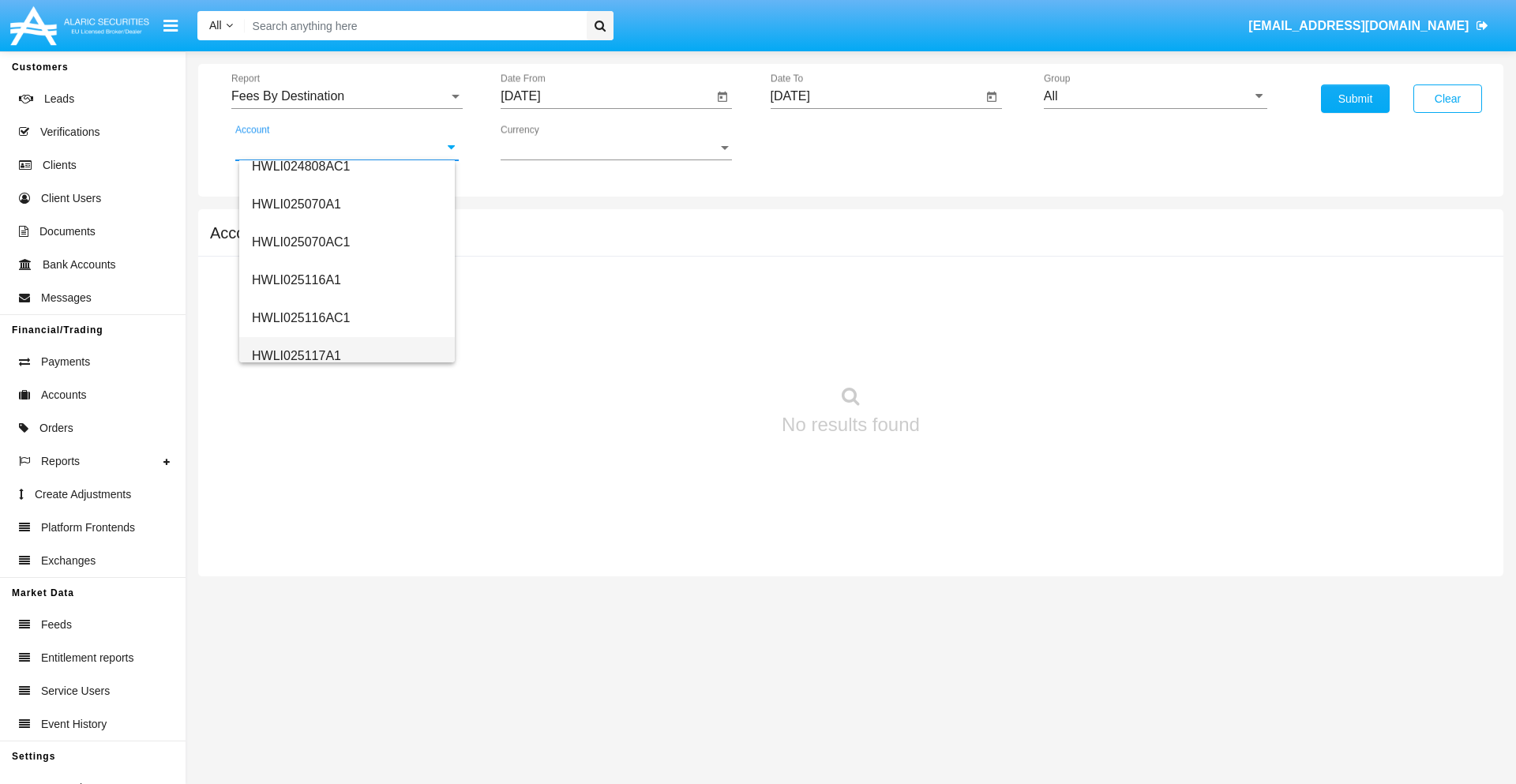
click at [295, 356] on span "HWLI025117A1" at bounding box center [296, 356] width 89 height 13
type input "HWLI025117A1"
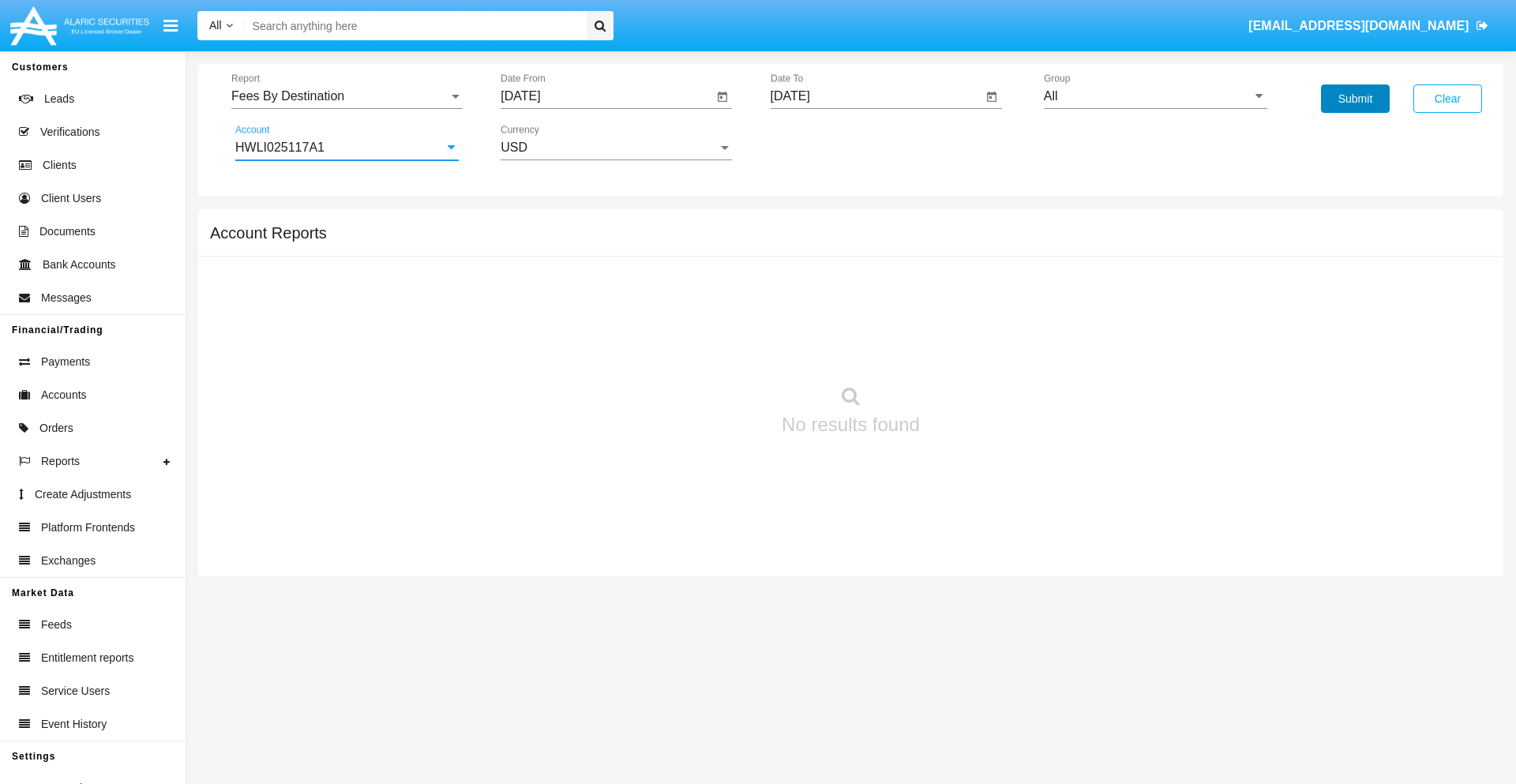
click at [1355, 98] on button "Submit" at bounding box center [1355, 98] width 69 height 29
click at [347, 97] on span "Report" at bounding box center [339, 96] width 217 height 14
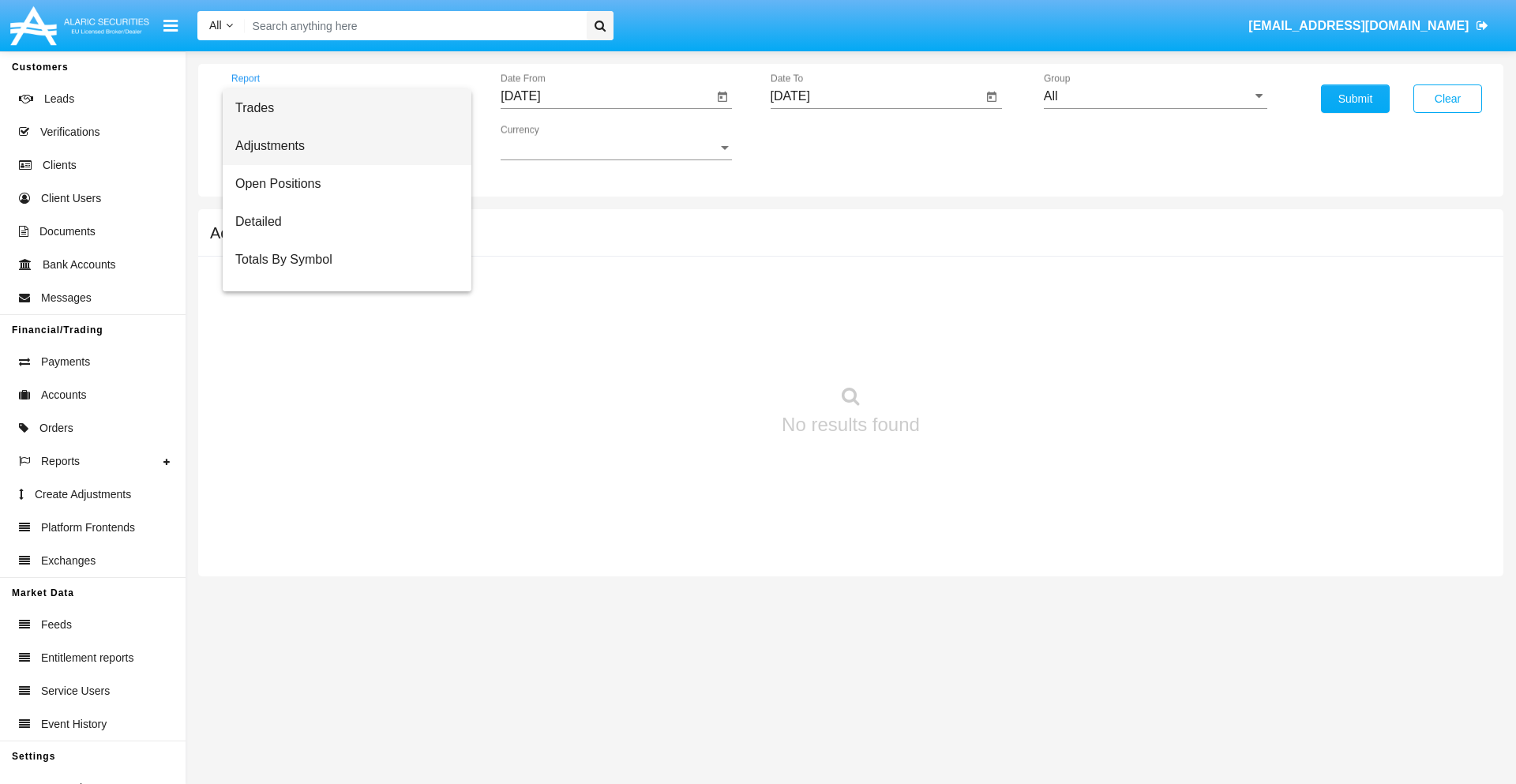
click at [340, 146] on span "Adjustments" at bounding box center [347, 146] width 224 height 38
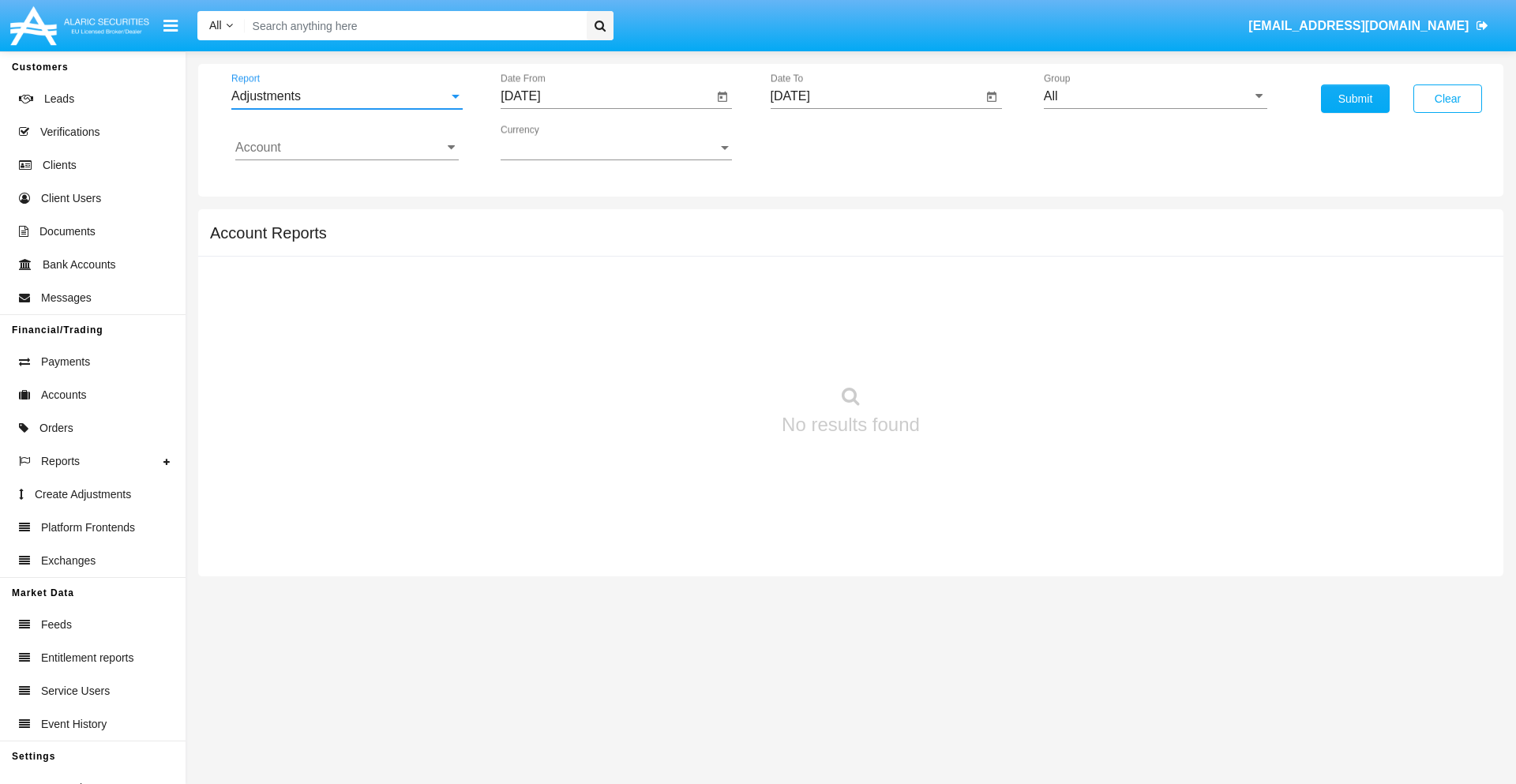
click at [606, 97] on input "[DATE]" at bounding box center [606, 96] width 212 height 14
click at [552, 142] on span "[DATE]" at bounding box center [538, 143] width 34 height 12
click at [705, 349] on div "2025" at bounding box center [705, 349] width 50 height 29
click at [705, 254] on div "AUG" at bounding box center [705, 254] width 50 height 29
click at [527, 337] on div "24" at bounding box center [526, 337] width 29 height 29
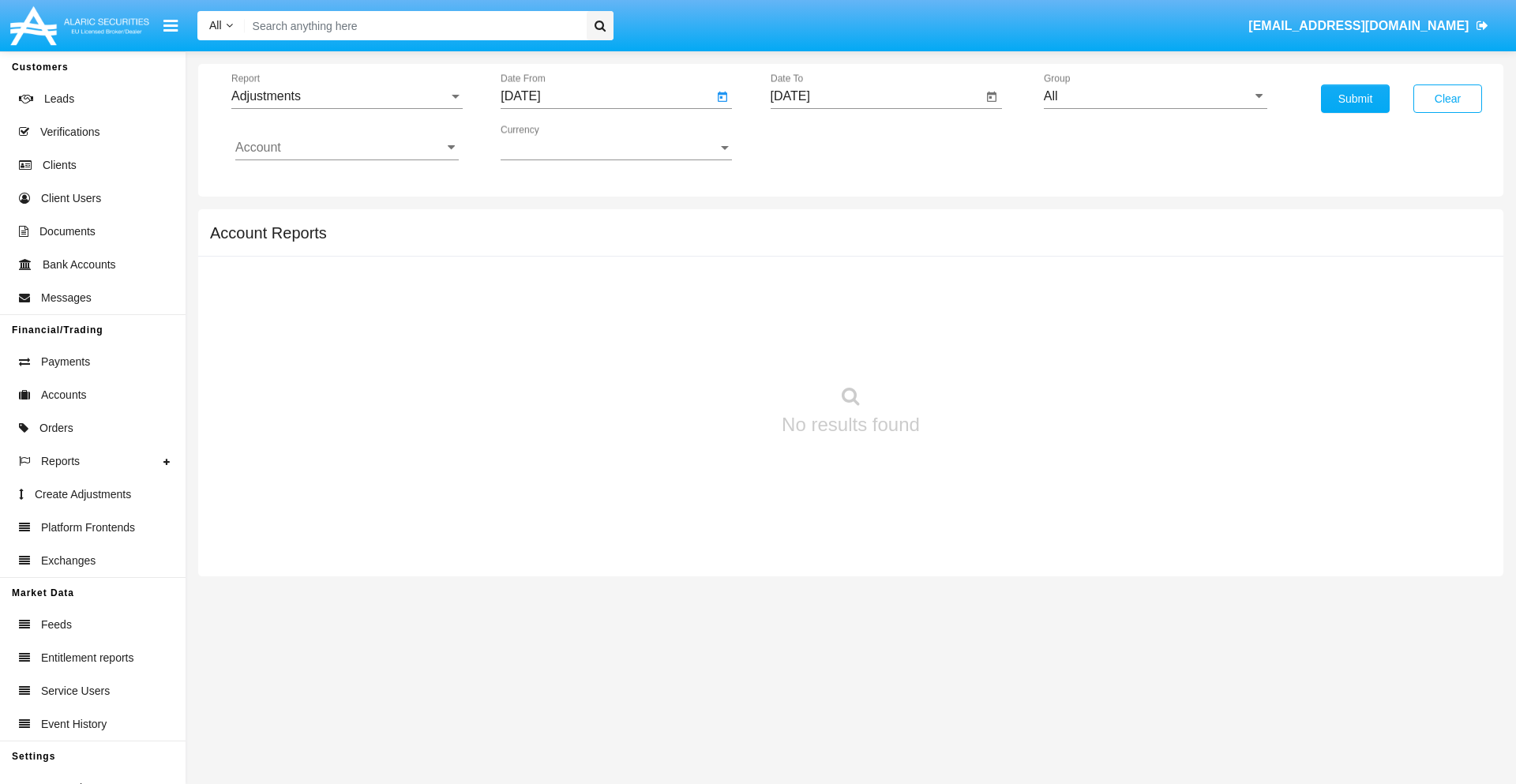
type input "[DATE]"
click at [876, 97] on input "[DATE]" at bounding box center [877, 96] width 212 height 14
click at [821, 142] on span "[DATE]" at bounding box center [809, 143] width 34 height 12
click at [974, 349] on div "2025" at bounding box center [974, 349] width 50 height 29
click at [808, 286] on div "SEP" at bounding box center [808, 286] width 50 height 29
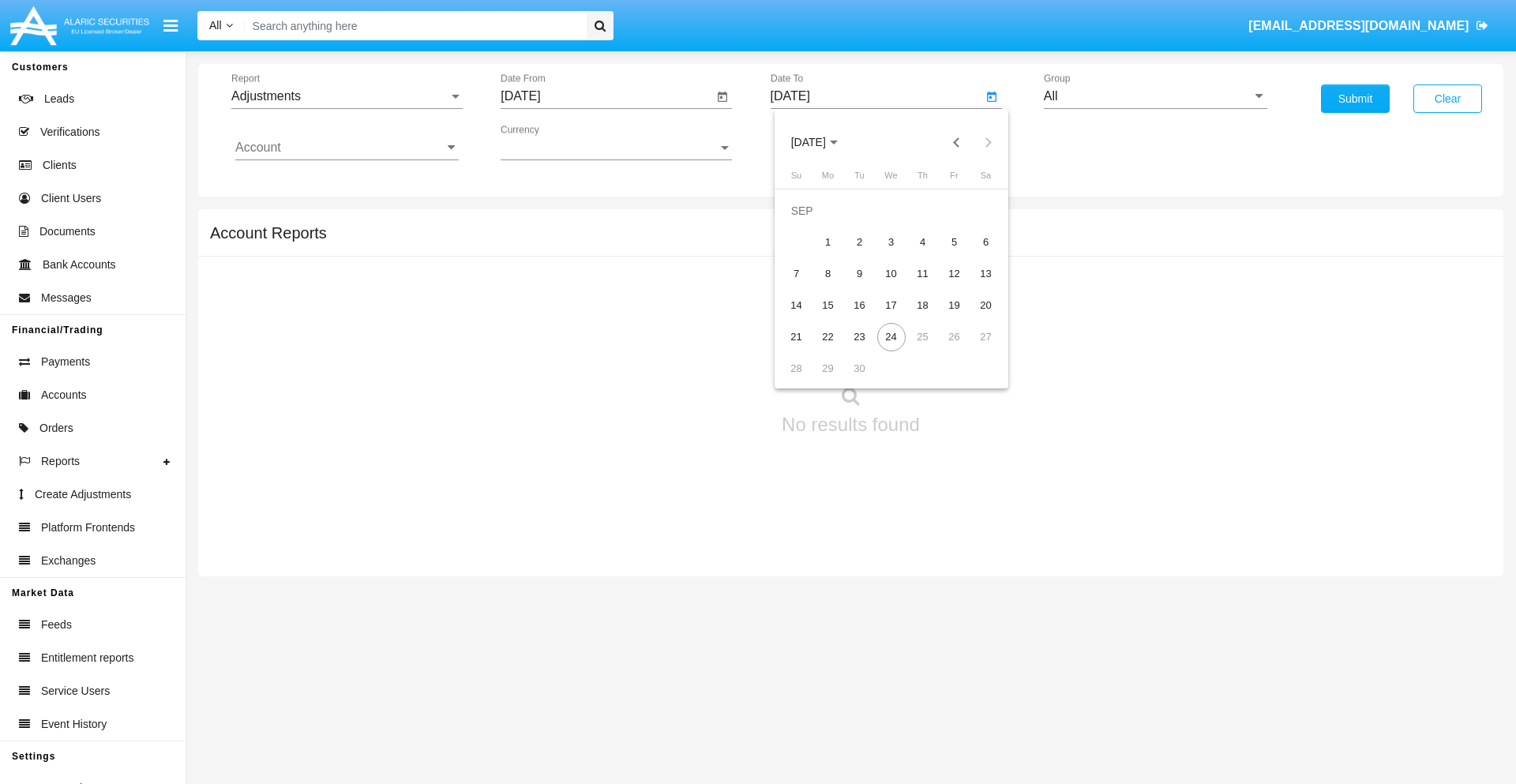
click at [891, 337] on div "24" at bounding box center [892, 337] width 29 height 29
type input "[DATE]"
click at [1155, 97] on input "All" at bounding box center [1155, 96] width 224 height 14
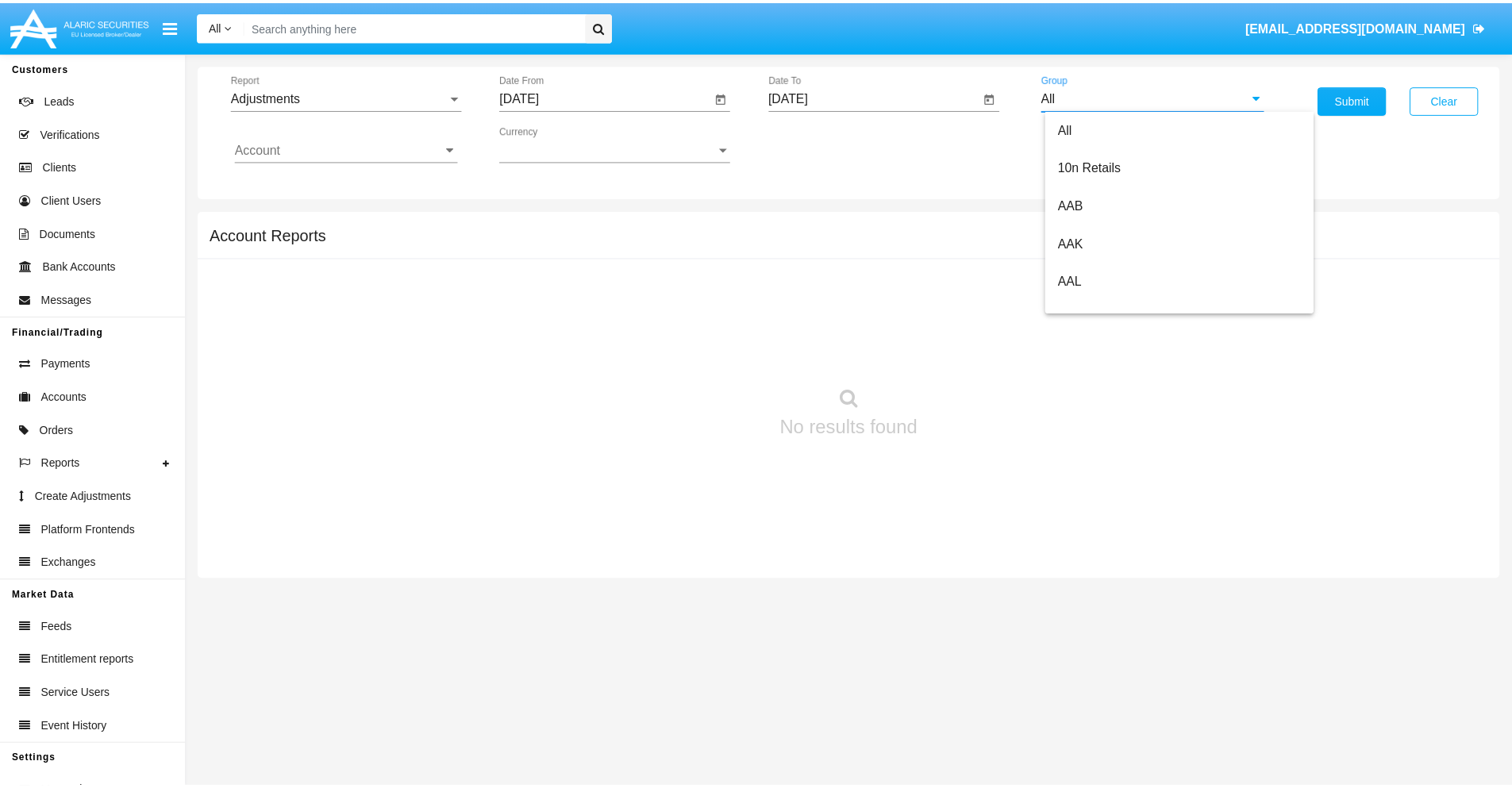
scroll to position [356, 0]
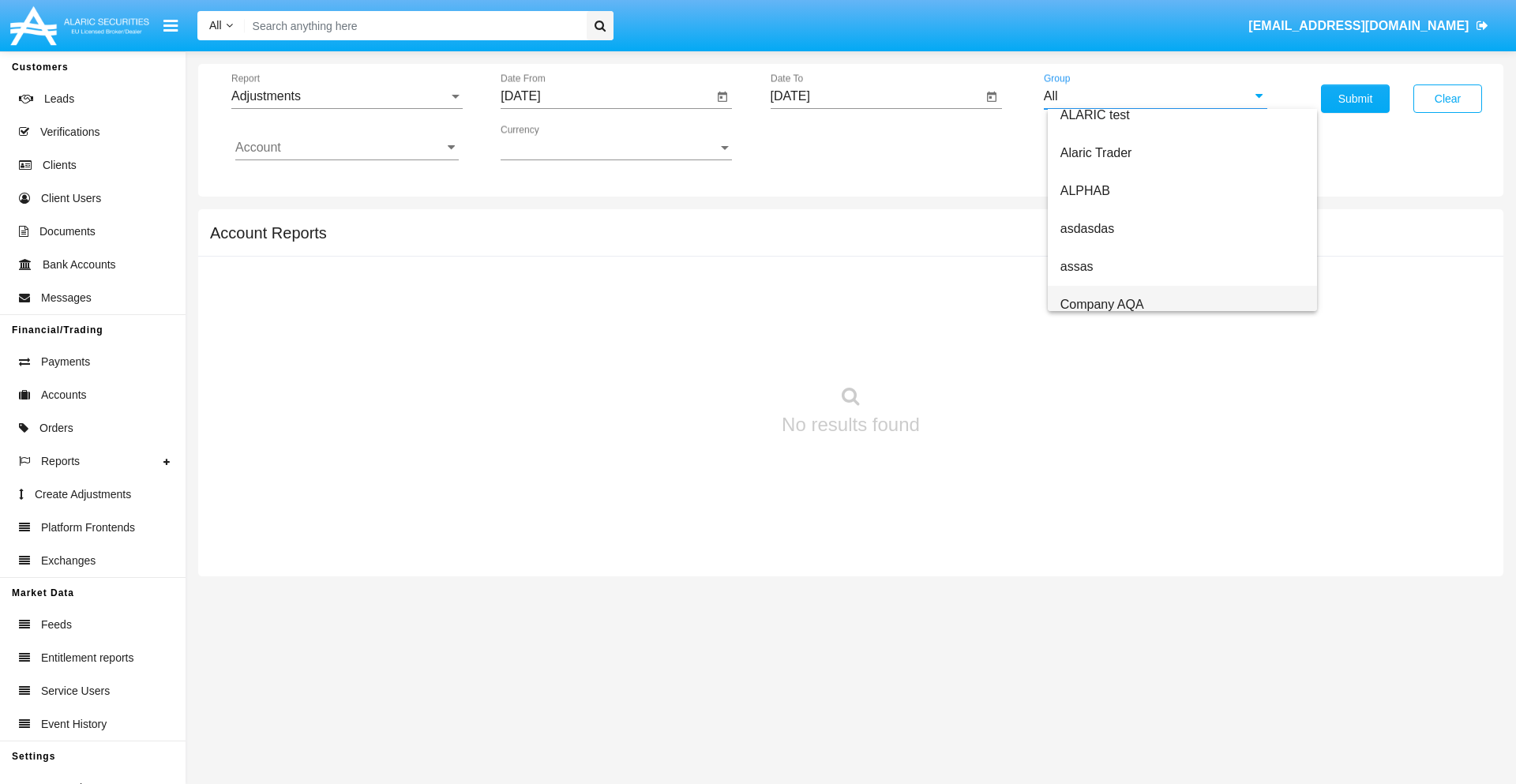
click at [1101, 304] on span "Company AQA" at bounding box center [1102, 304] width 84 height 13
type input "Company AQA"
click at [347, 147] on input "Account" at bounding box center [347, 147] width 224 height 14
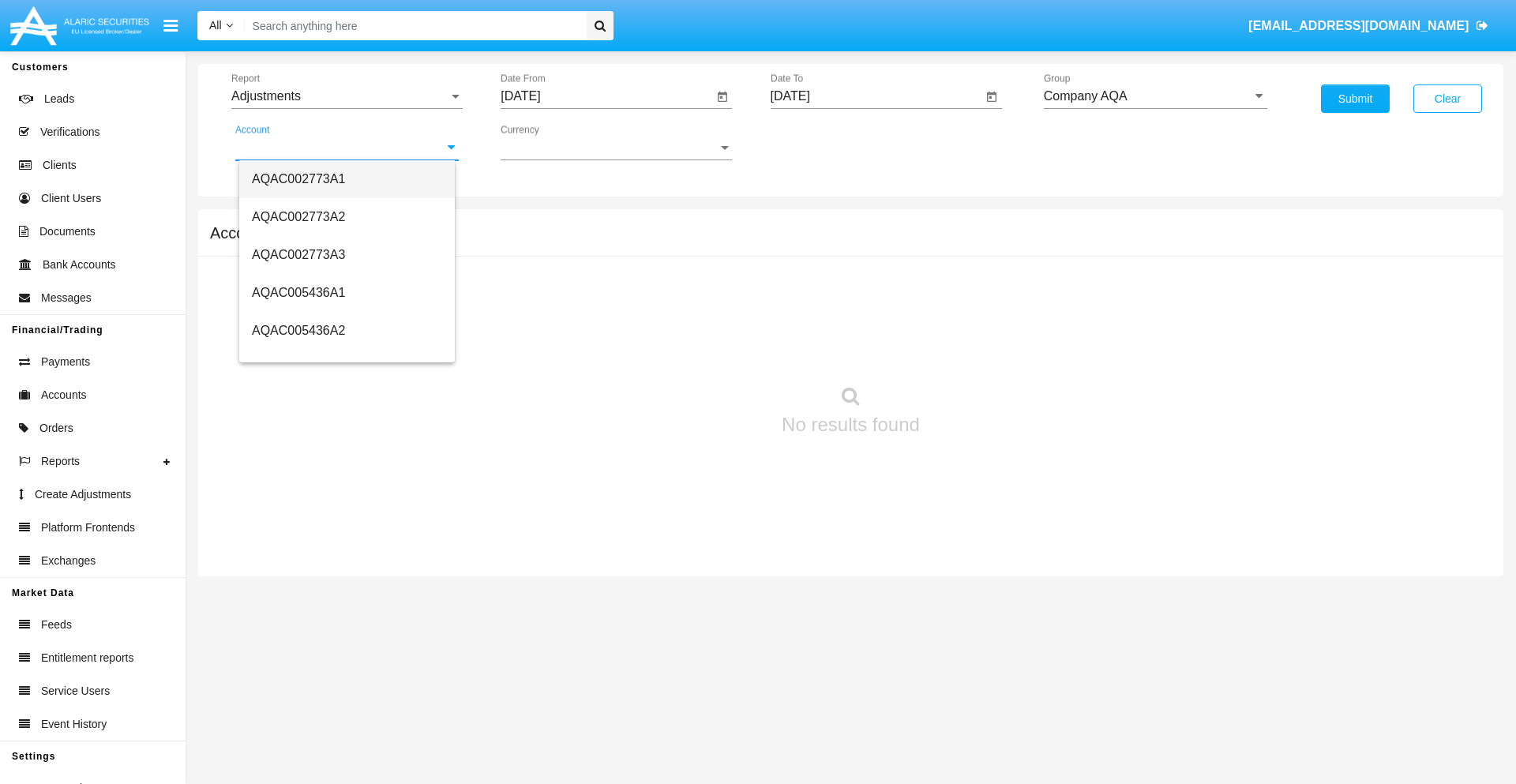
click at [298, 179] on span "AQAC002773A1" at bounding box center [298, 179] width 93 height 13
type input "AQAC002773A1"
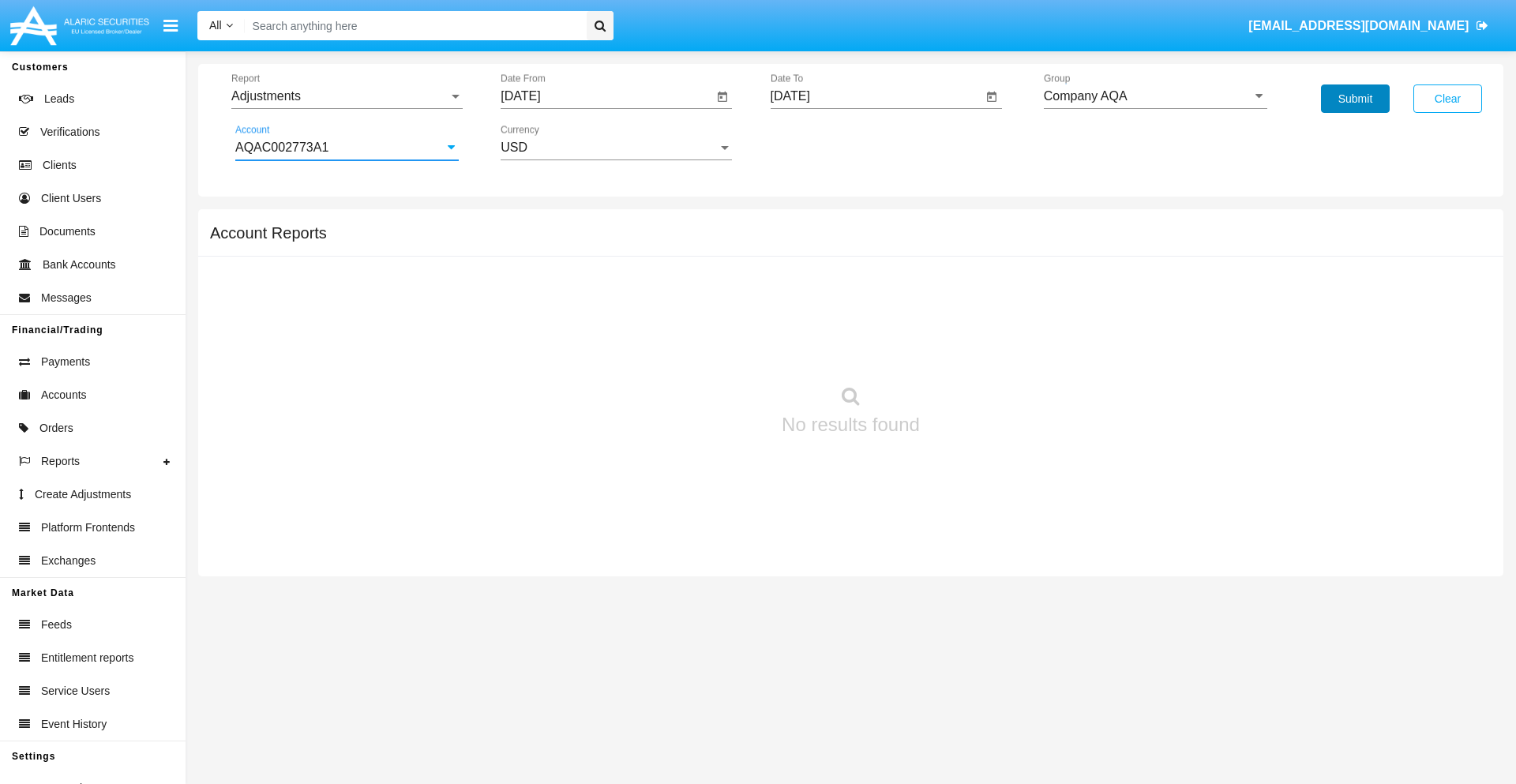
click at [1355, 98] on button "Submit" at bounding box center [1355, 98] width 69 height 29
click at [347, 97] on span "Report" at bounding box center [339, 96] width 217 height 14
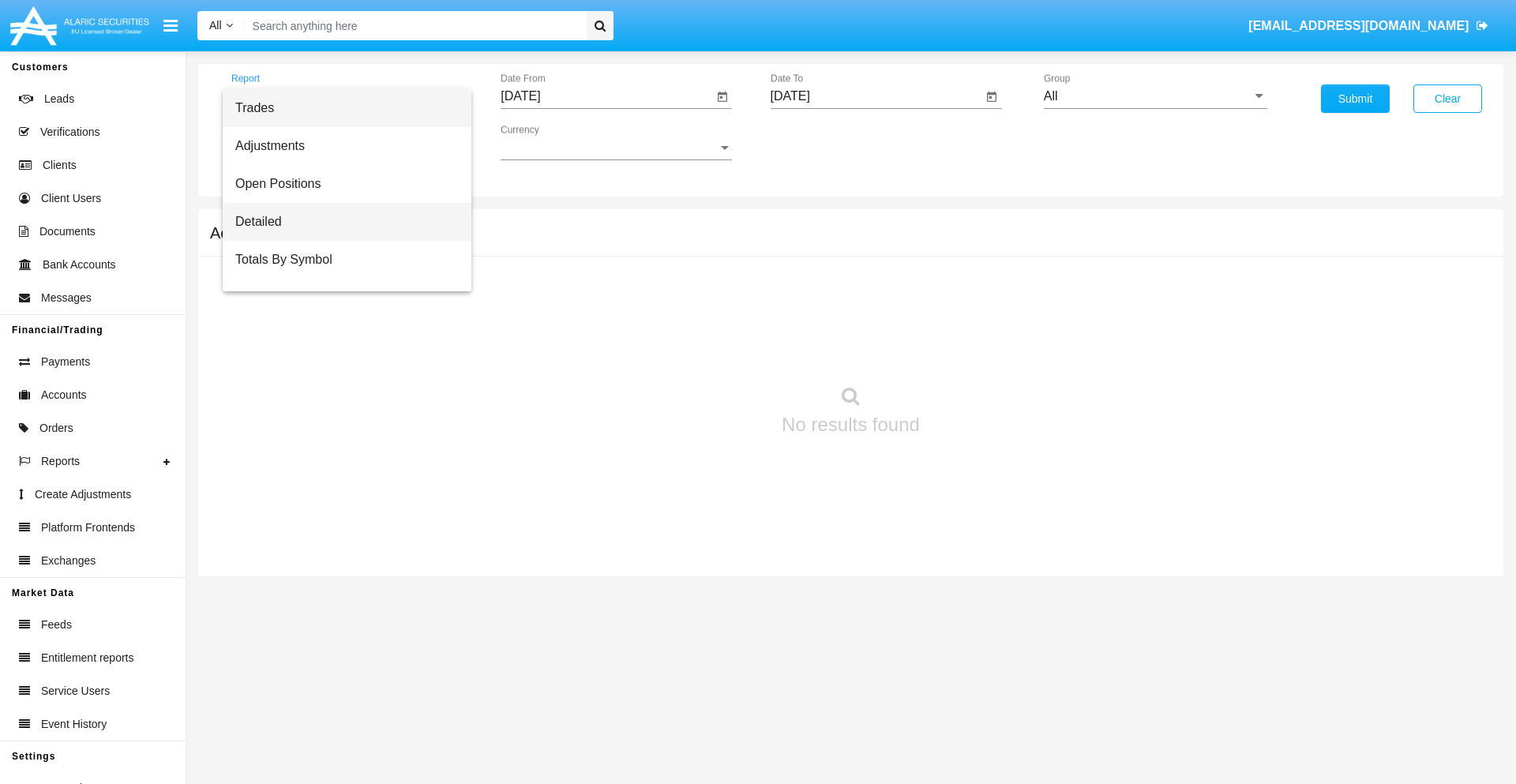
click at [340, 222] on span "Detailed" at bounding box center [347, 222] width 224 height 38
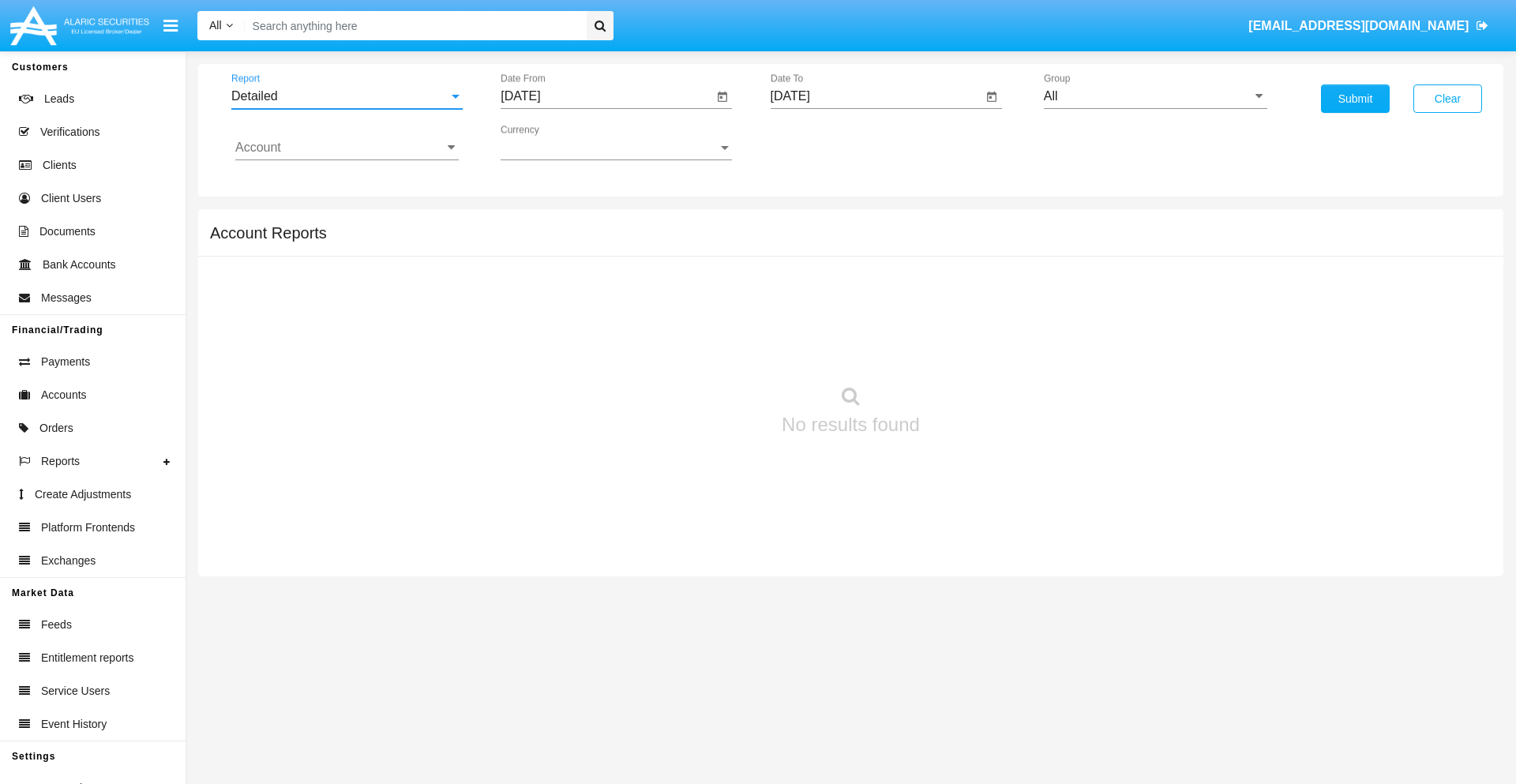
click at [606, 97] on input "[DATE]" at bounding box center [606, 96] width 212 height 14
click at [552, 142] on span "[DATE]" at bounding box center [538, 143] width 34 height 12
click at [705, 349] on div "2025" at bounding box center [705, 349] width 50 height 29
click at [538, 286] on div "SEP" at bounding box center [538, 286] width 50 height 29
click at [527, 305] on div "14" at bounding box center [526, 306] width 29 height 29
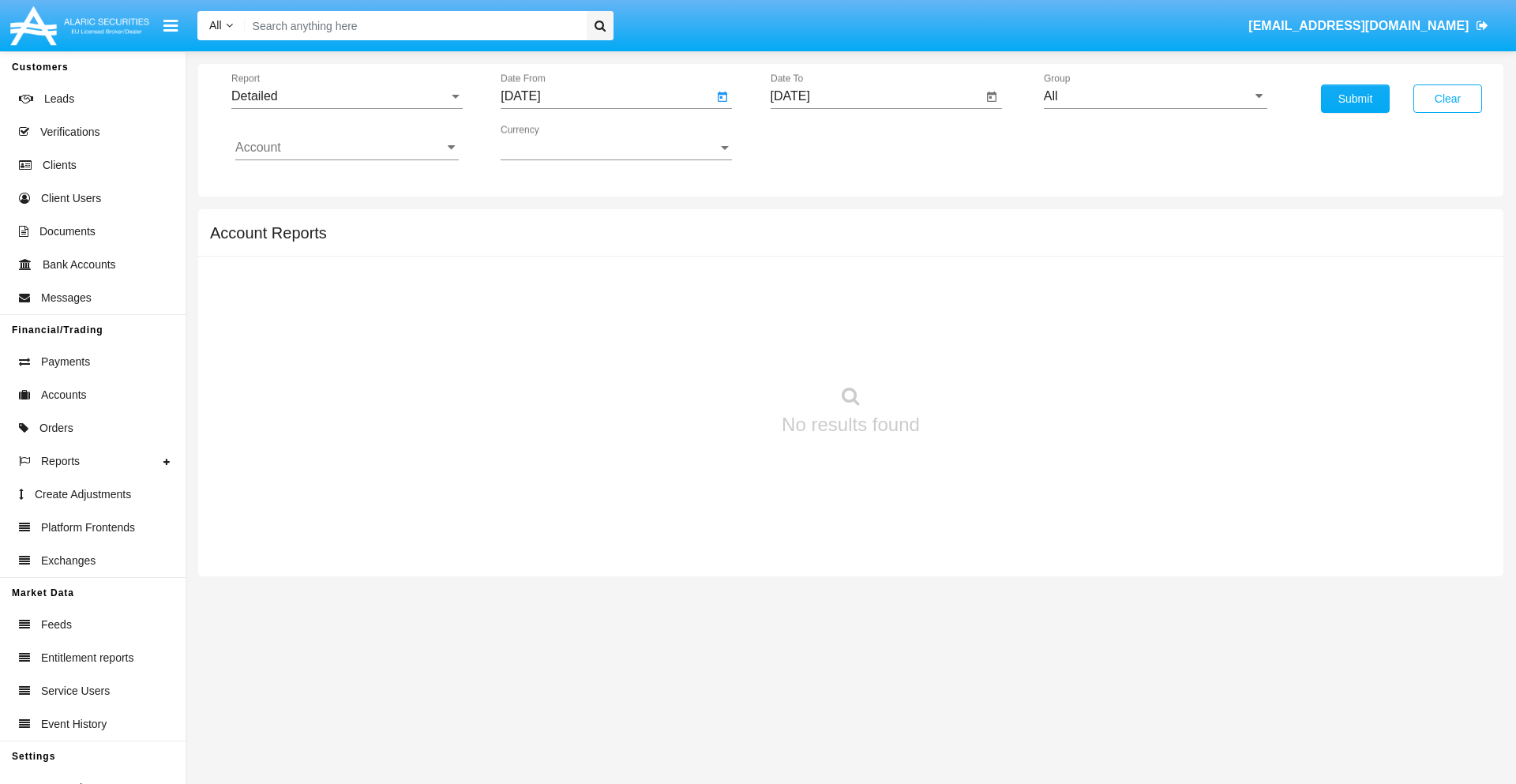
type input "[DATE]"
click at [876, 97] on input "[DATE]" at bounding box center [877, 96] width 212 height 14
click at [821, 142] on span "[DATE]" at bounding box center [809, 143] width 34 height 12
click at [974, 349] on div "2025" at bounding box center [974, 349] width 50 height 29
click at [808, 286] on div "SEP" at bounding box center [808, 286] width 50 height 29
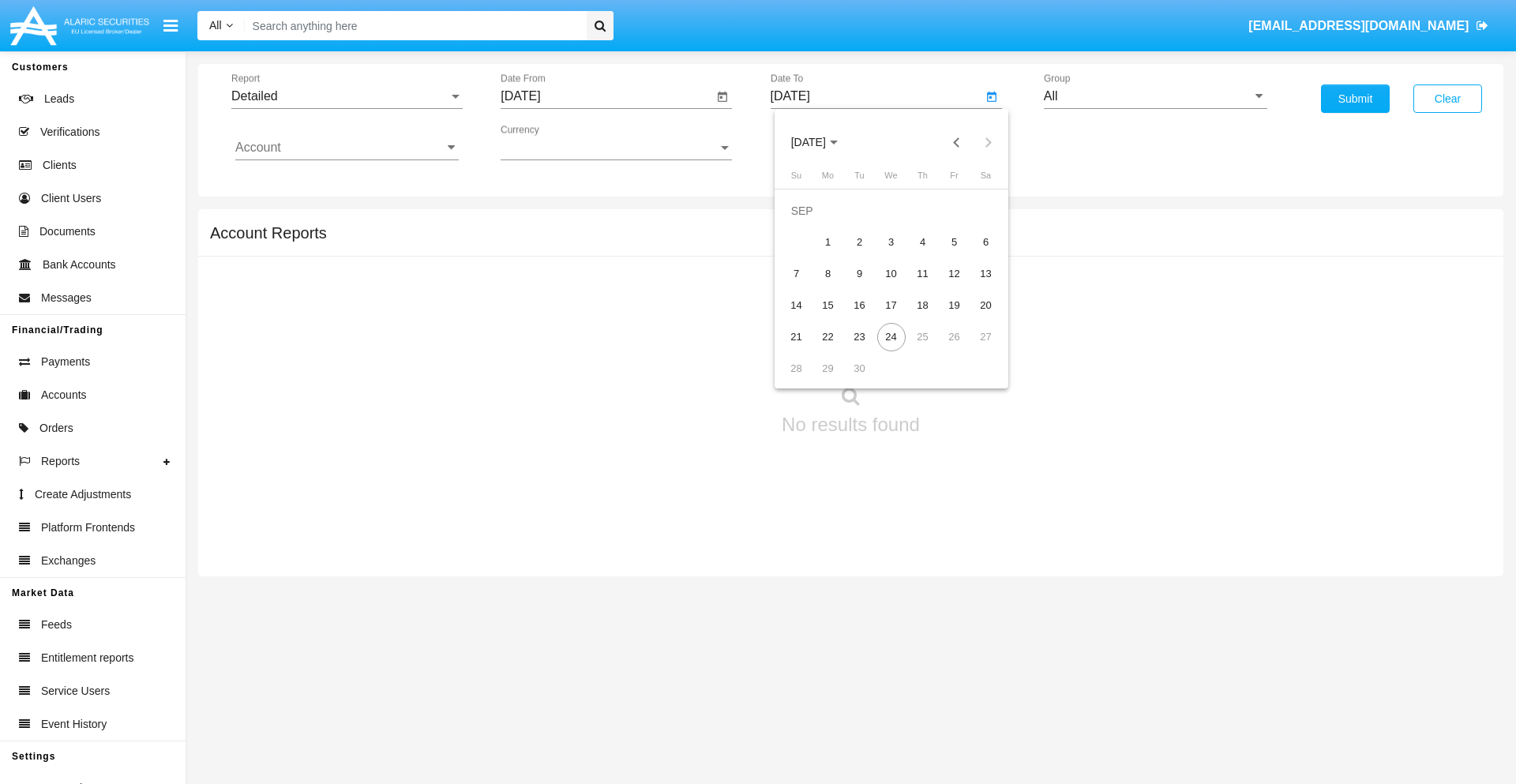
click at [891, 337] on div "24" at bounding box center [892, 337] width 29 height 29
type input "[DATE]"
click at [1155, 97] on input "All" at bounding box center [1155, 96] width 224 height 14
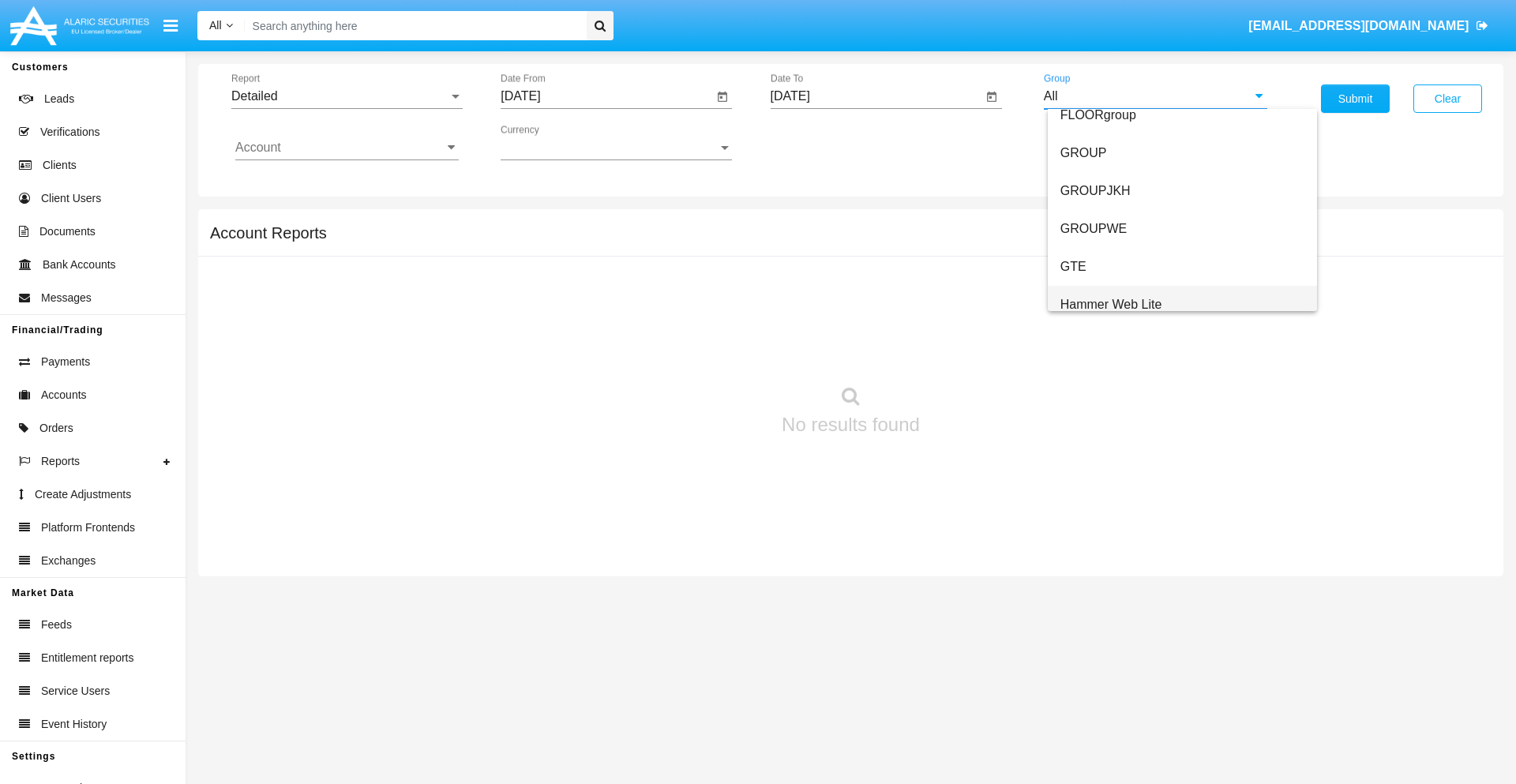
click at [1111, 304] on span "Hammer Web Lite" at bounding box center [1111, 304] width 102 height 13
type input "Hammer Web Lite"
click at [347, 147] on input "Account" at bounding box center [347, 147] width 224 height 14
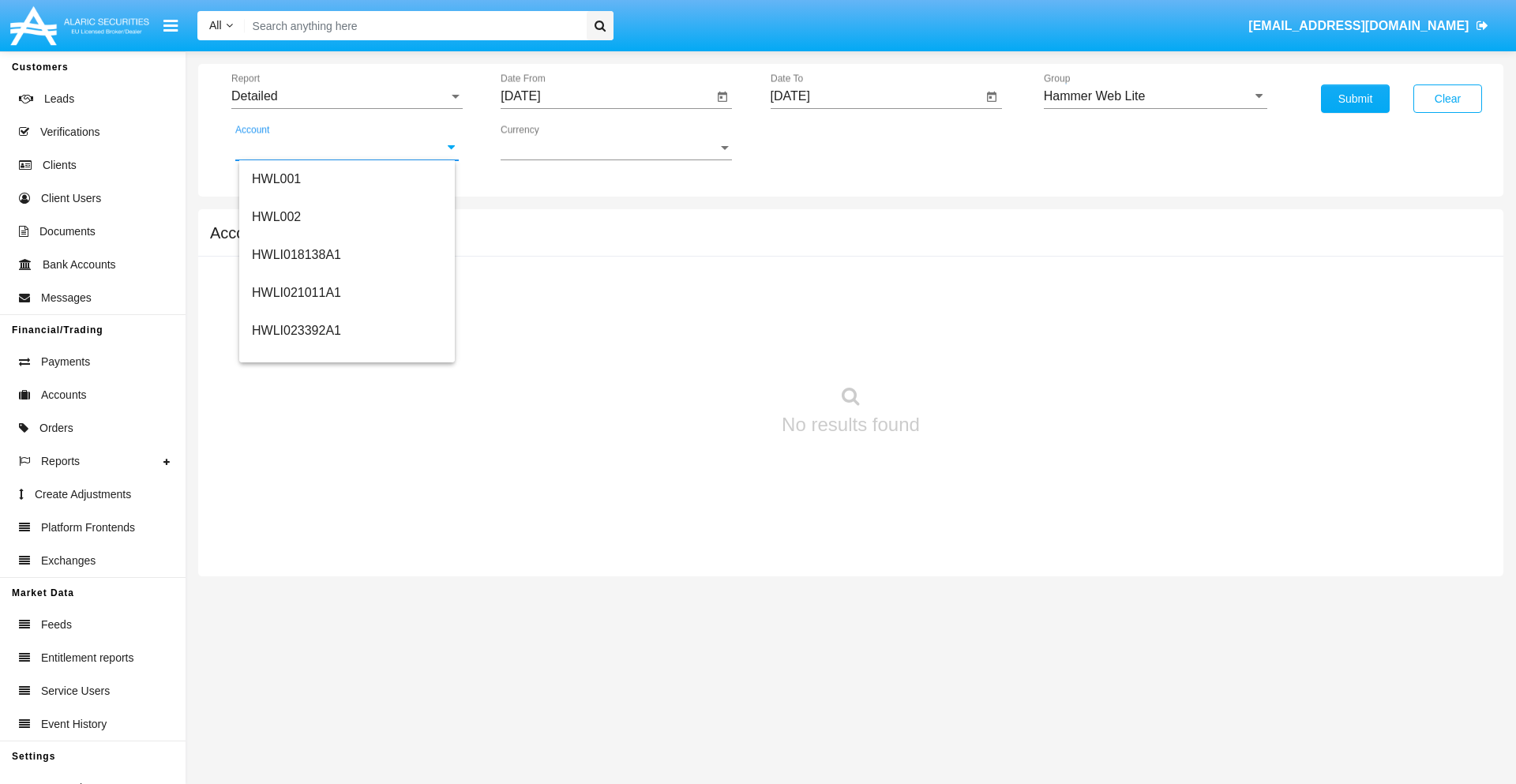
click at [295, 589] on span "HWLI025117A1" at bounding box center [296, 596] width 89 height 13
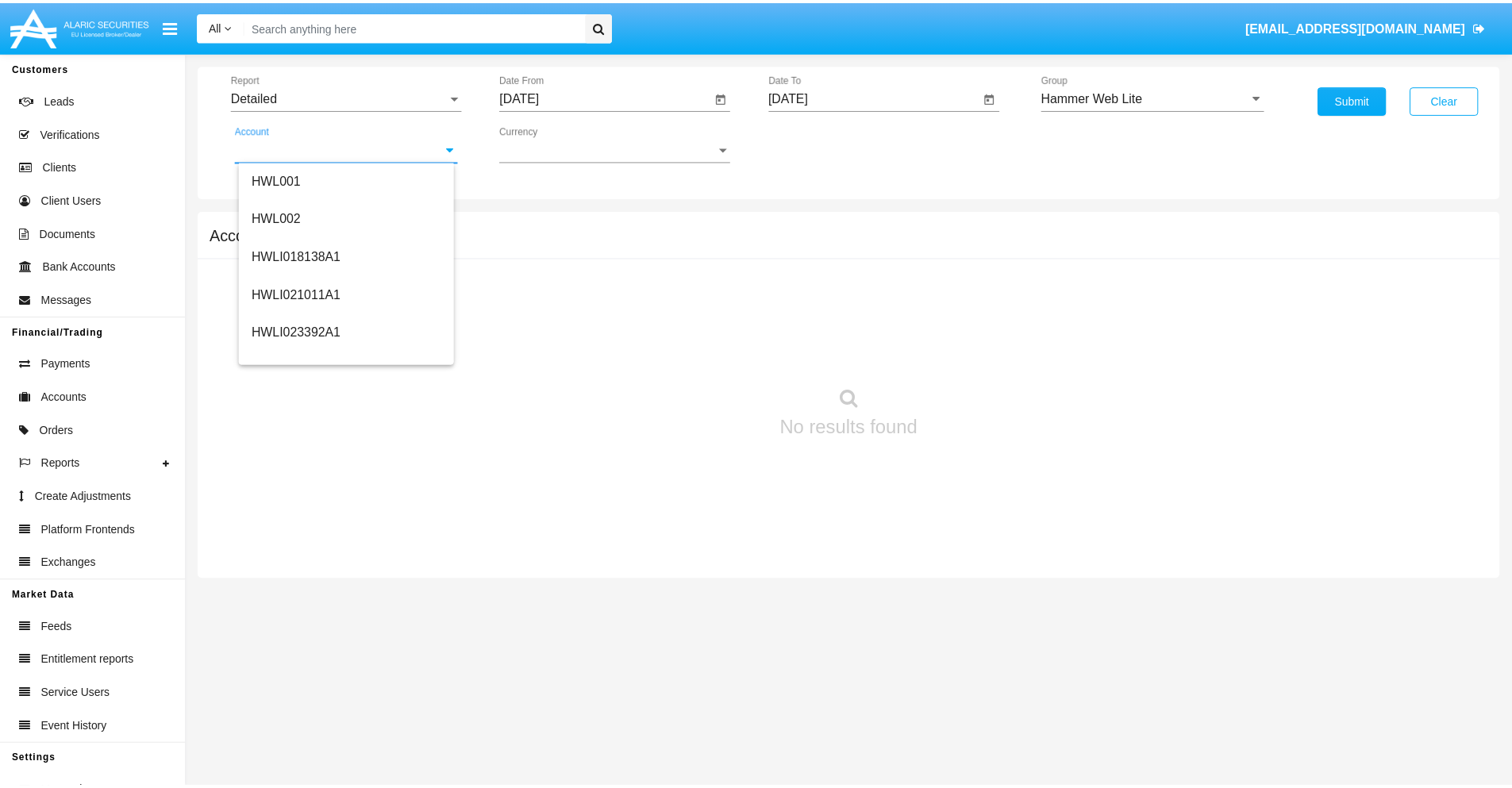
scroll to position [0, 0]
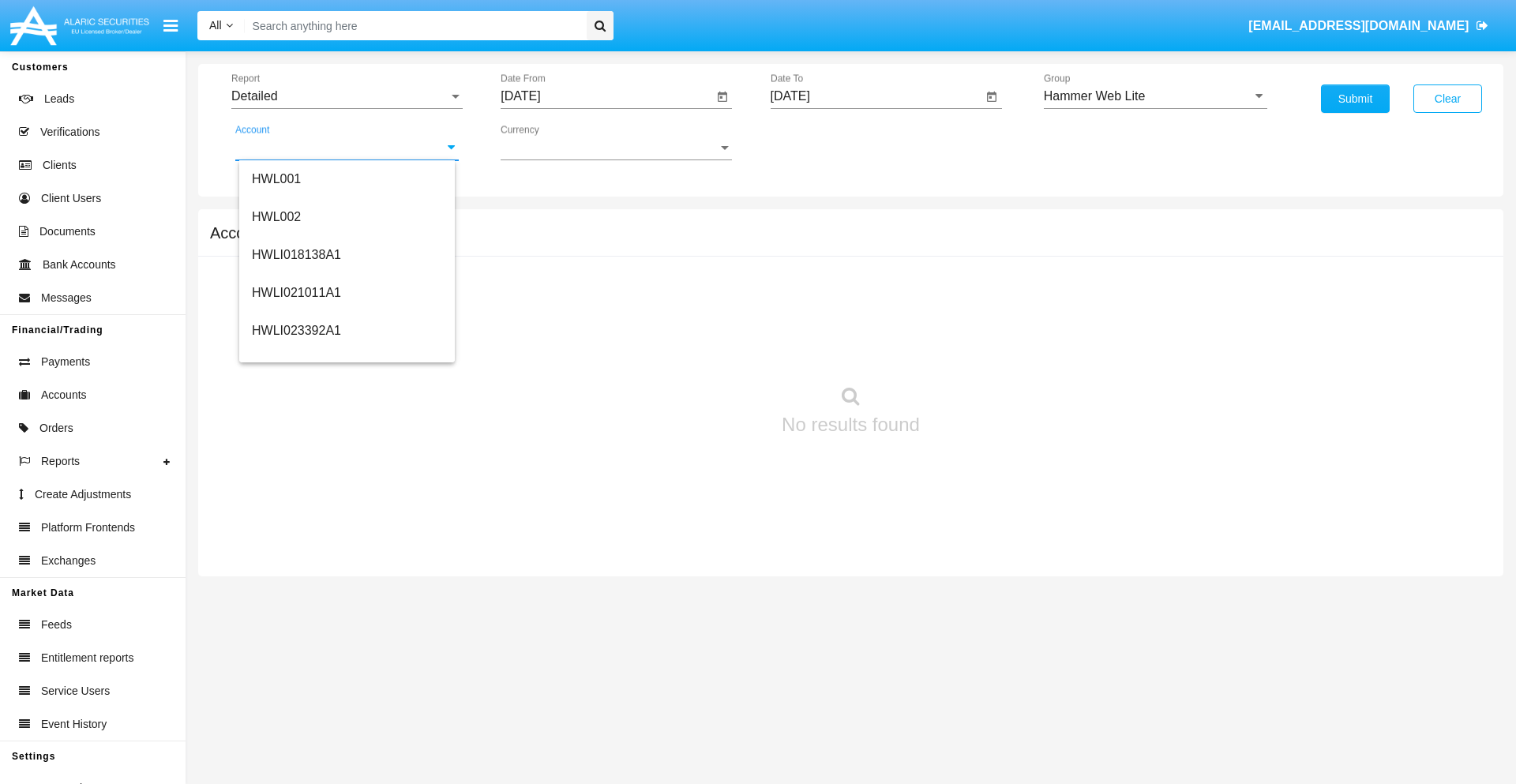
type input "HWLI025117A1"
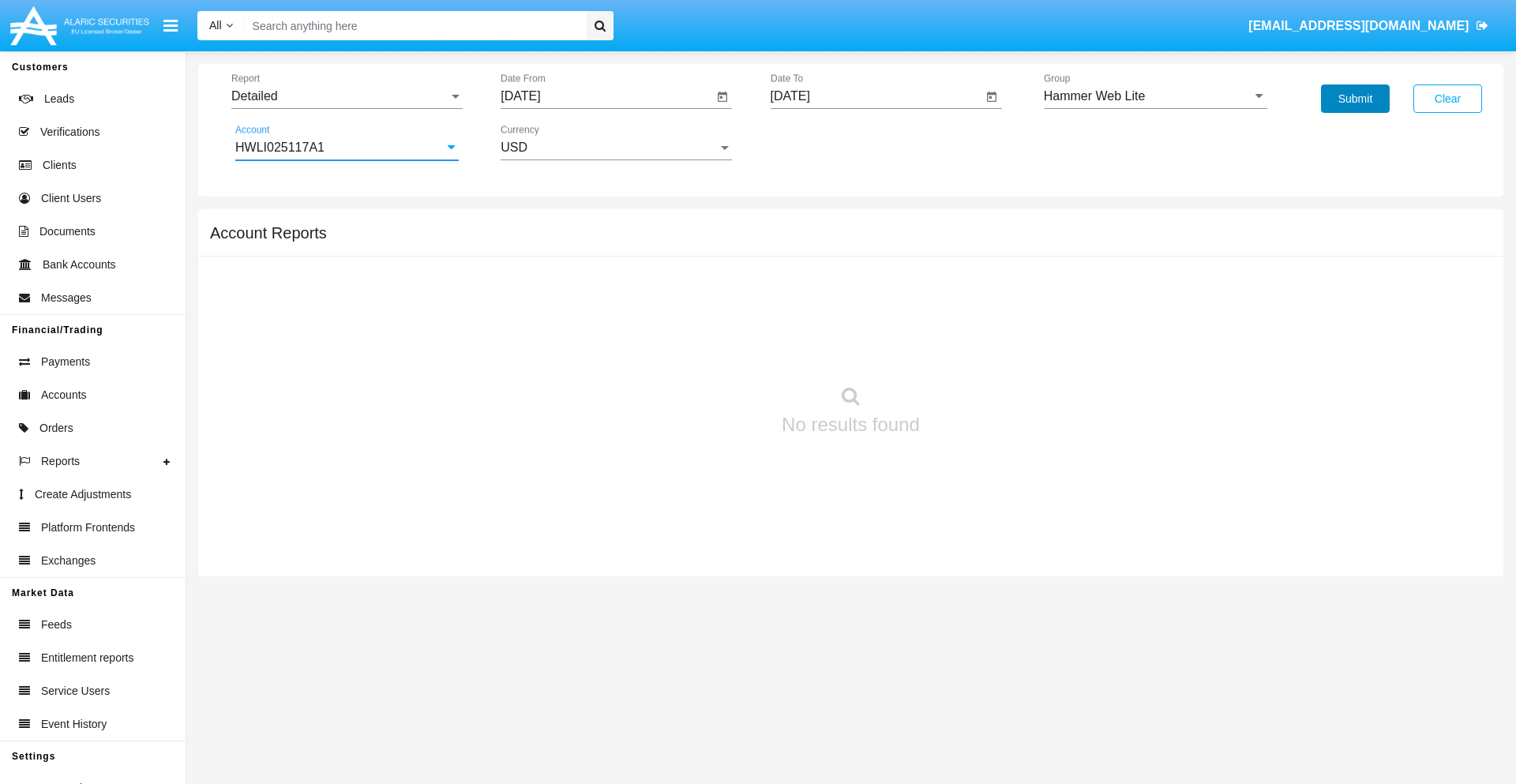
click at [1355, 98] on button "Submit" at bounding box center [1355, 98] width 69 height 29
click at [347, 97] on span "Report" at bounding box center [339, 96] width 217 height 14
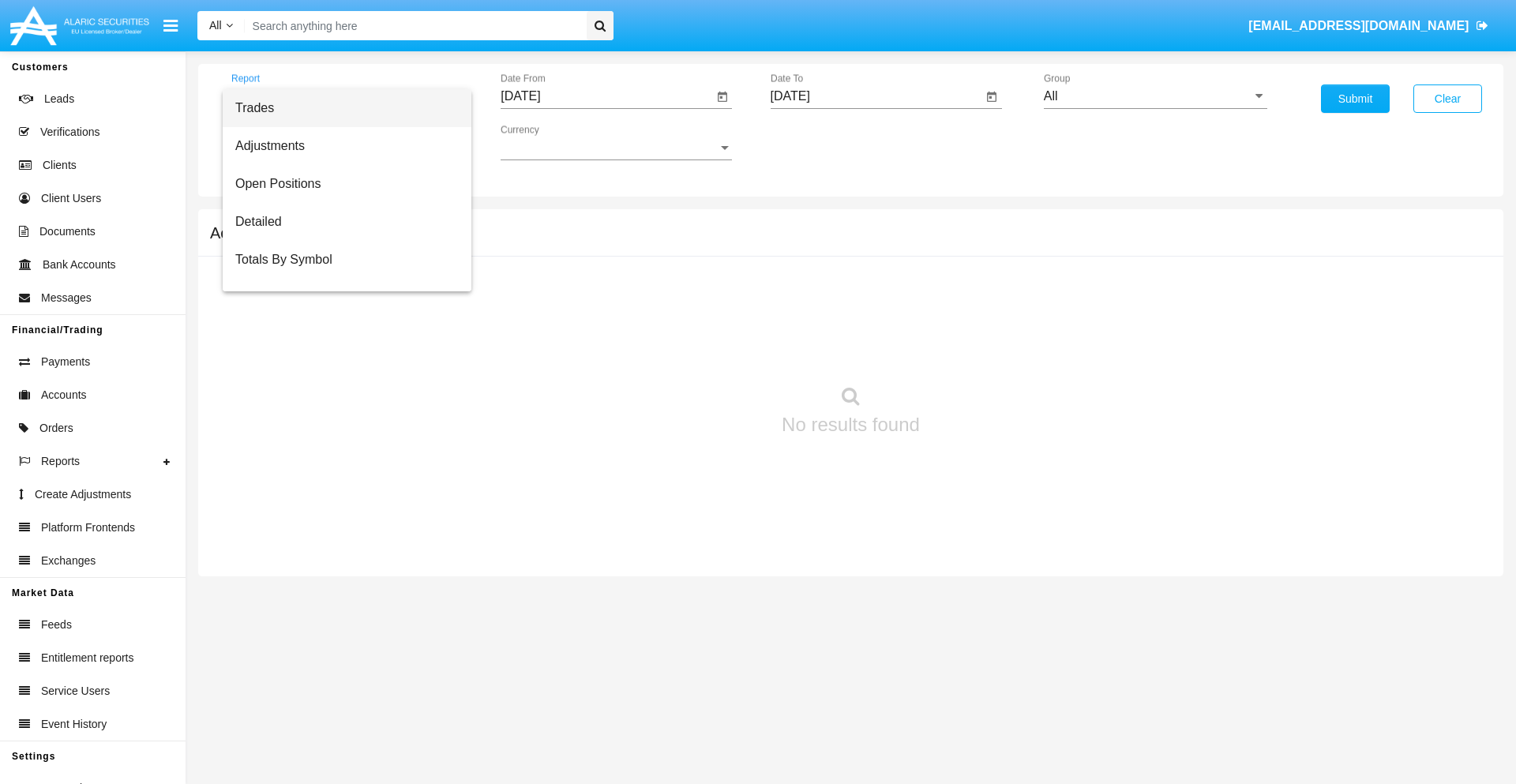
click at [340, 355] on span "Fees By Destination" at bounding box center [347, 374] width 224 height 38
click at [606, 97] on input "[DATE]" at bounding box center [606, 96] width 212 height 14
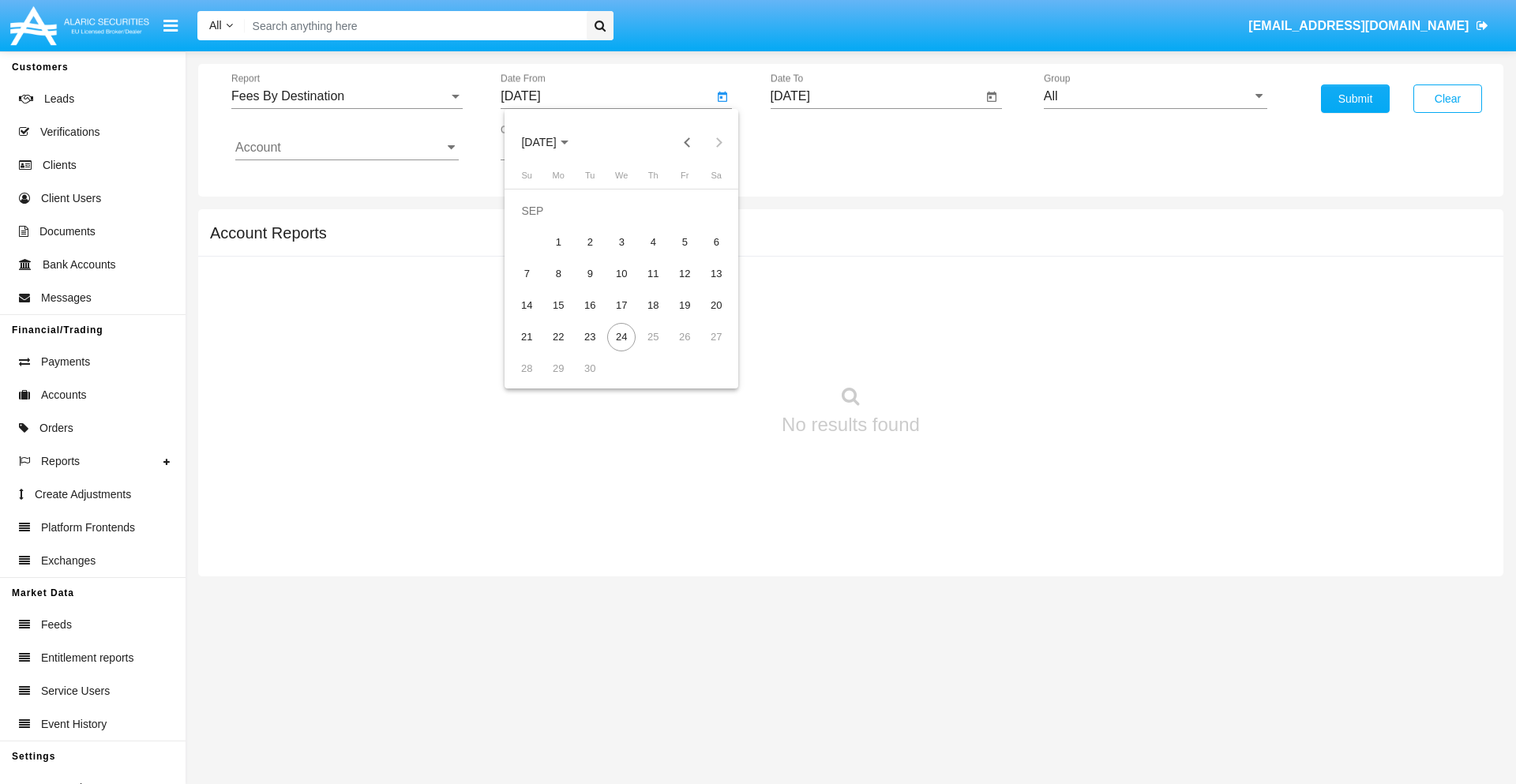
click at [552, 142] on span "[DATE]" at bounding box center [538, 143] width 34 height 12
click at [705, 349] on div "2025" at bounding box center [705, 349] width 50 height 29
click at [594, 254] on div "JUN" at bounding box center [594, 254] width 50 height 29
click at [590, 337] on div "24" at bounding box center [590, 337] width 29 height 29
type input "[DATE]"
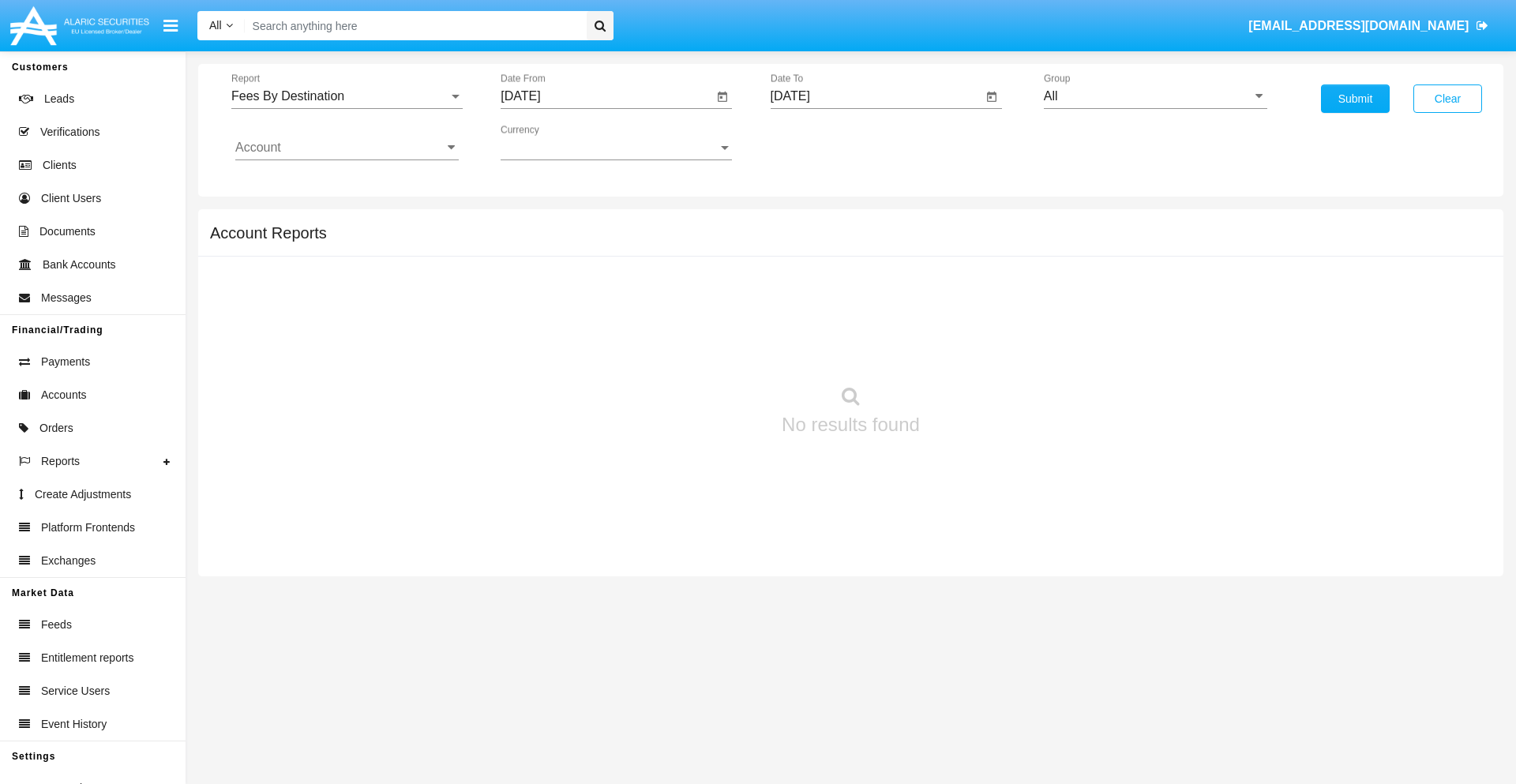
click at [876, 97] on input "[DATE]" at bounding box center [877, 96] width 212 height 14
click at [821, 142] on span "[DATE]" at bounding box center [809, 143] width 34 height 12
click at [974, 349] on div "2025" at bounding box center [974, 349] width 50 height 29
click at [808, 286] on div "SEP" at bounding box center [808, 286] width 50 height 29
click at [891, 337] on div "24" at bounding box center [892, 337] width 29 height 29
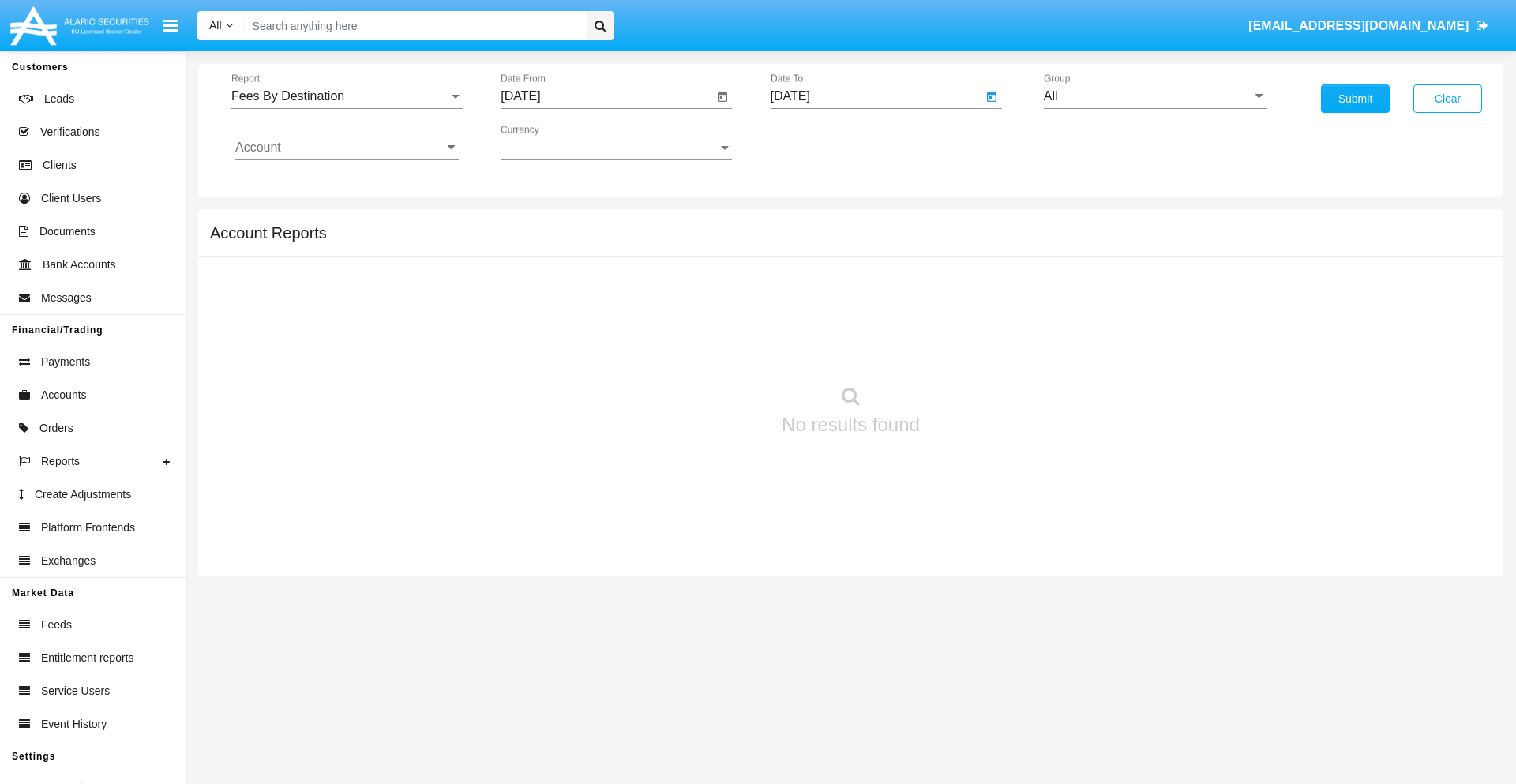
type input "[DATE]"
click at [1155, 97] on input "All" at bounding box center [1155, 96] width 224 height 14
type input "Hammer Web Lite"
click at [347, 147] on input "Account" at bounding box center [347, 147] width 224 height 14
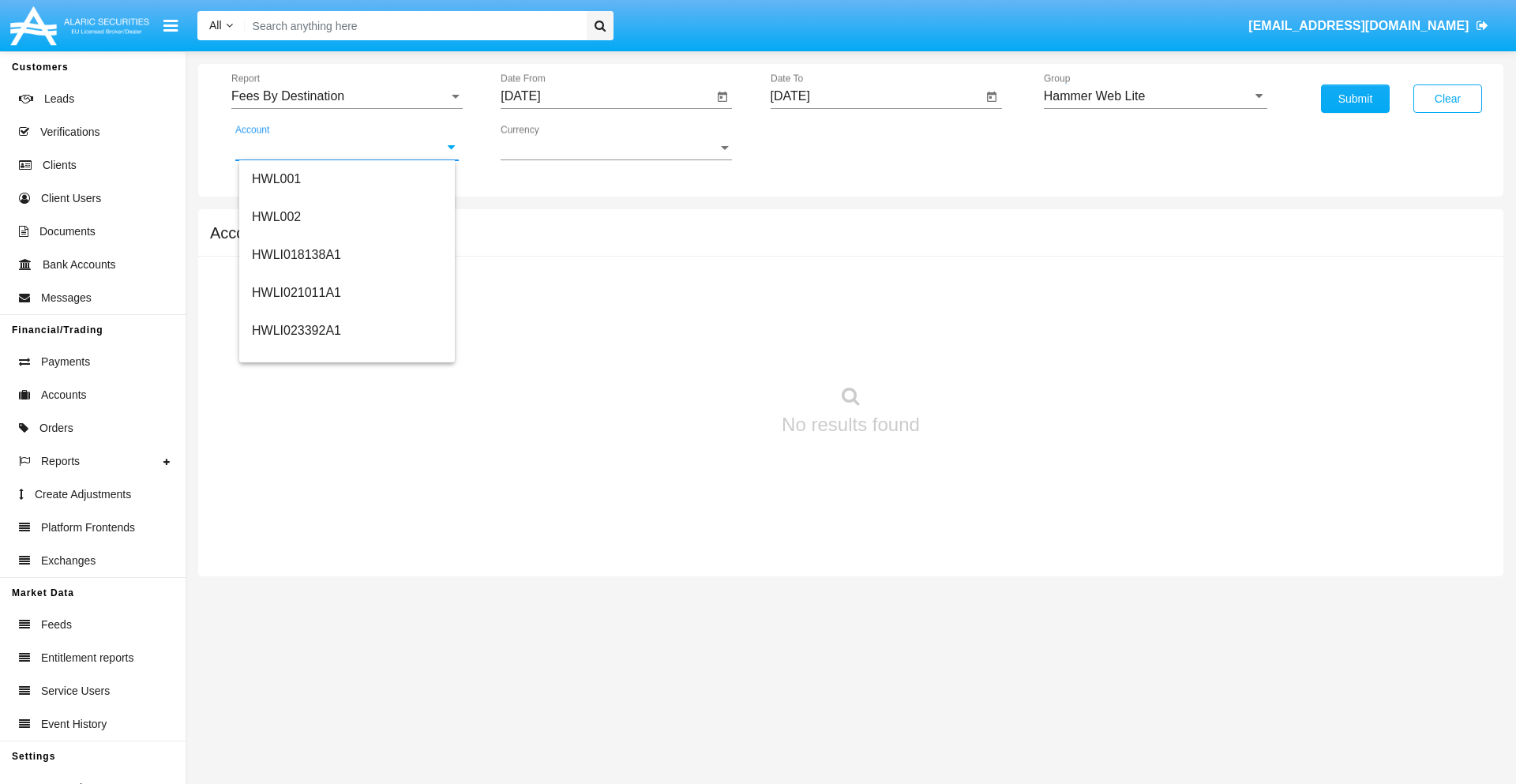
click at [295, 589] on span "HWLI025117A1" at bounding box center [296, 596] width 89 height 13
type input "HWLI025117A1"
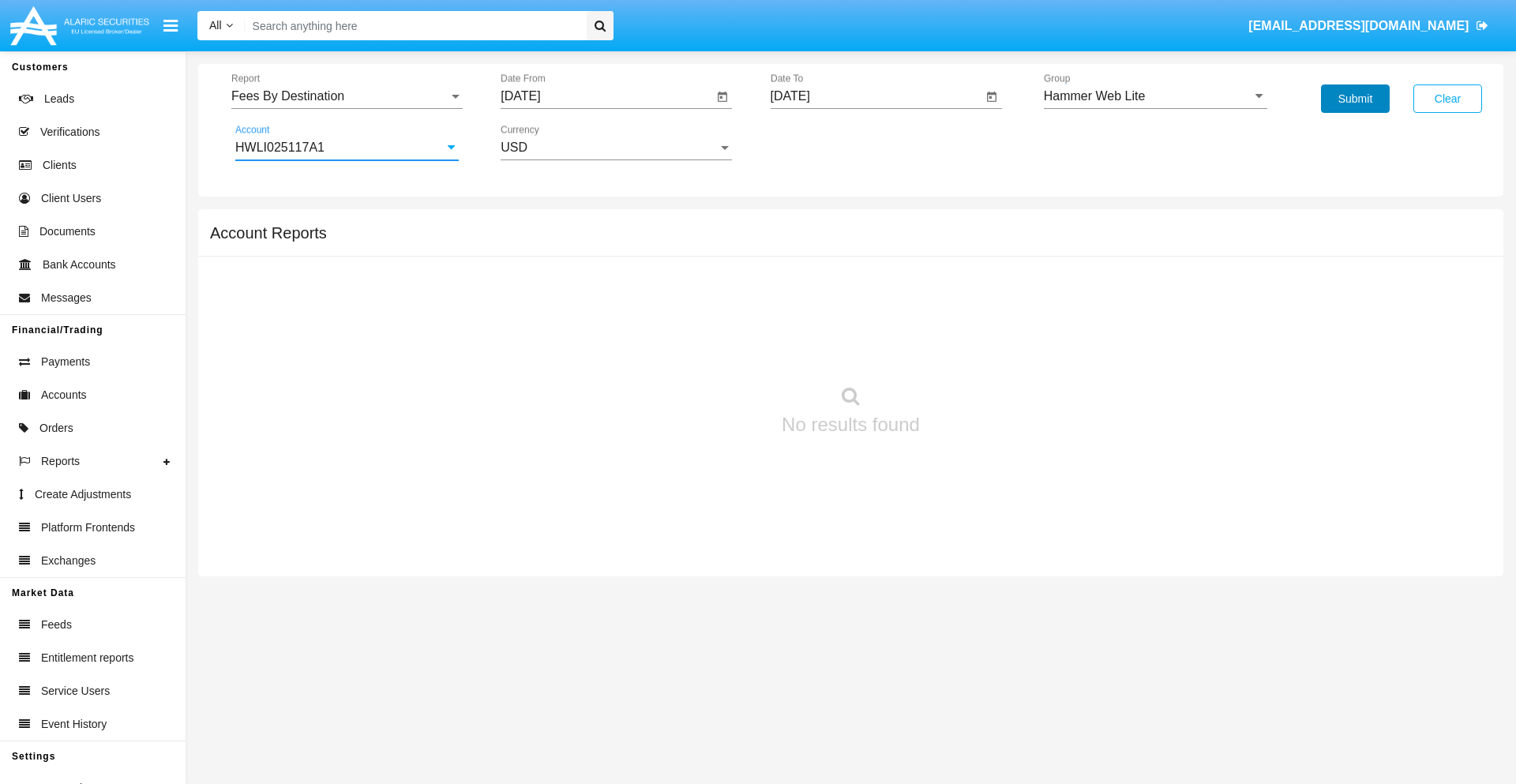
click at [1355, 98] on button "Submit" at bounding box center [1355, 98] width 69 height 29
click at [347, 97] on span "Report" at bounding box center [339, 96] width 217 height 14
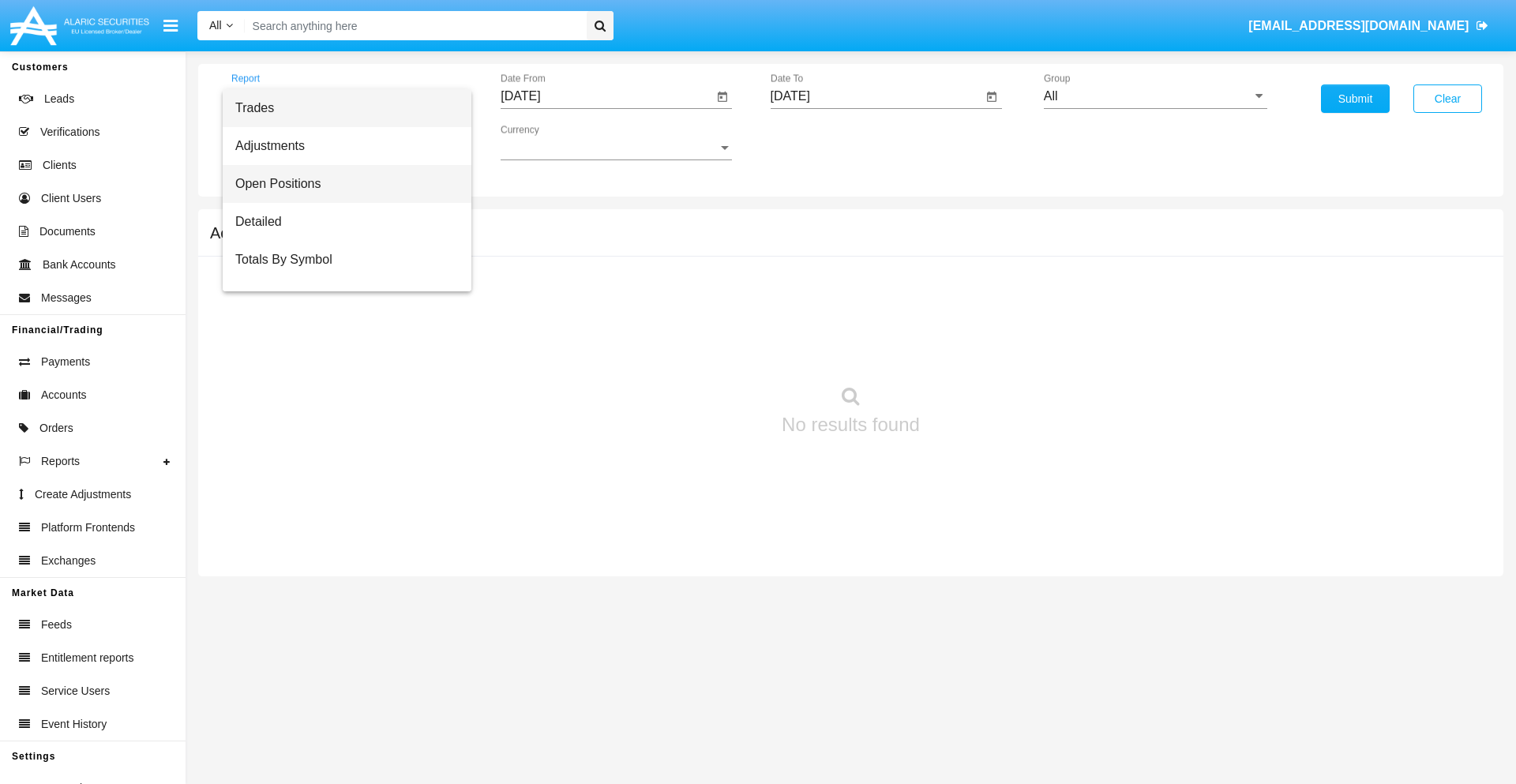
click at [340, 184] on span "Open Positions" at bounding box center [347, 184] width 224 height 38
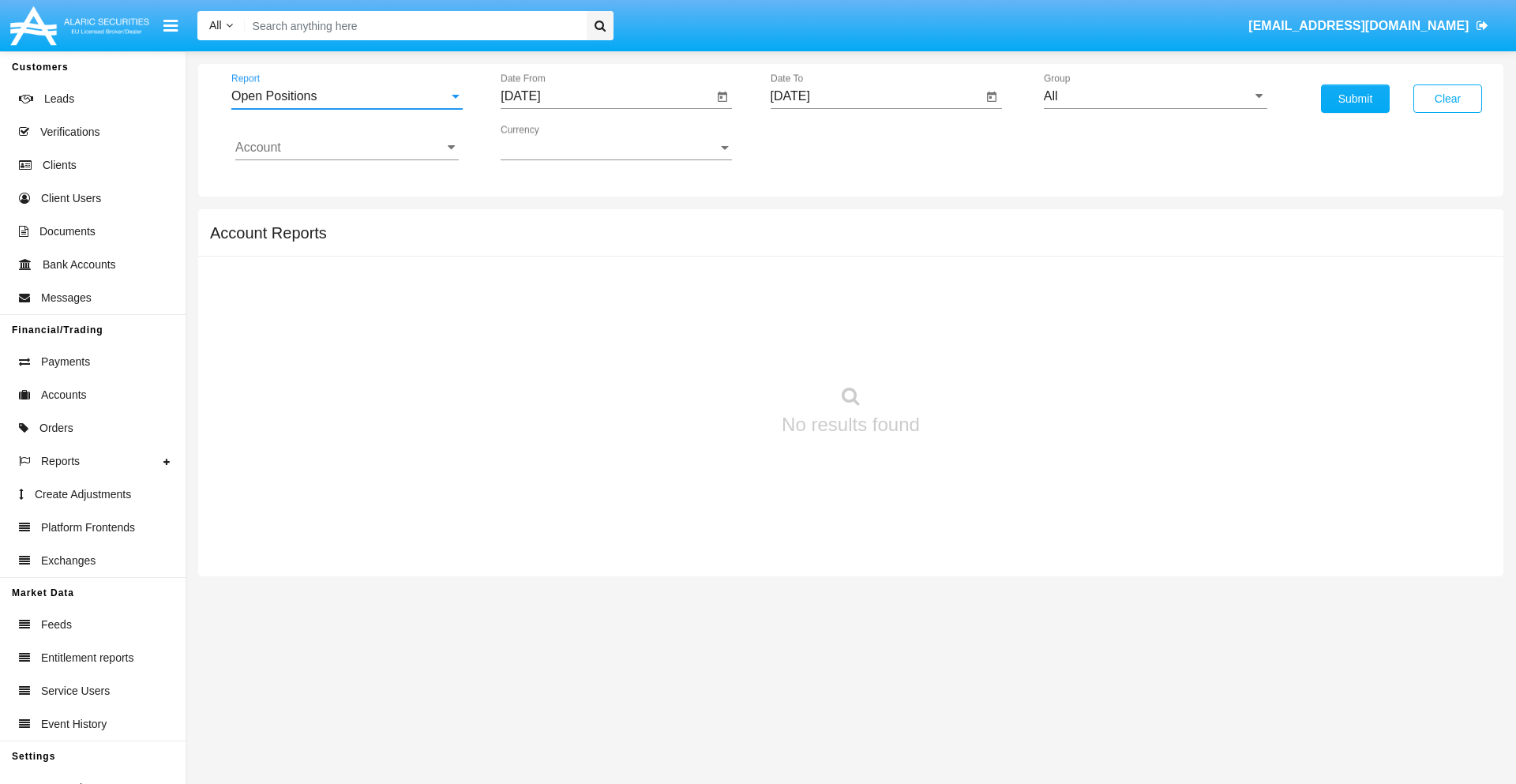
click at [606, 97] on input "[DATE]" at bounding box center [606, 96] width 212 height 14
click at [552, 142] on span "[DATE]" at bounding box center [538, 143] width 34 height 12
click at [705, 349] on div "2025" at bounding box center [705, 349] width 50 height 29
click at [705, 254] on div "AUG" at bounding box center [705, 254] width 50 height 29
click at [527, 337] on div "24" at bounding box center [526, 337] width 29 height 29
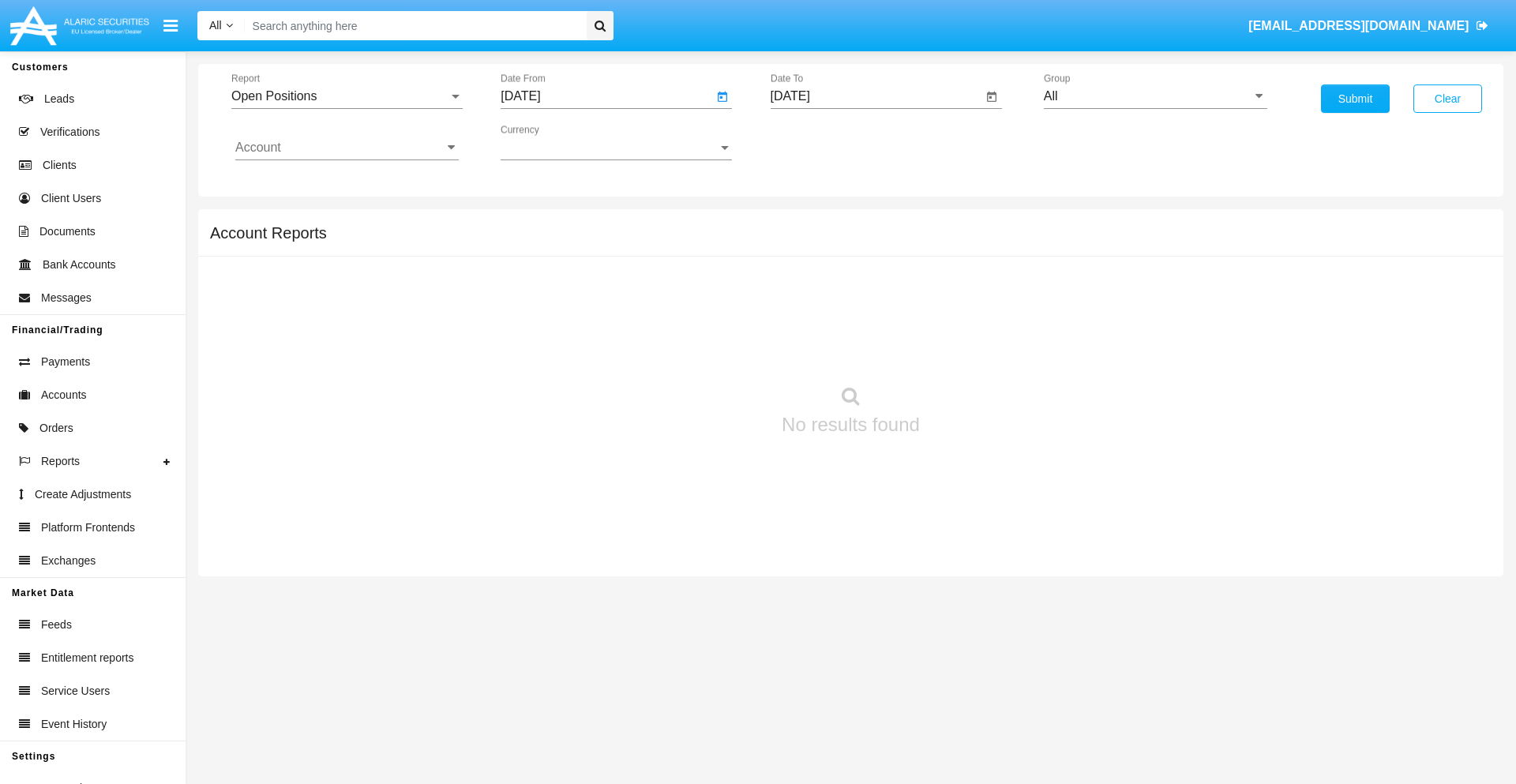
type input "[DATE]"
click at [876, 97] on input "[DATE]" at bounding box center [877, 96] width 212 height 14
click at [821, 142] on span "[DATE]" at bounding box center [809, 143] width 34 height 12
click at [974, 349] on div "2025" at bounding box center [974, 349] width 50 height 29
click at [808, 286] on div "SEP" at bounding box center [808, 286] width 50 height 29
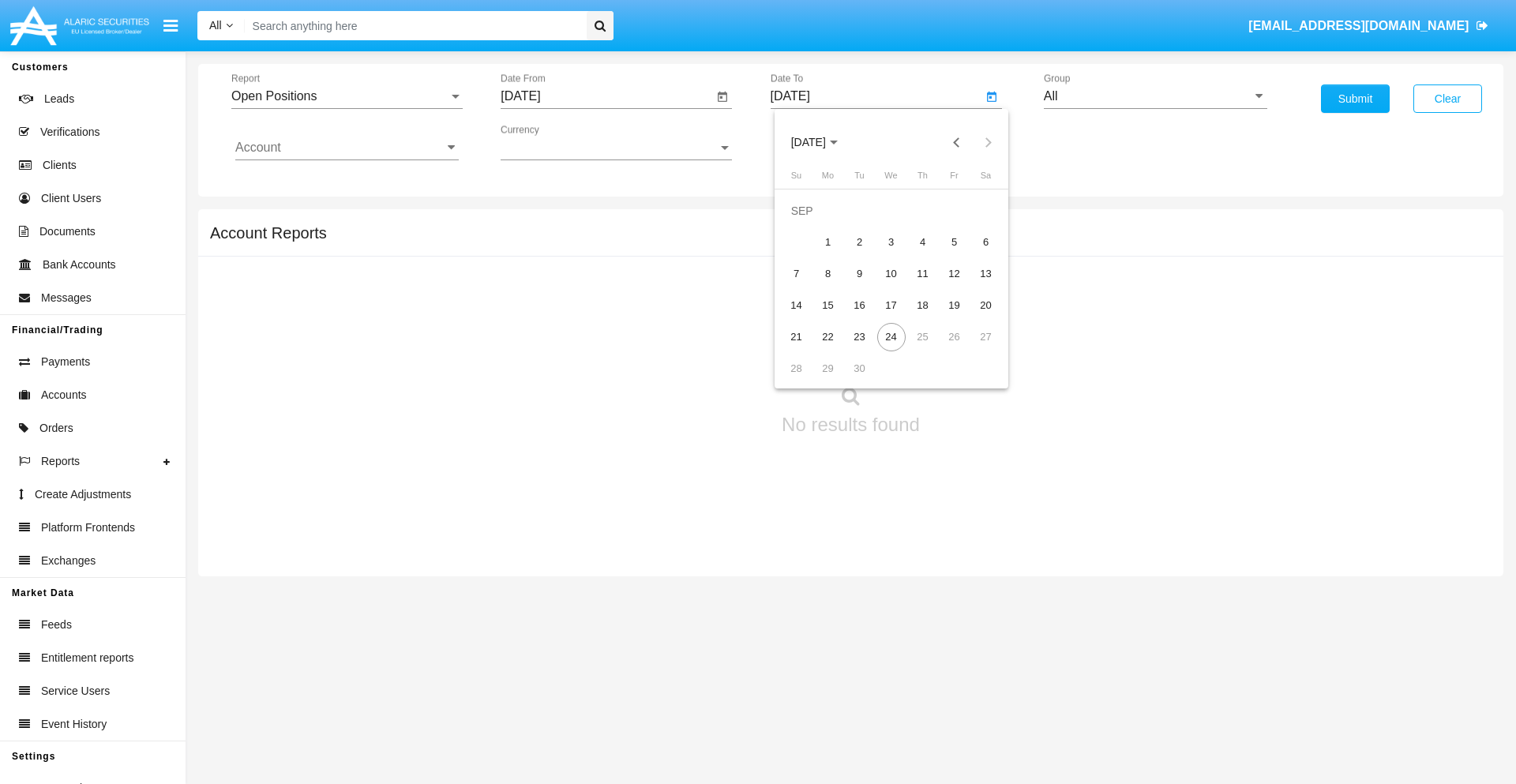
click at [891, 337] on div "24" at bounding box center [892, 337] width 29 height 29
type input "[DATE]"
click at [1155, 97] on input "All" at bounding box center [1155, 96] width 224 height 14
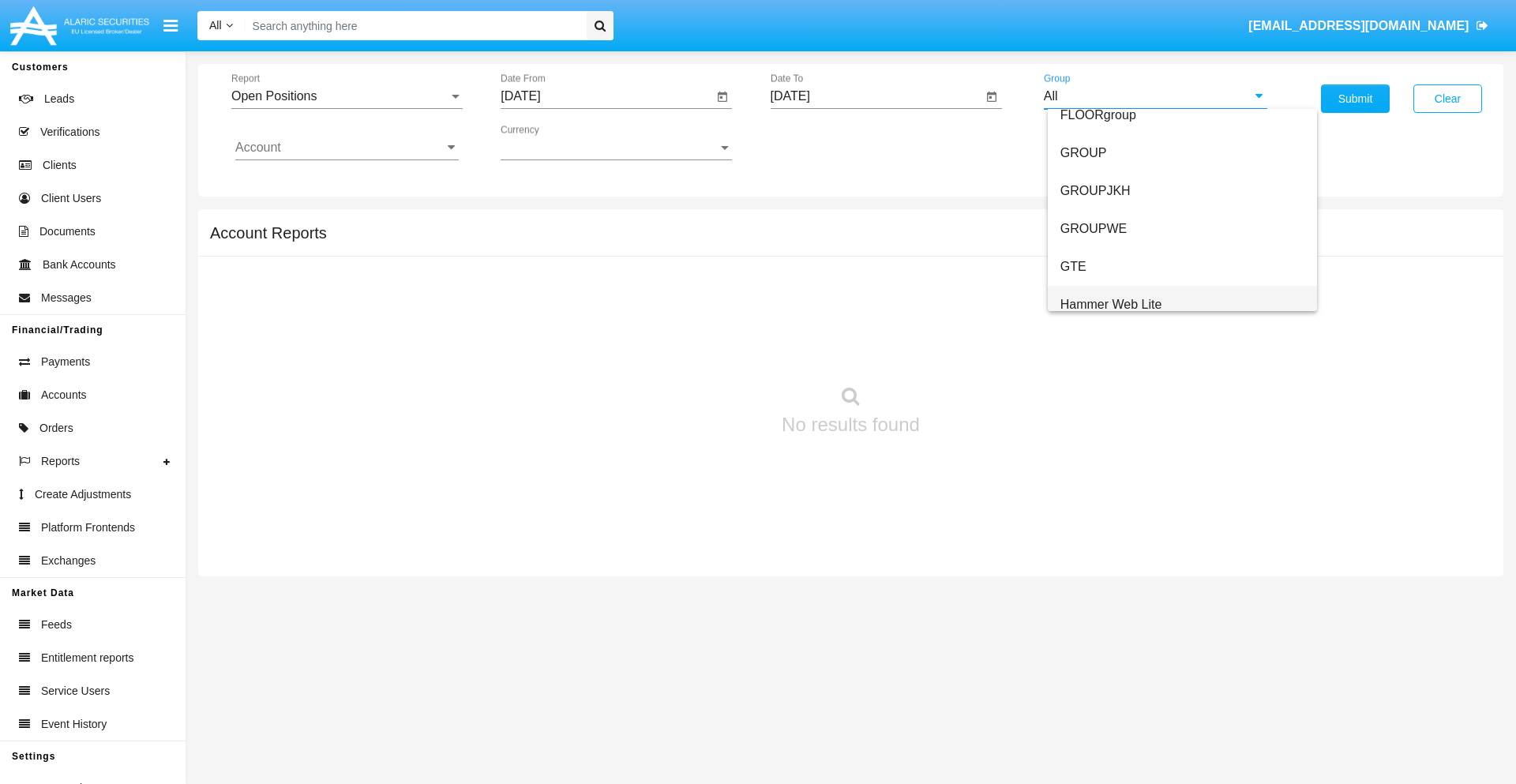
click at [1111, 304] on span "Hammer Web Lite" at bounding box center [1111, 304] width 102 height 13
type input "Hammer Web Lite"
click at [347, 147] on input "Account" at bounding box center [347, 147] width 224 height 14
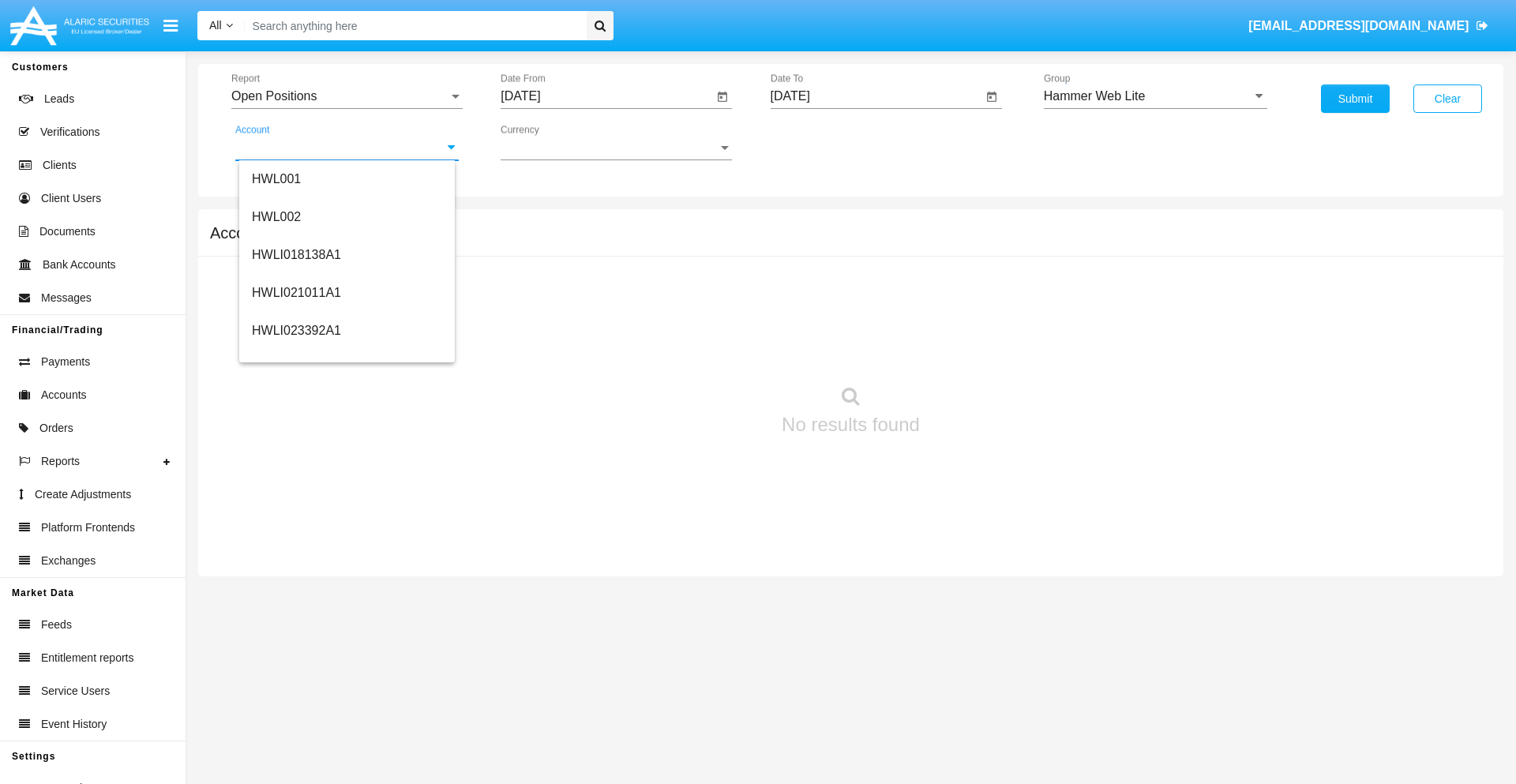
click at [295, 589] on span "HWLI025117A1" at bounding box center [296, 596] width 89 height 13
type input "HWLI025117A1"
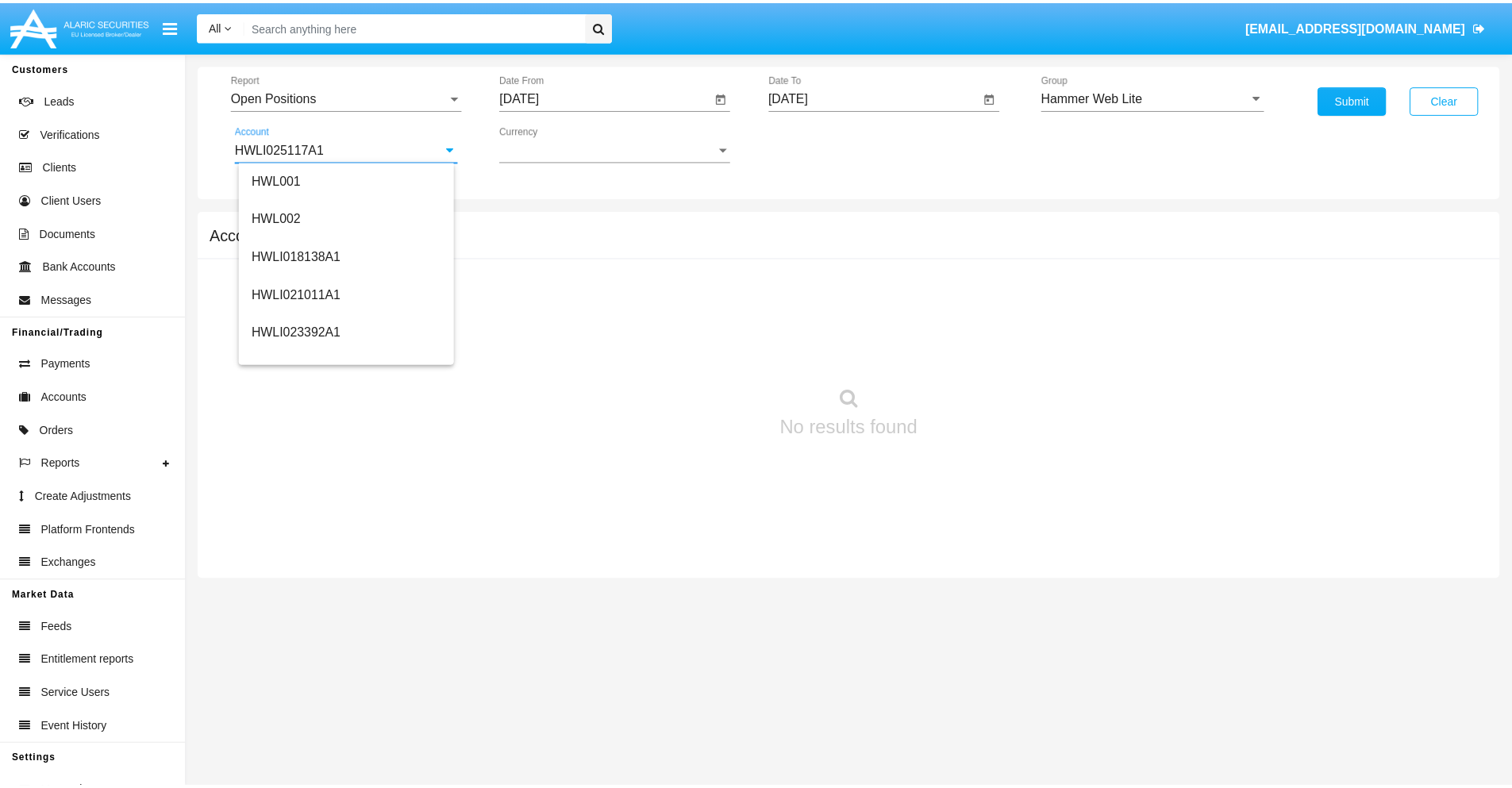
scroll to position [0, 0]
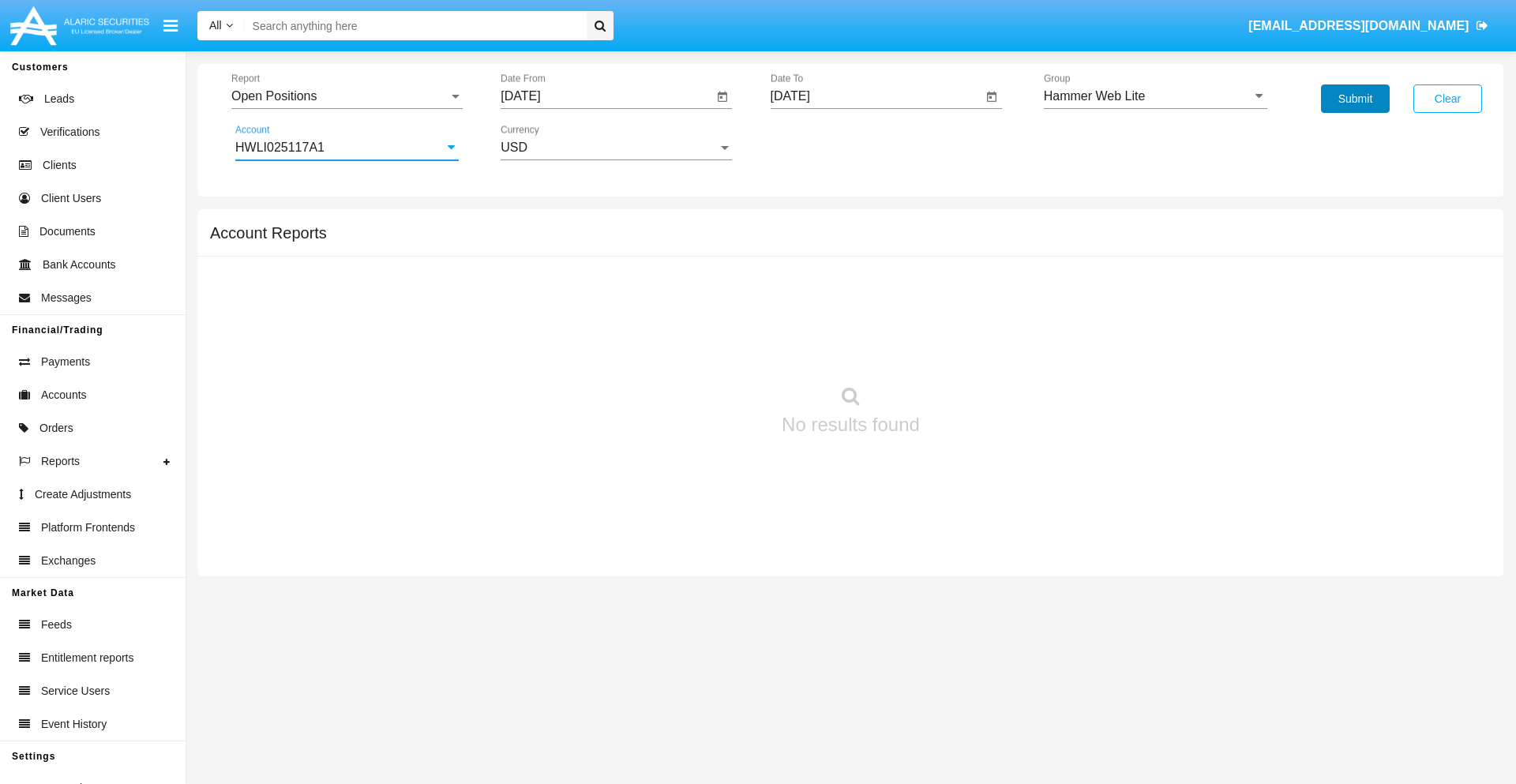
click at [1355, 98] on button "Submit" at bounding box center [1355, 98] width 69 height 29
click at [347, 97] on span "Report" at bounding box center [339, 96] width 217 height 14
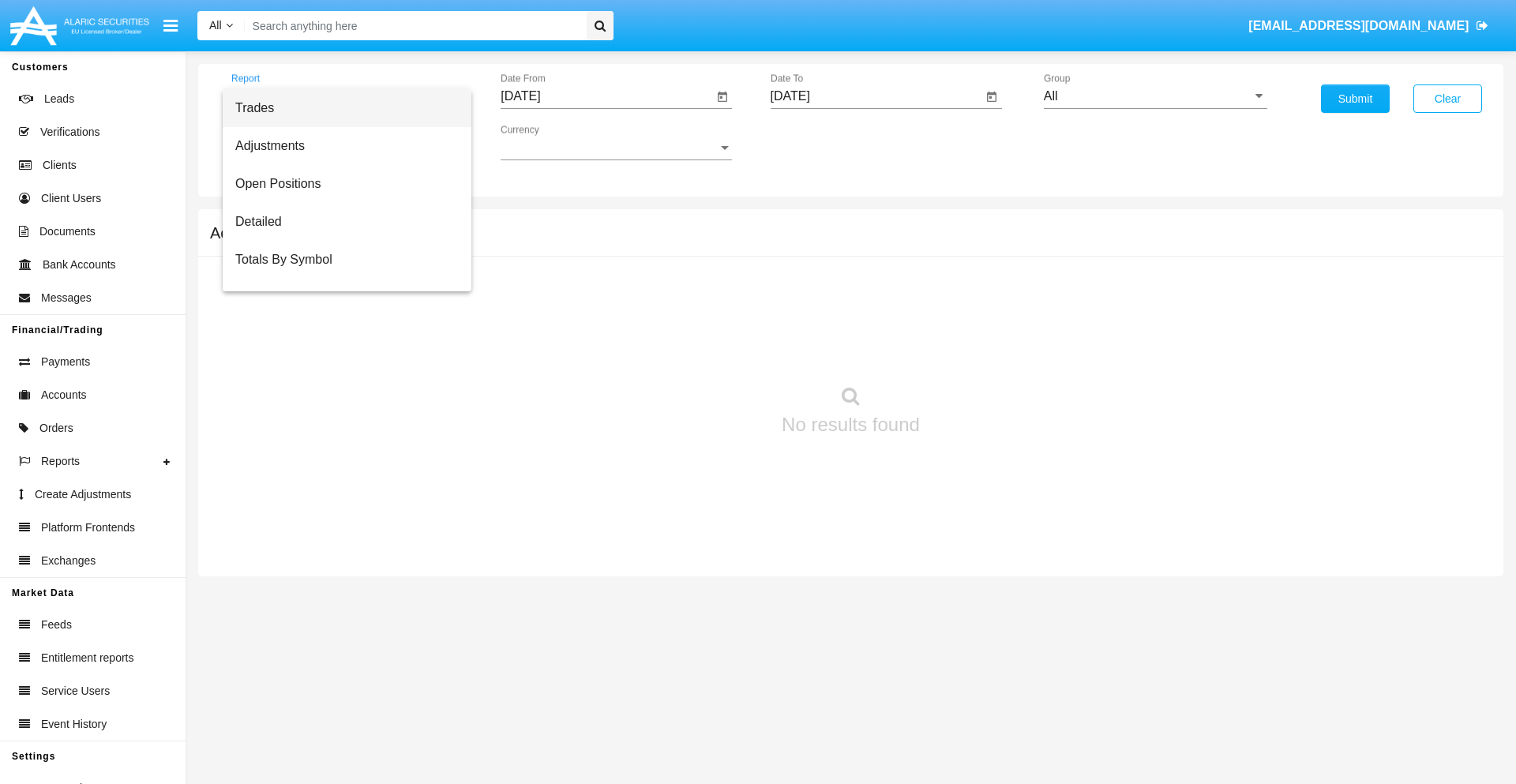
scroll to position [63, 0]
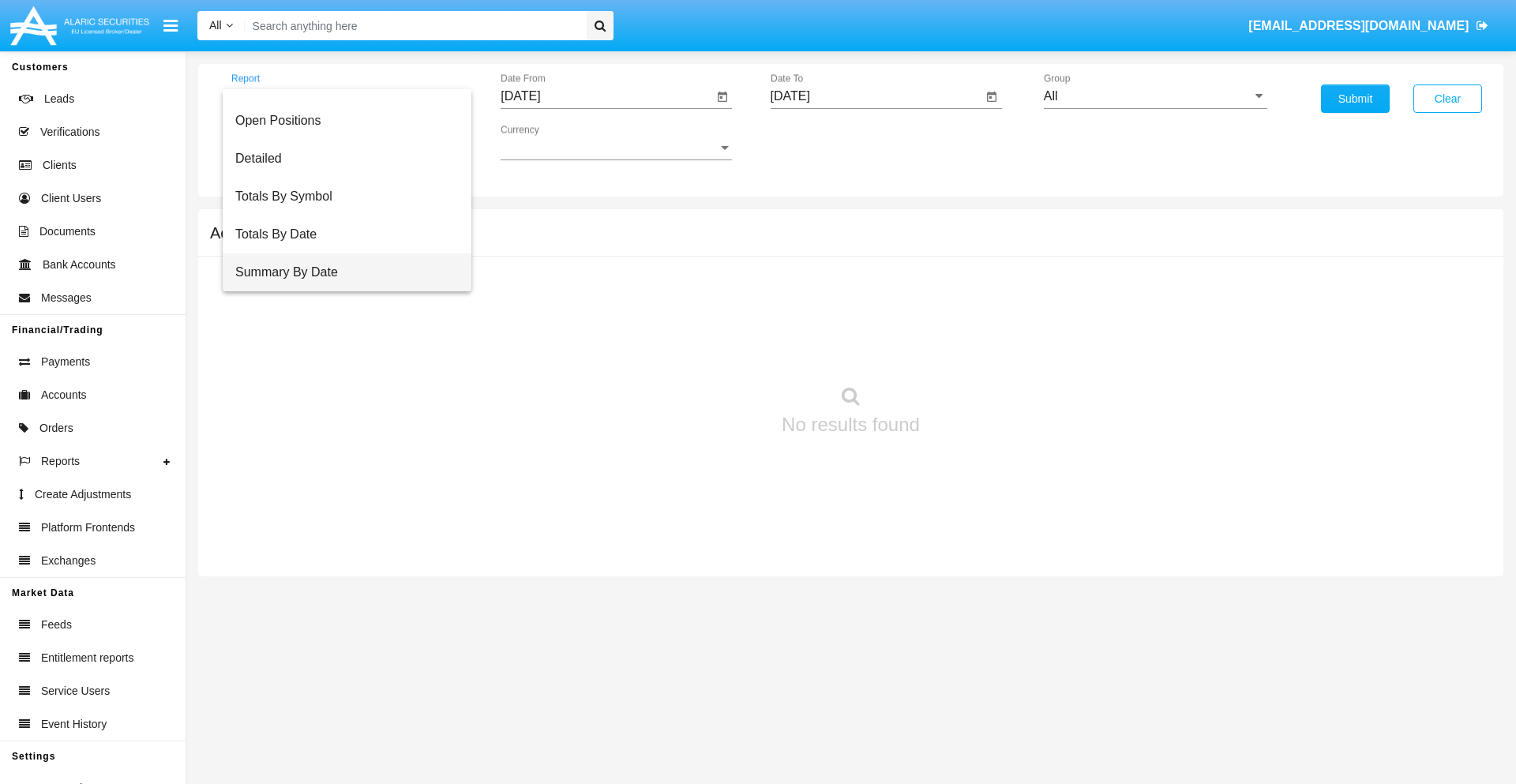
click at [340, 273] on span "Summary By Date" at bounding box center [347, 272] width 224 height 38
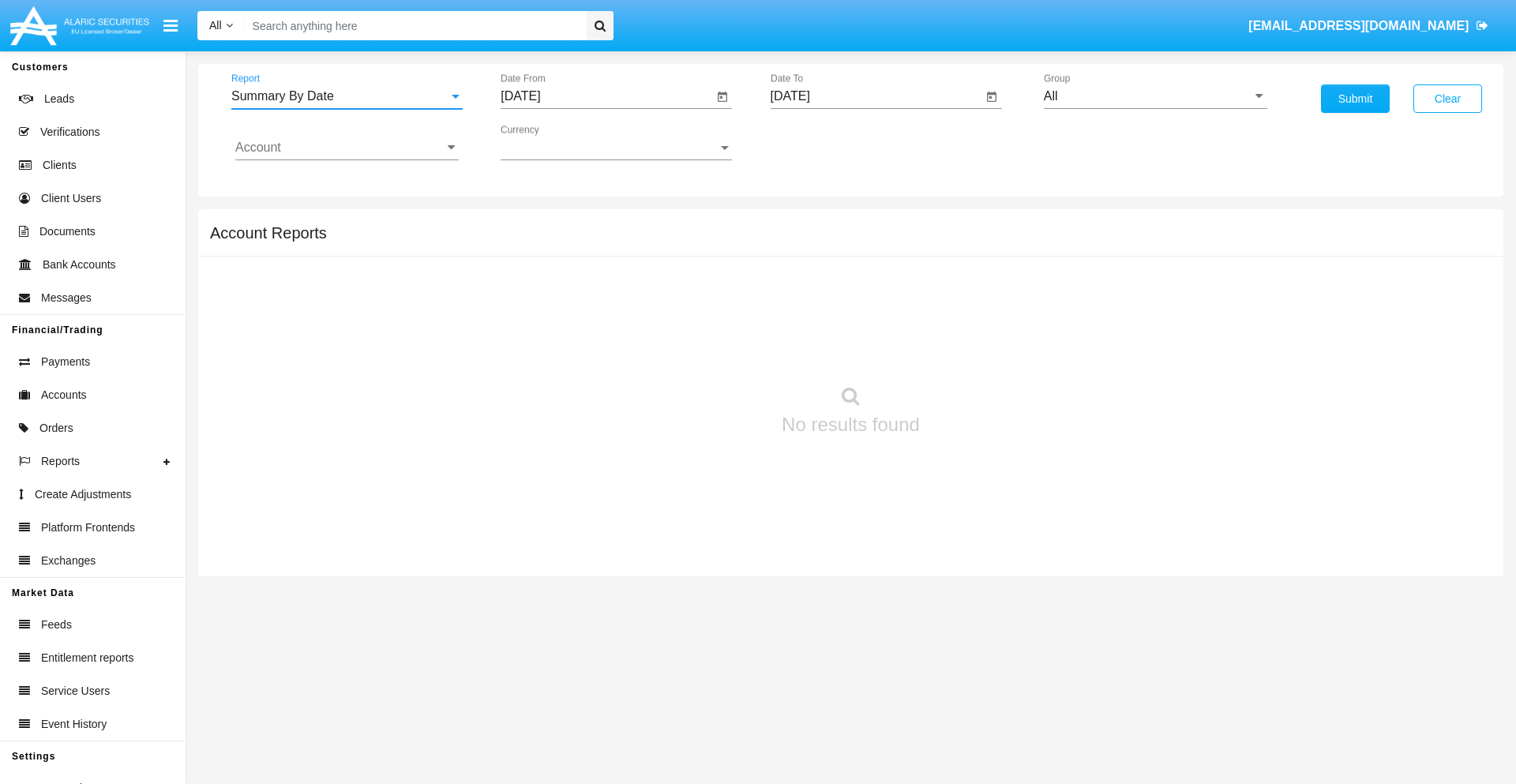
click at [606, 97] on input "[DATE]" at bounding box center [606, 96] width 212 height 14
click at [552, 142] on span "[DATE]" at bounding box center [538, 143] width 34 height 12
click at [705, 349] on div "2025" at bounding box center [705, 349] width 50 height 29
click at [538, 286] on div "SEP" at bounding box center [538, 286] width 50 height 29
click at [590, 273] on div "9" at bounding box center [590, 274] width 29 height 29
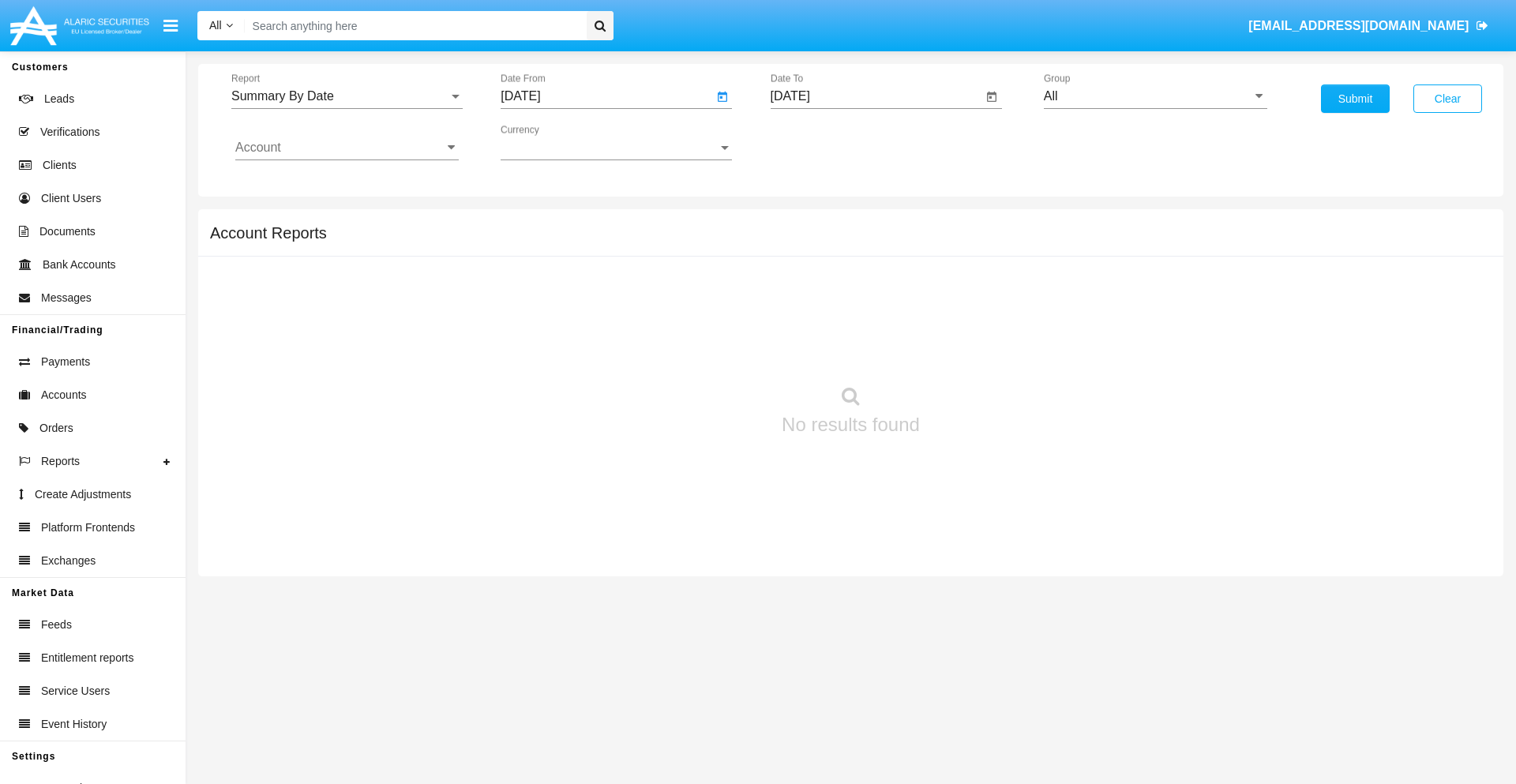
type input "[DATE]"
click at [876, 97] on input "[DATE]" at bounding box center [877, 96] width 212 height 14
click at [821, 142] on span "[DATE]" at bounding box center [809, 143] width 34 height 12
click at [974, 349] on div "2025" at bounding box center [974, 349] width 50 height 29
click at [808, 286] on div "SEP" at bounding box center [808, 286] width 50 height 29
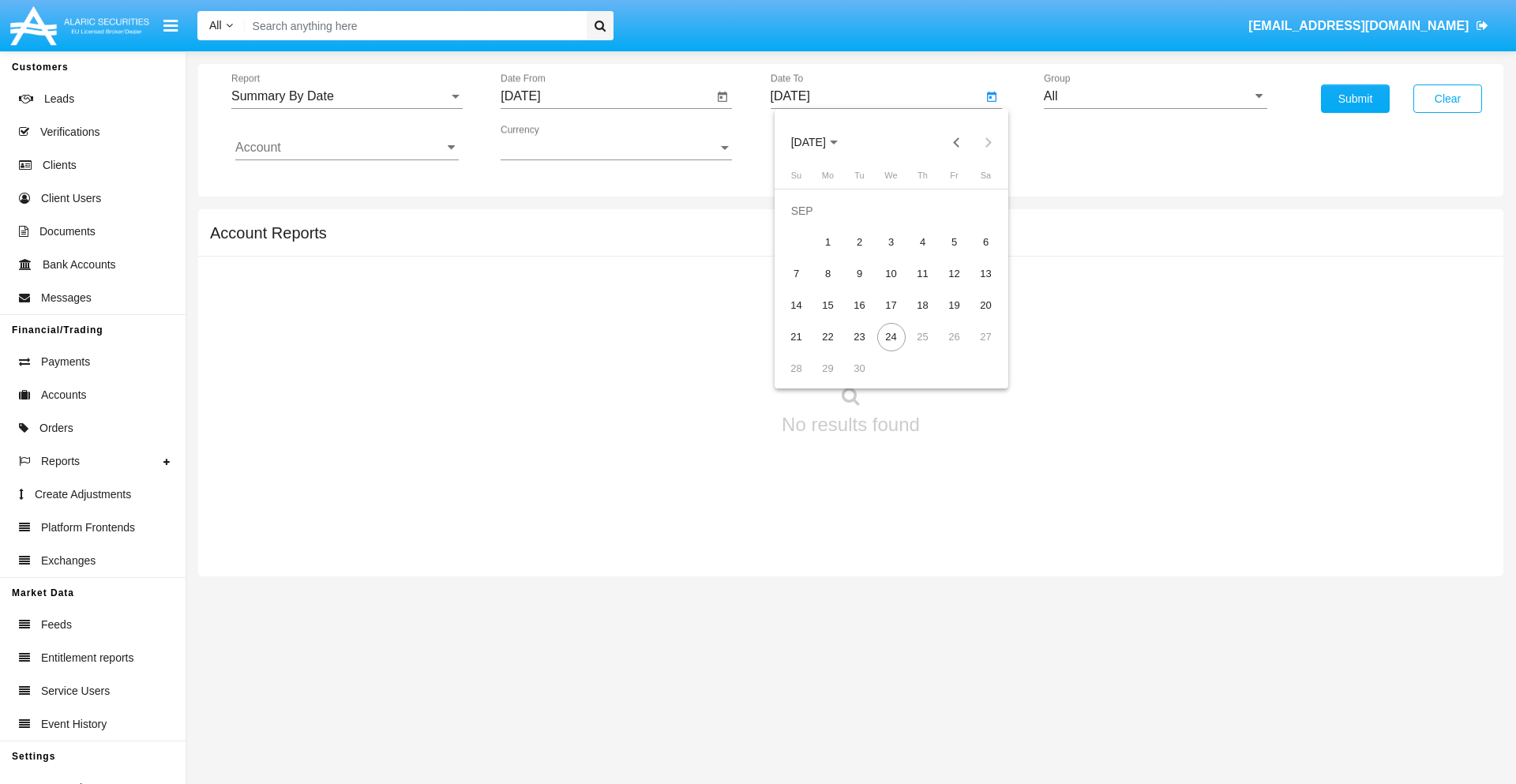
click at [891, 337] on div "24" at bounding box center [892, 337] width 29 height 29
type input "[DATE]"
click at [1155, 97] on input "All" at bounding box center [1155, 96] width 224 height 14
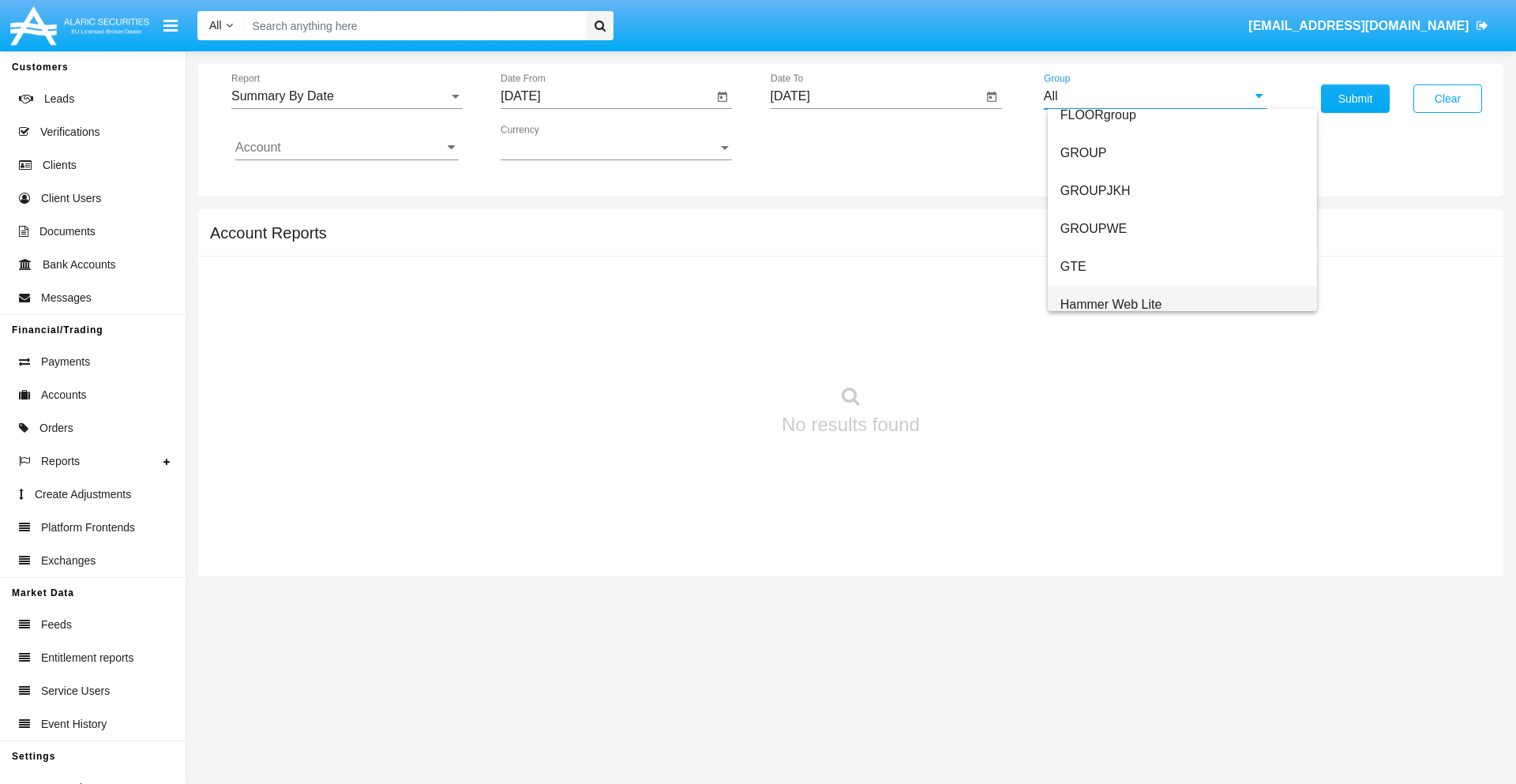
click at [1111, 304] on span "Hammer Web Lite" at bounding box center [1111, 304] width 102 height 13
type input "Hammer Web Lite"
click at [347, 147] on input "Account" at bounding box center [347, 147] width 224 height 14
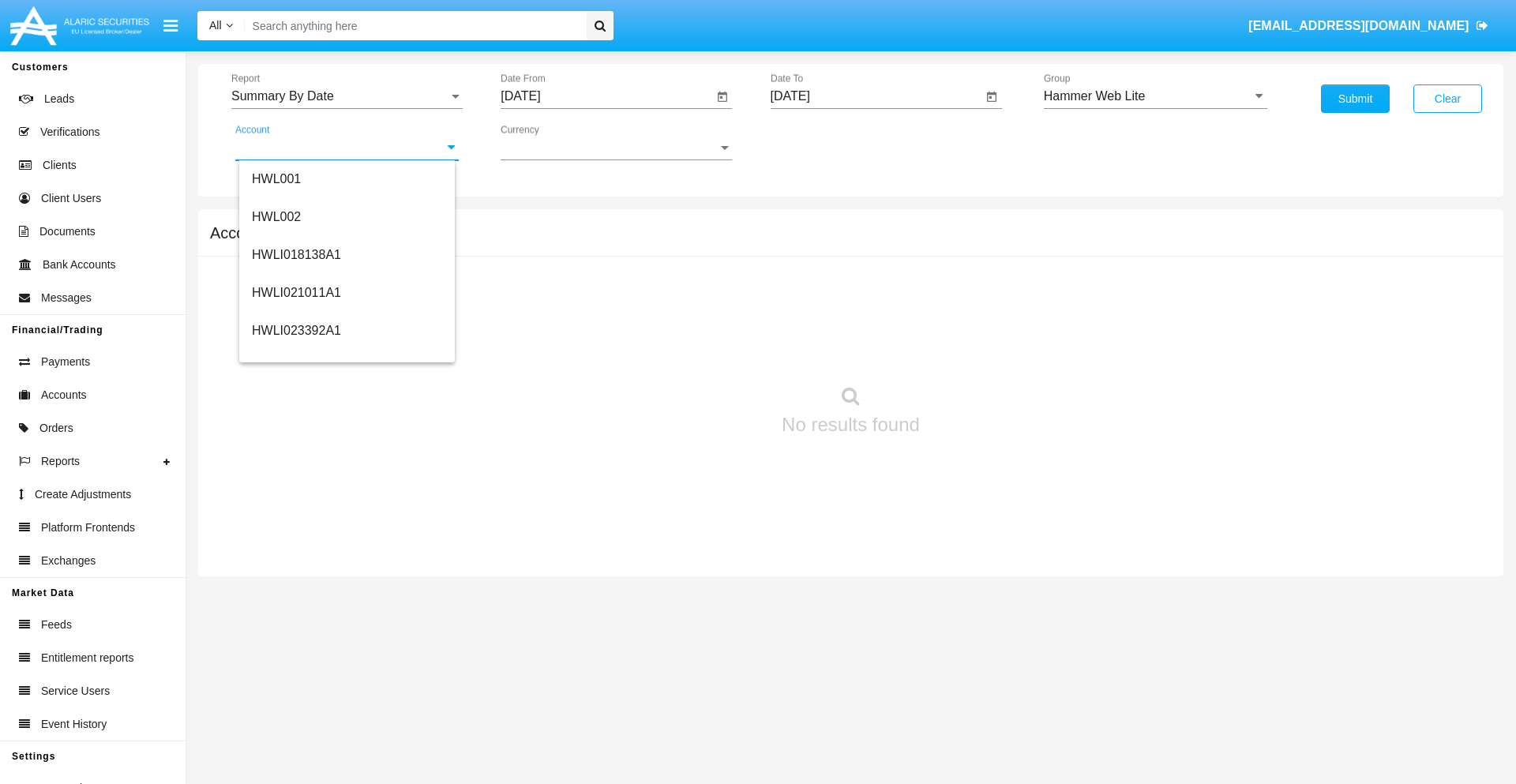
click at [295, 589] on span "HWLI025117A1" at bounding box center [296, 596] width 89 height 13
type input "HWLI025117A1"
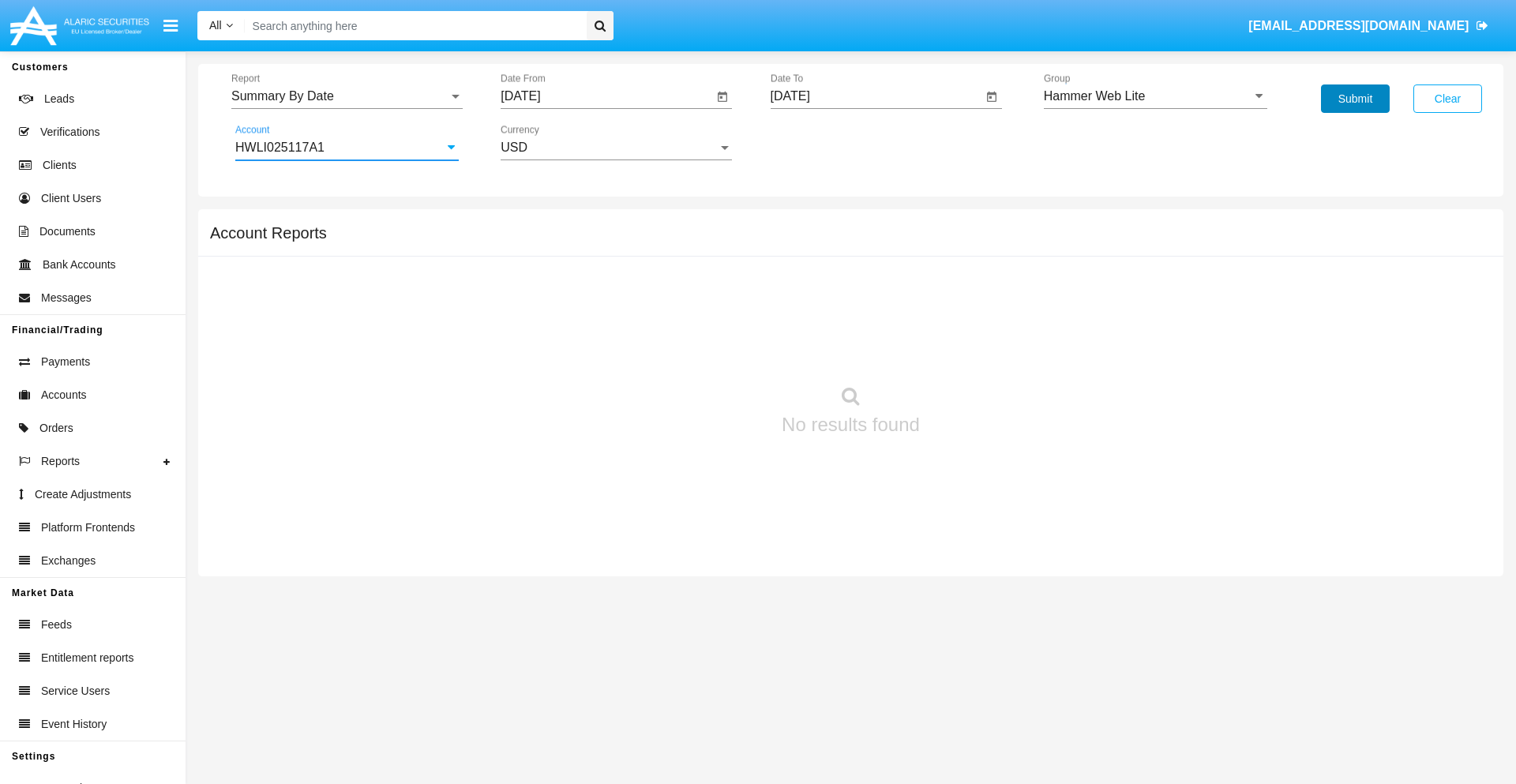
click at [1355, 98] on button "Submit" at bounding box center [1355, 98] width 69 height 29
click at [347, 97] on span "Report" at bounding box center [339, 96] width 217 height 14
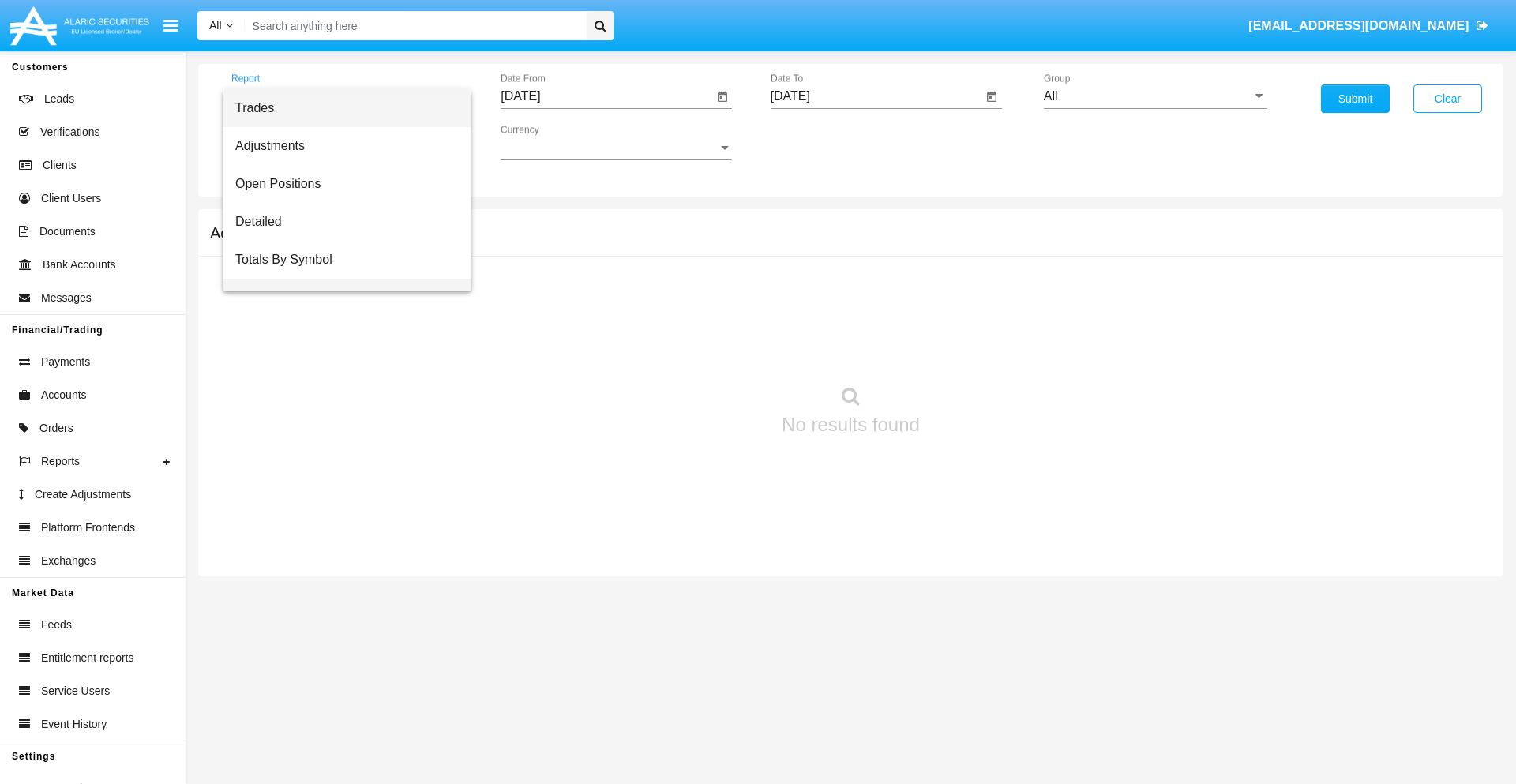
click at [340, 279] on span "Totals By Date" at bounding box center [347, 297] width 224 height 38
click at [606, 97] on input "[DATE]" at bounding box center [606, 96] width 212 height 14
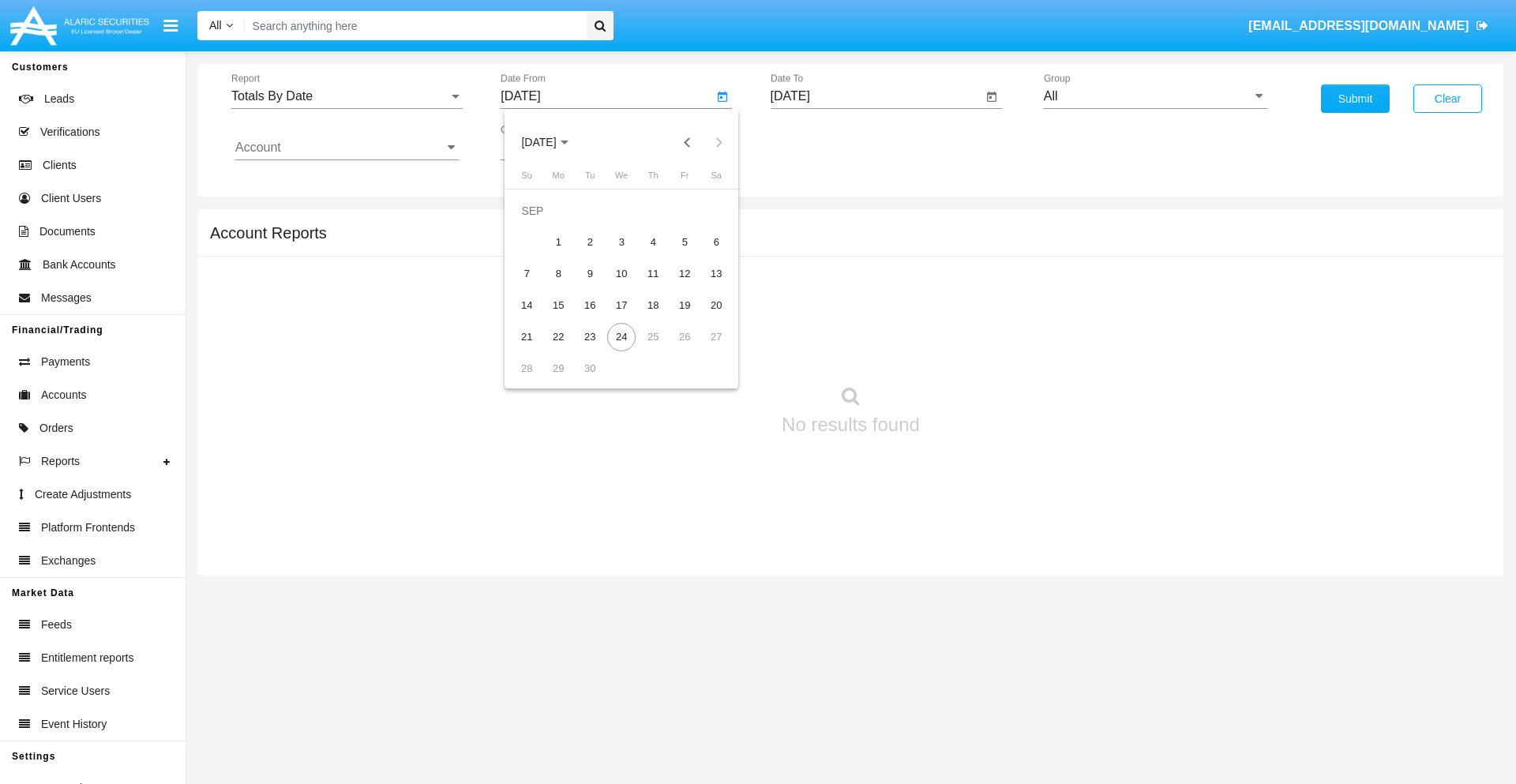
click at [552, 142] on span "[DATE]" at bounding box center [538, 143] width 34 height 12
click at [705, 349] on div "2025" at bounding box center [705, 349] width 50 height 29
click at [538, 286] on div "SEP" at bounding box center [538, 286] width 50 height 29
click at [590, 273] on div "9" at bounding box center [590, 274] width 29 height 29
type input "[DATE]"
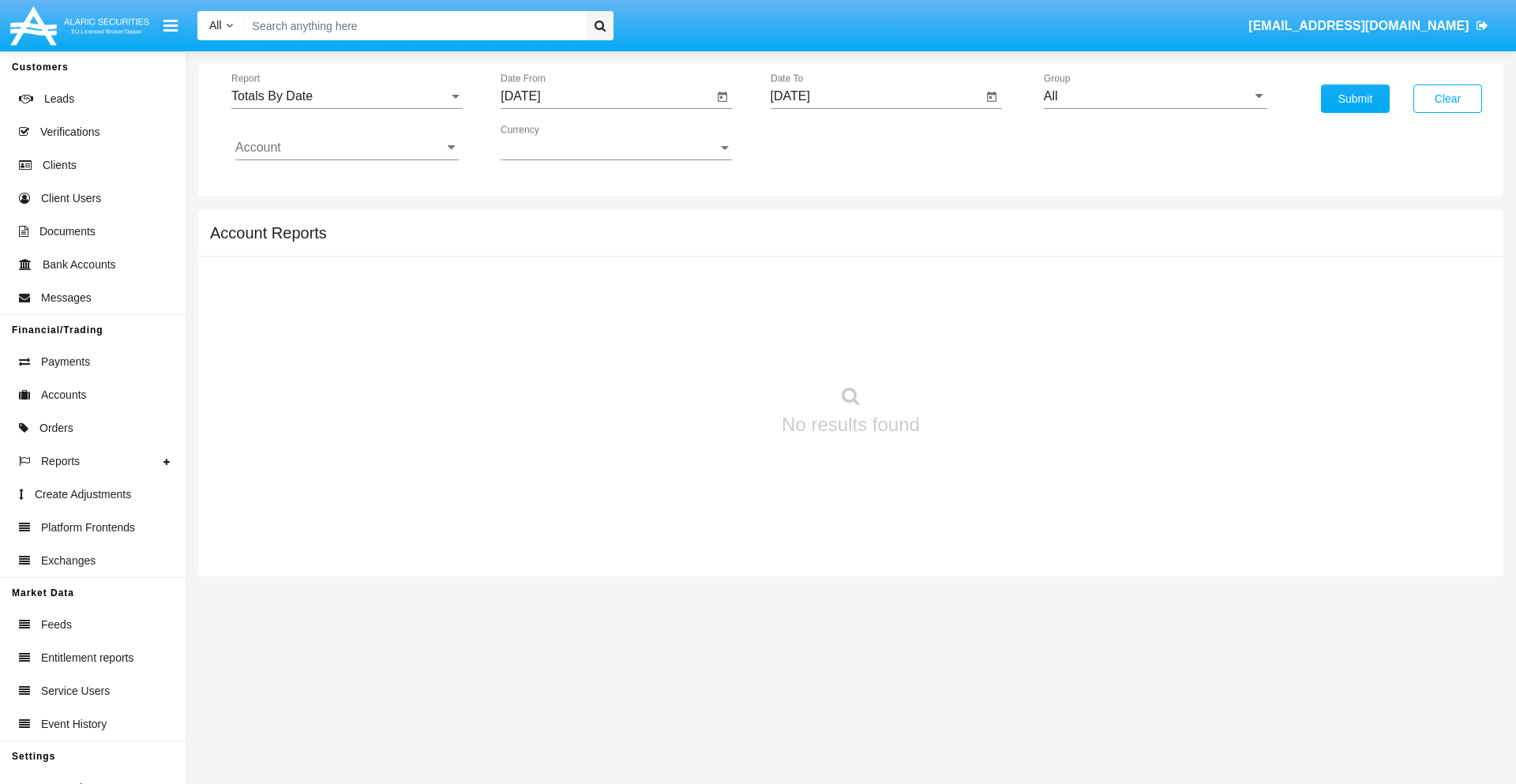
click at [876, 97] on input "[DATE]" at bounding box center [877, 96] width 212 height 14
click at [821, 142] on span "[DATE]" at bounding box center [809, 143] width 34 height 12
click at [974, 349] on div "2025" at bounding box center [974, 349] width 50 height 29
click at [808, 286] on div "SEP" at bounding box center [808, 286] width 50 height 29
click at [891, 337] on div "24" at bounding box center [892, 337] width 29 height 29
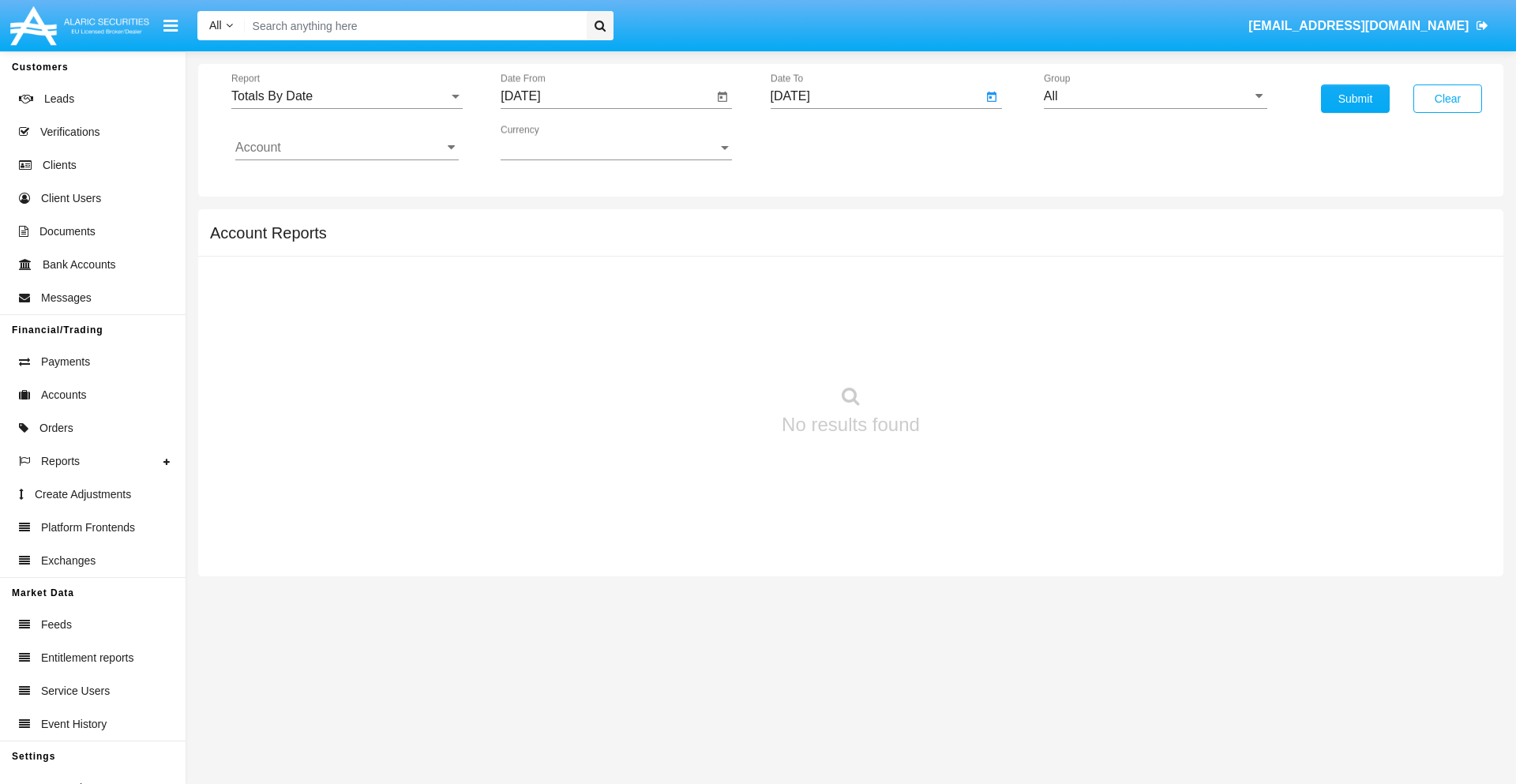
type input "[DATE]"
click at [1155, 97] on input "All" at bounding box center [1155, 96] width 224 height 14
click at [1111, 304] on span "Hammer Web Lite" at bounding box center [1111, 304] width 102 height 13
type input "Hammer Web Lite"
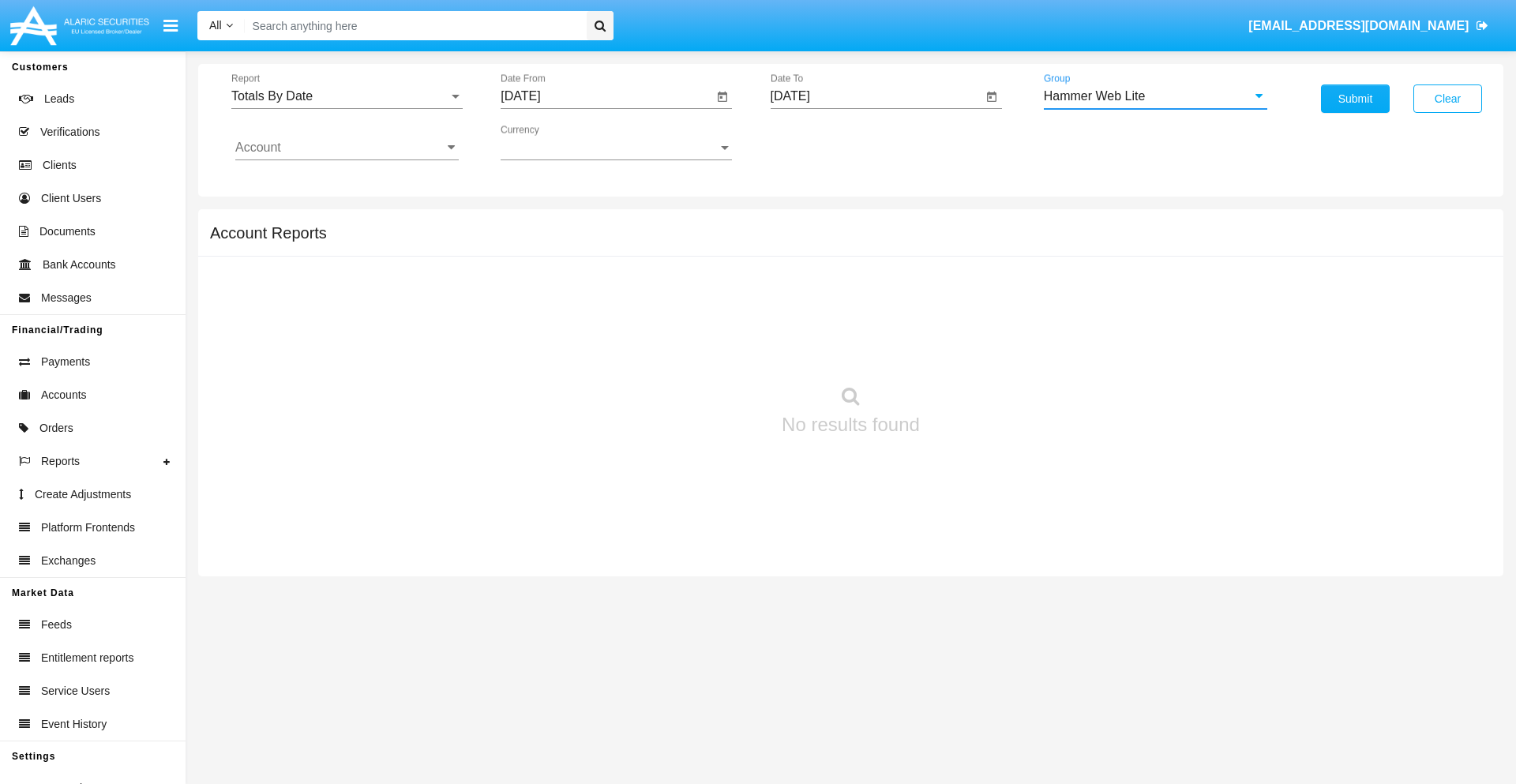
click at [347, 147] on input "Account" at bounding box center [347, 147] width 224 height 14
click at [295, 589] on span "HWLI025117A1" at bounding box center [296, 596] width 89 height 13
type input "HWLI025117A1"
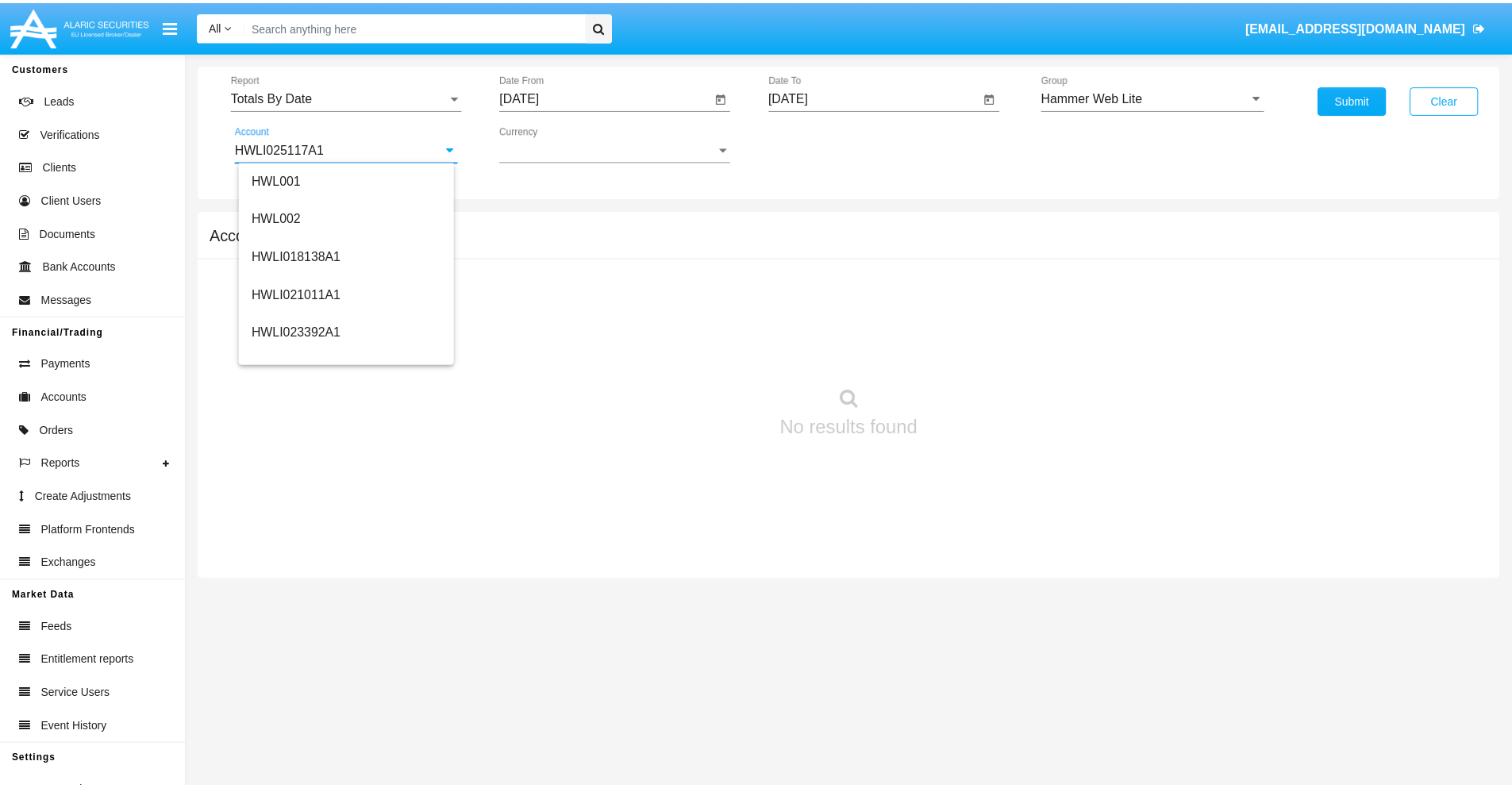
scroll to position [0, 0]
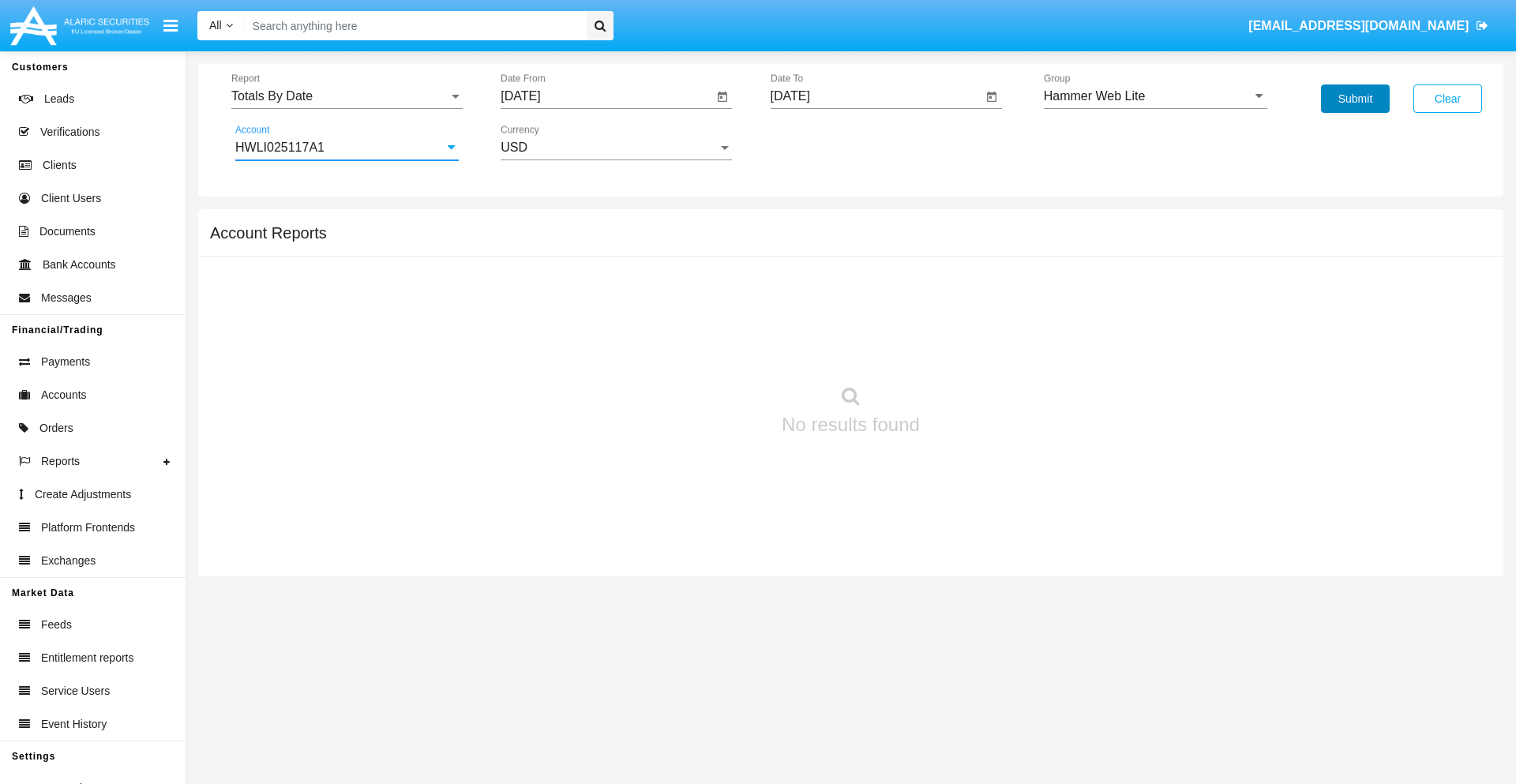
click at [1355, 98] on button "Submit" at bounding box center [1355, 98] width 69 height 29
click at [347, 97] on span "Report" at bounding box center [339, 96] width 217 height 14
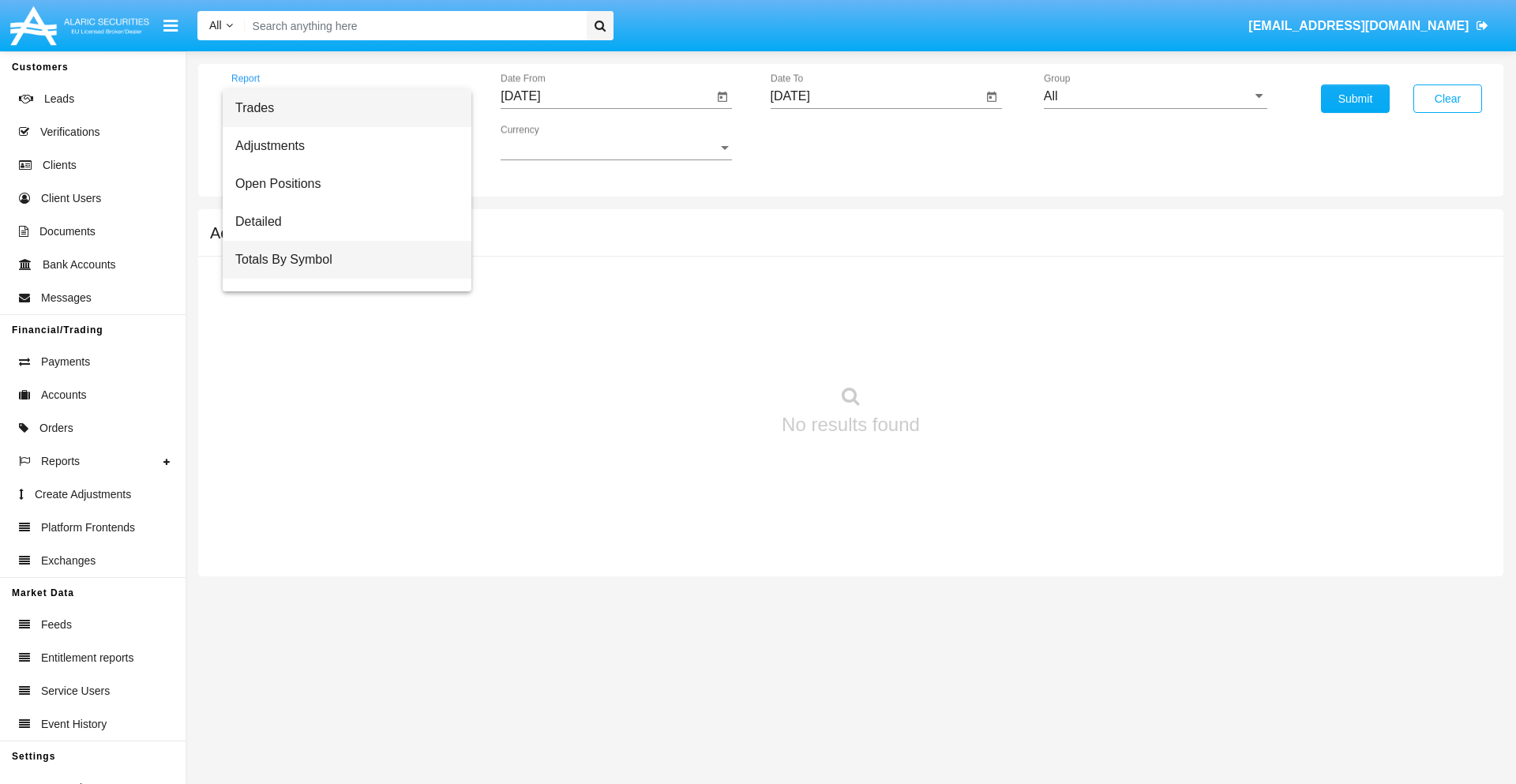
click at [340, 260] on span "Totals By Symbol" at bounding box center [347, 260] width 224 height 38
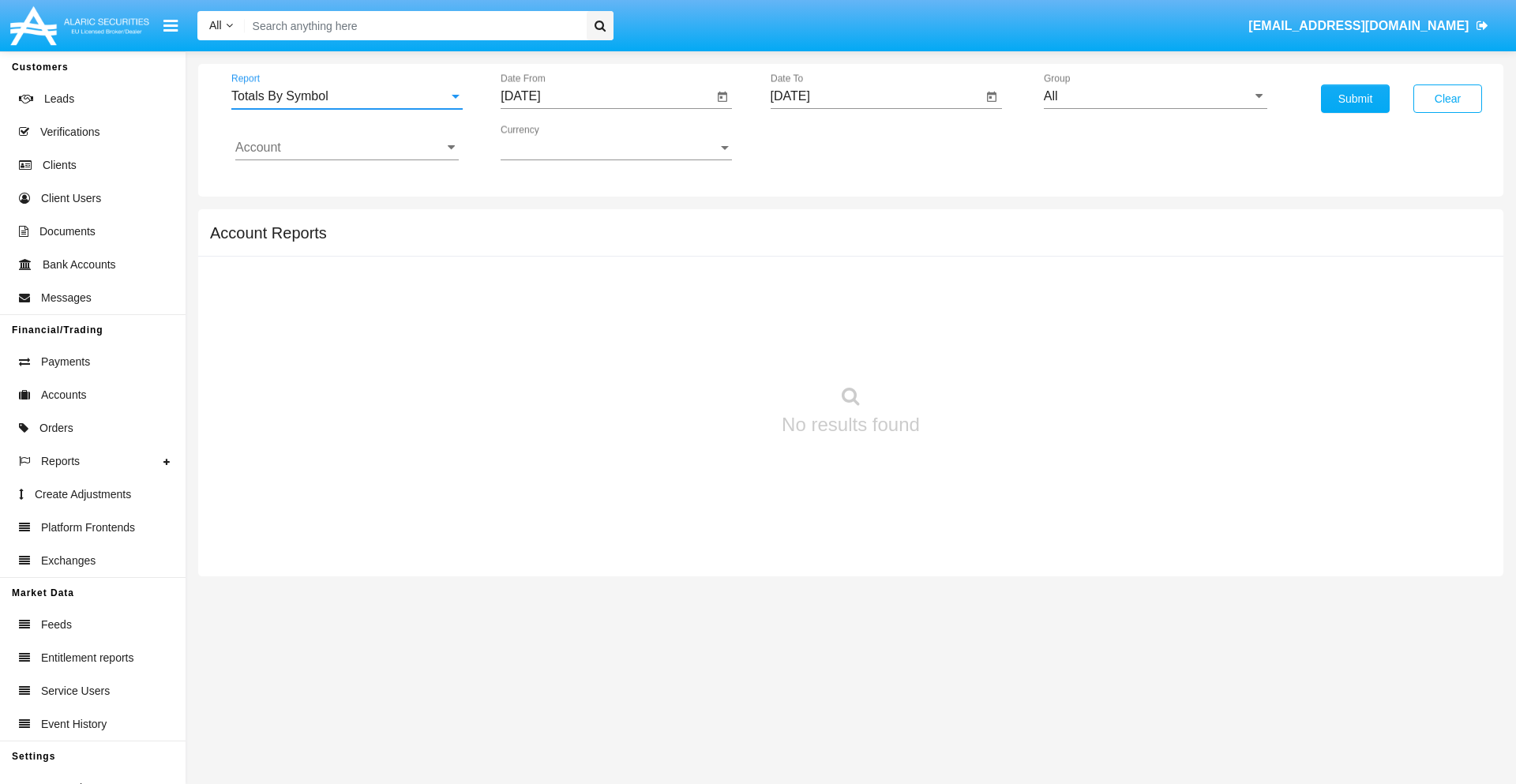
click at [606, 97] on input "[DATE]" at bounding box center [606, 96] width 212 height 14
click at [552, 142] on span "[DATE]" at bounding box center [538, 143] width 34 height 12
click at [705, 349] on div "2025" at bounding box center [705, 349] width 50 height 29
click at [705, 254] on div "AUG" at bounding box center [705, 254] width 50 height 29
click at [558, 337] on div "25" at bounding box center [558, 337] width 29 height 29
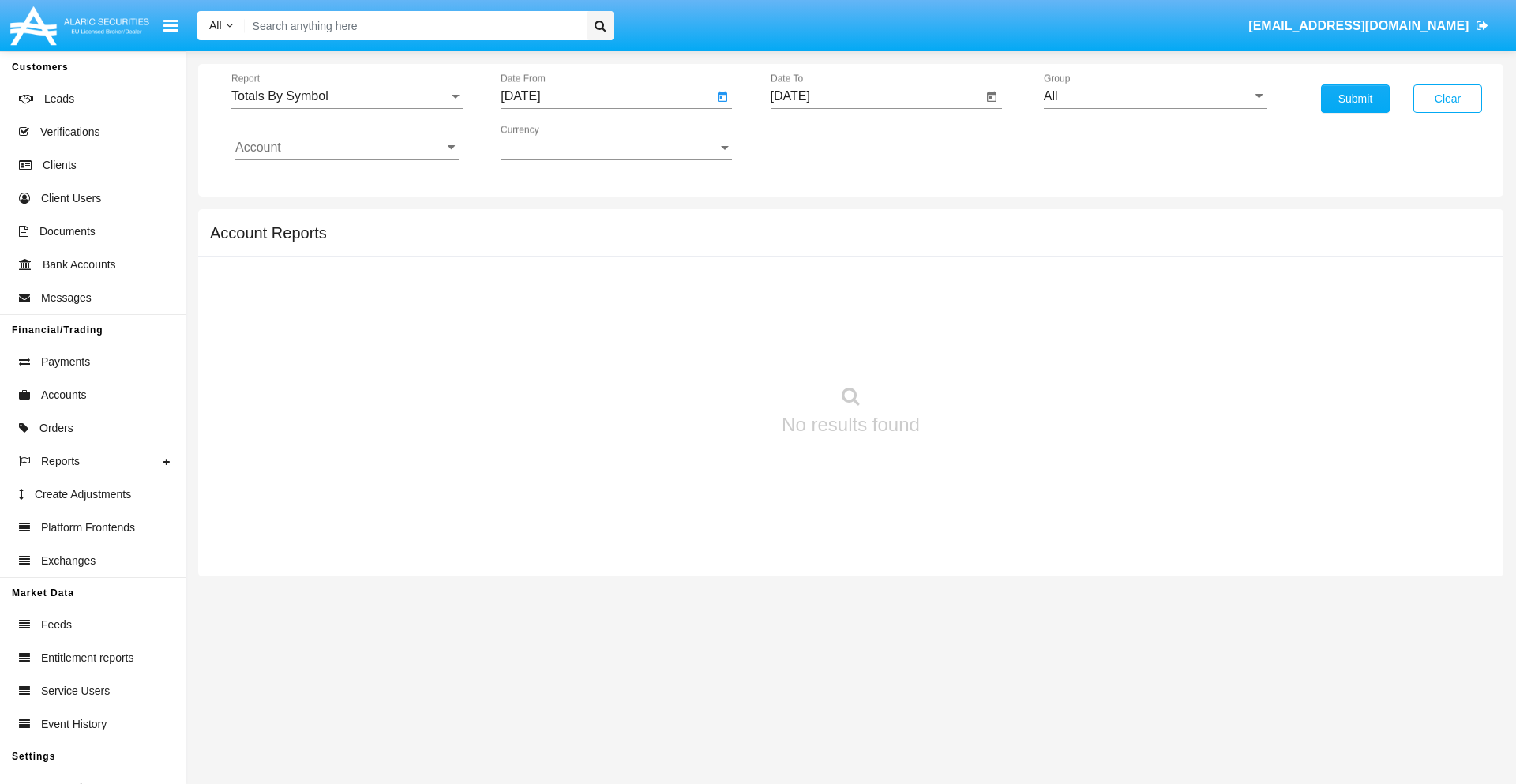
type input "[DATE]"
click at [876, 97] on input "[DATE]" at bounding box center [877, 96] width 212 height 14
click at [821, 142] on span "[DATE]" at bounding box center [809, 143] width 34 height 12
click at [974, 349] on div "2025" at bounding box center [974, 349] width 50 height 29
click at [808, 286] on div "SEP" at bounding box center [808, 286] width 50 height 29
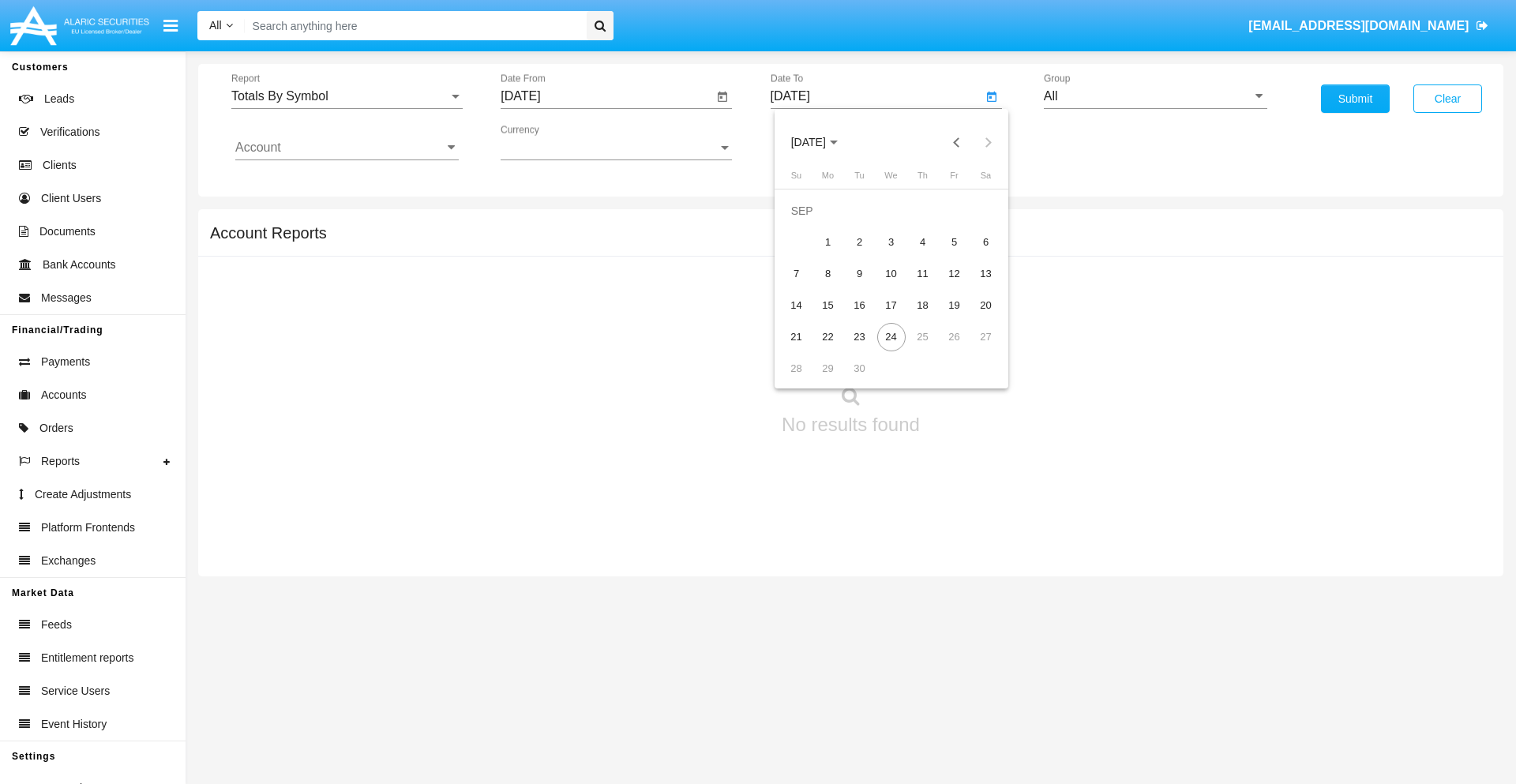
click at [891, 337] on div "24" at bounding box center [892, 337] width 29 height 29
type input "[DATE]"
click at [1155, 97] on input "All" at bounding box center [1155, 96] width 224 height 14
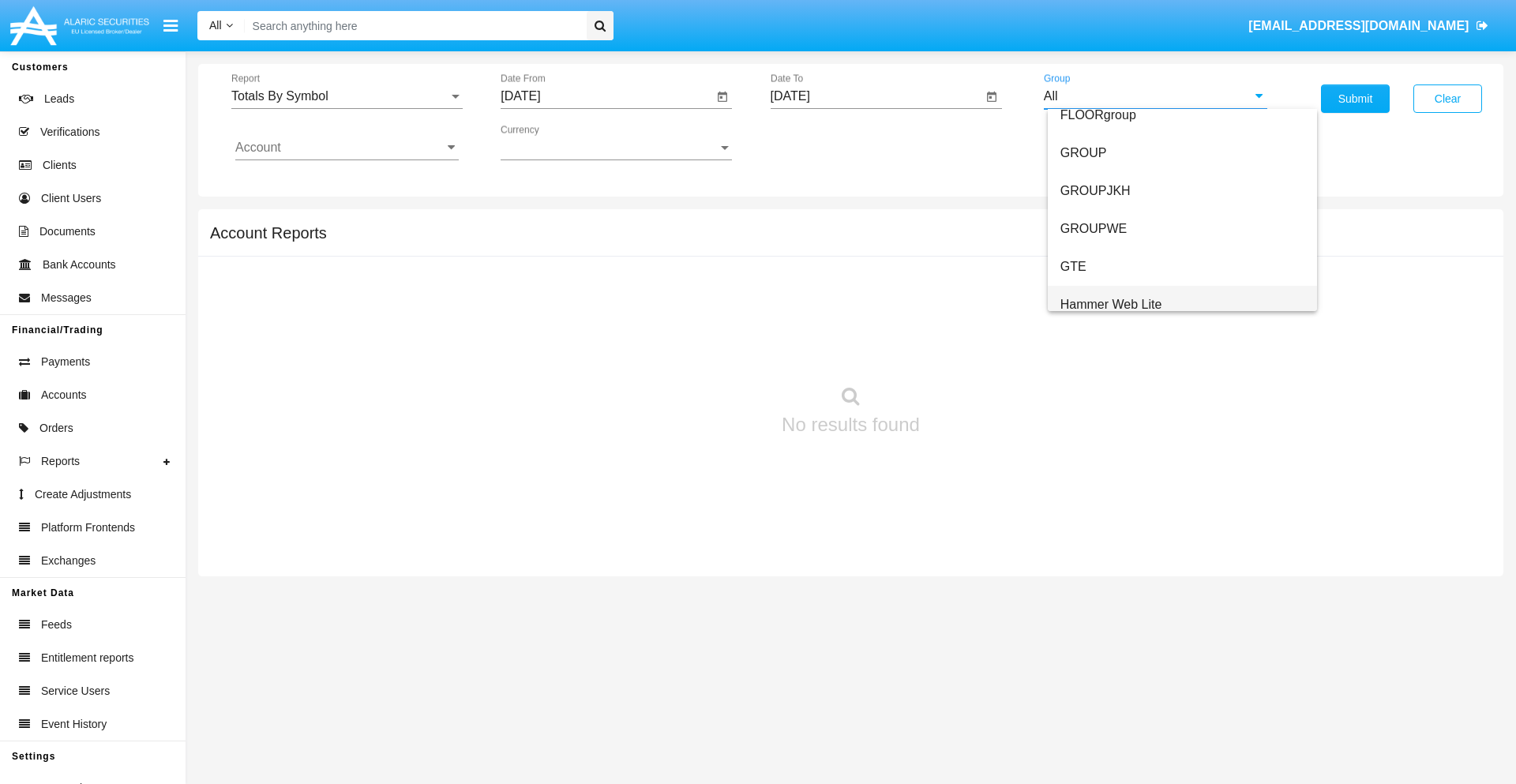
click at [1111, 304] on span "Hammer Web Lite" at bounding box center [1111, 304] width 102 height 13
type input "Hammer Web Lite"
click at [347, 147] on input "Account" at bounding box center [347, 147] width 224 height 14
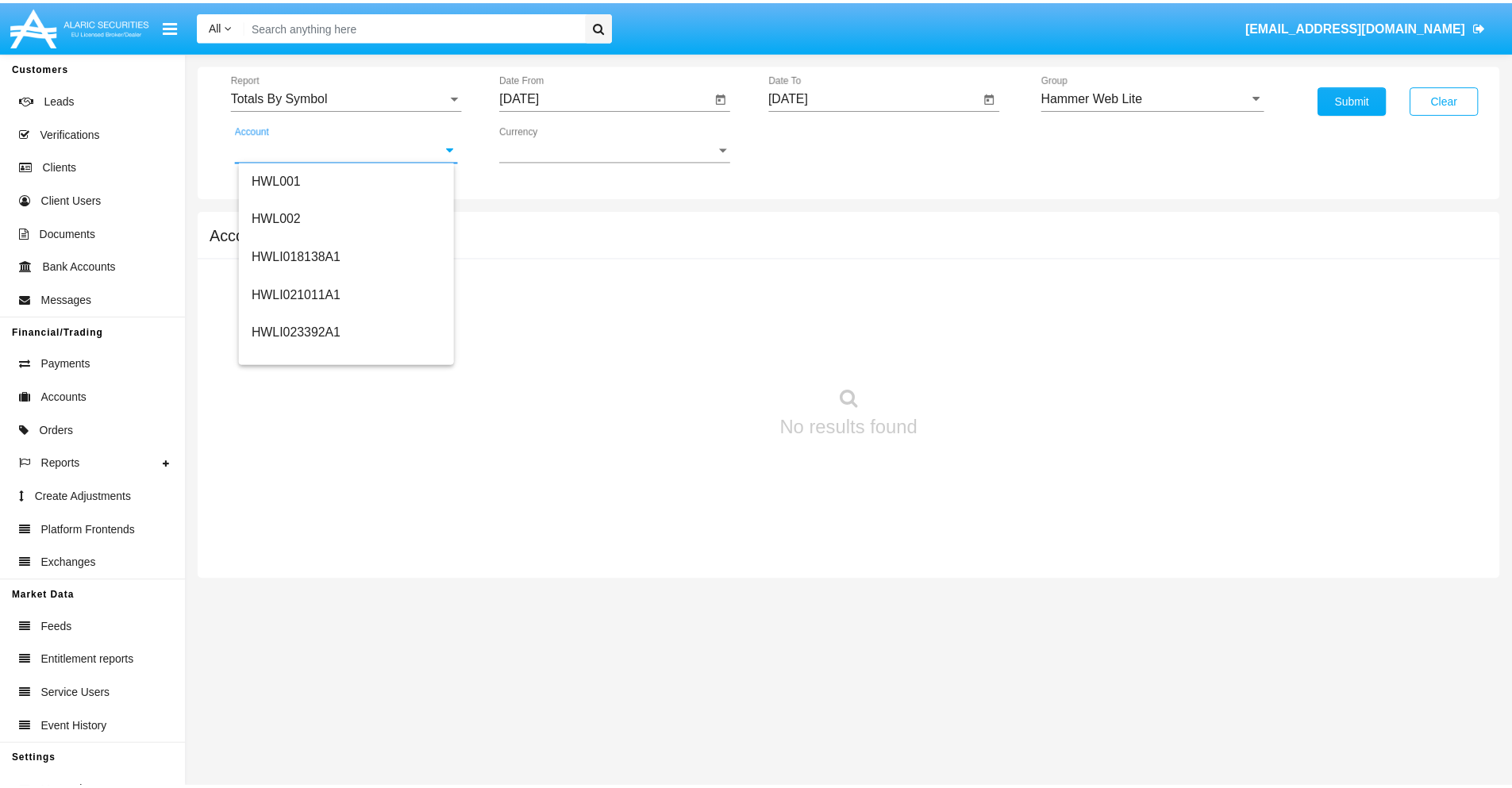
scroll to position [241, 0]
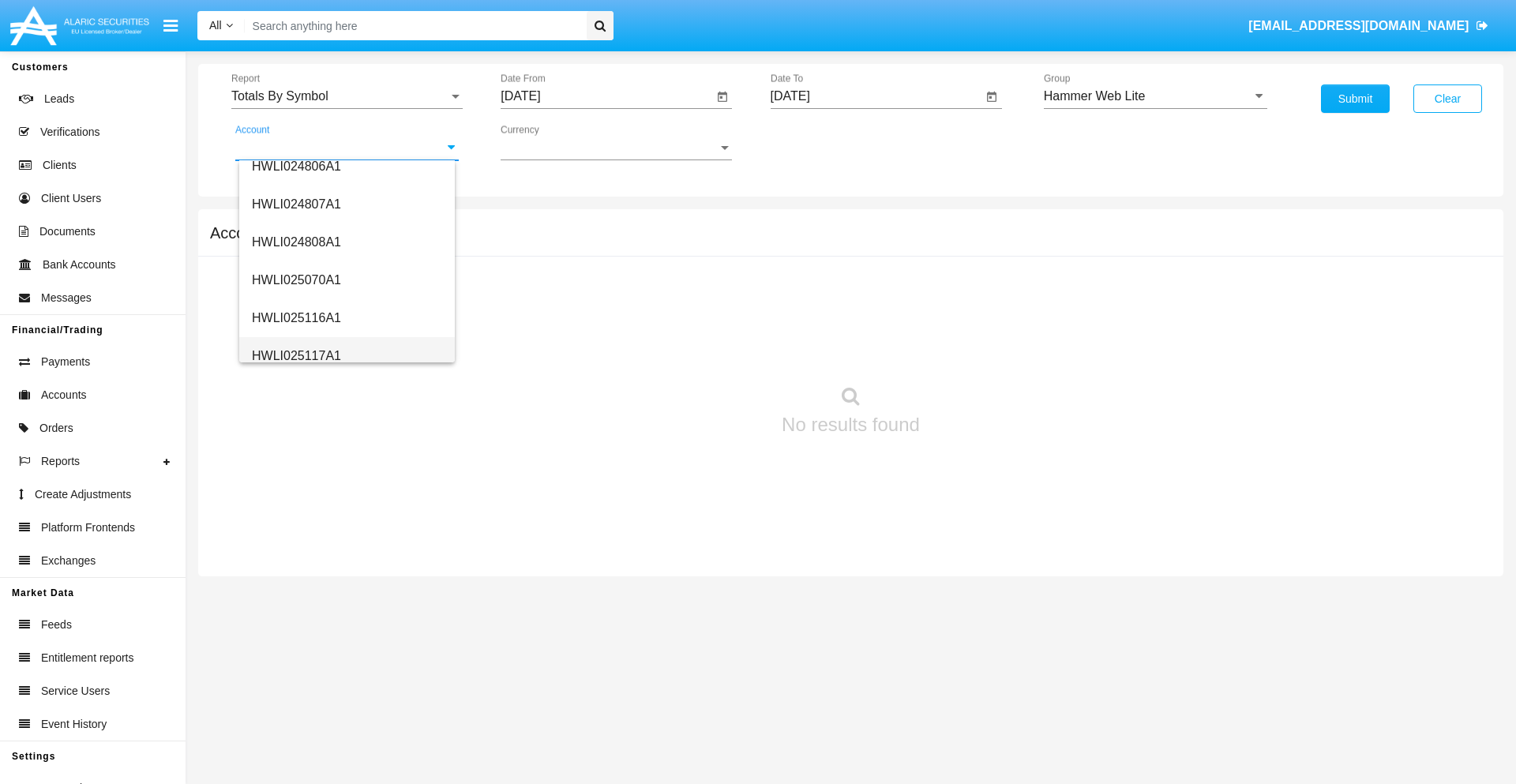
click at [295, 356] on span "HWLI025117A1" at bounding box center [296, 356] width 89 height 13
type input "HWLI025117A1"
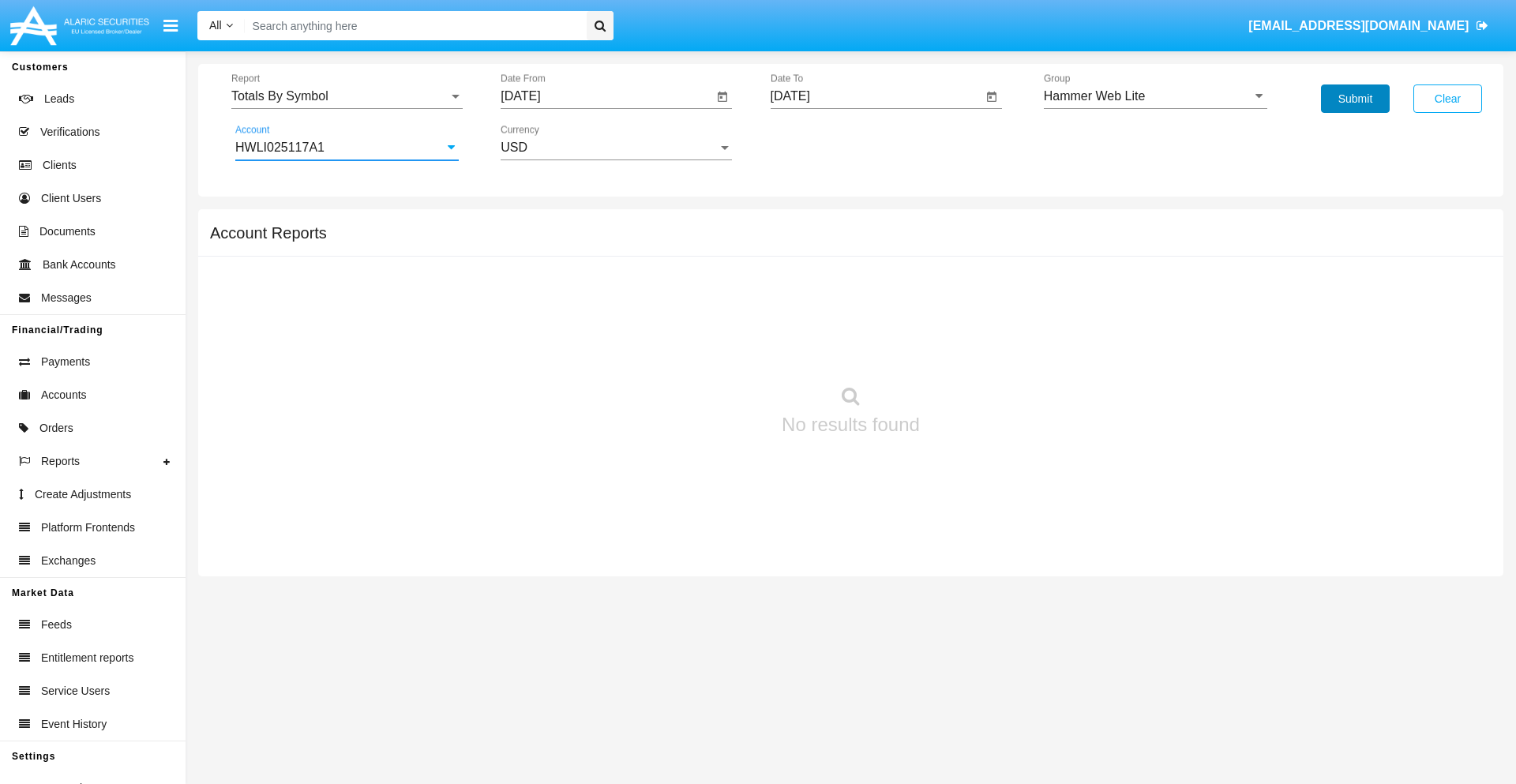
click at [1355, 98] on button "Submit" at bounding box center [1355, 98] width 69 height 29
click at [347, 97] on span "Report" at bounding box center [339, 96] width 217 height 14
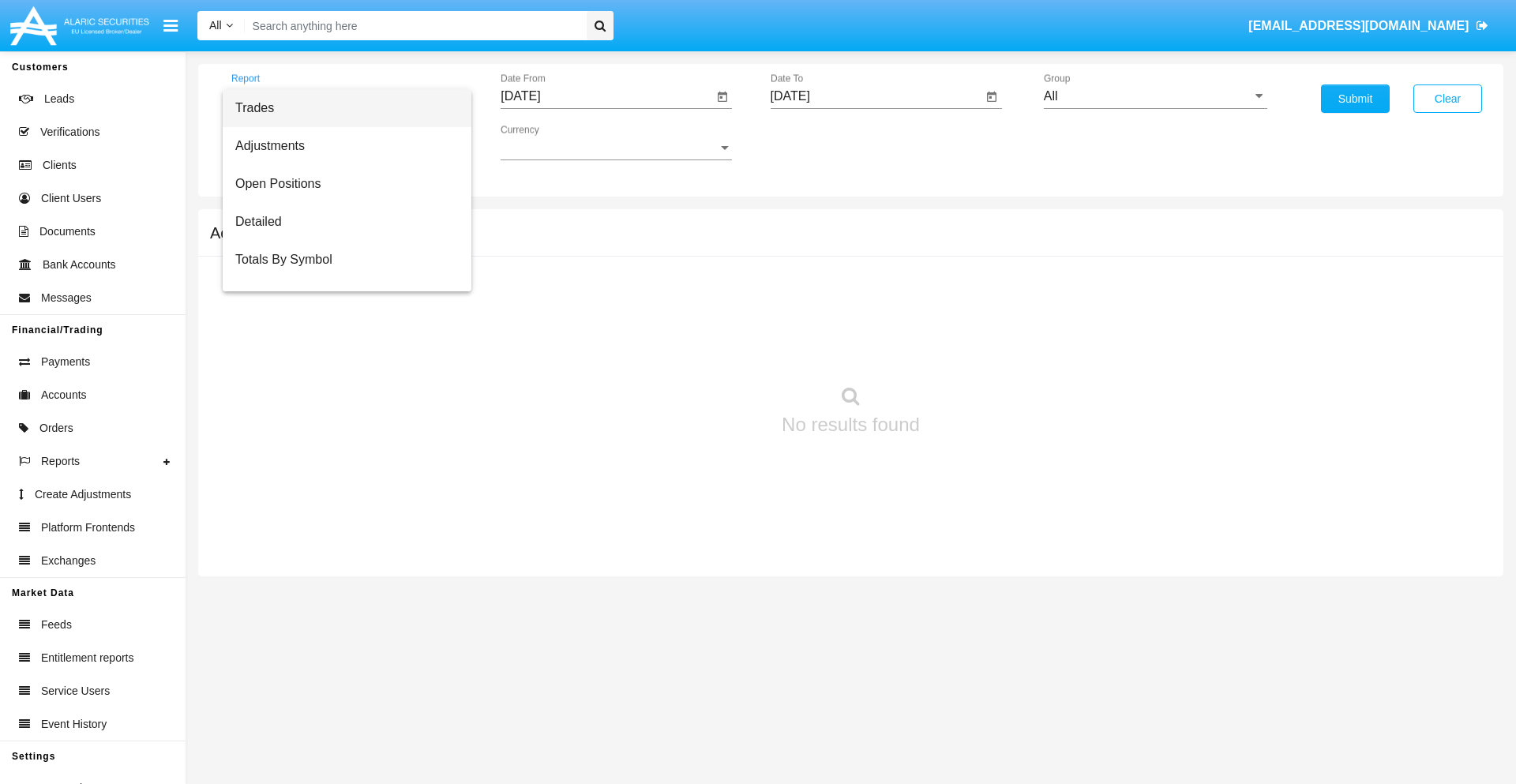
click at [340, 108] on span "Trades" at bounding box center [347, 108] width 224 height 38
click at [606, 97] on input "[DATE]" at bounding box center [606, 96] width 212 height 14
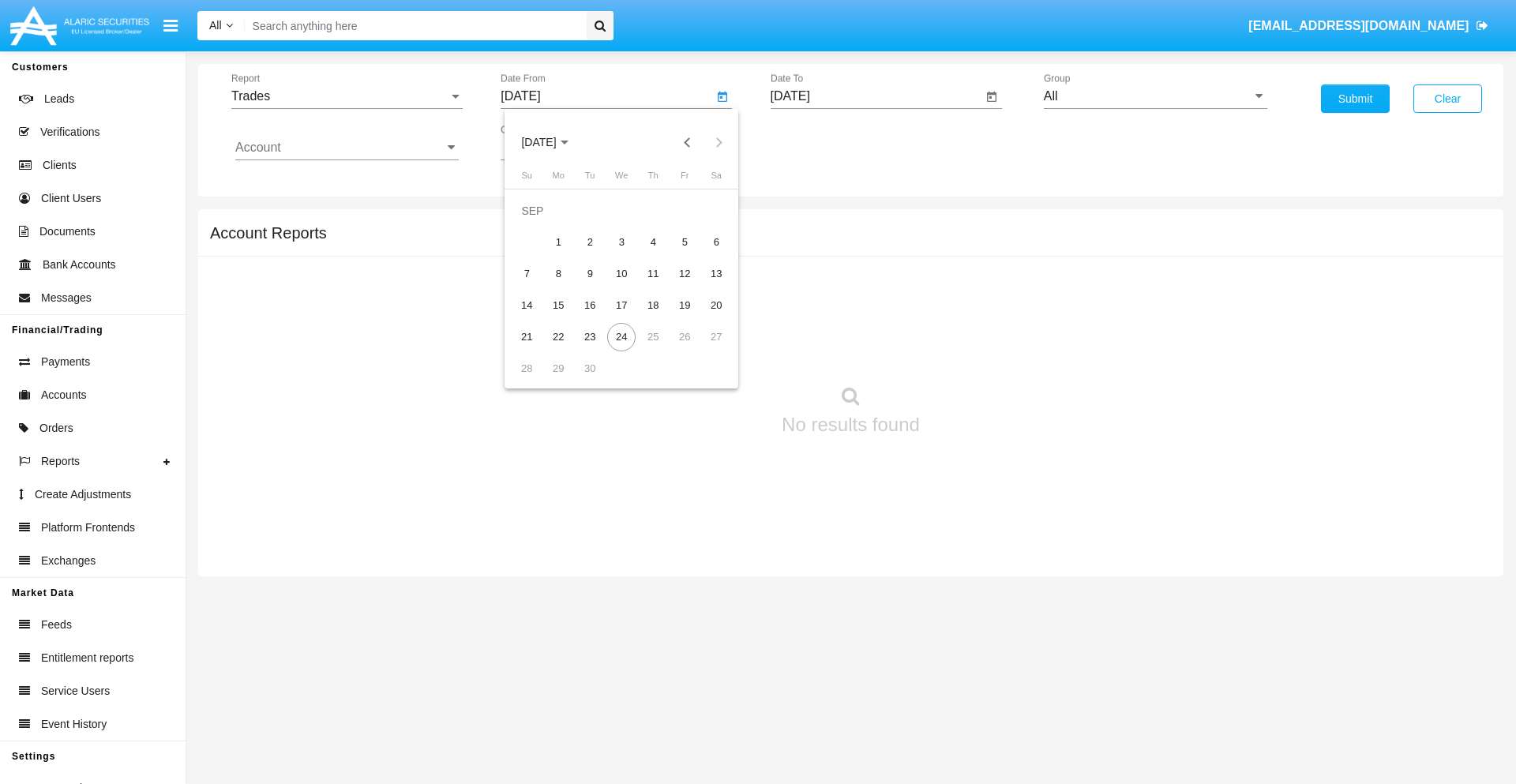
click at [552, 142] on span "SEP 2025" at bounding box center [538, 143] width 34 height 12
click at [705, 349] on div "2025" at bounding box center [705, 349] width 50 height 29
click at [594, 254] on div "JUN" at bounding box center [594, 254] width 50 height 29
click at [590, 337] on div "24" at bounding box center [590, 337] width 29 height 29
type input "06/24/25"
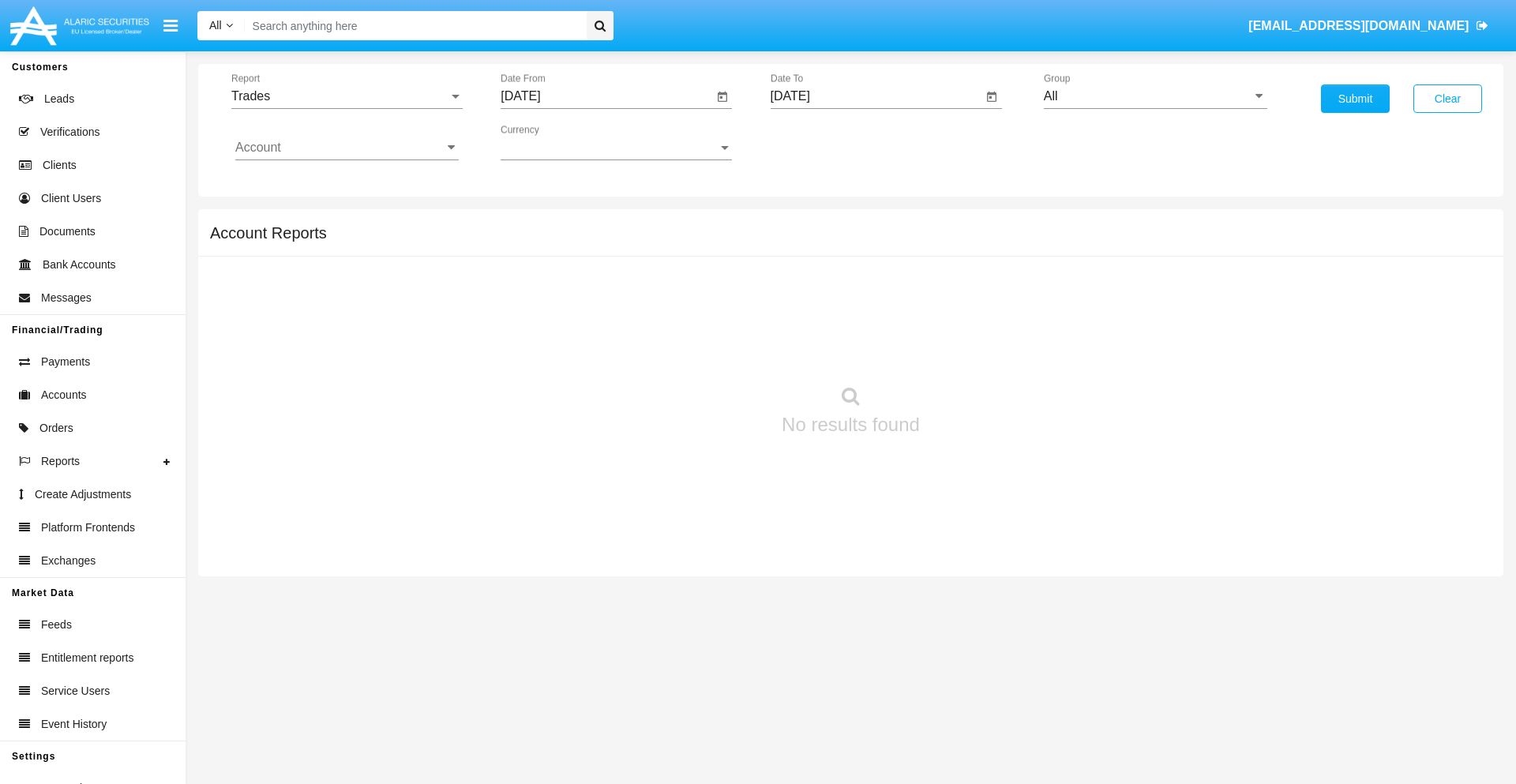
click at [876, 97] on input "[DATE]" at bounding box center [877, 96] width 212 height 14
click at [821, 142] on span "SEP 2025" at bounding box center [809, 143] width 34 height 12
click at [974, 349] on div "2025" at bounding box center [974, 349] width 50 height 29
click at [808, 286] on div "SEP" at bounding box center [808, 286] width 50 height 29
click at [891, 337] on div "24" at bounding box center [892, 337] width 29 height 29
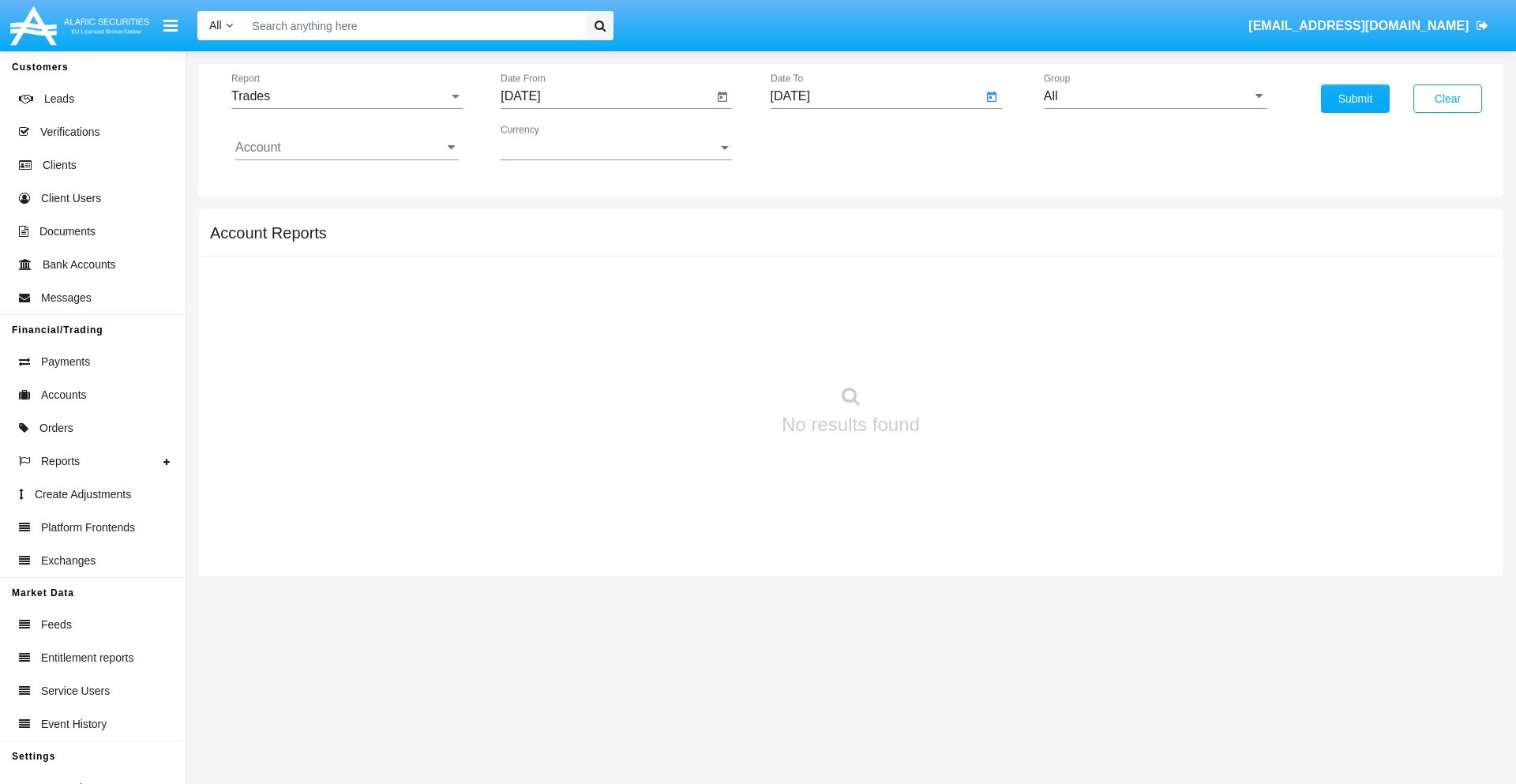
type input "09/24/25"
click at [1155, 97] on input "All" at bounding box center [1155, 96] width 224 height 14
type input "Hammer Web Lite"
click at [347, 147] on input "Account" at bounding box center [347, 147] width 224 height 14
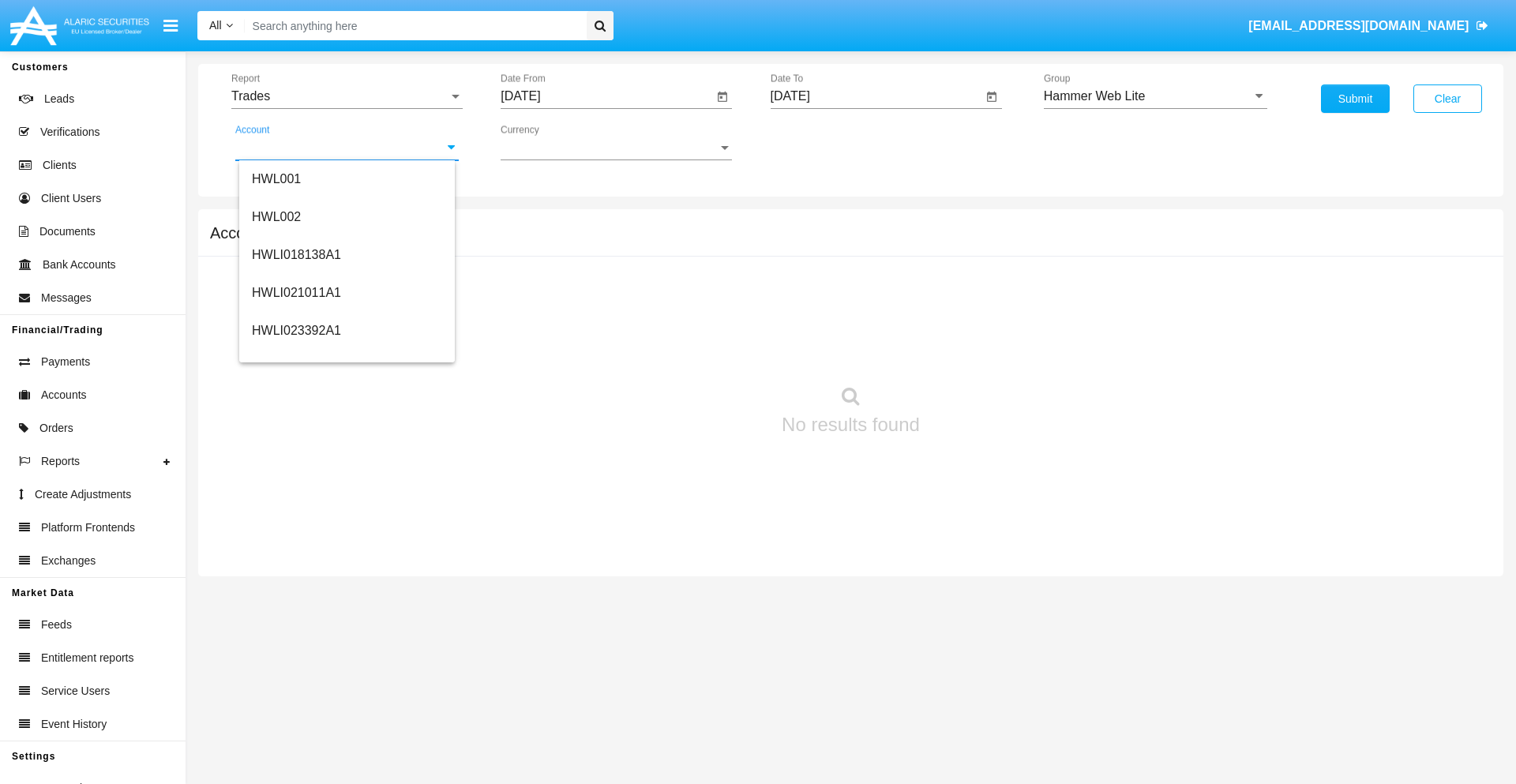
click at [295, 589] on span "HWLI025117A1" at bounding box center [296, 596] width 89 height 13
type input "HWLI025117A1"
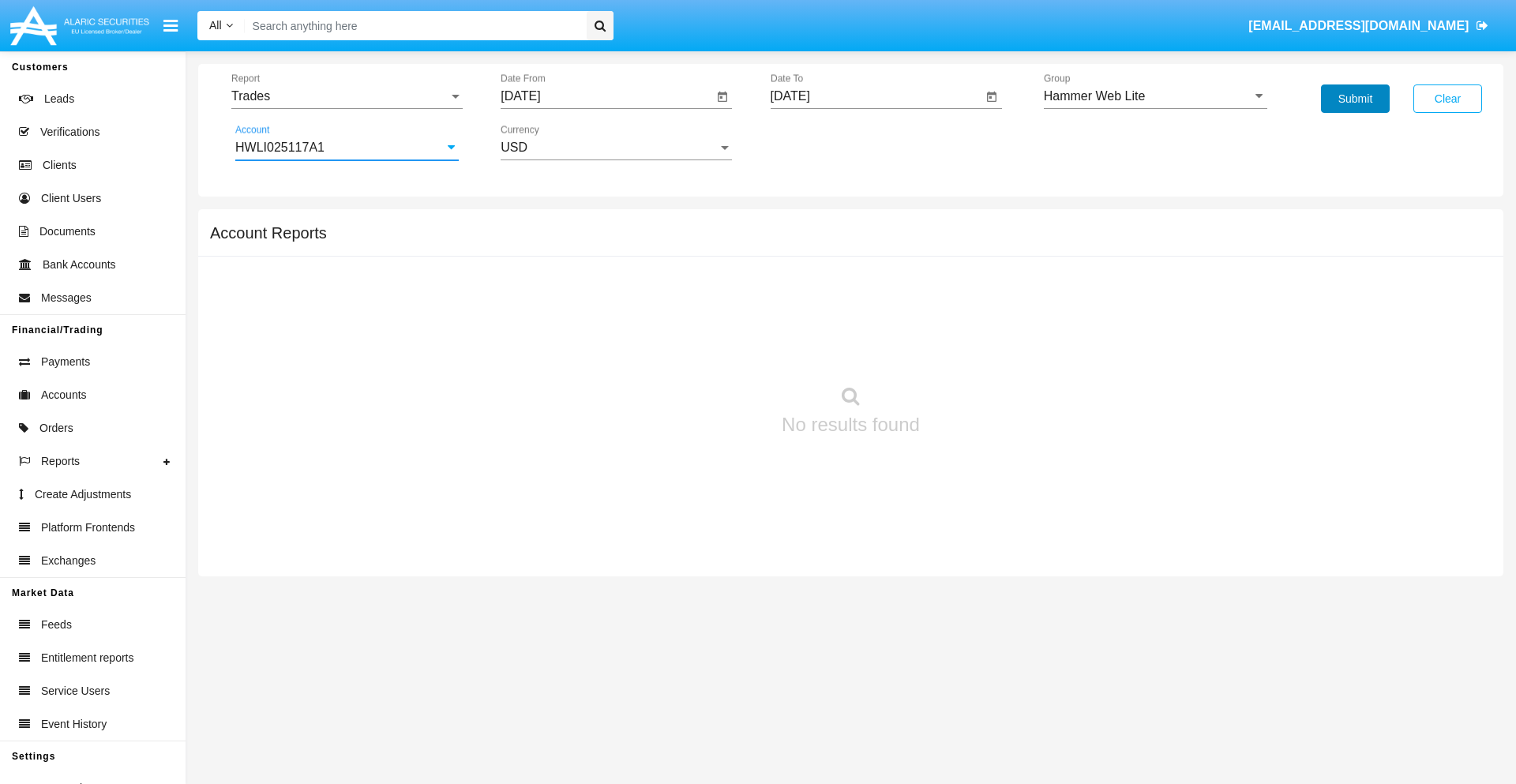
click at [1355, 98] on button "Submit" at bounding box center [1355, 98] width 69 height 29
click at [347, 97] on span "Report" at bounding box center [339, 96] width 217 height 14
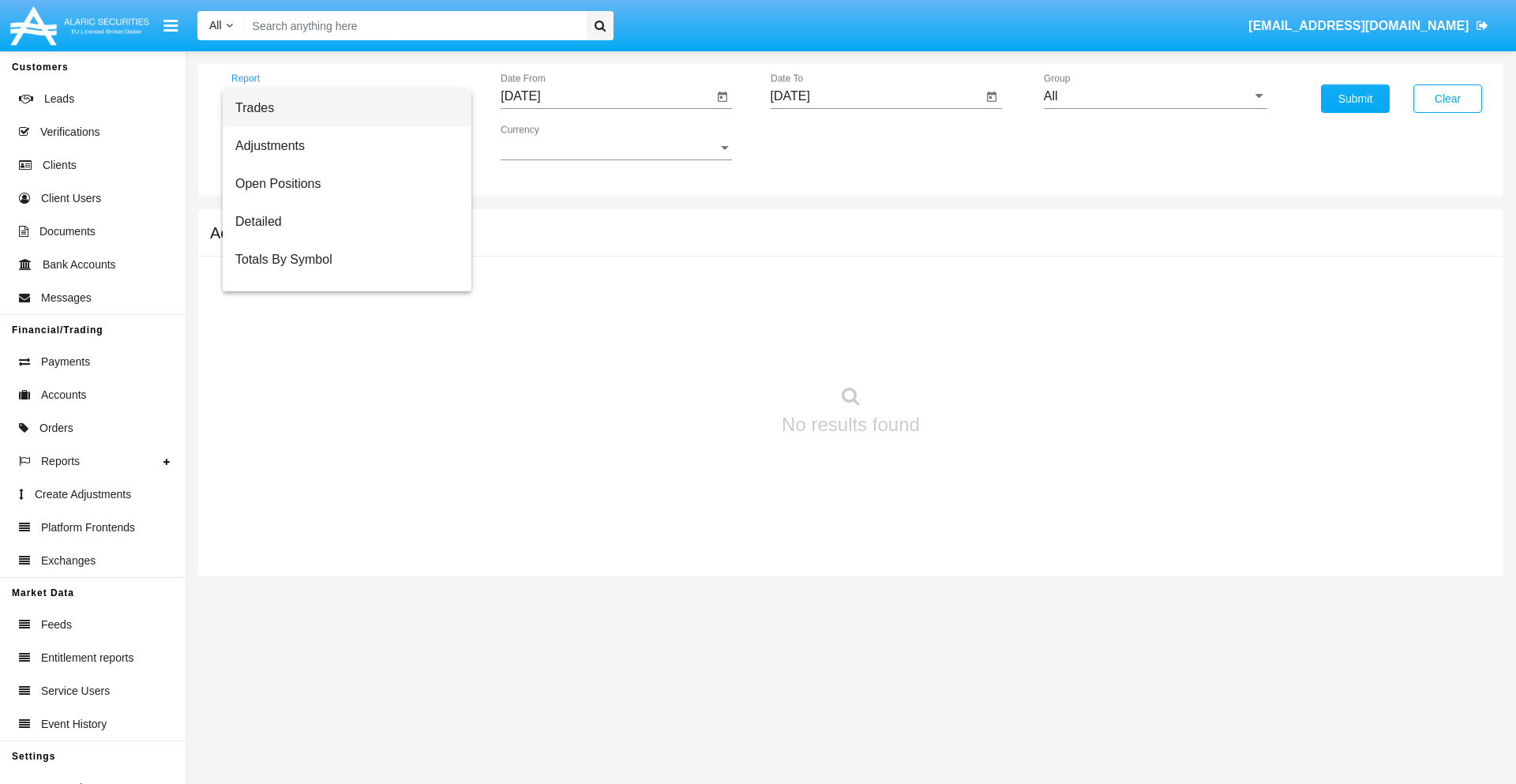
click at [340, 108] on span "Trades" at bounding box center [347, 108] width 224 height 38
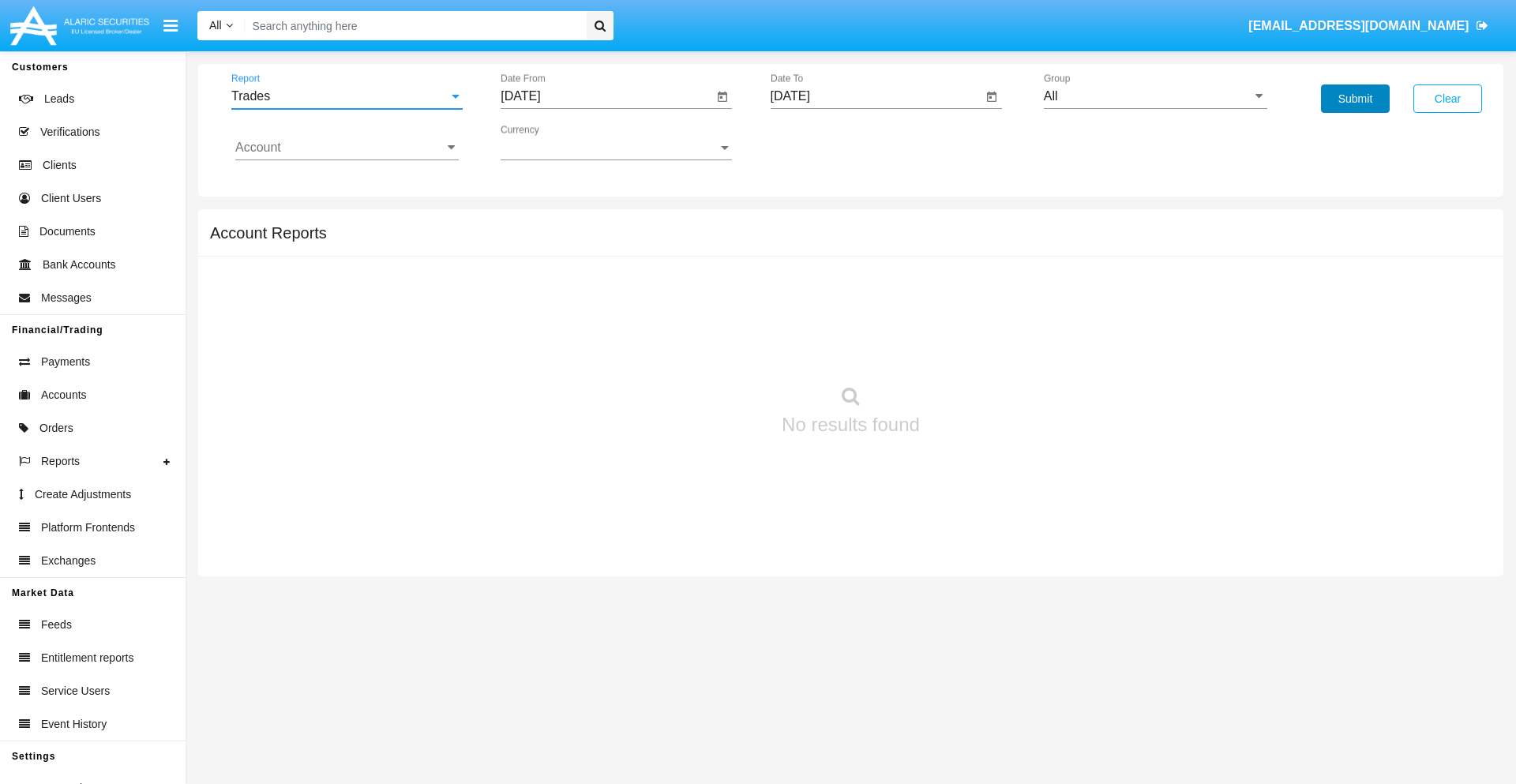
click at [1355, 98] on button "Submit" at bounding box center [1355, 98] width 69 height 29
click at [347, 97] on span "Report" at bounding box center [339, 96] width 217 height 14
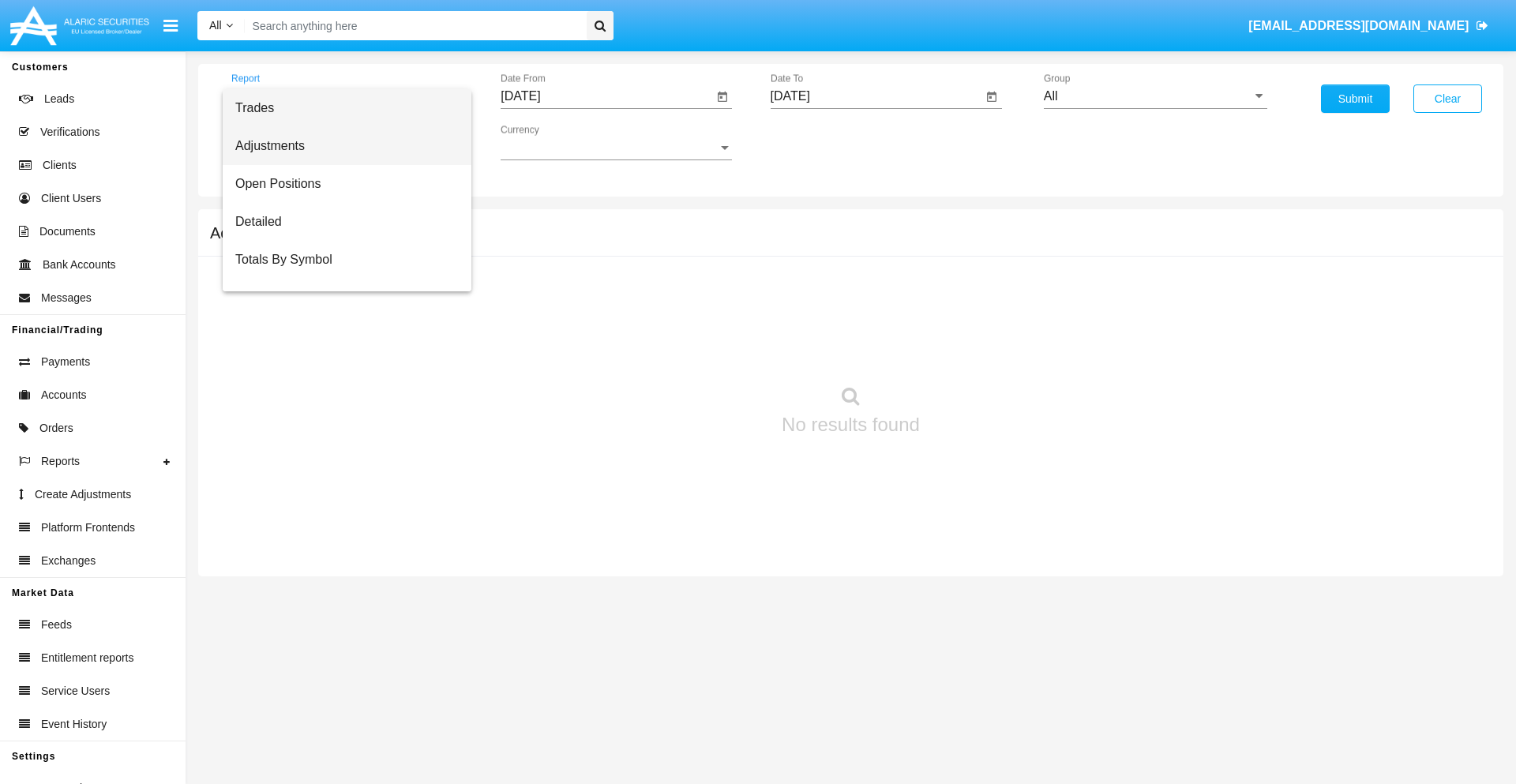
click at [340, 146] on span "Adjustments" at bounding box center [347, 146] width 224 height 38
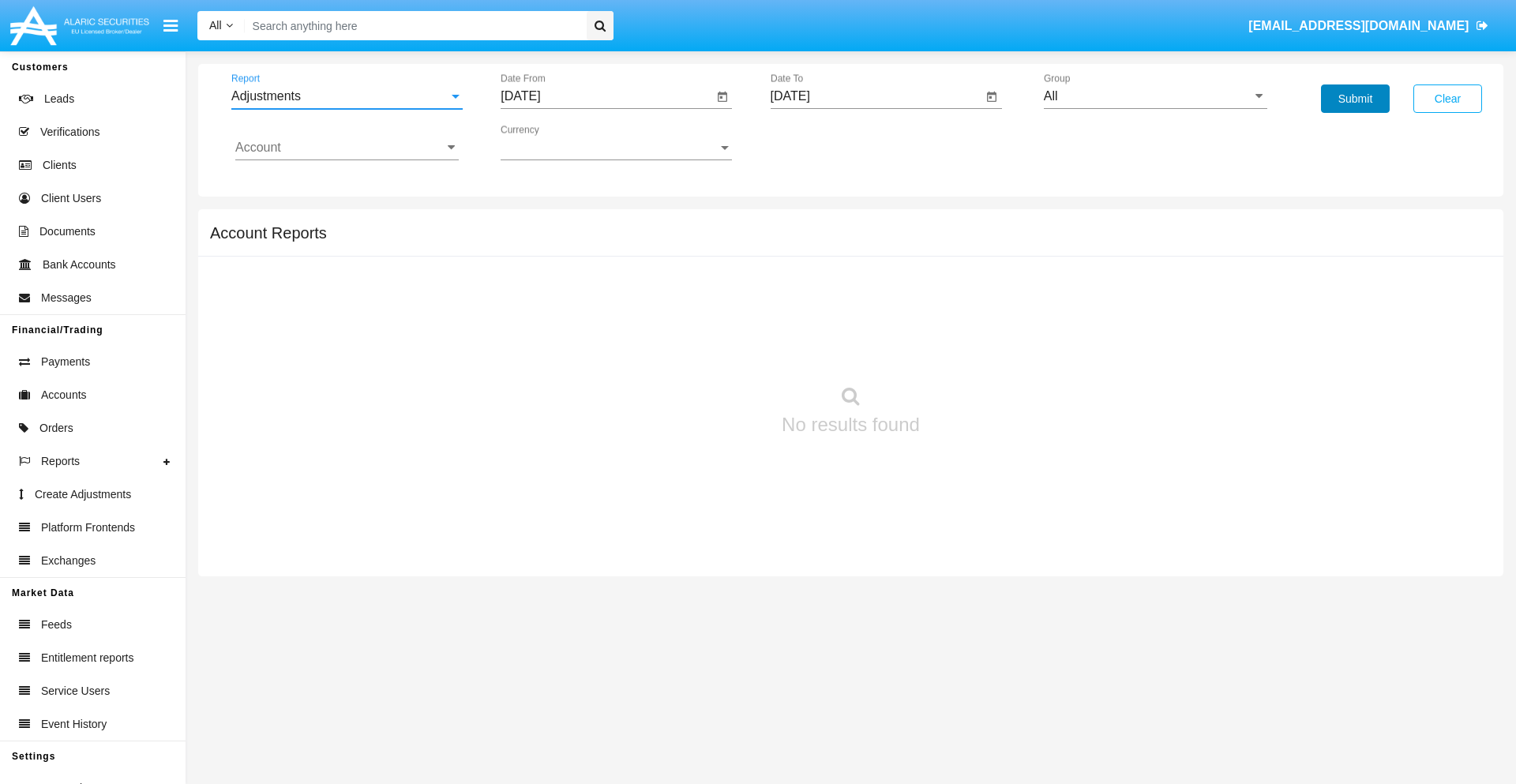
click at [1355, 98] on button "Submit" at bounding box center [1355, 98] width 69 height 29
click at [347, 97] on span "Report" at bounding box center [339, 96] width 217 height 14
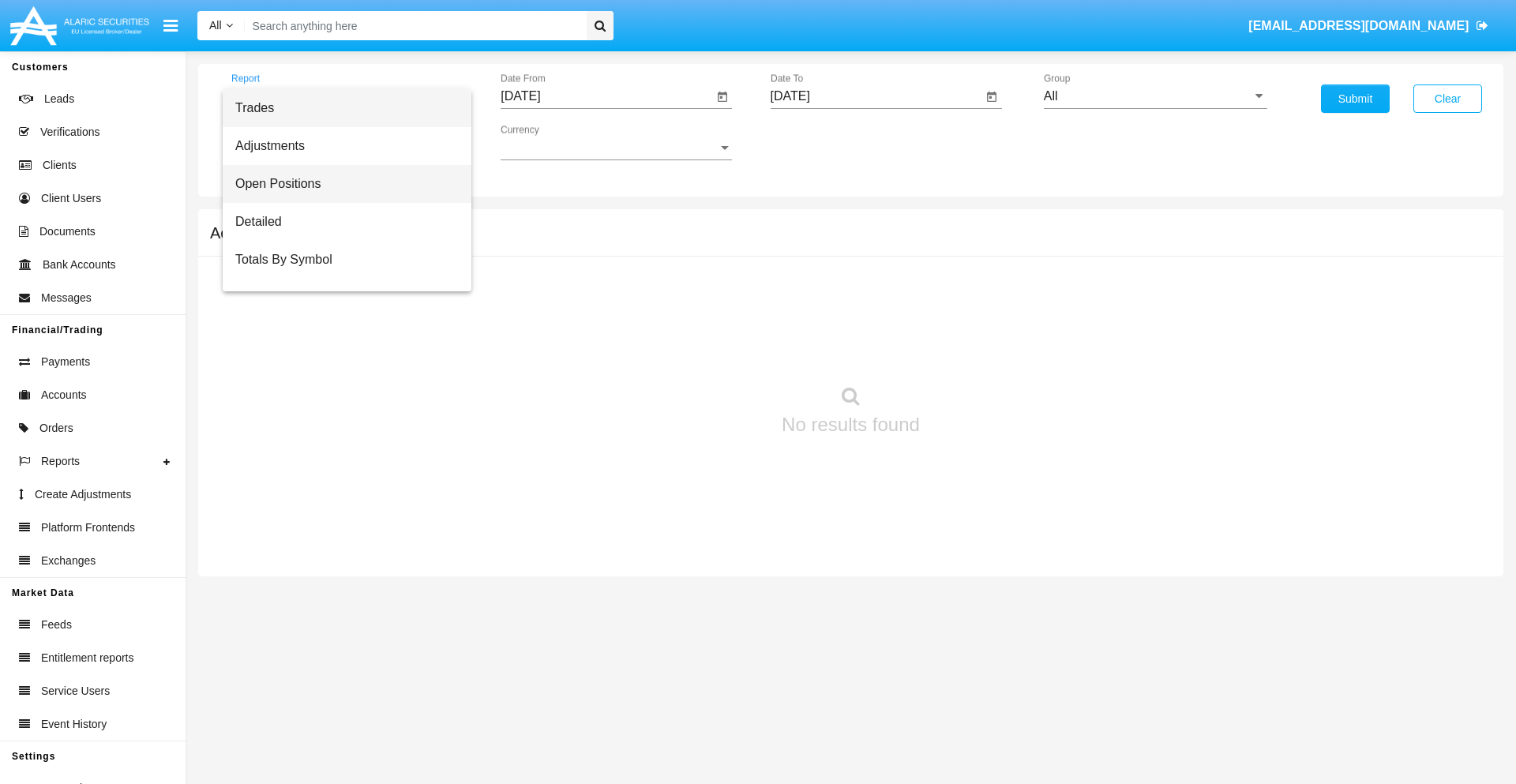
click at [340, 184] on span "Open Positions" at bounding box center [347, 184] width 224 height 38
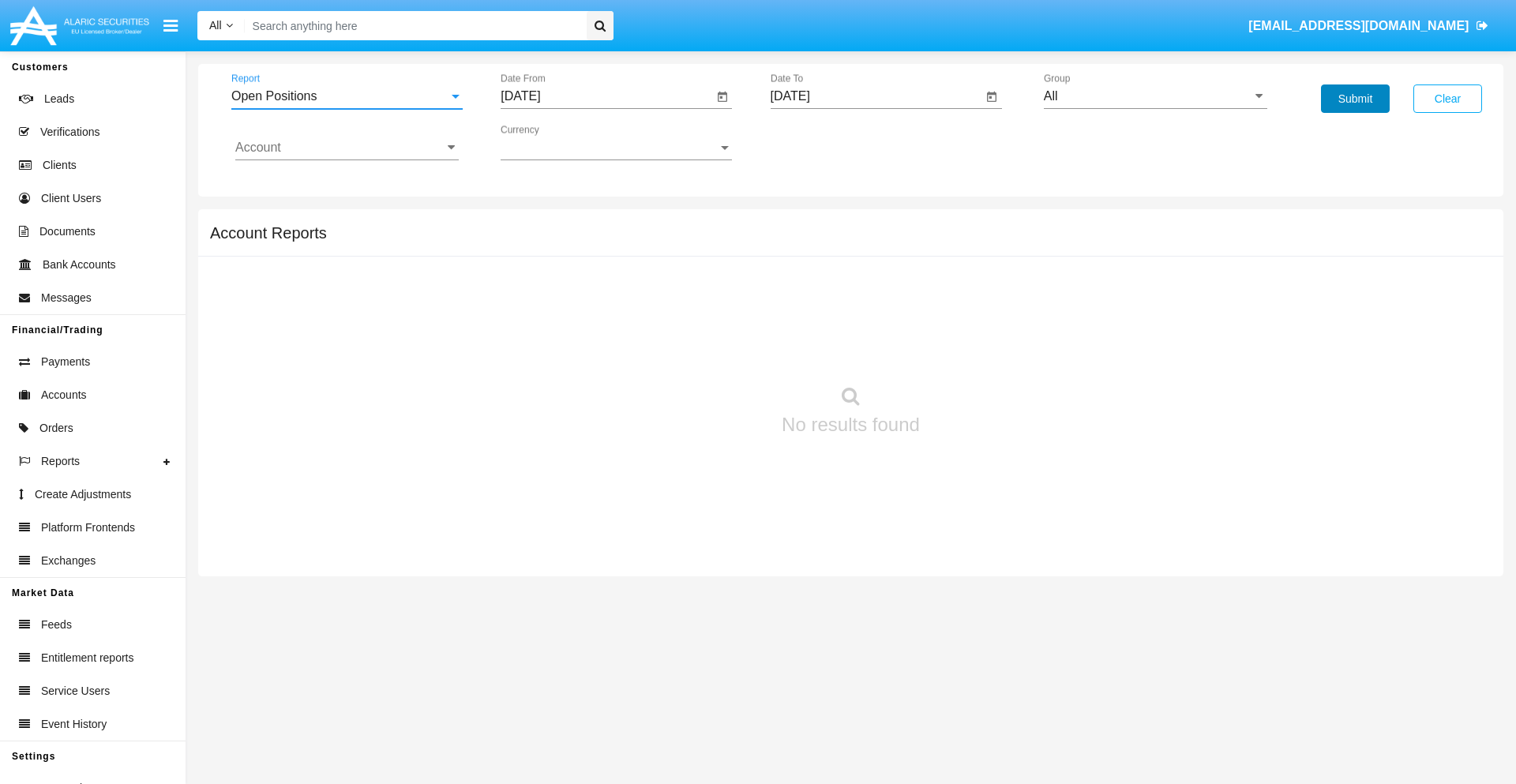
click at [1355, 98] on button "Submit" at bounding box center [1355, 98] width 69 height 29
click at [347, 97] on span "Report" at bounding box center [339, 96] width 217 height 14
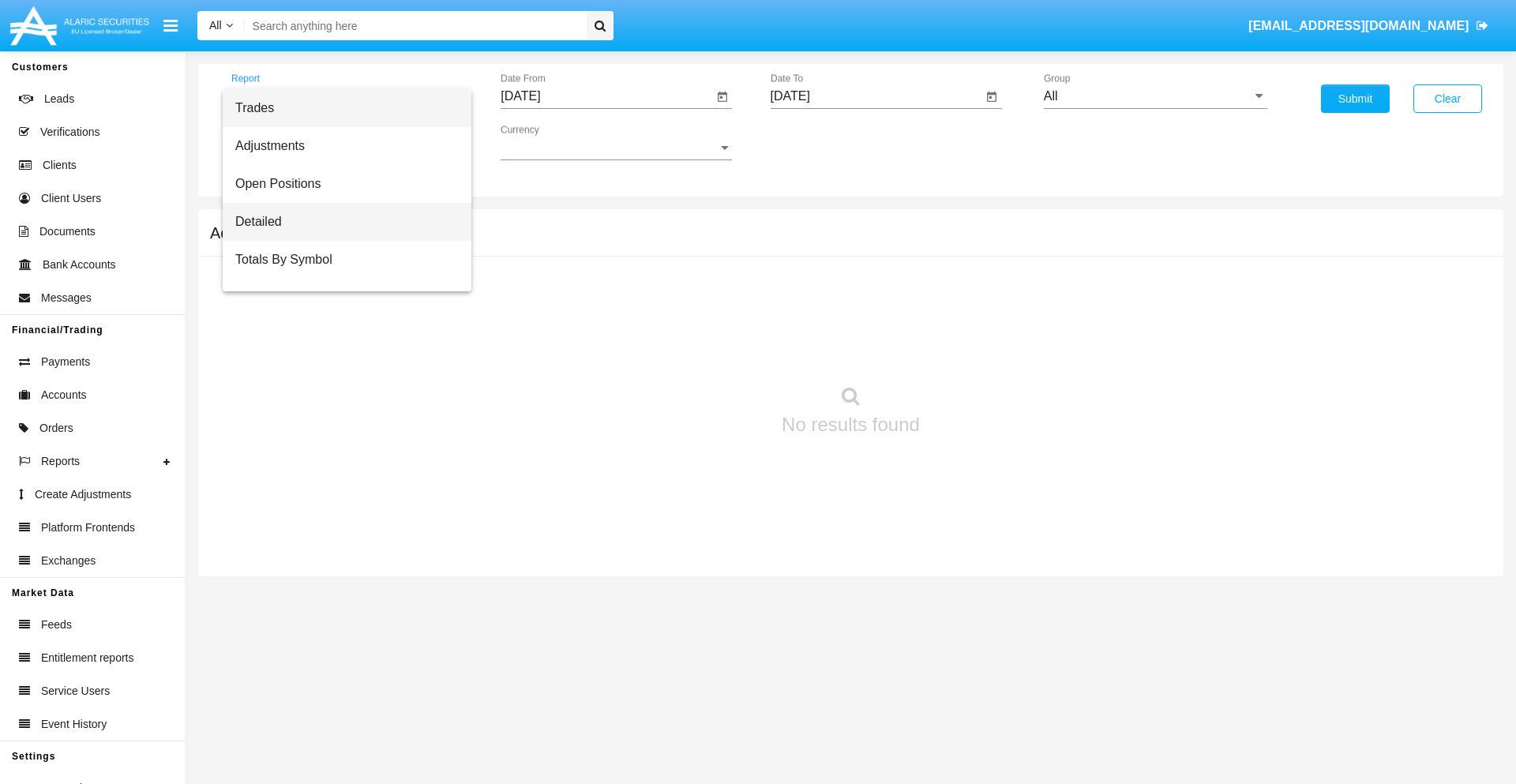
click at [340, 222] on span "Detailed" at bounding box center [347, 222] width 224 height 38
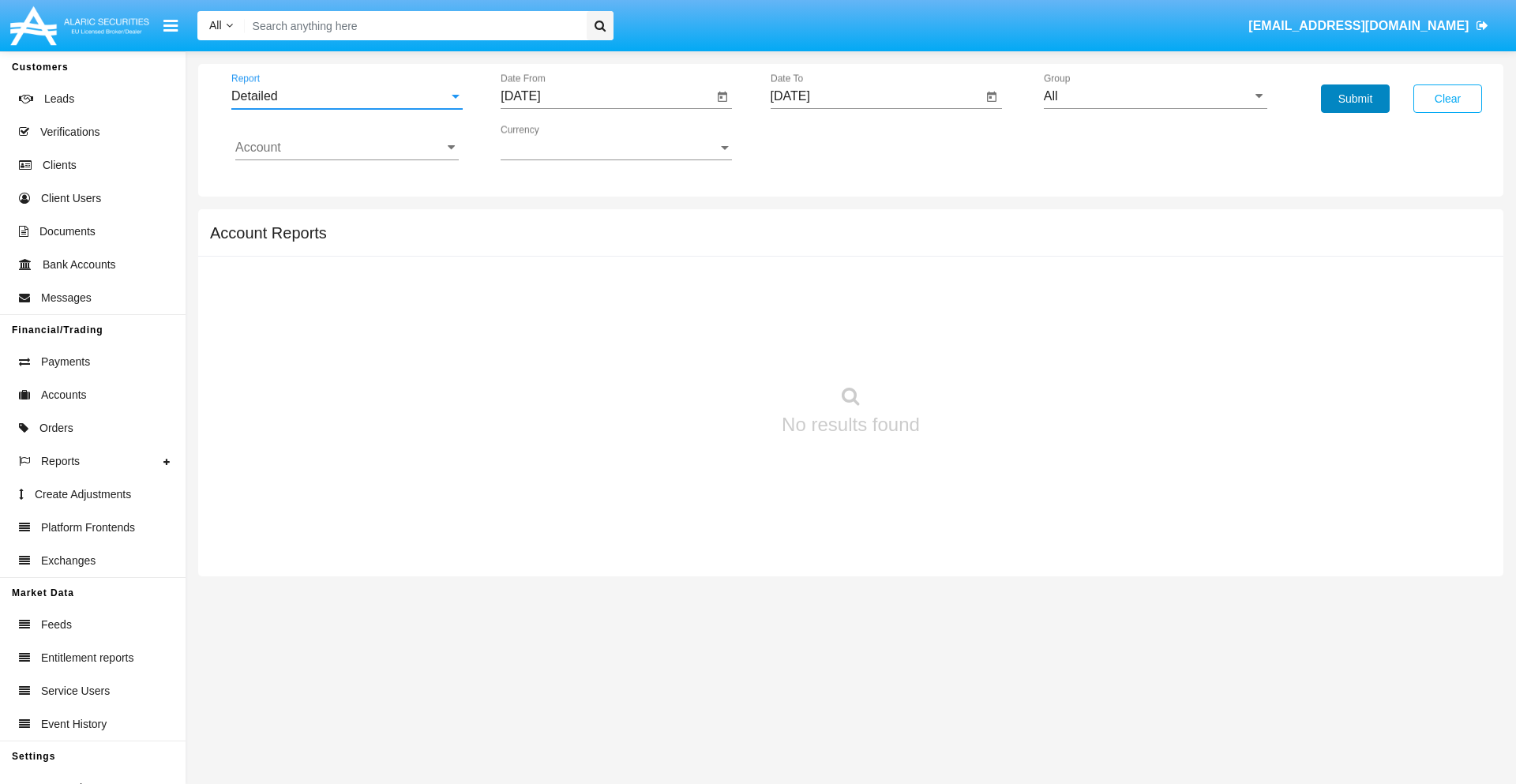
click at [1355, 98] on button "Submit" at bounding box center [1355, 98] width 69 height 29
click at [347, 97] on span "Report" at bounding box center [339, 96] width 217 height 14
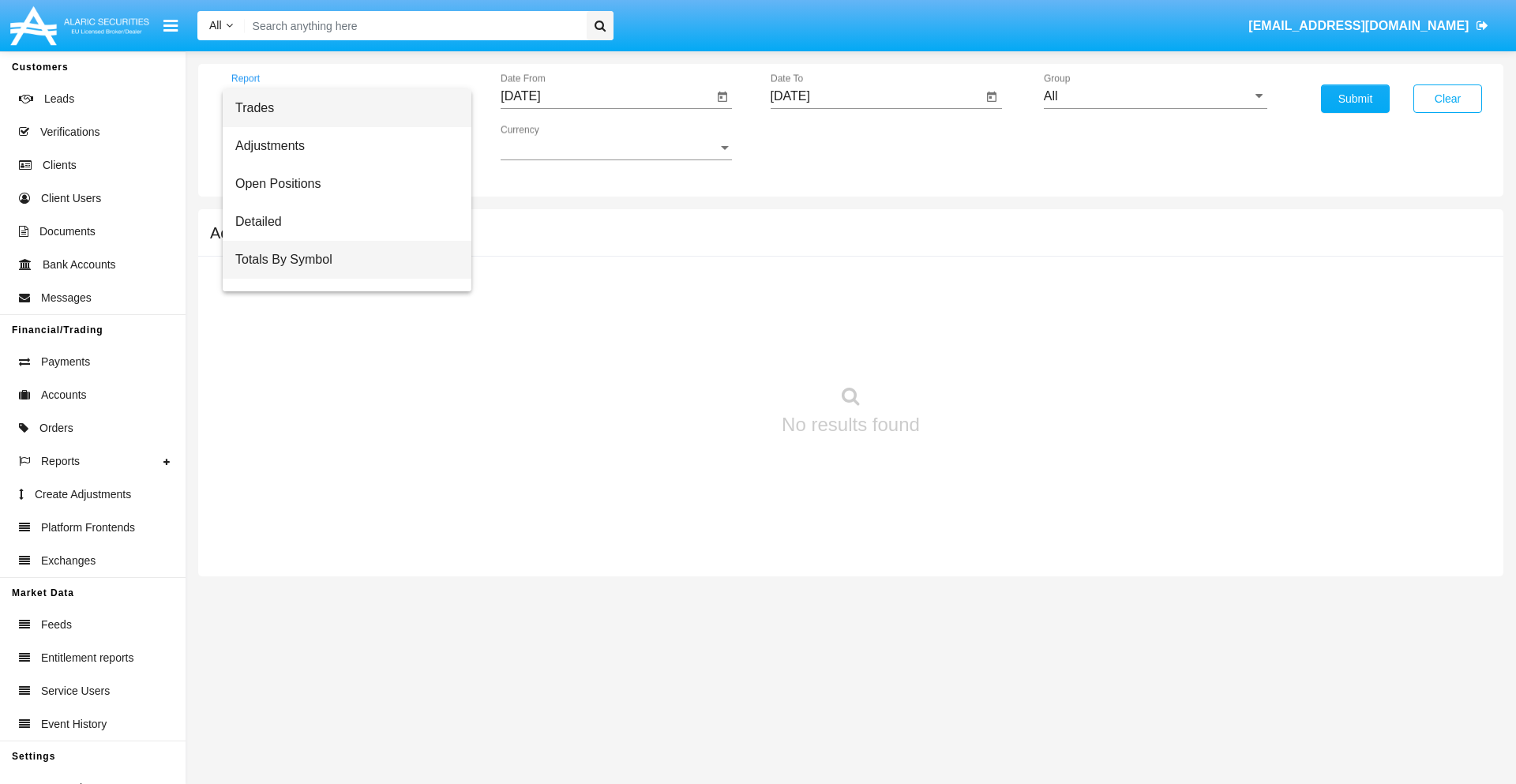
click at [340, 260] on span "Totals By Symbol" at bounding box center [347, 260] width 224 height 38
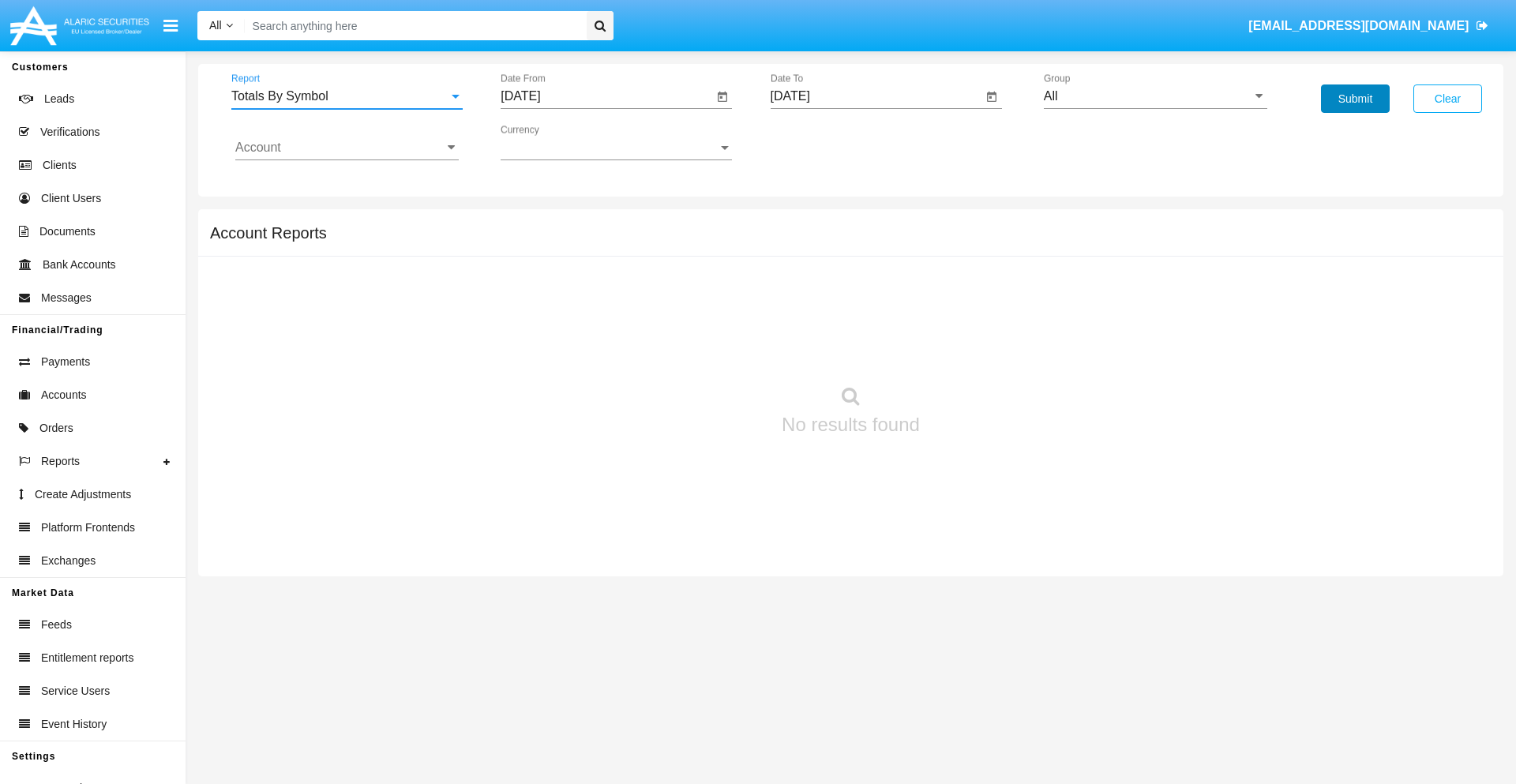
click at [1355, 98] on button "Submit" at bounding box center [1355, 98] width 69 height 29
click at [347, 97] on span "Report" at bounding box center [339, 96] width 217 height 14
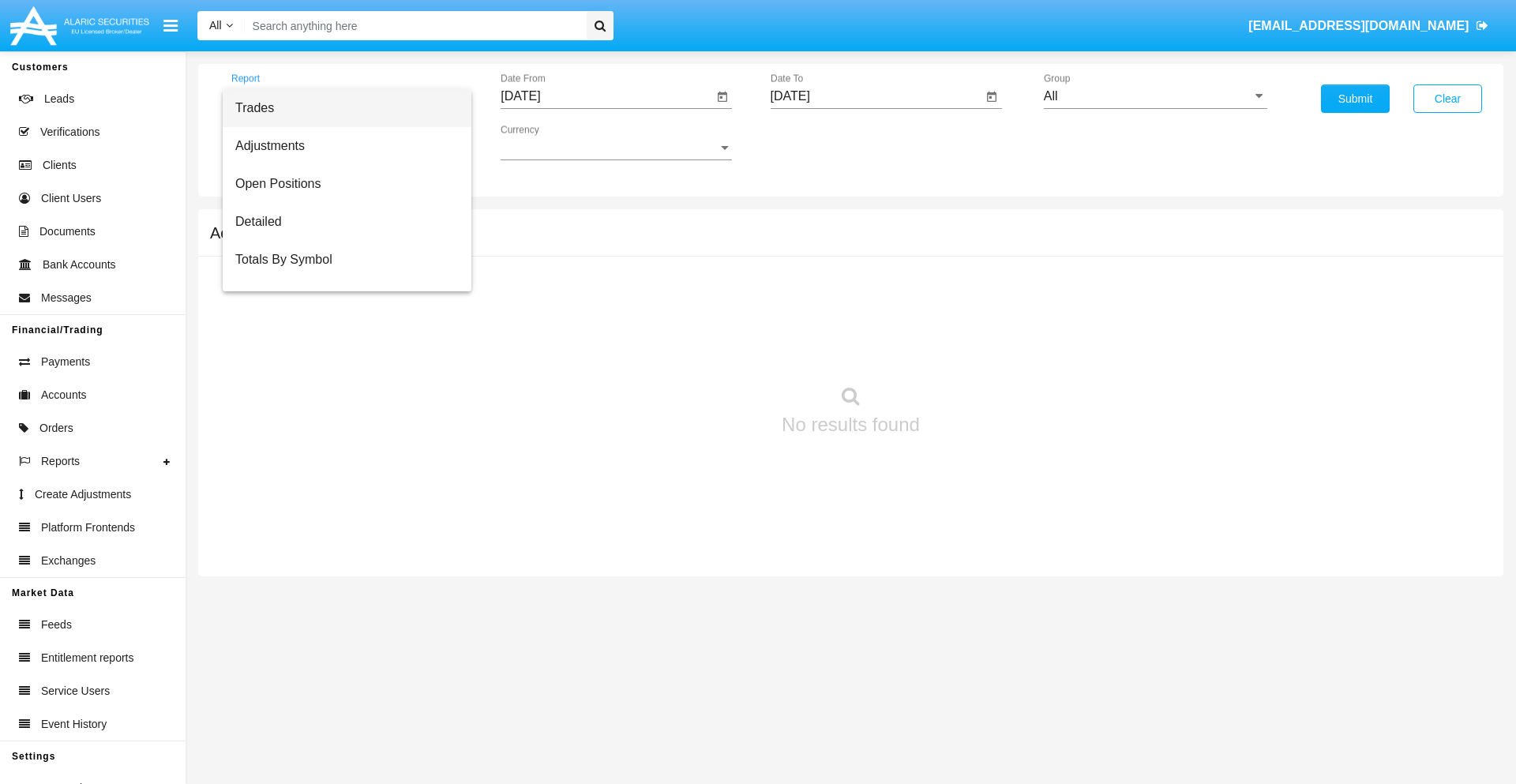
scroll to position [25, 0]
click at [340, 273] on span "Totals By Date" at bounding box center [347, 272] width 224 height 38
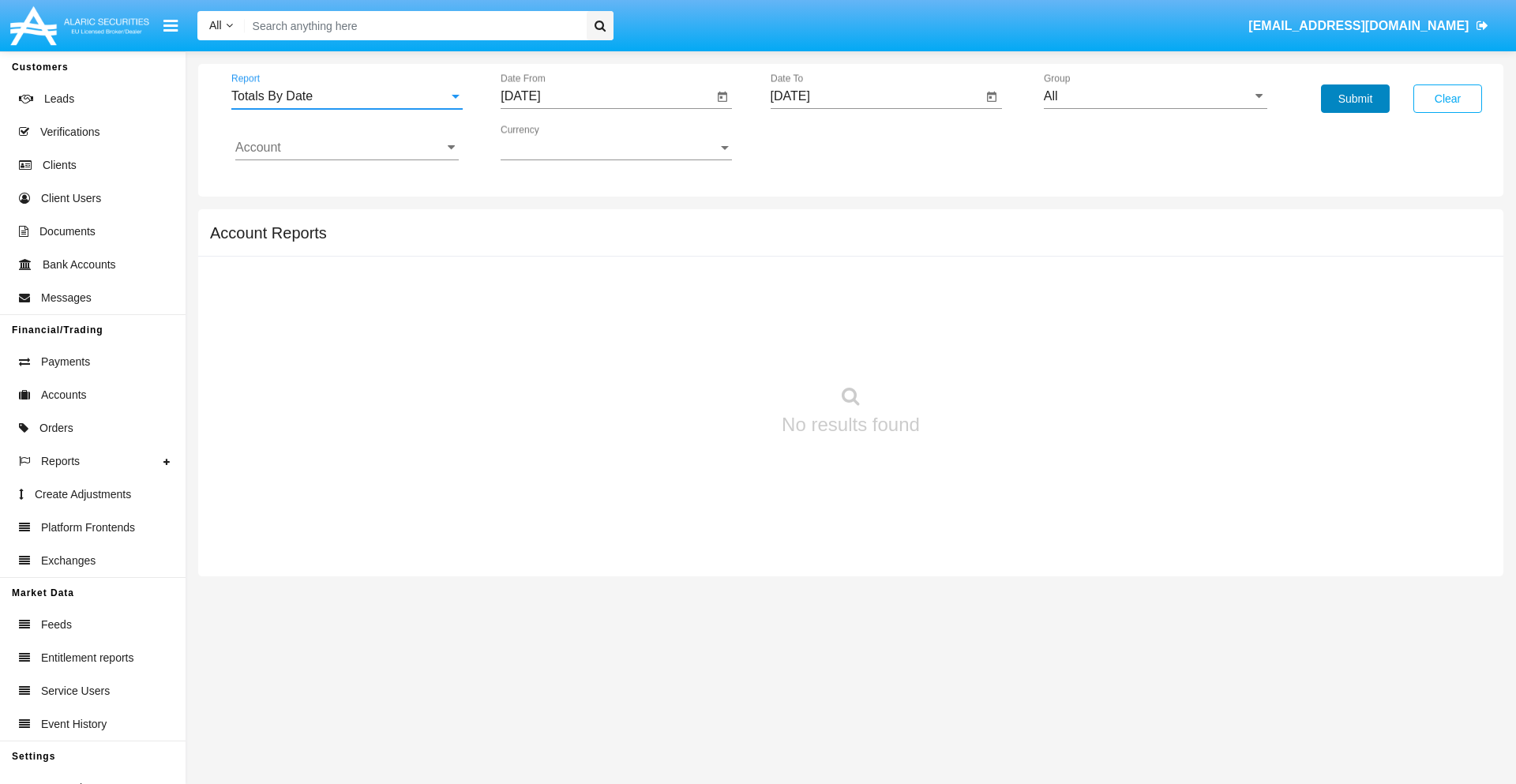
click at [1355, 98] on button "Submit" at bounding box center [1355, 98] width 69 height 29
click at [347, 97] on span "Report" at bounding box center [339, 96] width 217 height 14
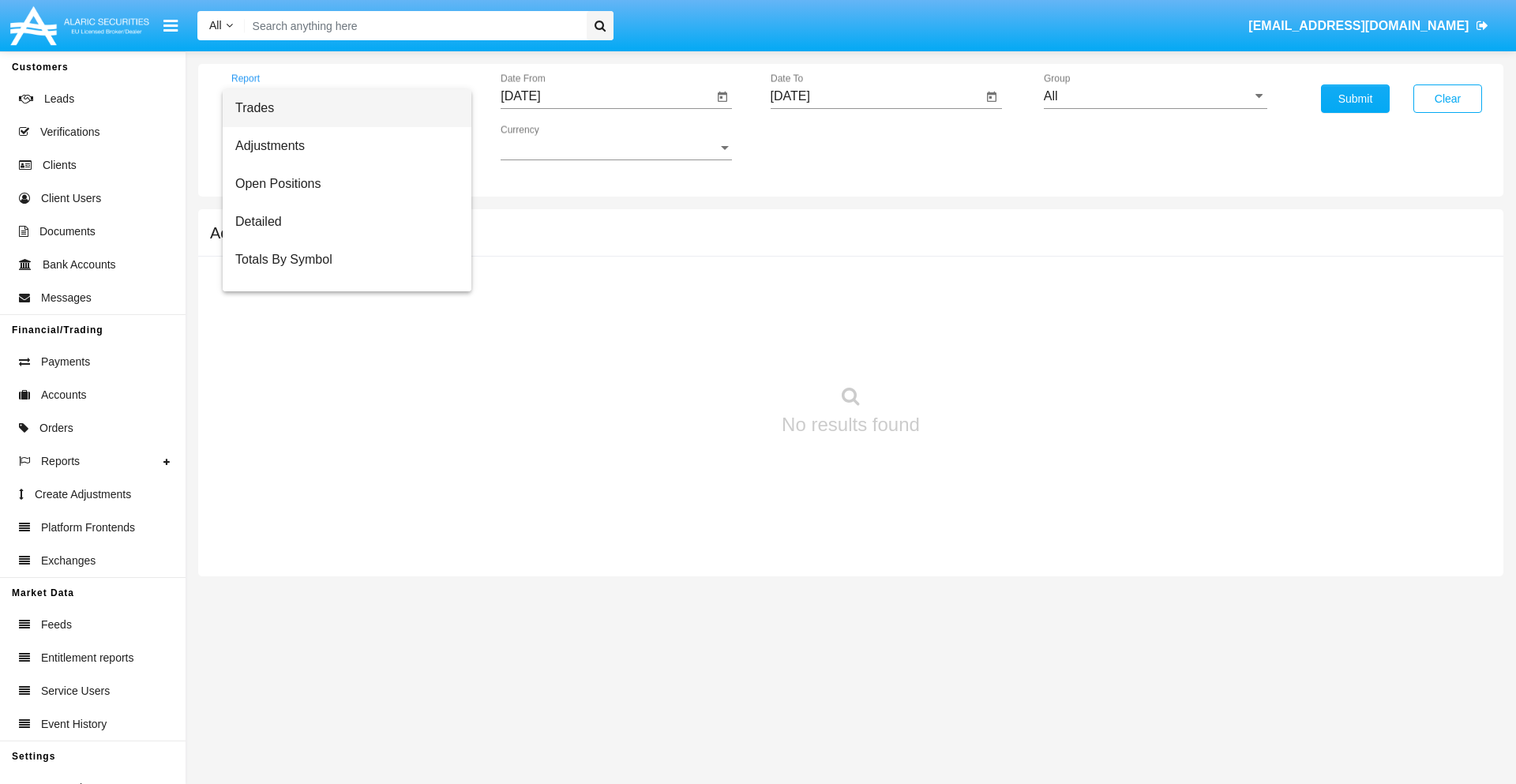
click at [340, 316] on span "Summary By Date" at bounding box center [347, 335] width 224 height 38
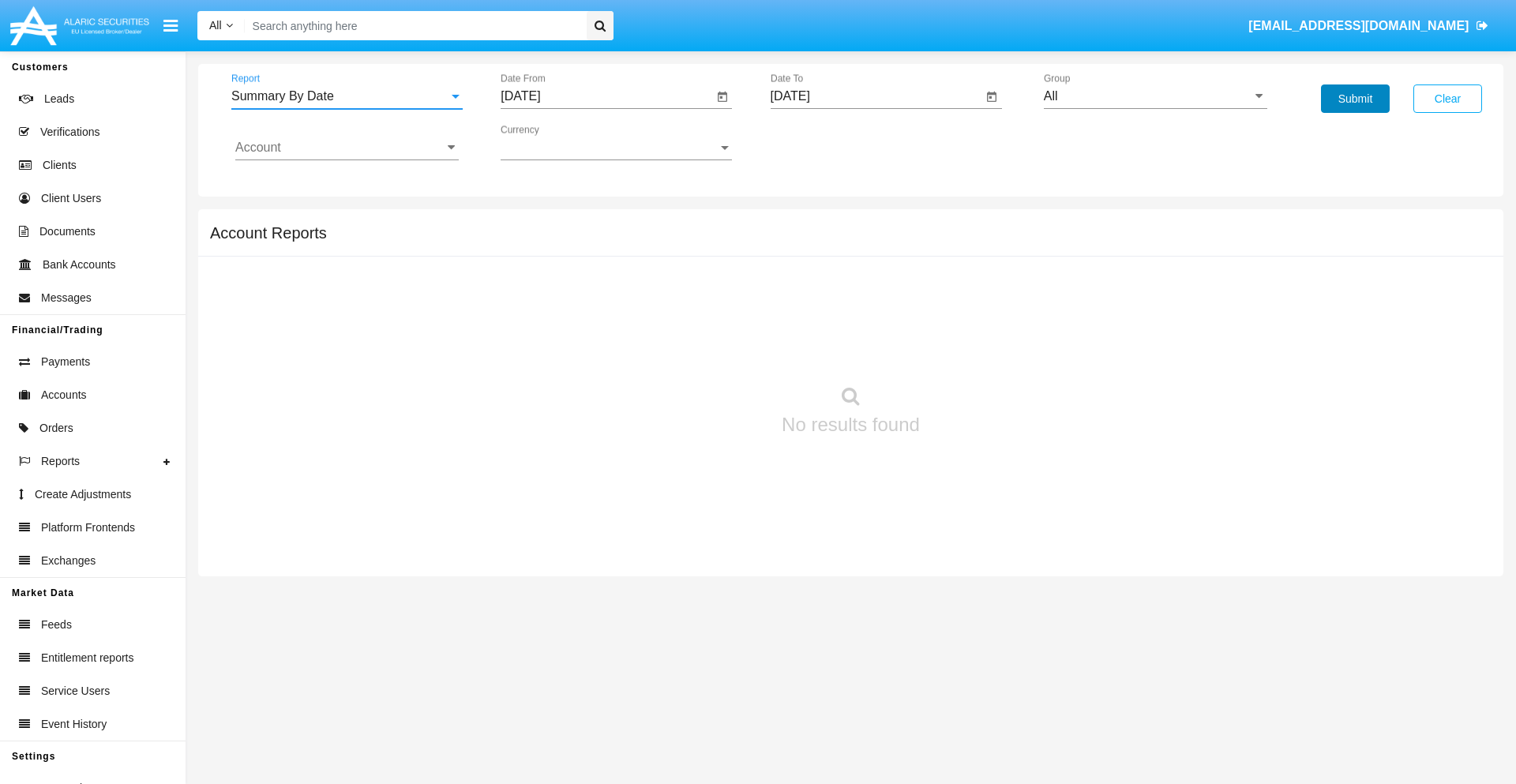
click at [1355, 98] on button "Submit" at bounding box center [1355, 98] width 69 height 29
